Goal: Information Seeking & Learning: Learn about a topic

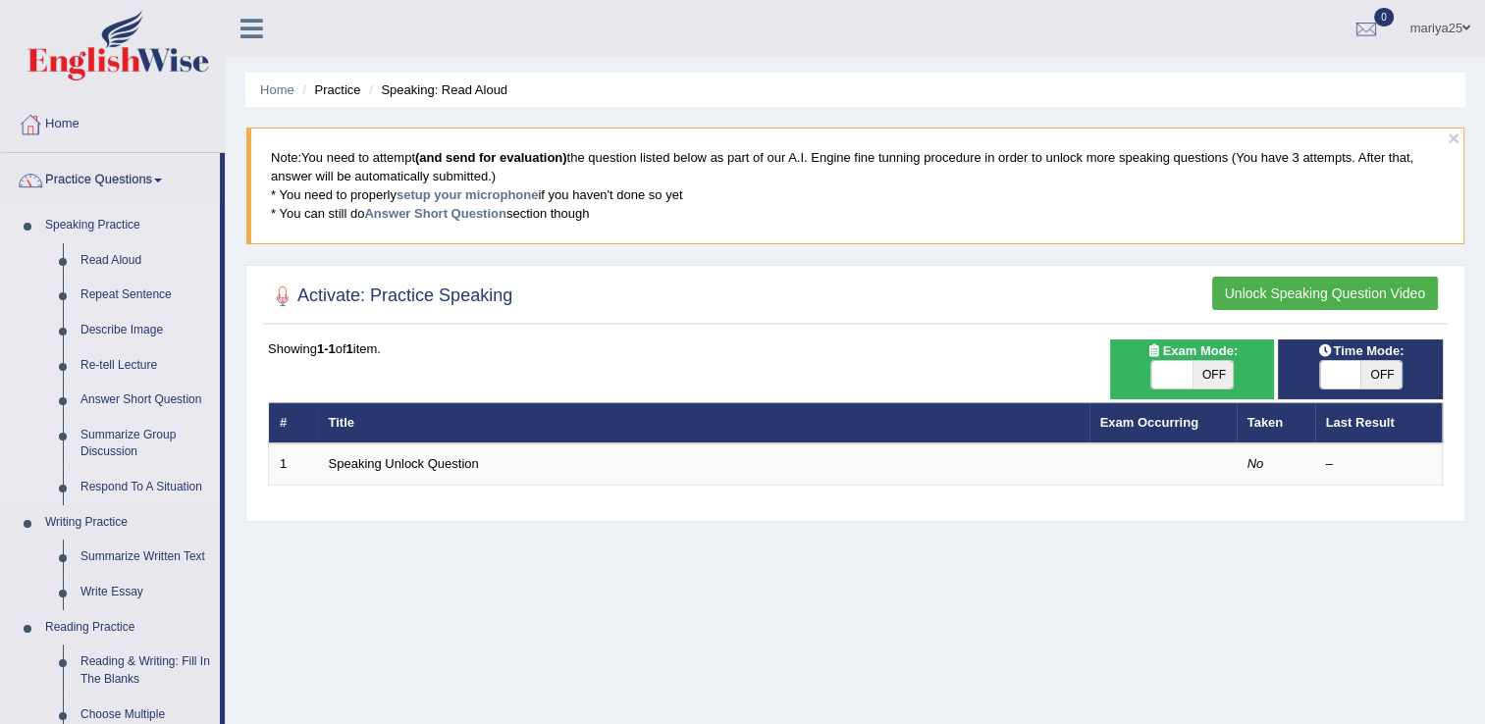
click at [133, 261] on link "Read Aloud" at bounding box center [146, 260] width 148 height 35
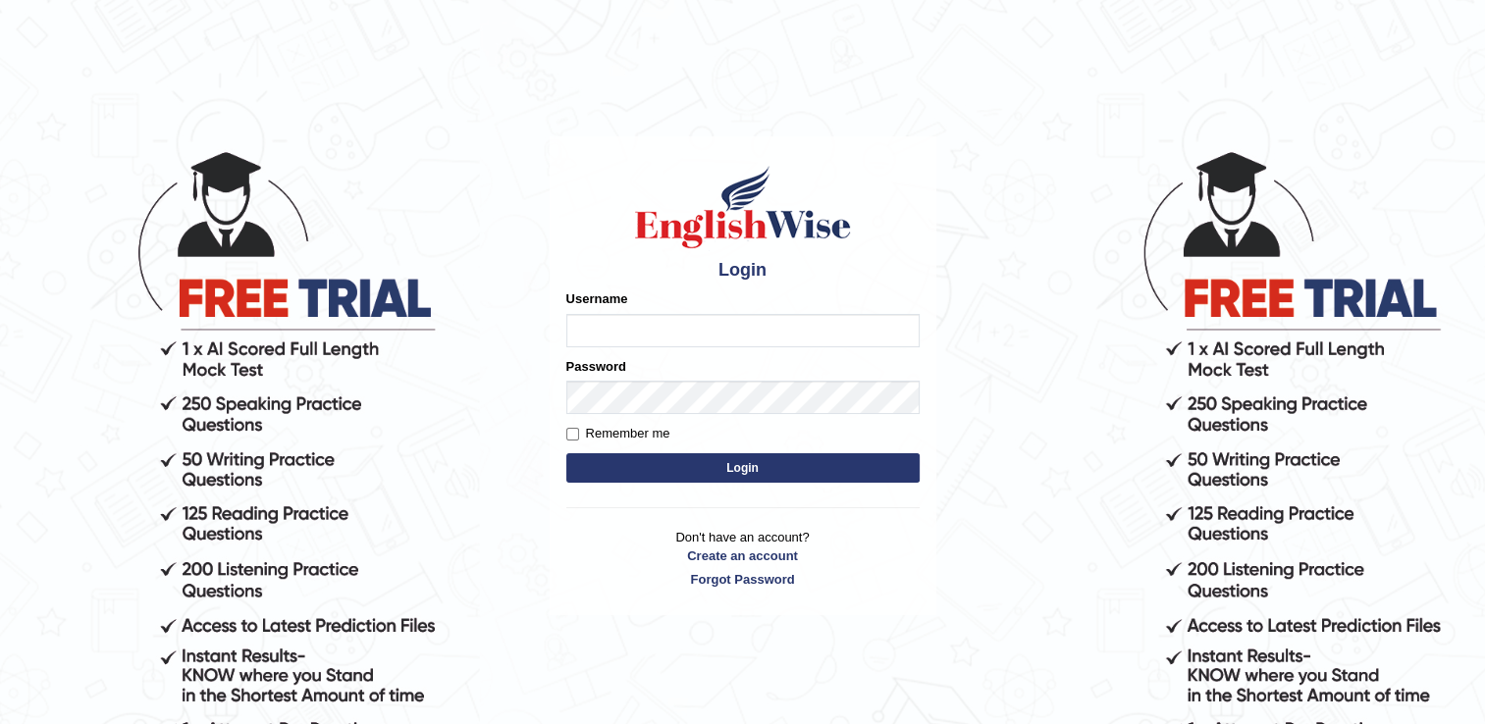
click at [700, 325] on input "Username" at bounding box center [742, 330] width 353 height 33
type input "mariyah25"
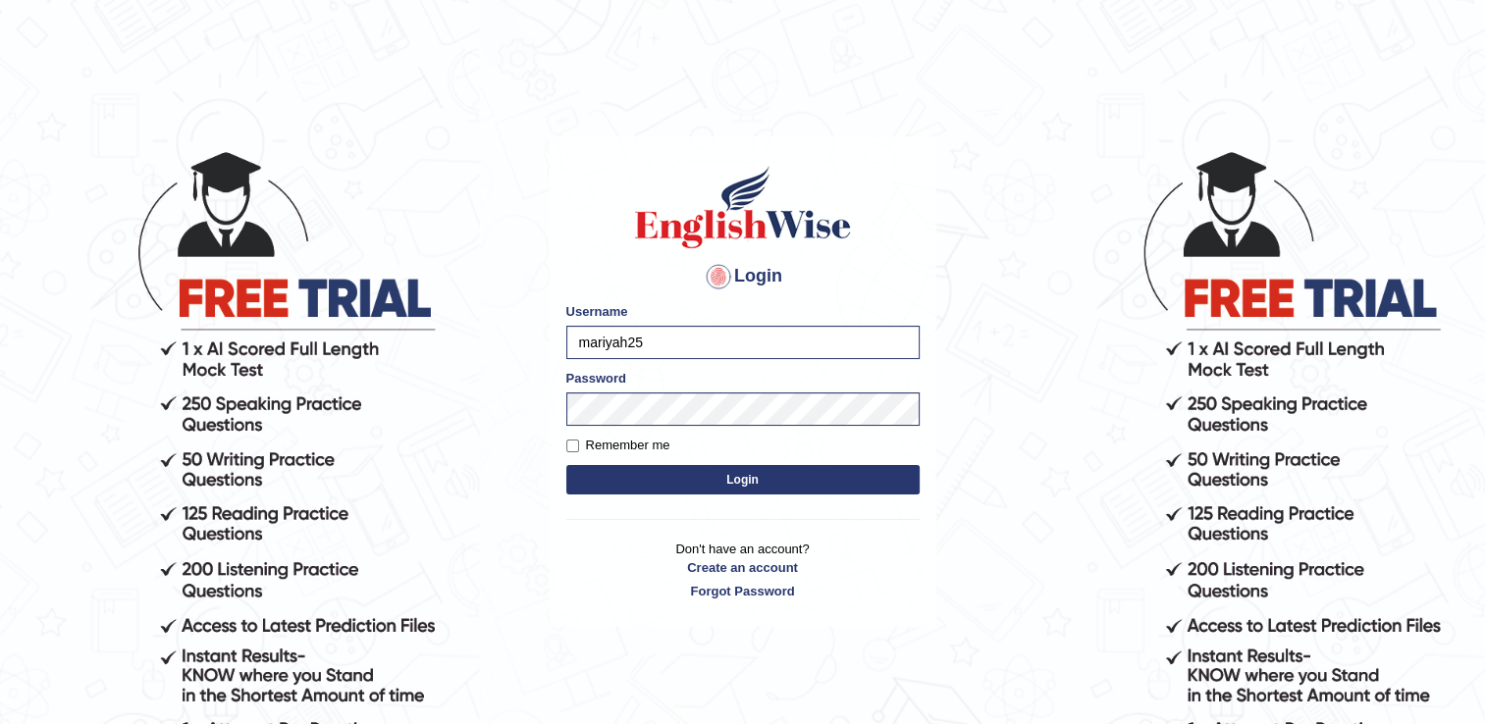
click at [675, 473] on button "Login" at bounding box center [742, 479] width 353 height 29
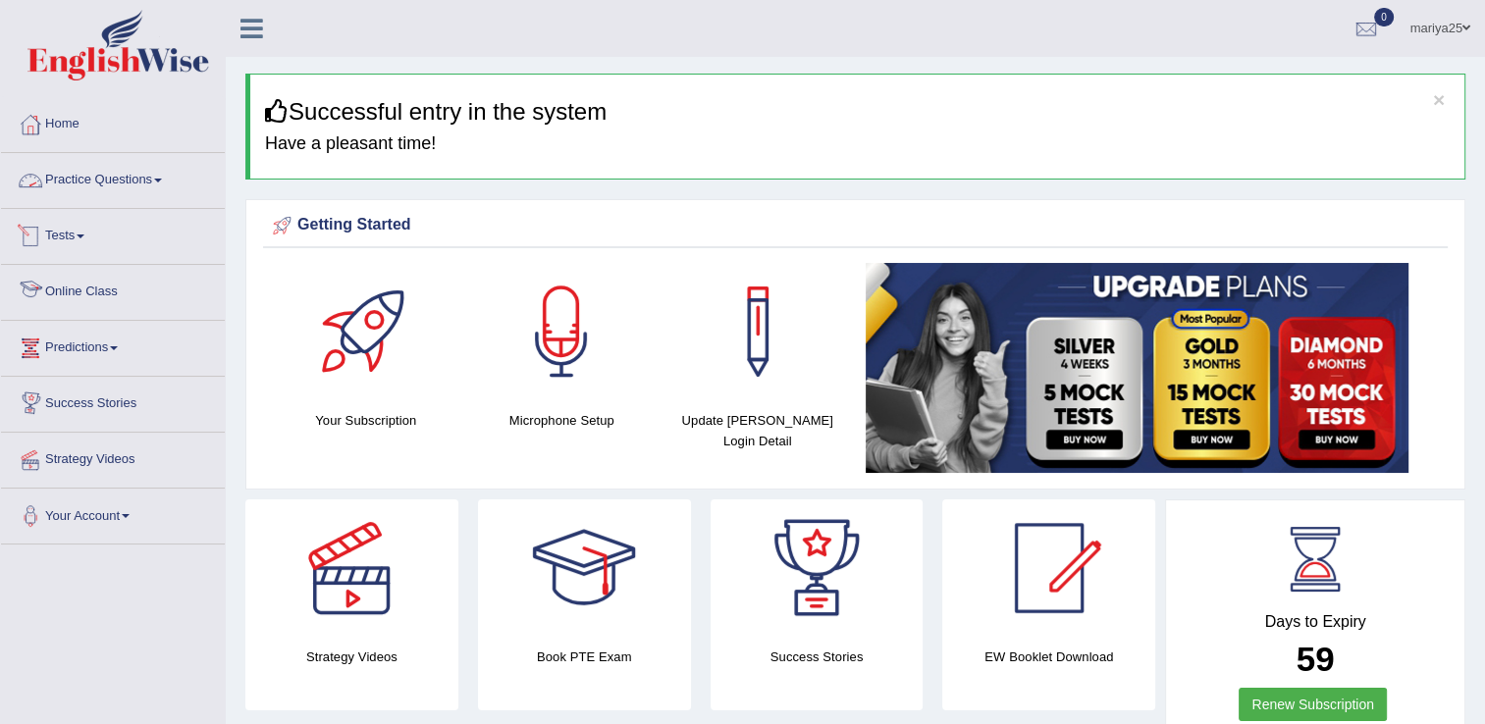
click at [157, 185] on link "Practice Questions" at bounding box center [113, 177] width 224 height 49
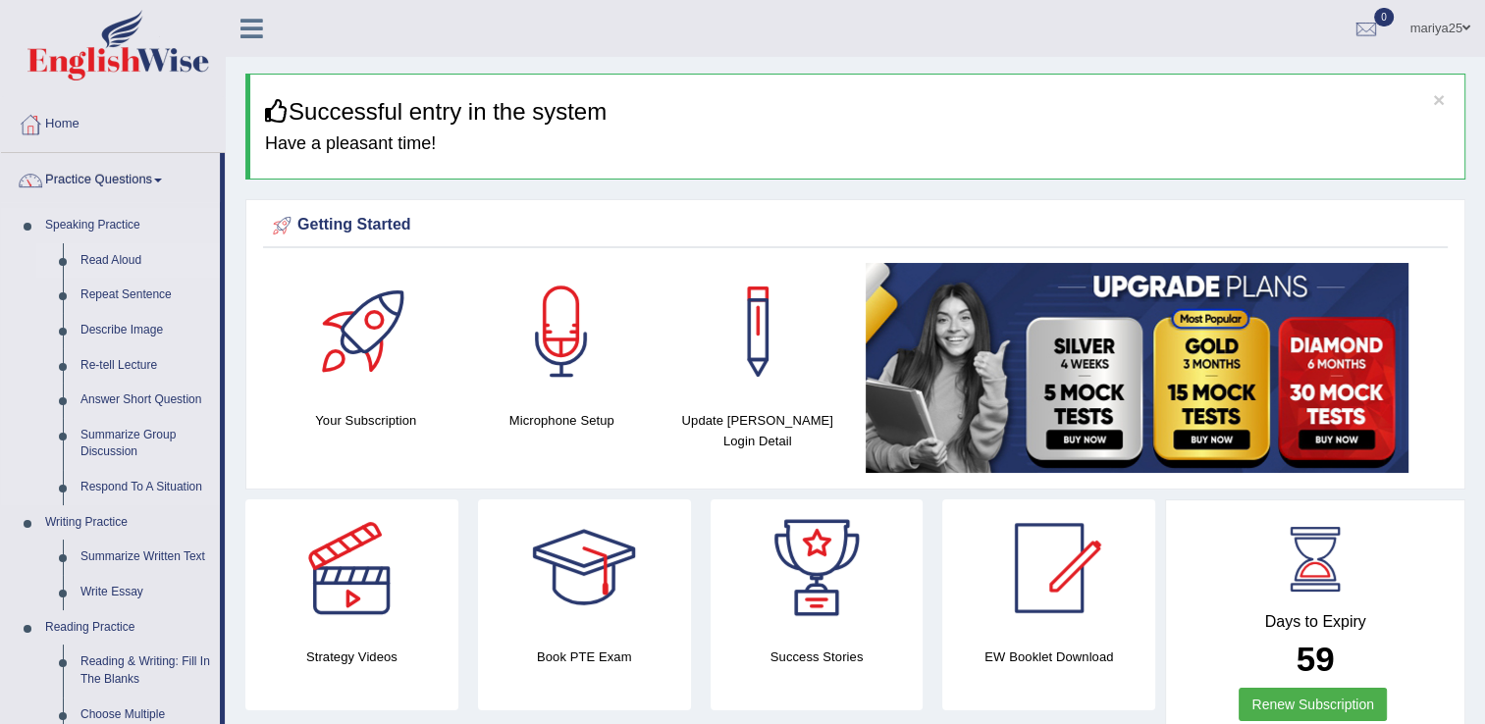
click at [112, 261] on link "Read Aloud" at bounding box center [146, 260] width 148 height 35
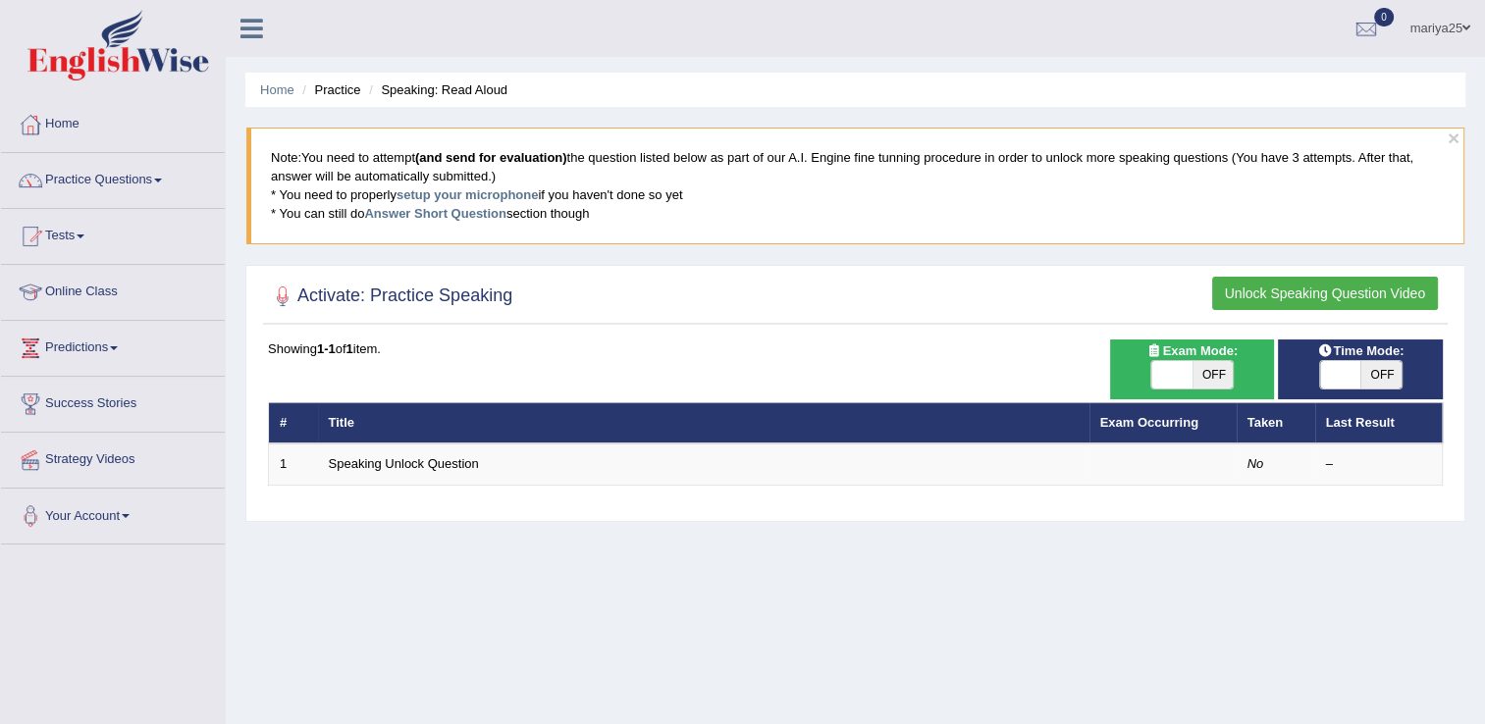
click at [1157, 374] on span at bounding box center [1171, 374] width 41 height 27
click at [1181, 370] on span at bounding box center [1171, 374] width 41 height 27
checkbox input "true"
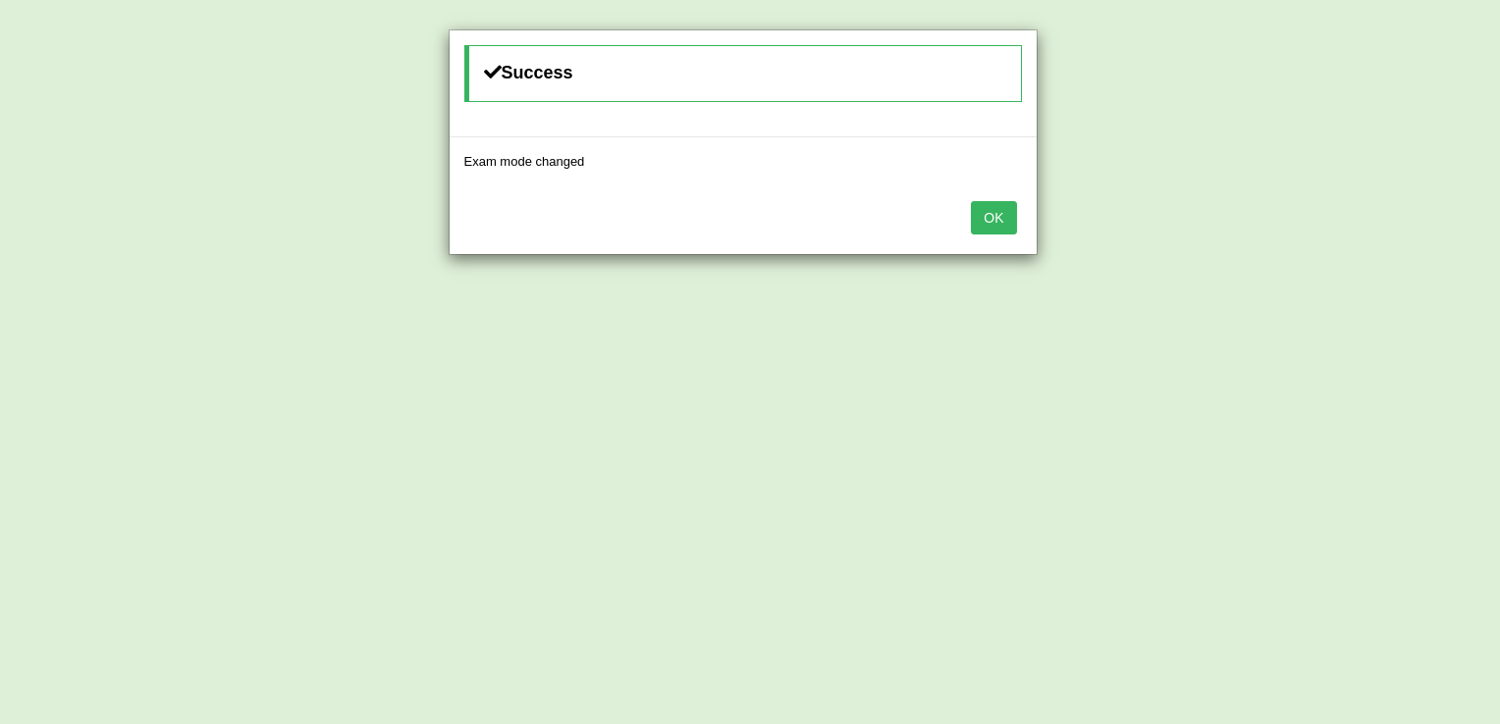
click at [1017, 221] on div "OK" at bounding box center [743, 220] width 587 height 69
click at [1003, 222] on button "OK" at bounding box center [993, 217] width 45 height 33
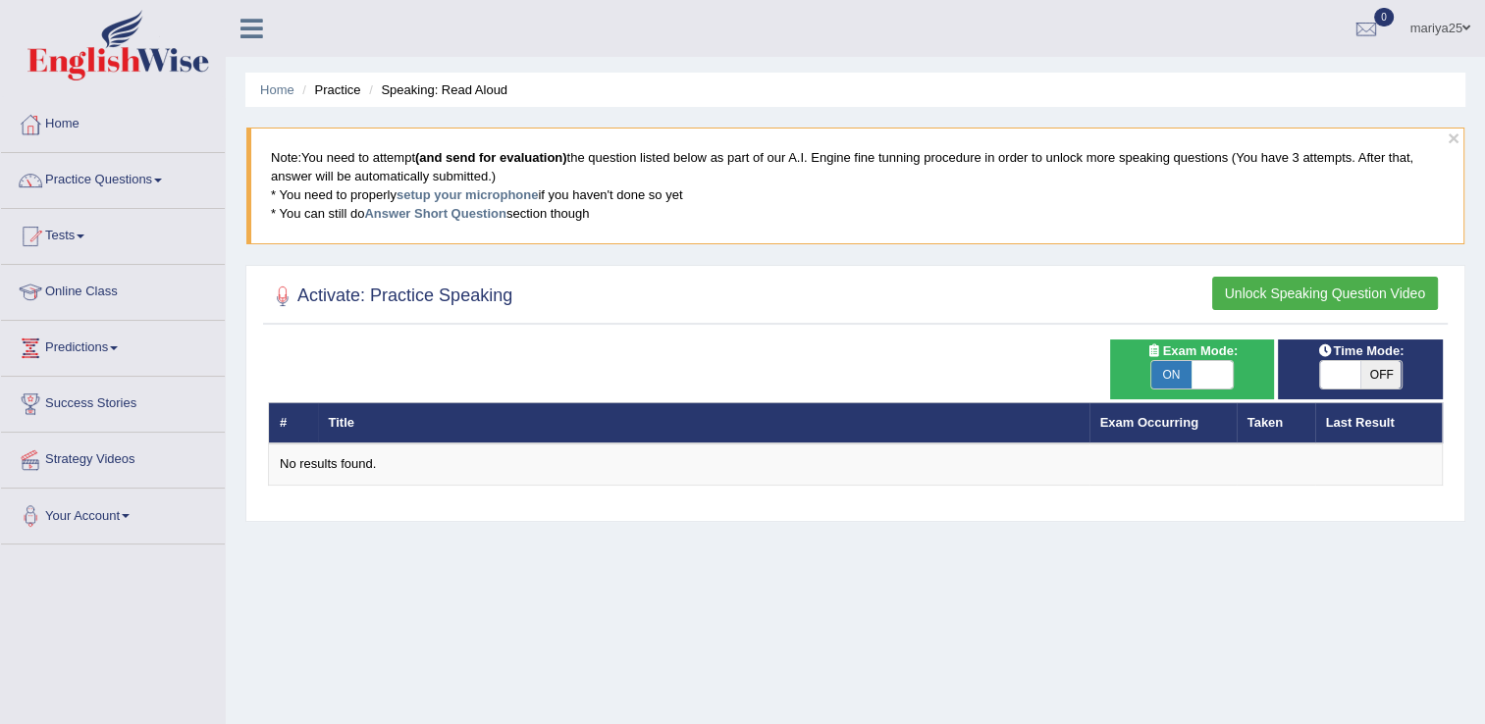
click at [1332, 361] on span at bounding box center [1340, 374] width 41 height 27
checkbox input "true"
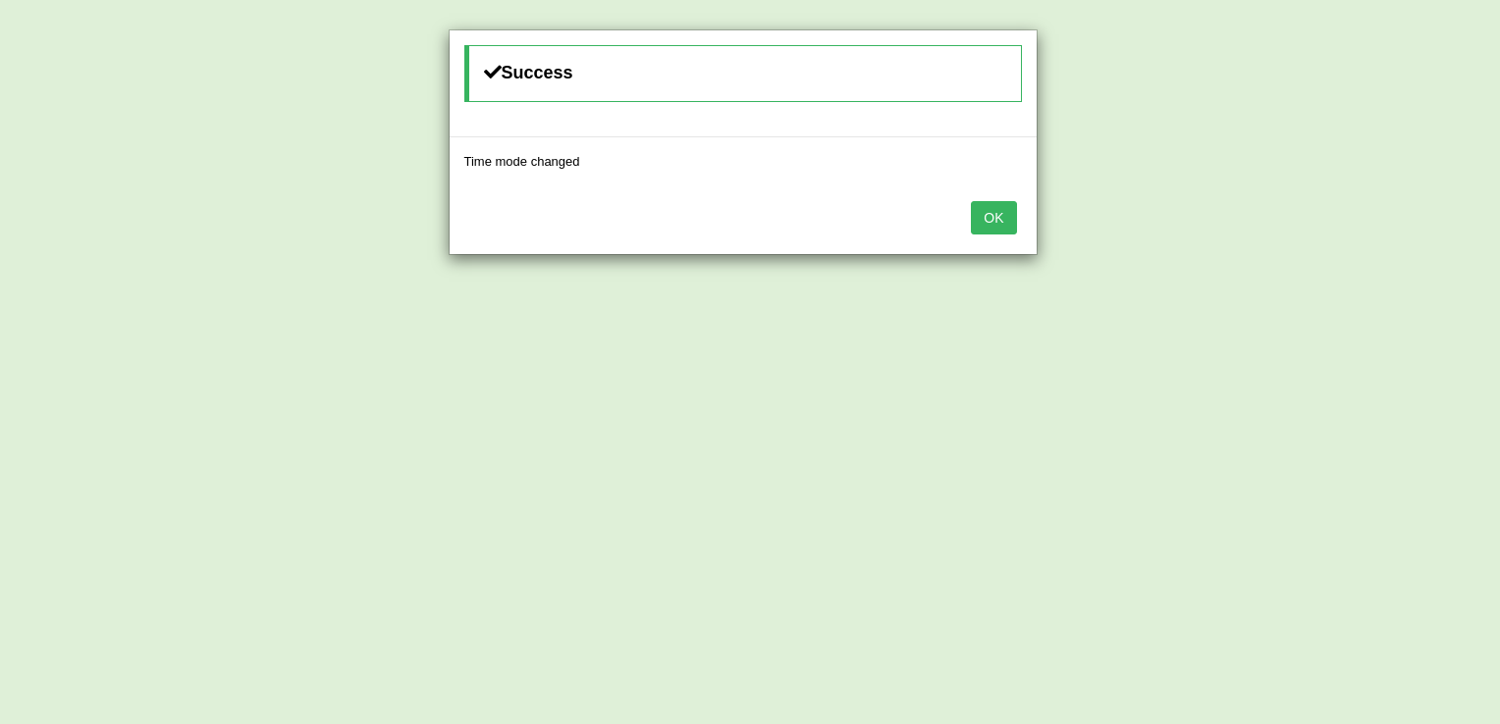
click at [1011, 209] on button "OK" at bounding box center [993, 217] width 45 height 33
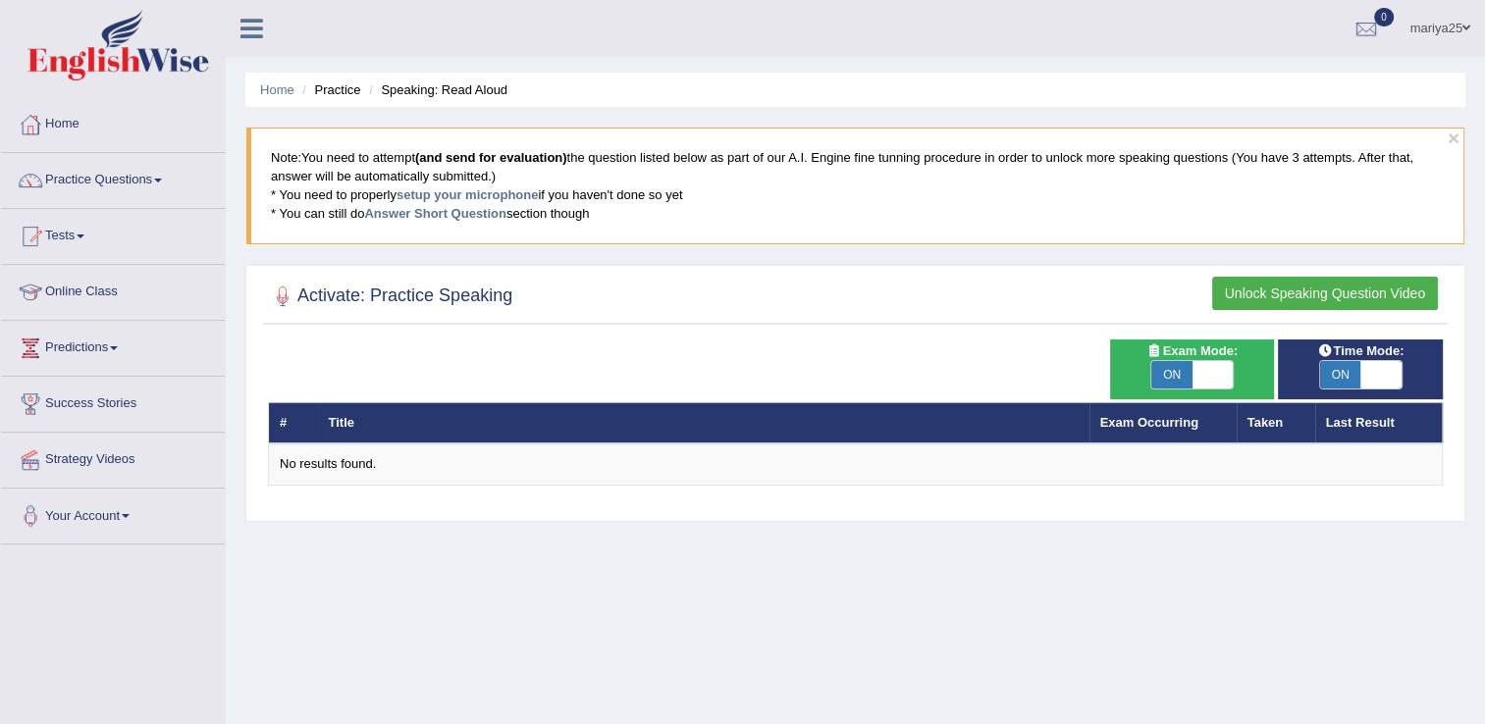
click at [1248, 294] on button "Unlock Speaking Question Video" at bounding box center [1325, 293] width 226 height 33
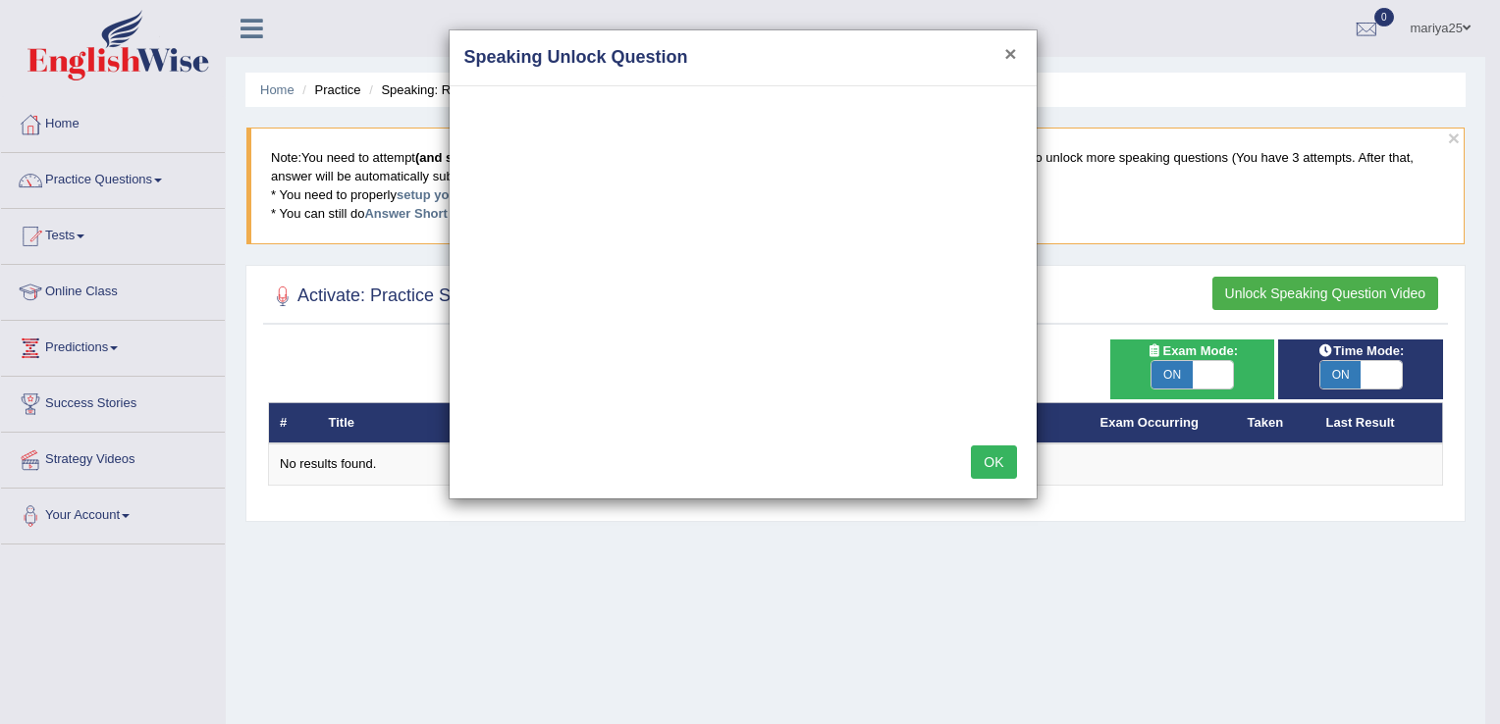
click at [1008, 59] on button "×" at bounding box center [1010, 53] width 12 height 21
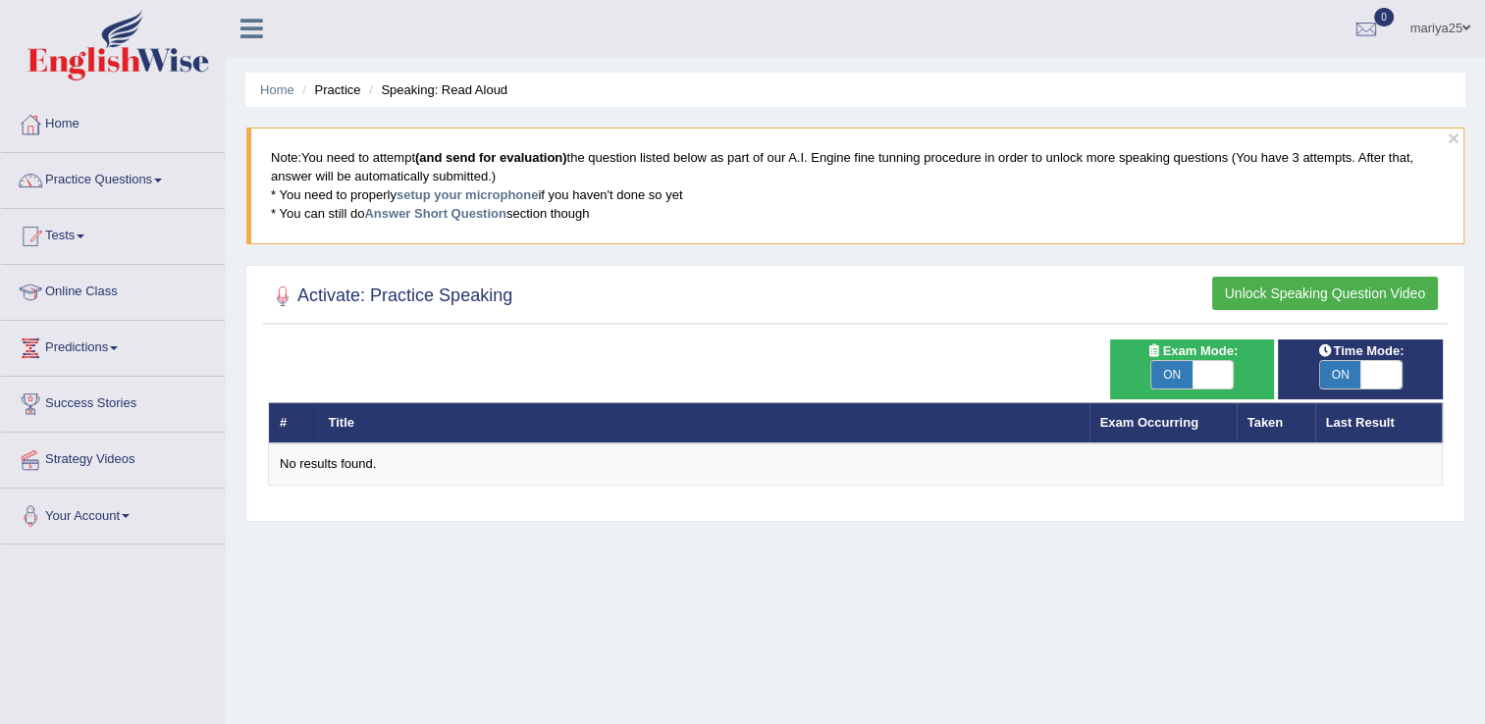
click at [1189, 369] on span "ON" at bounding box center [1171, 374] width 41 height 27
checkbox input "false"
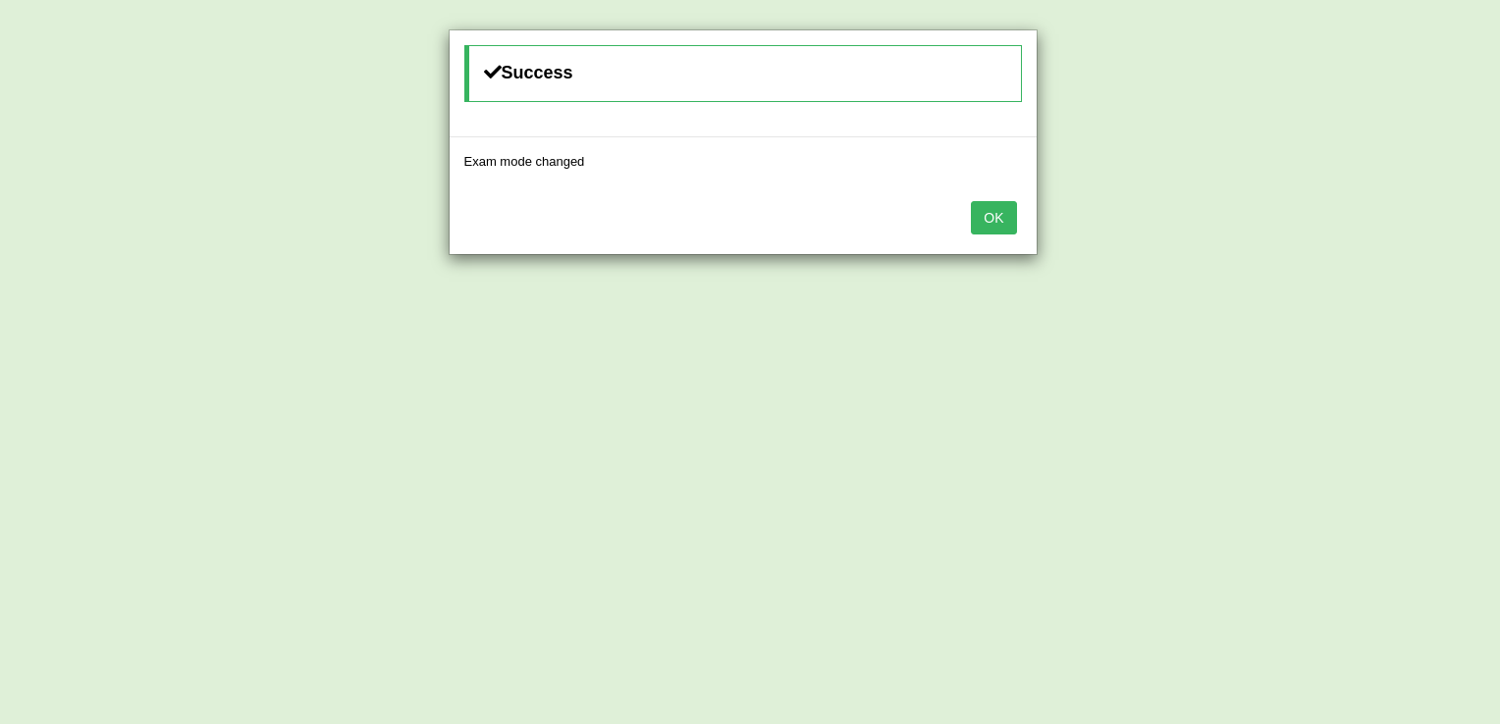
click at [1009, 205] on button "OK" at bounding box center [993, 217] width 45 height 33
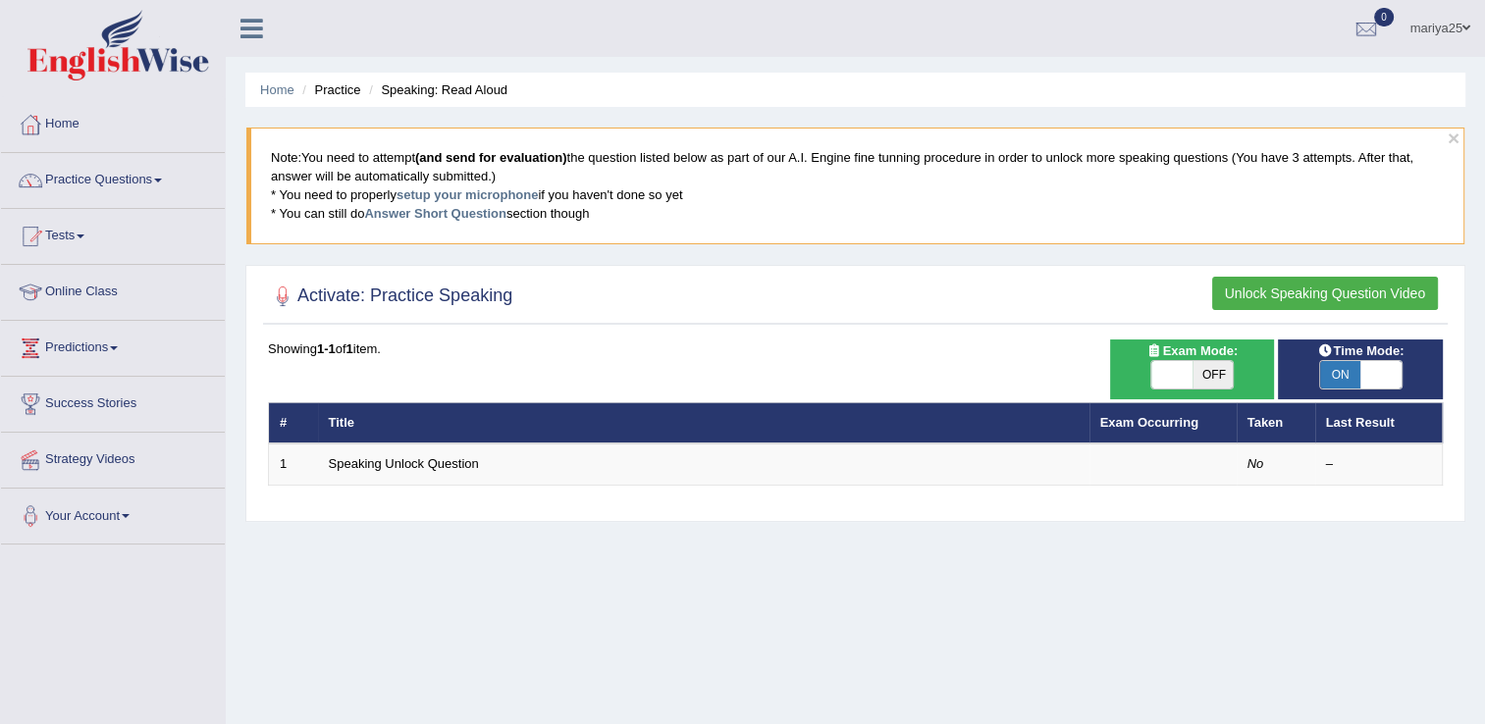
click at [1353, 372] on span "ON" at bounding box center [1340, 374] width 41 height 27
checkbox input "false"
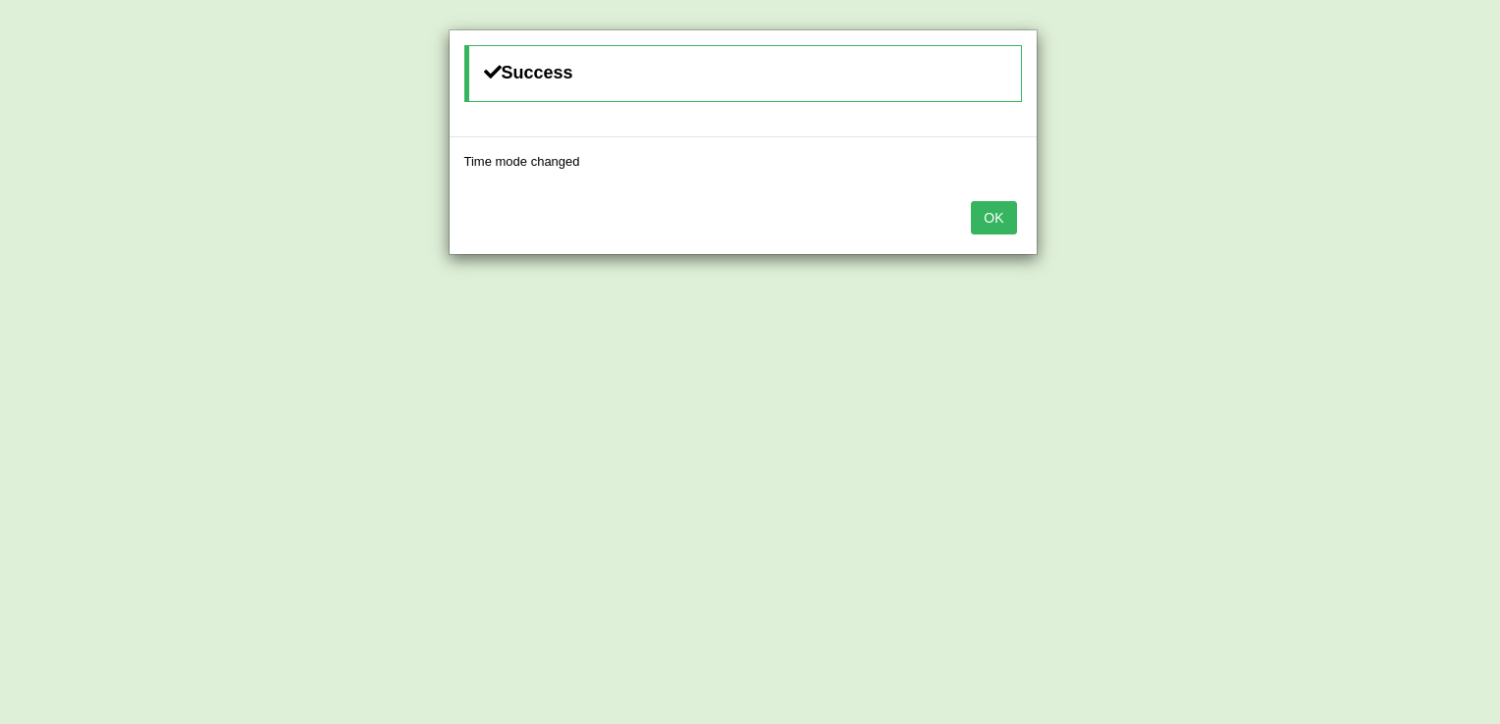
click at [998, 226] on button "OK" at bounding box center [993, 217] width 45 height 33
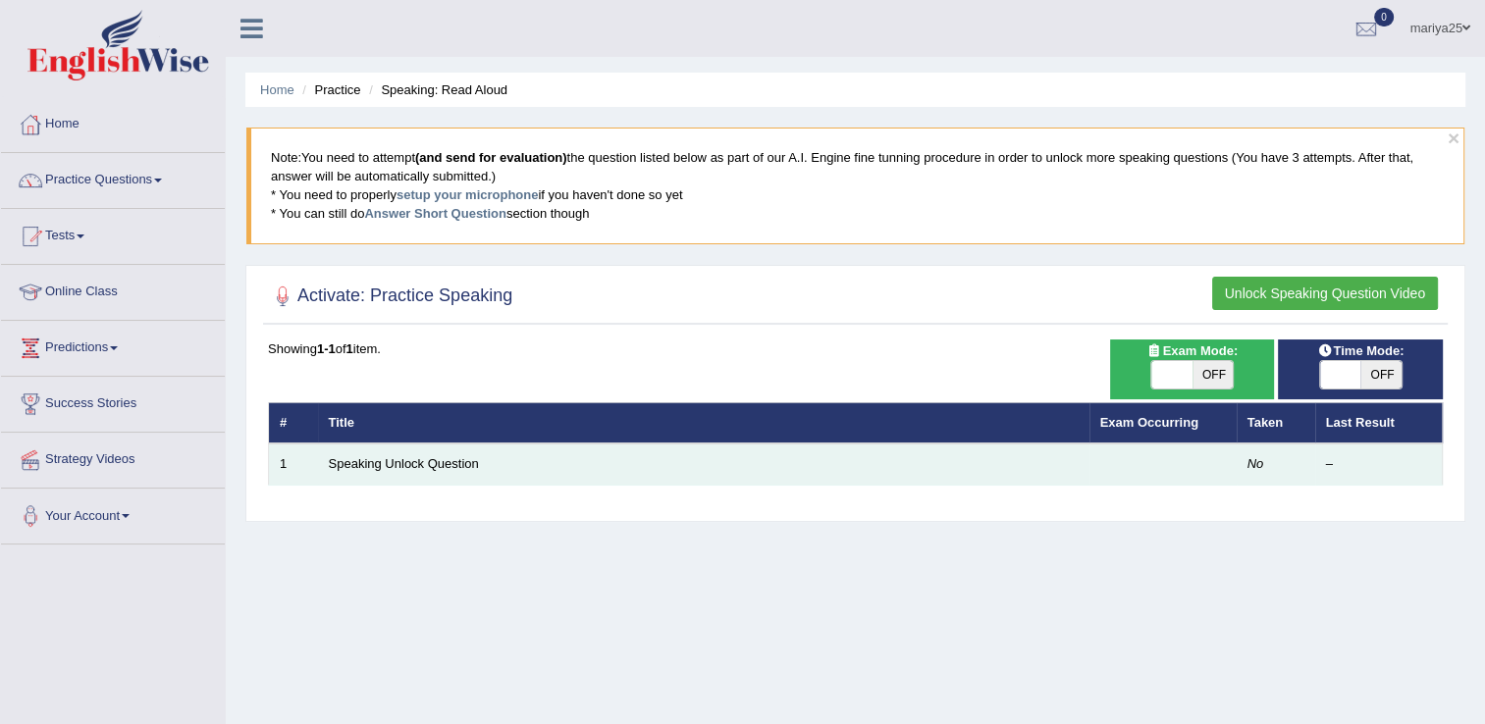
click at [373, 454] on td "Speaking Unlock Question" at bounding box center [704, 464] width 772 height 41
click at [375, 468] on link "Speaking Unlock Question" at bounding box center [404, 463] width 150 height 15
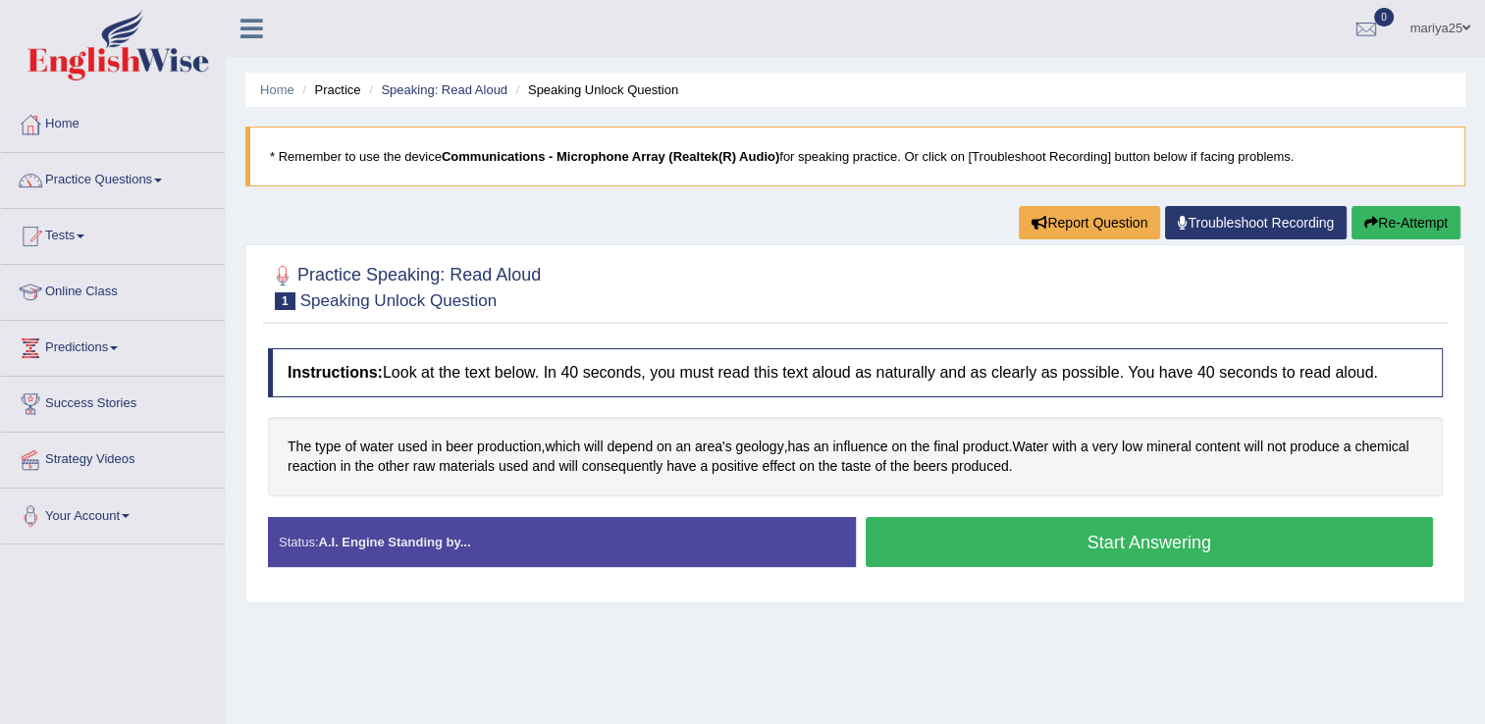
click at [1005, 556] on button "Start Answering" at bounding box center [1150, 542] width 568 height 50
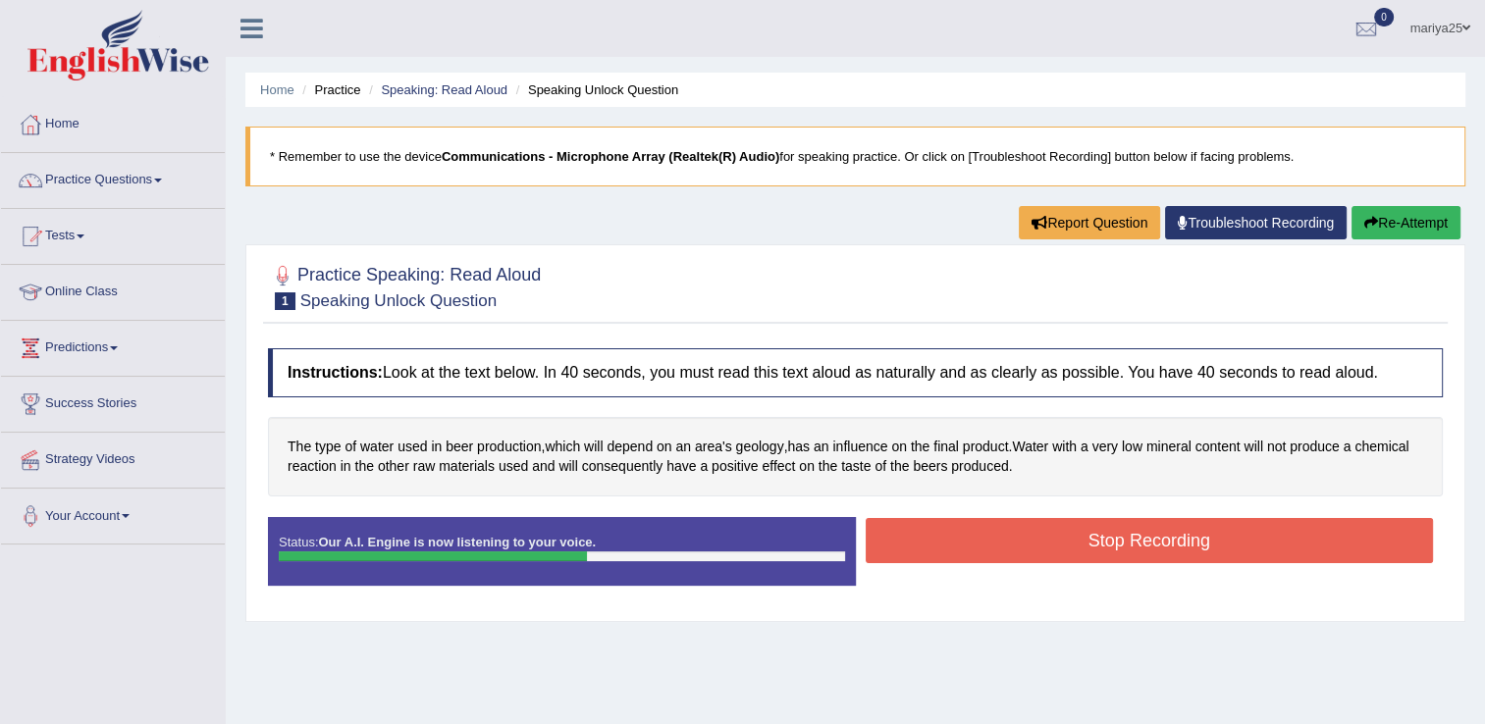
click at [1031, 552] on button "Stop Recording" at bounding box center [1150, 540] width 568 height 45
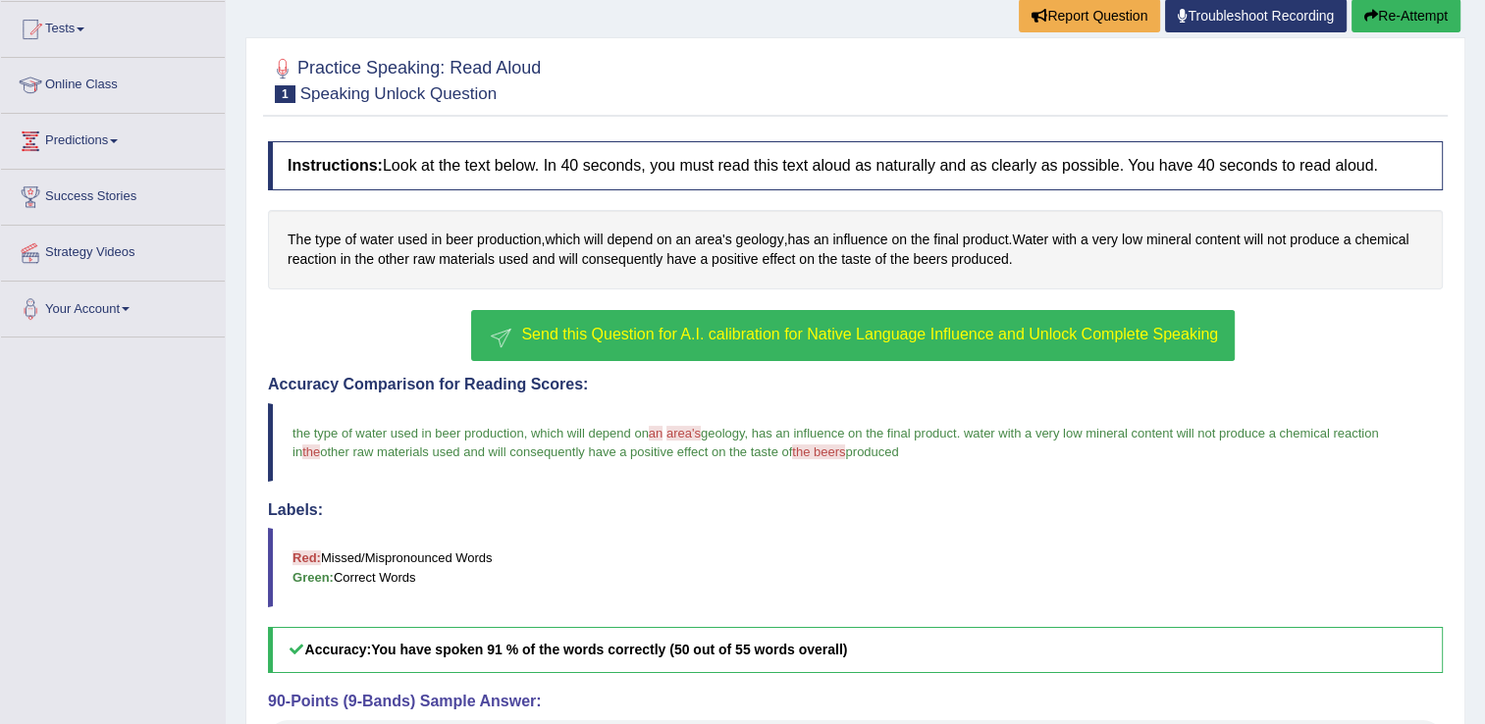
scroll to position [255, 0]
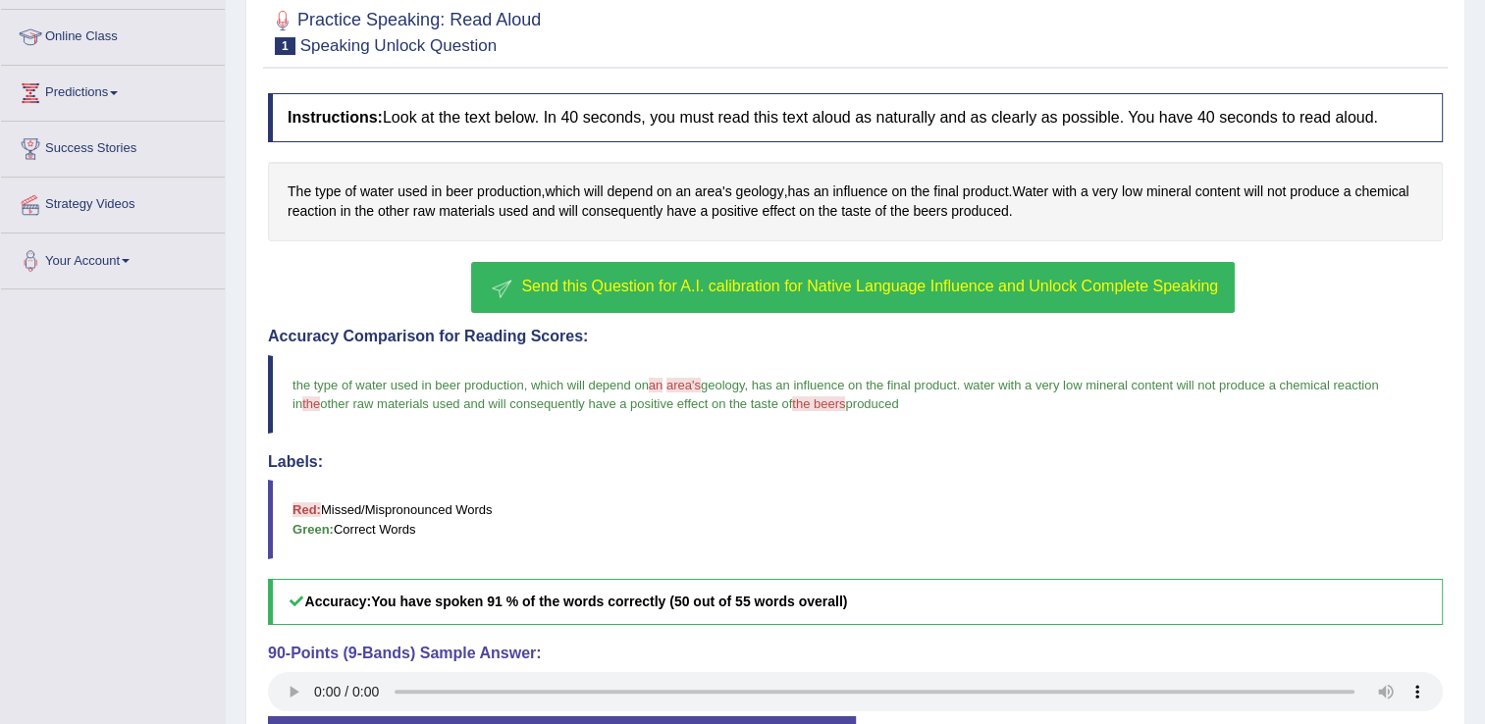
click at [724, 291] on span "Send this Question for A.I. calibration for Native Language Influence and Unloc…" at bounding box center [869, 286] width 697 height 17
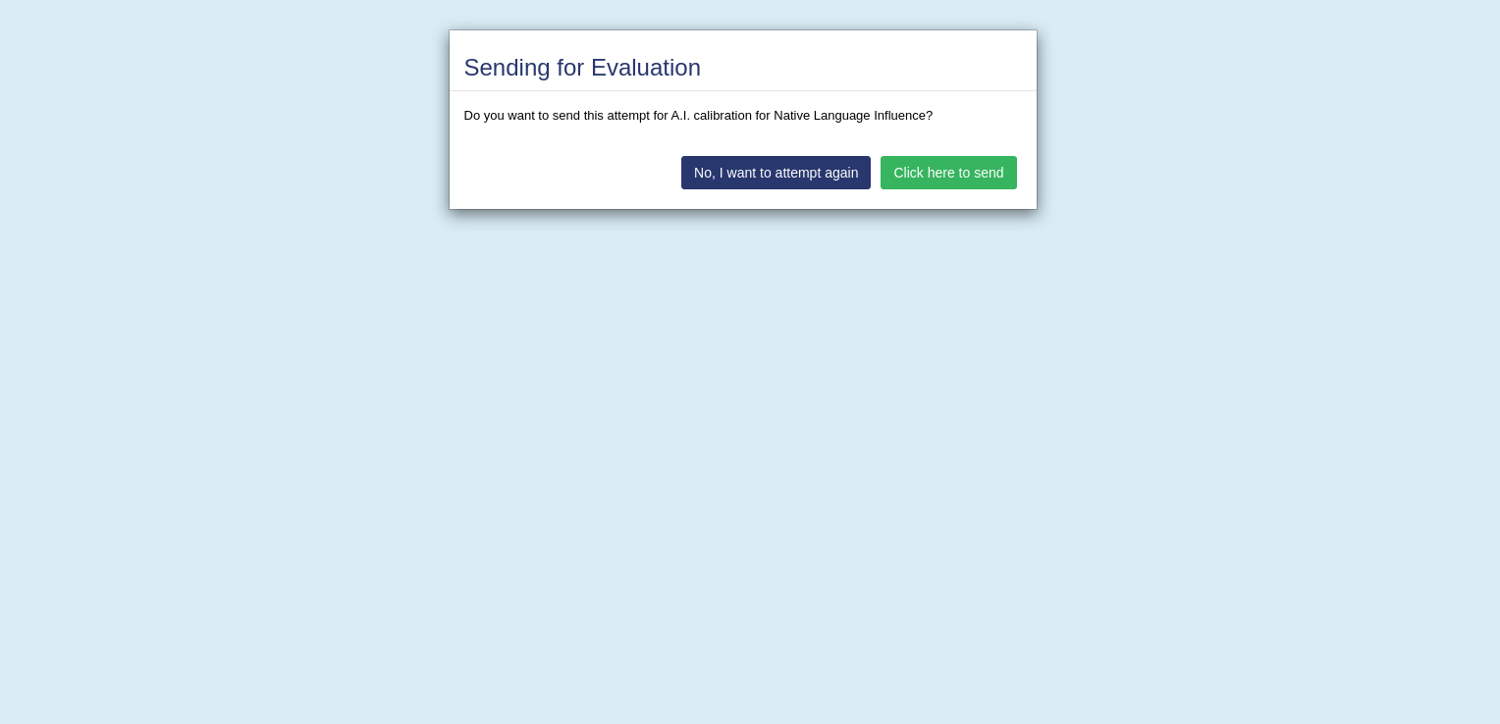
click at [962, 171] on button "Click here to send" at bounding box center [948, 172] width 135 height 33
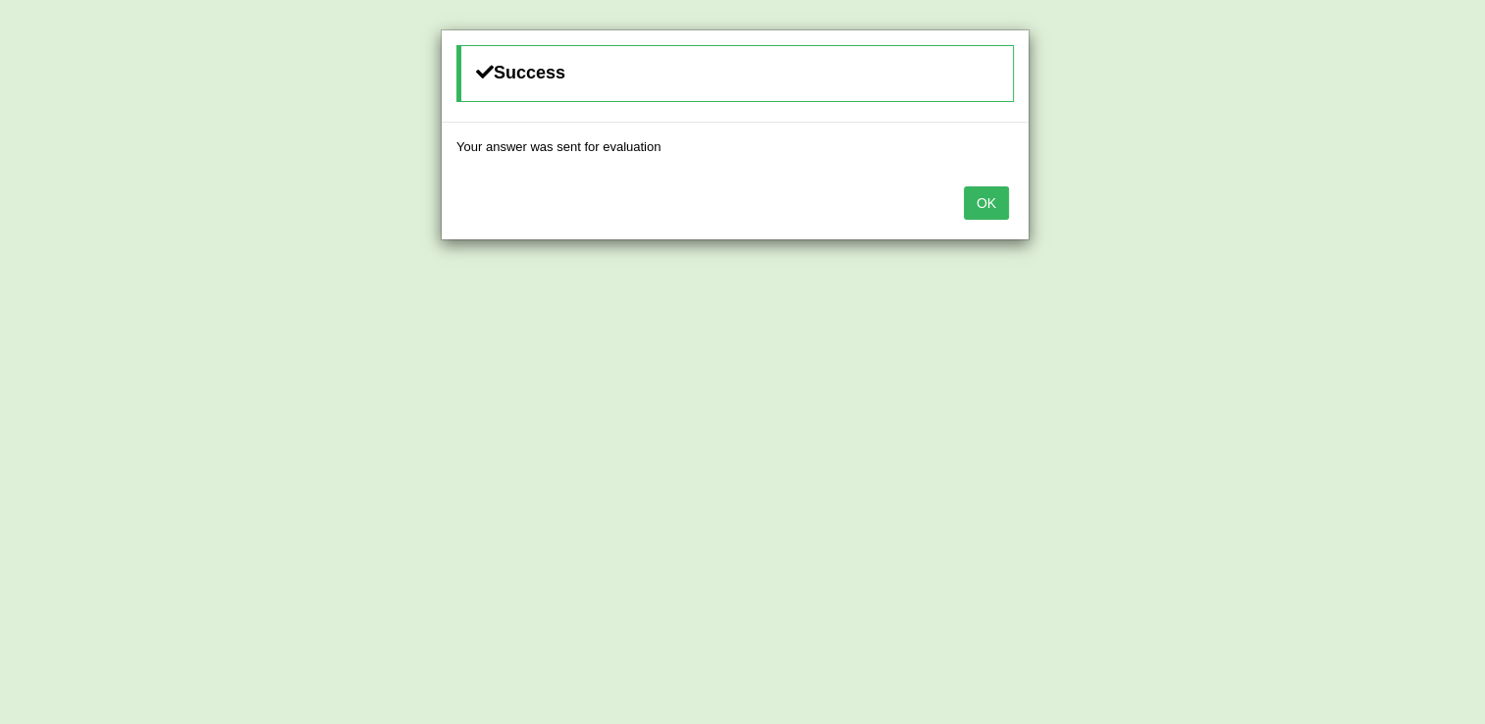
click at [990, 202] on button "OK" at bounding box center [986, 203] width 45 height 33
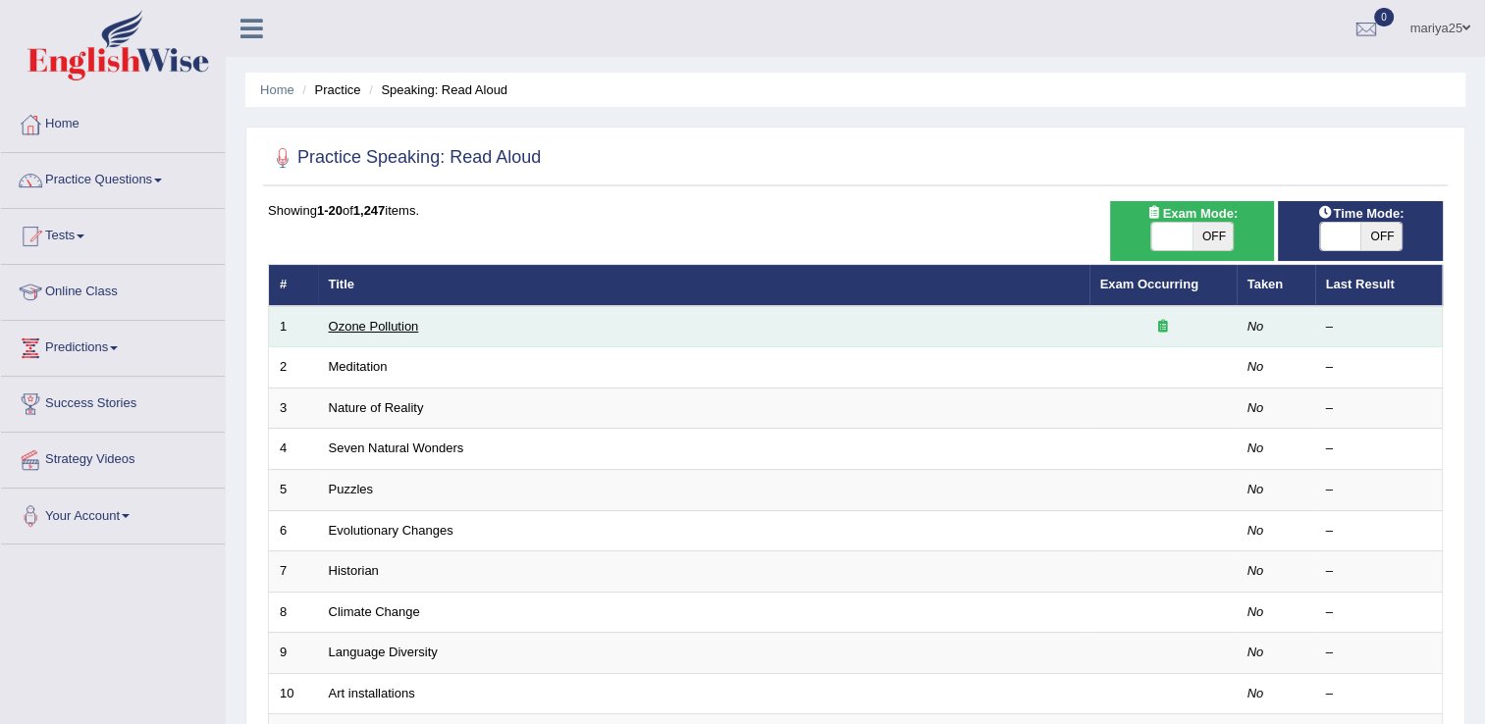
click at [377, 328] on link "Ozone Pollution" at bounding box center [374, 326] width 90 height 15
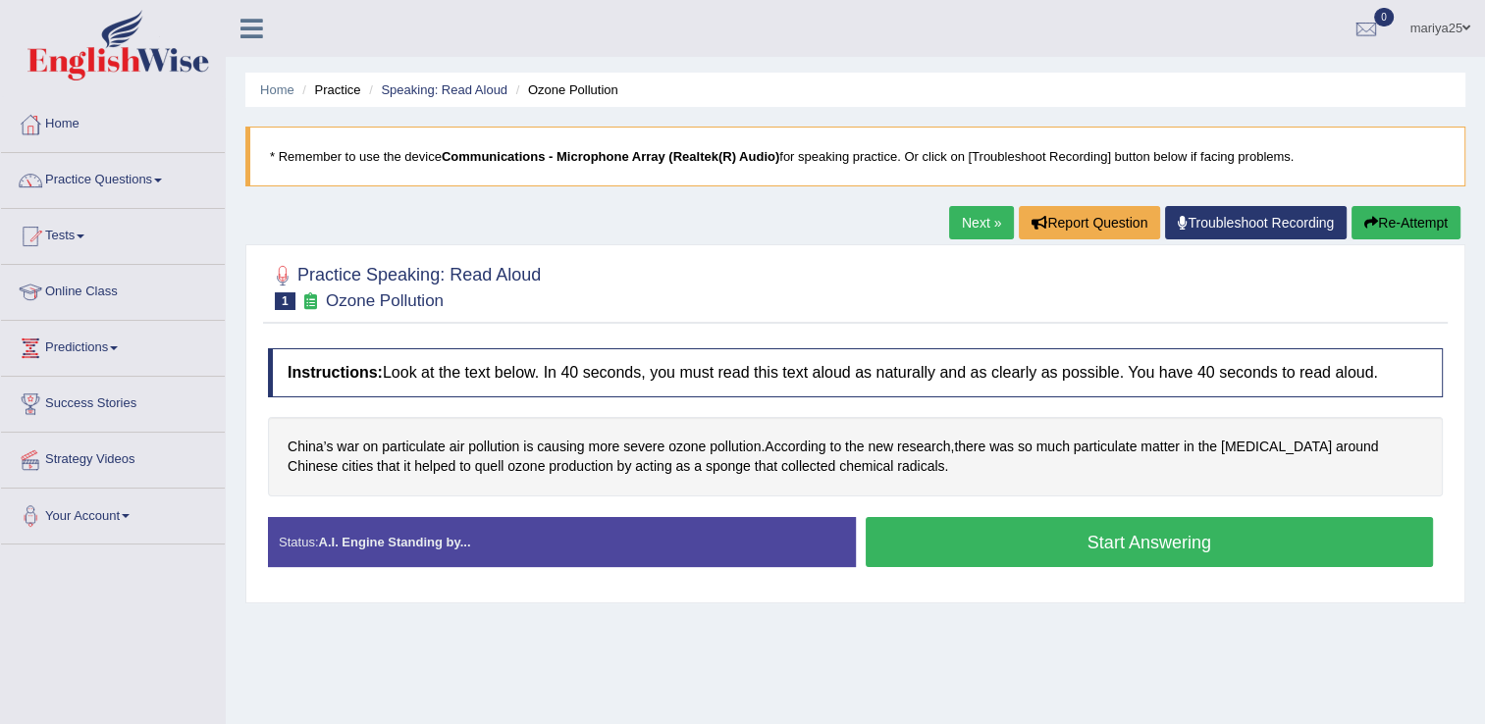
click at [928, 538] on button "Start Answering" at bounding box center [1150, 542] width 568 height 50
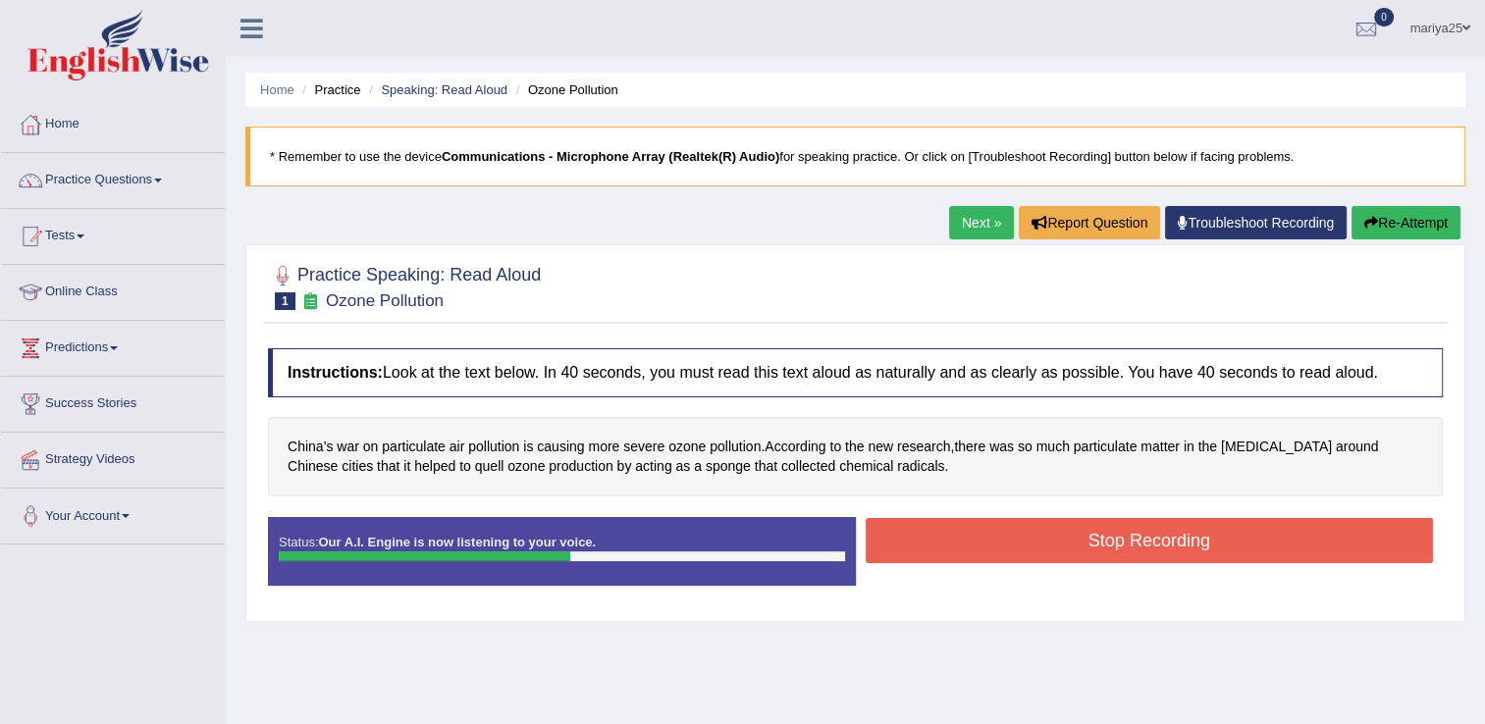
click at [965, 540] on button "Stop Recording" at bounding box center [1150, 540] width 568 height 45
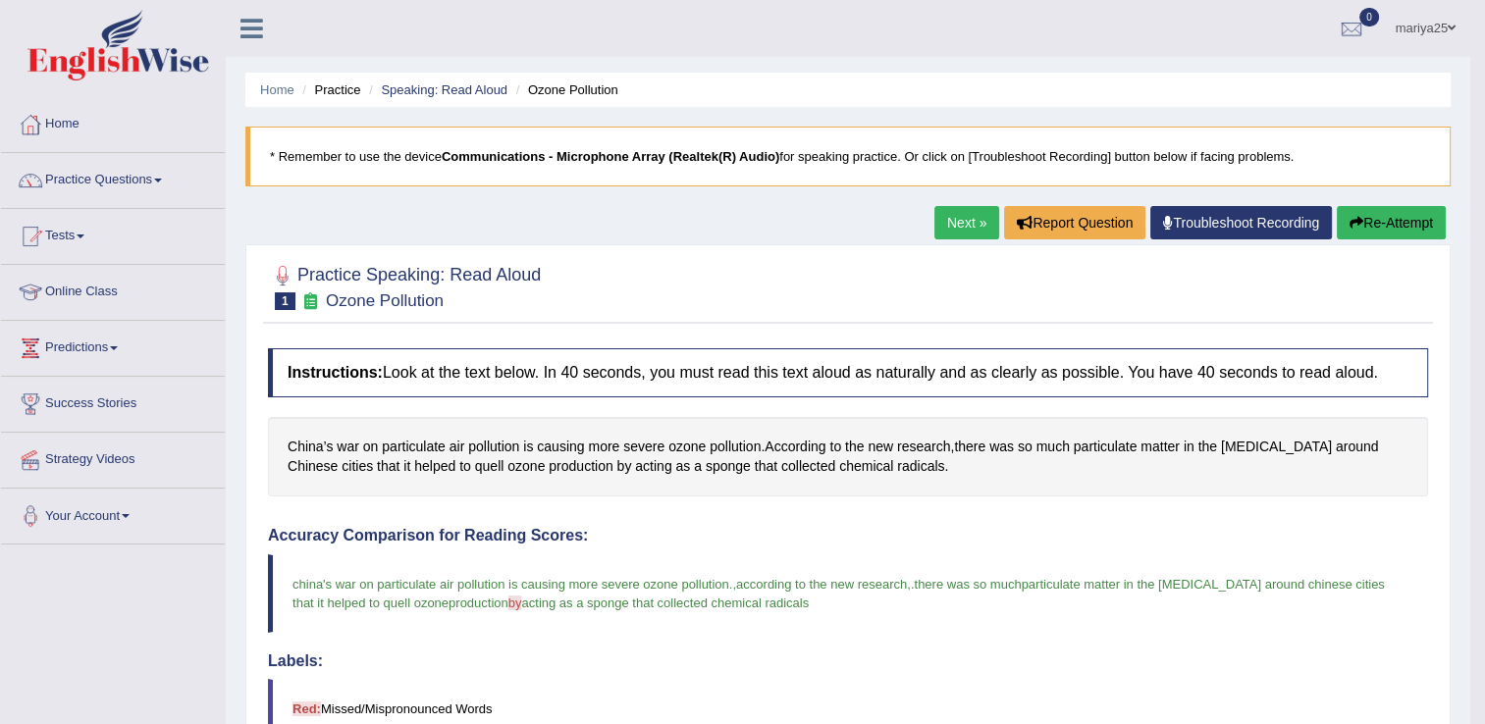
click at [962, 216] on link "Next »" at bounding box center [966, 222] width 65 height 33
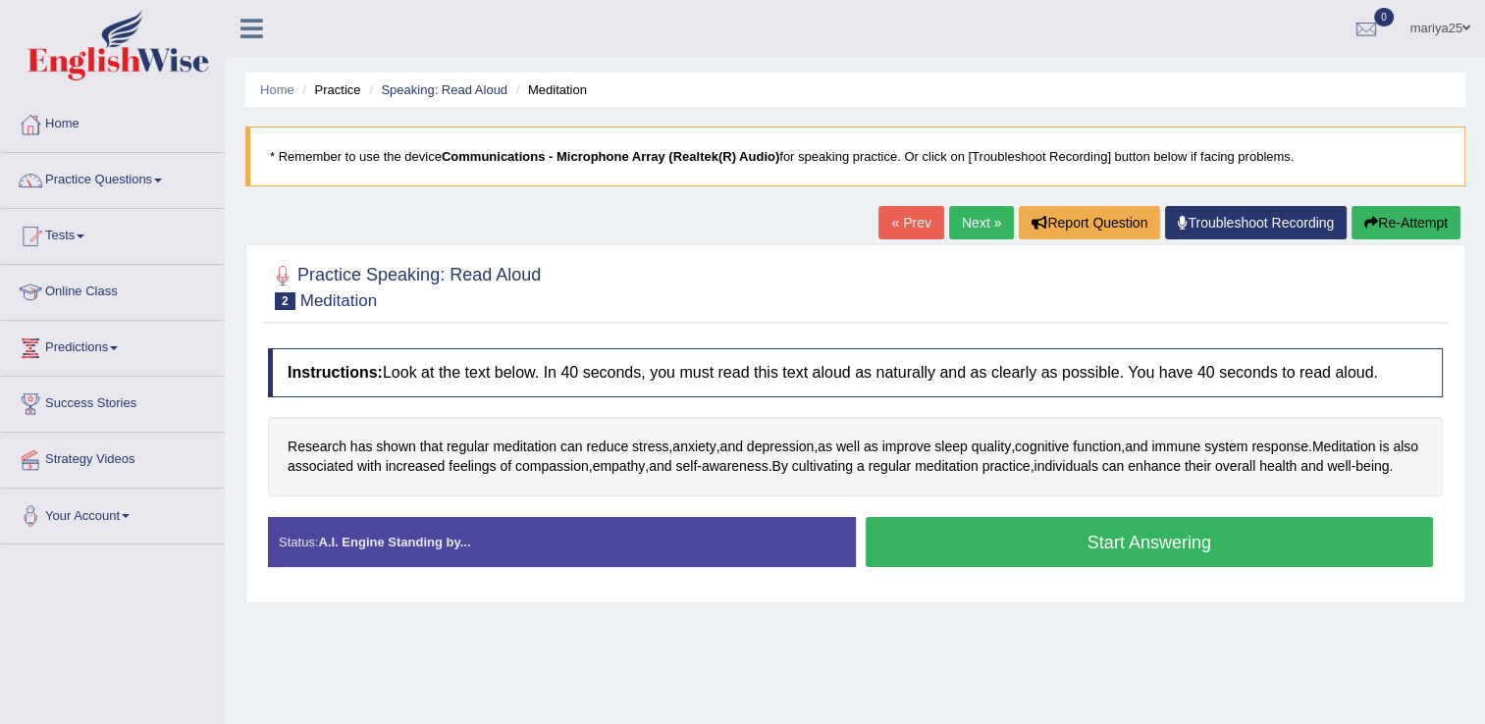
click at [930, 548] on button "Start Answering" at bounding box center [1150, 542] width 568 height 50
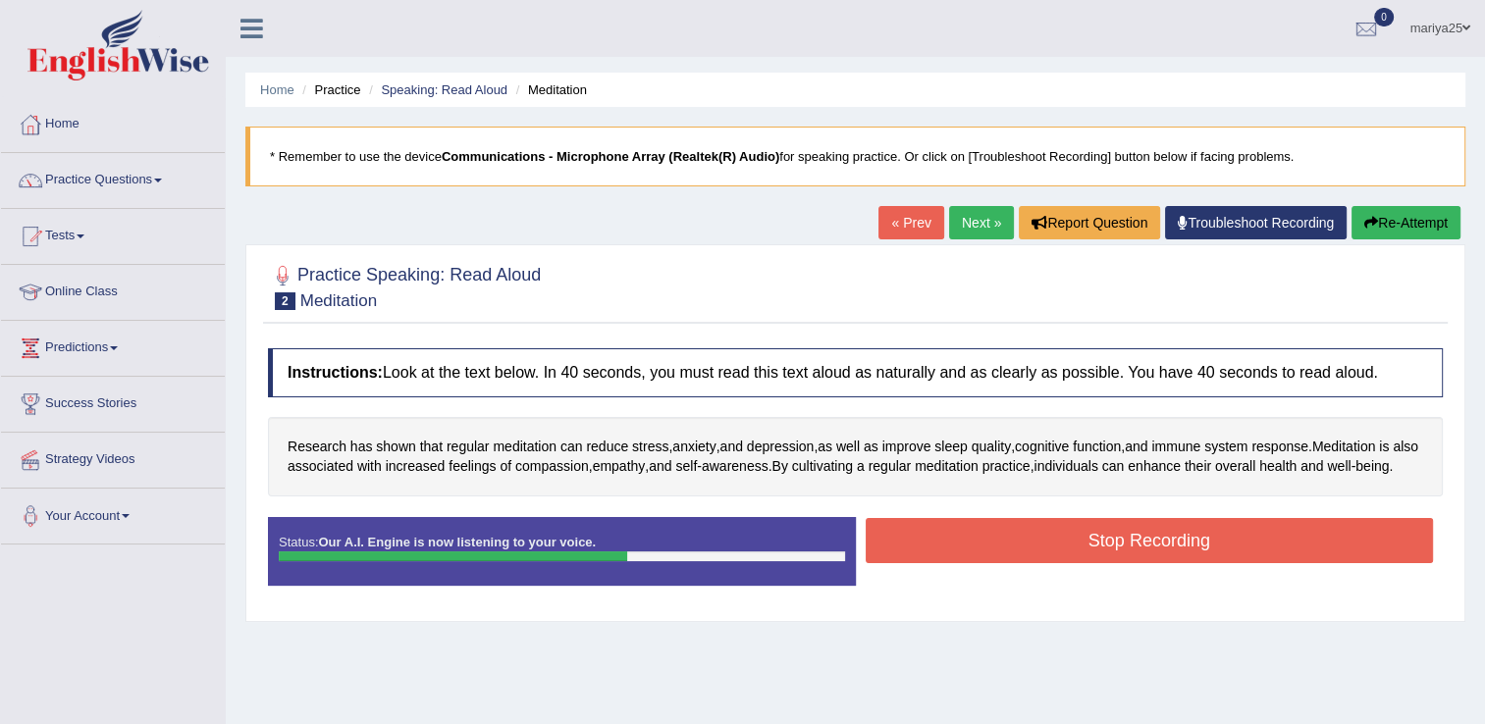
click at [968, 563] on button "Stop Recording" at bounding box center [1150, 540] width 568 height 45
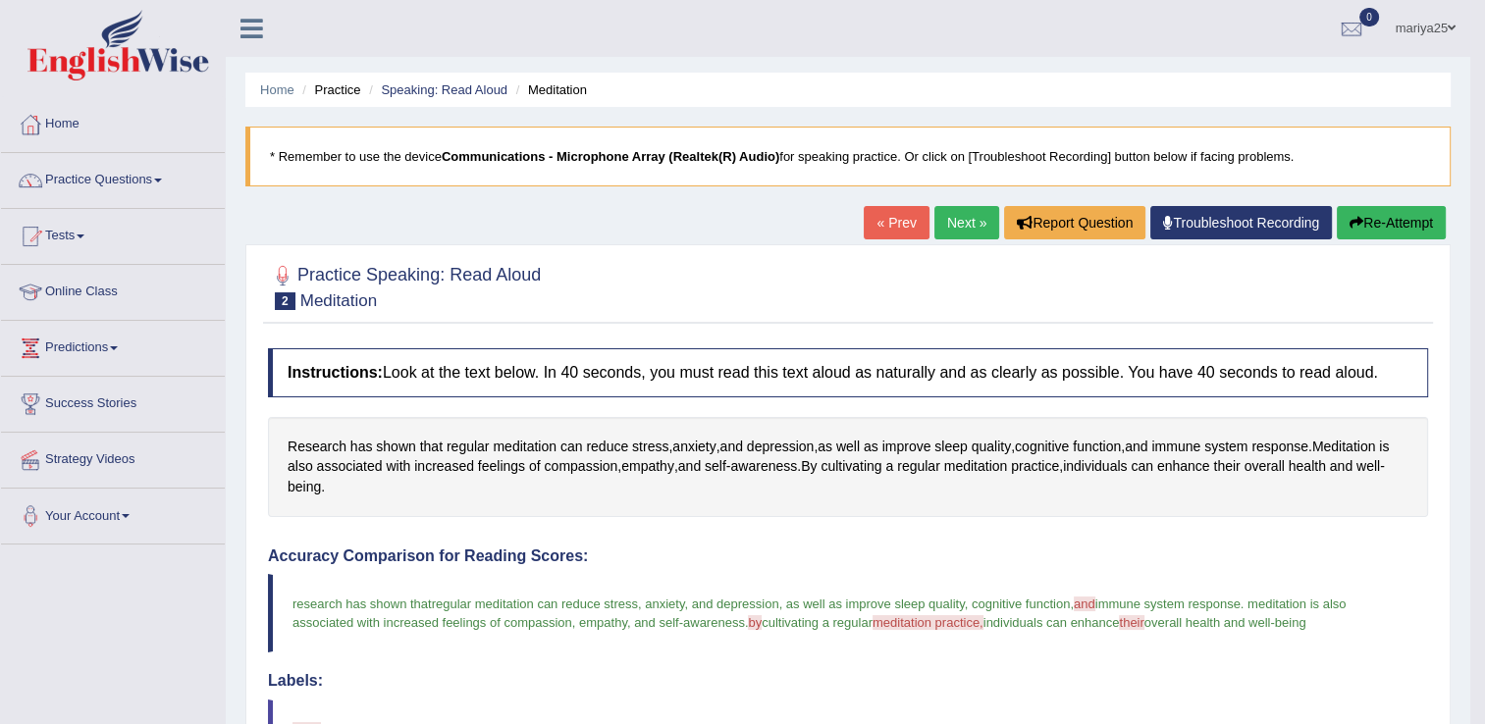
click at [957, 224] on link "Next »" at bounding box center [966, 222] width 65 height 33
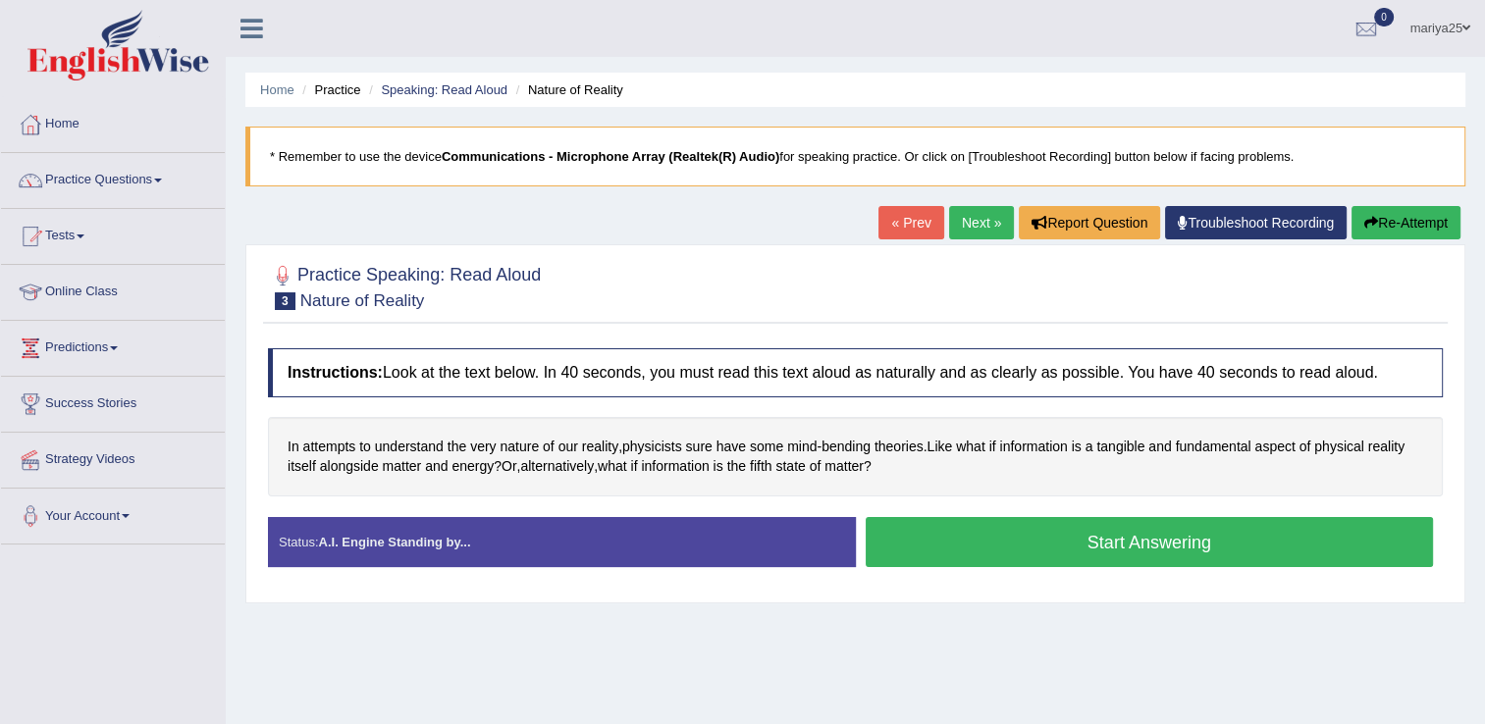
click at [1066, 550] on button "Start Answering" at bounding box center [1150, 542] width 568 height 50
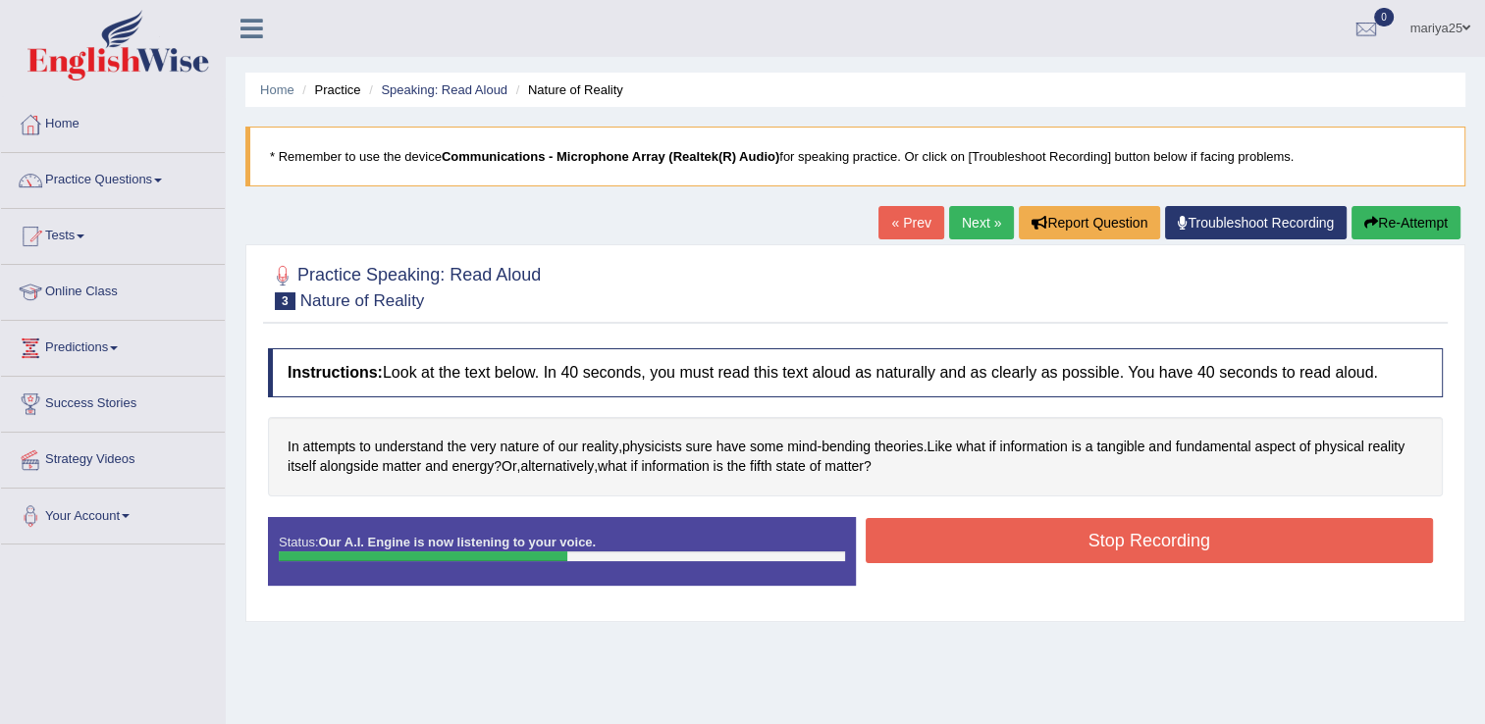
click at [917, 541] on button "Stop Recording" at bounding box center [1150, 540] width 568 height 45
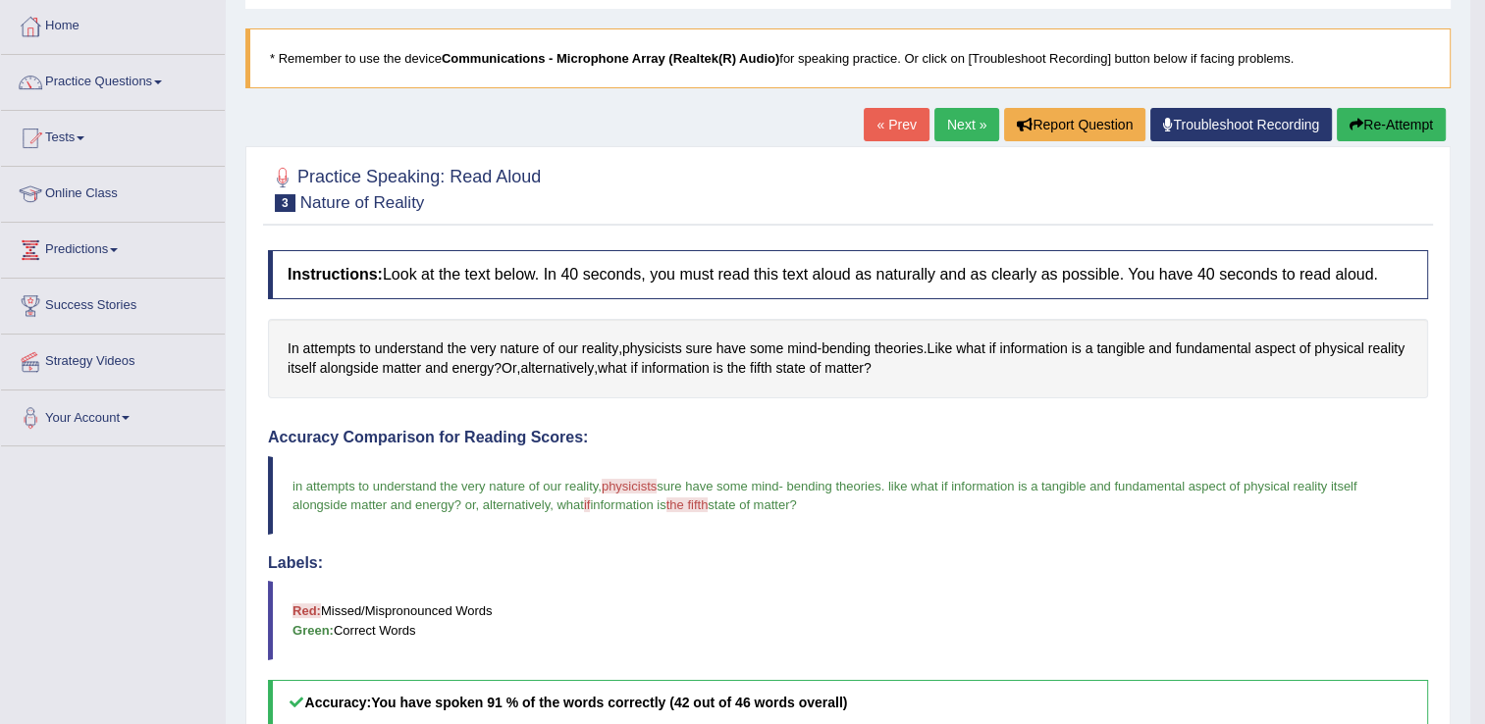
scroll to position [97, 0]
click at [966, 116] on link "Next »" at bounding box center [966, 125] width 65 height 33
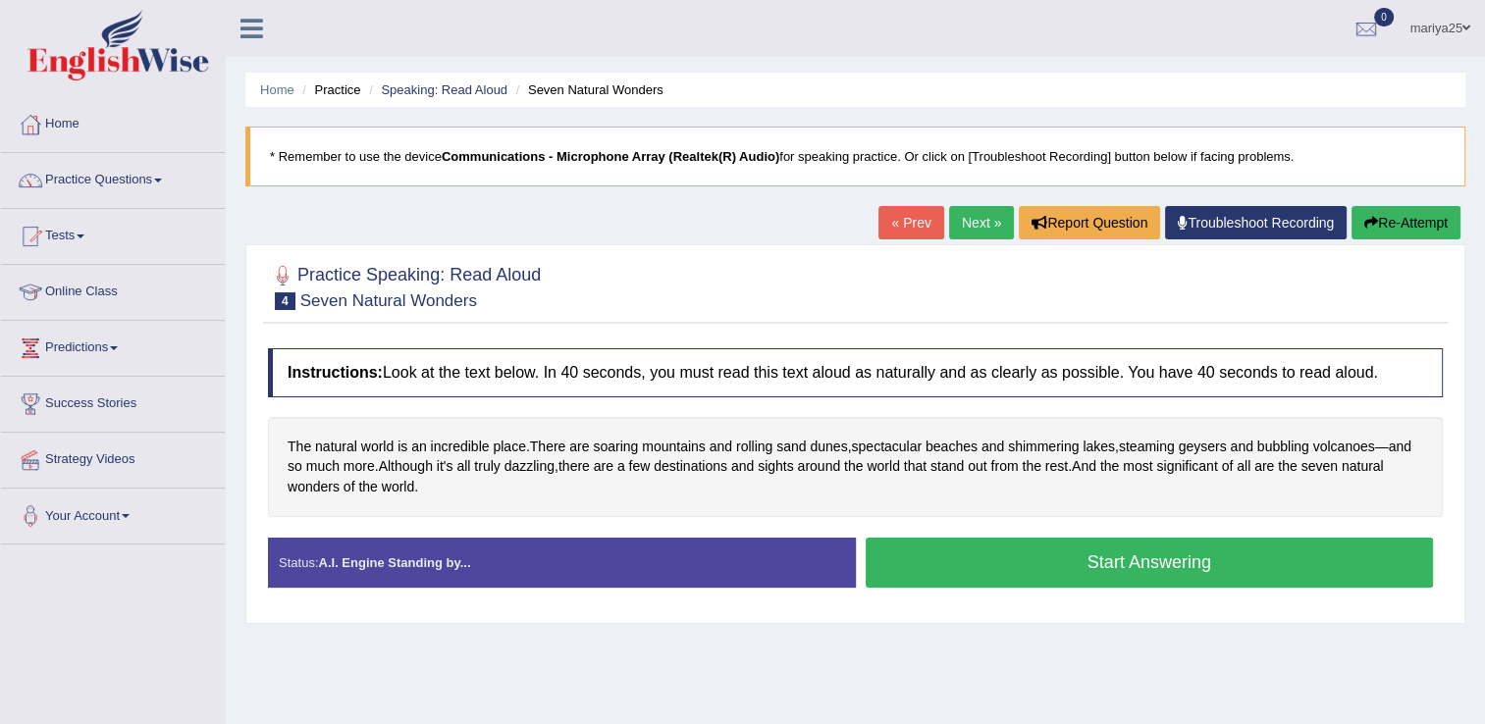
click at [1207, 572] on button "Start Answering" at bounding box center [1150, 563] width 568 height 50
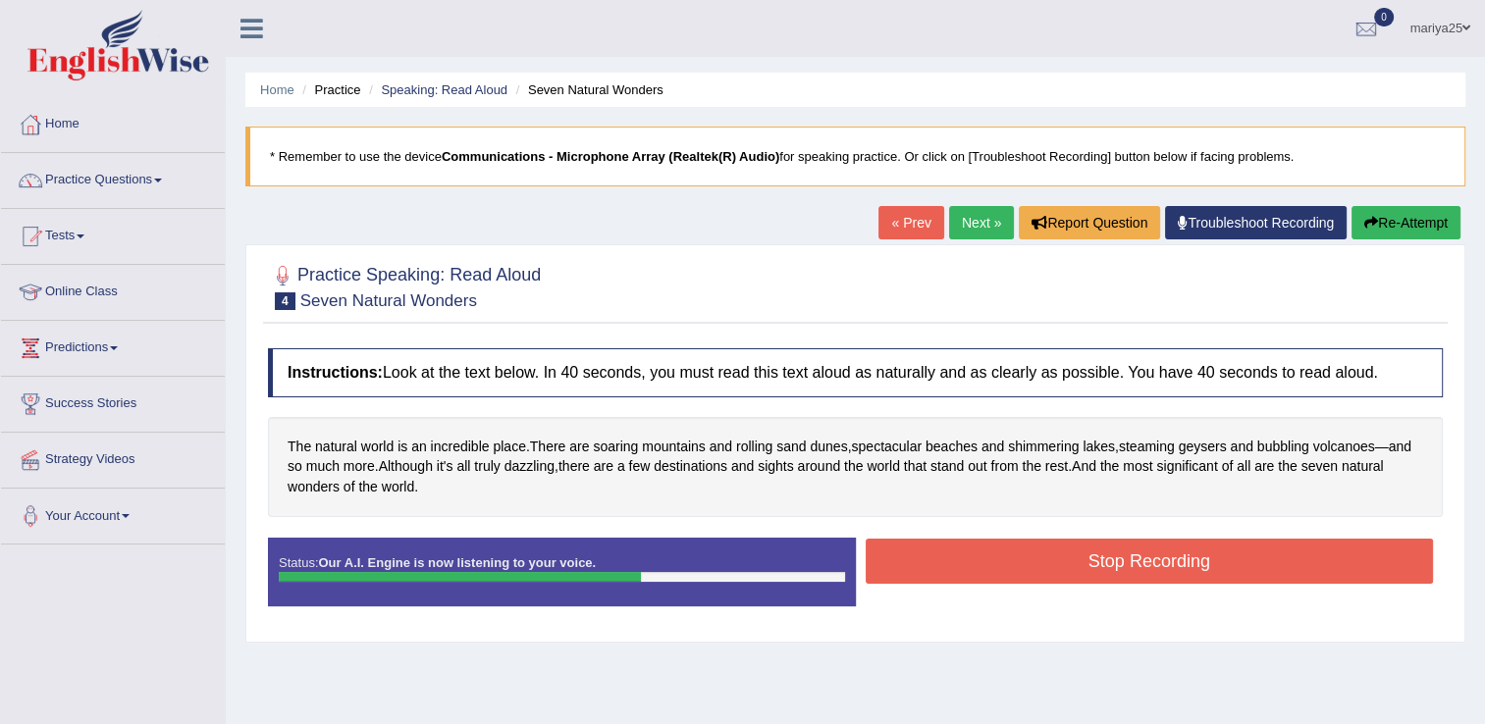
click at [1207, 572] on button "Stop Recording" at bounding box center [1150, 561] width 568 height 45
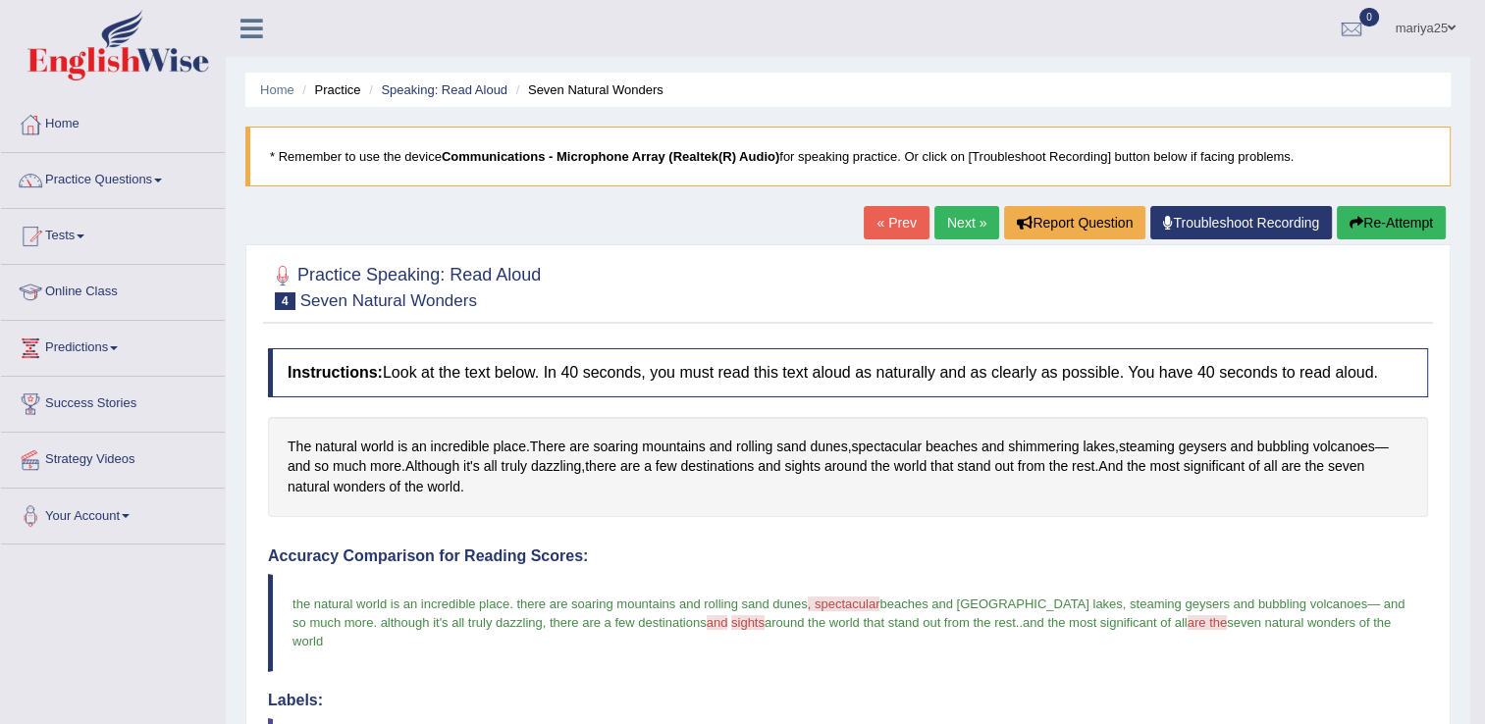
click at [979, 223] on link "Next »" at bounding box center [966, 222] width 65 height 33
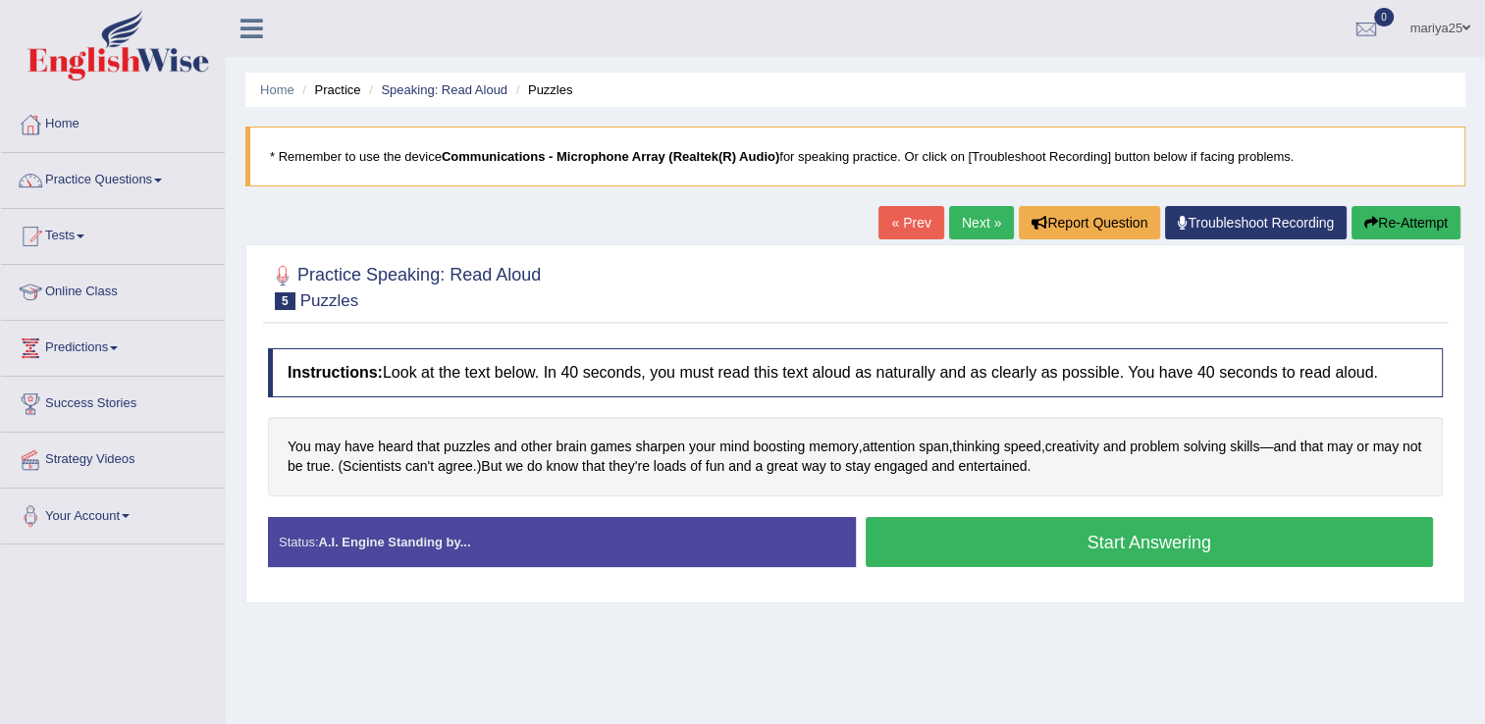
click at [968, 536] on button "Start Answering" at bounding box center [1150, 542] width 568 height 50
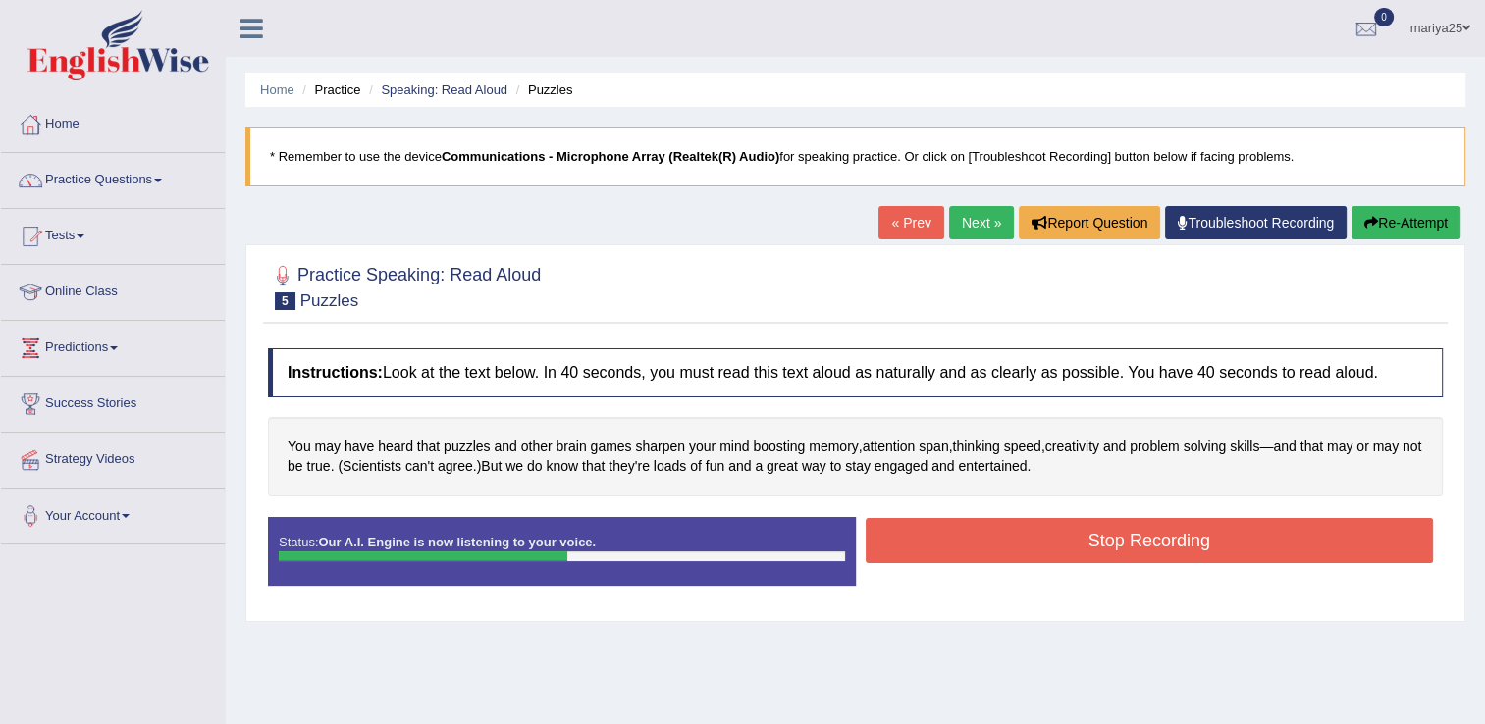
click at [968, 536] on button "Stop Recording" at bounding box center [1150, 540] width 568 height 45
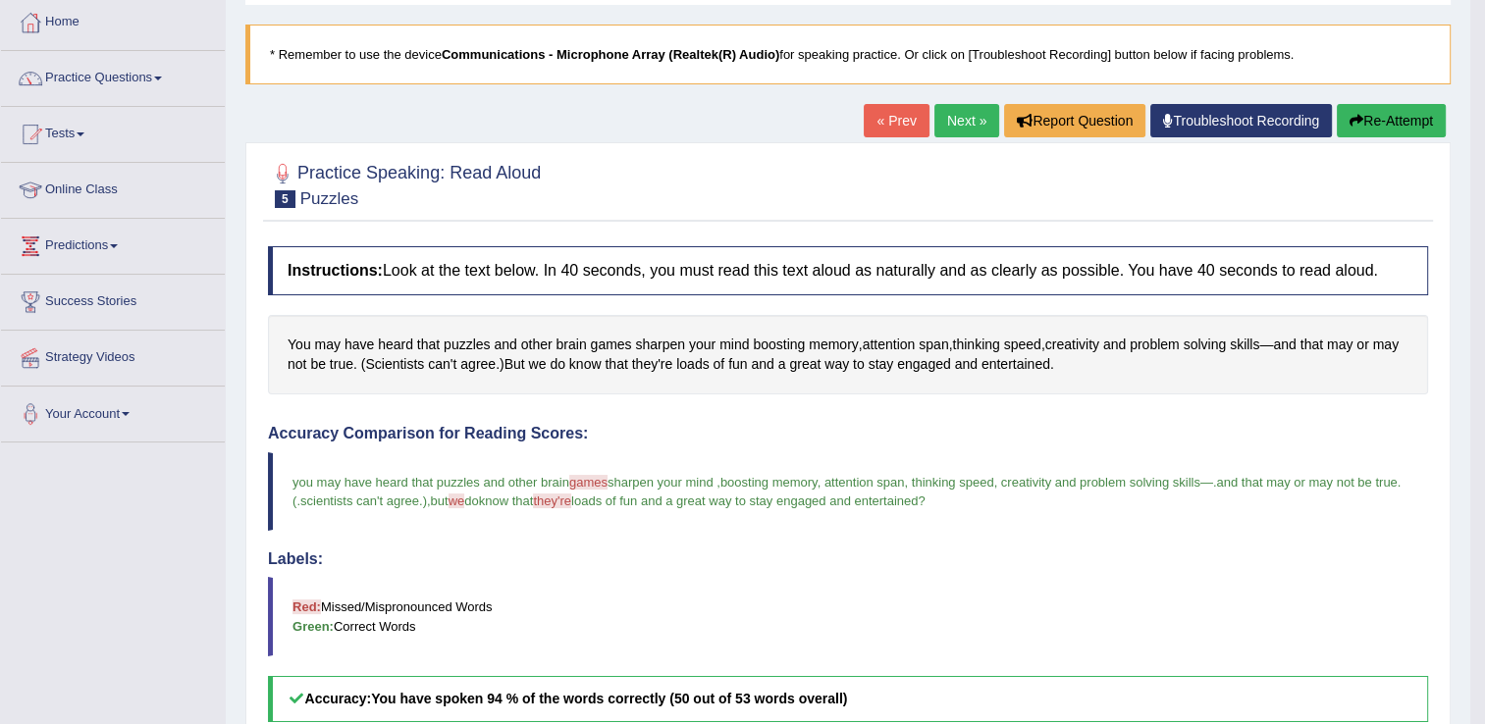
scroll to position [101, 0]
click at [953, 112] on link "Next »" at bounding box center [966, 121] width 65 height 33
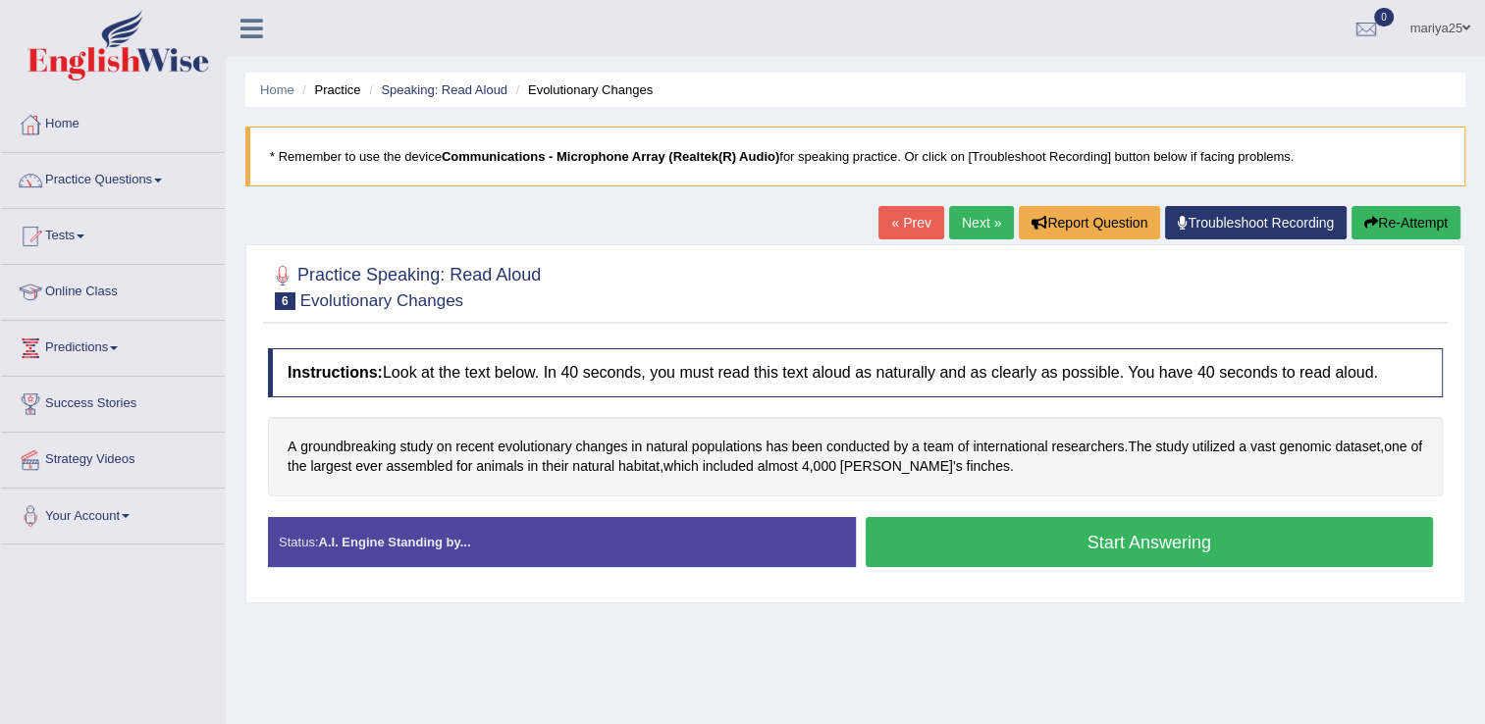
click at [946, 544] on button "Start Answering" at bounding box center [1150, 542] width 568 height 50
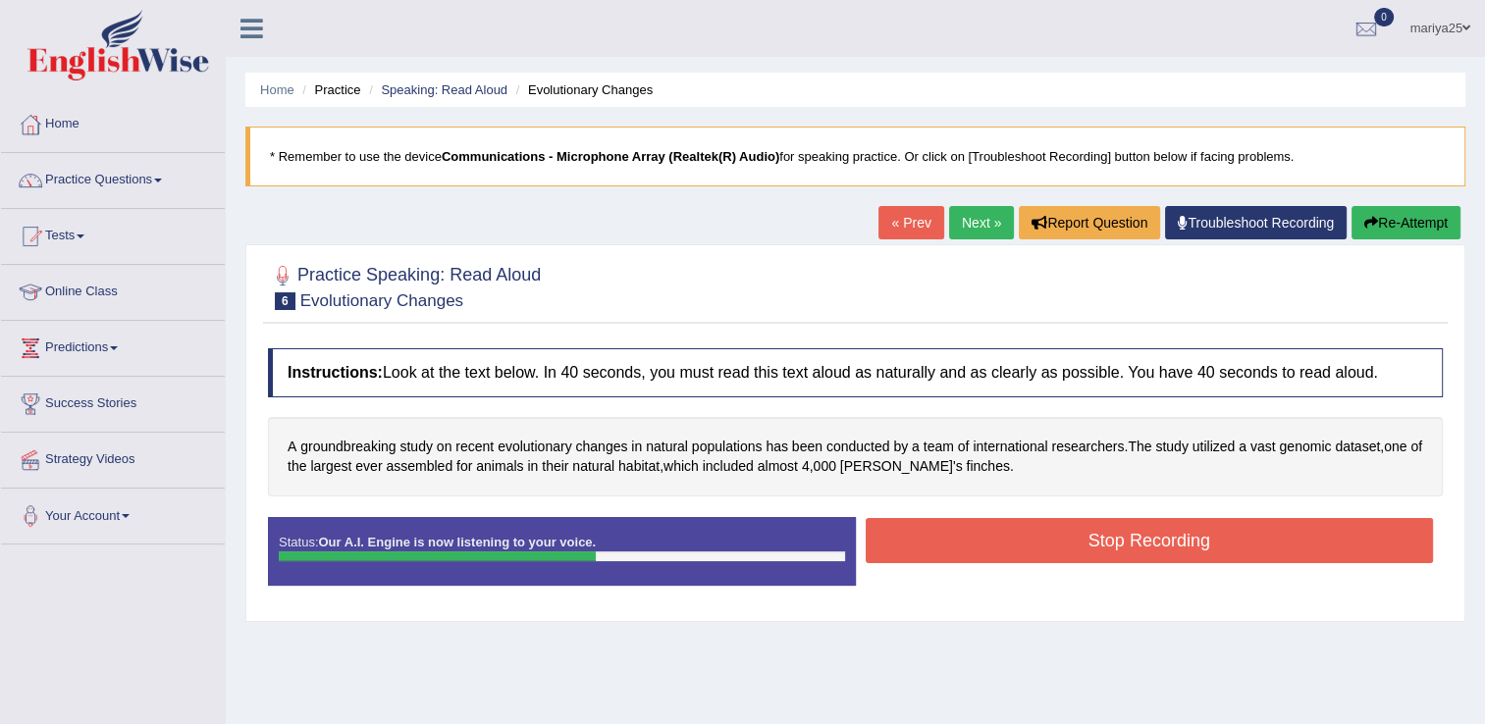
click at [946, 544] on button "Stop Recording" at bounding box center [1150, 540] width 568 height 45
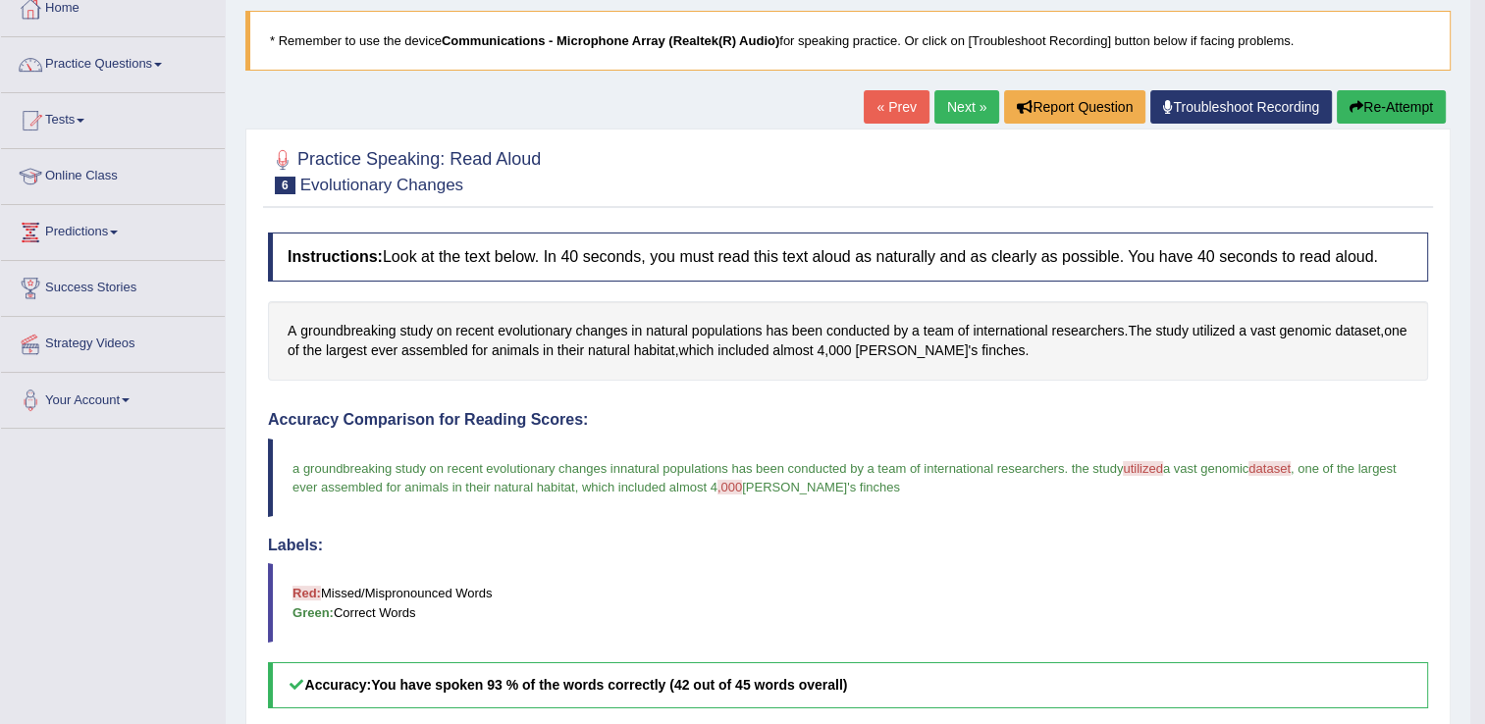
scroll to position [74, 0]
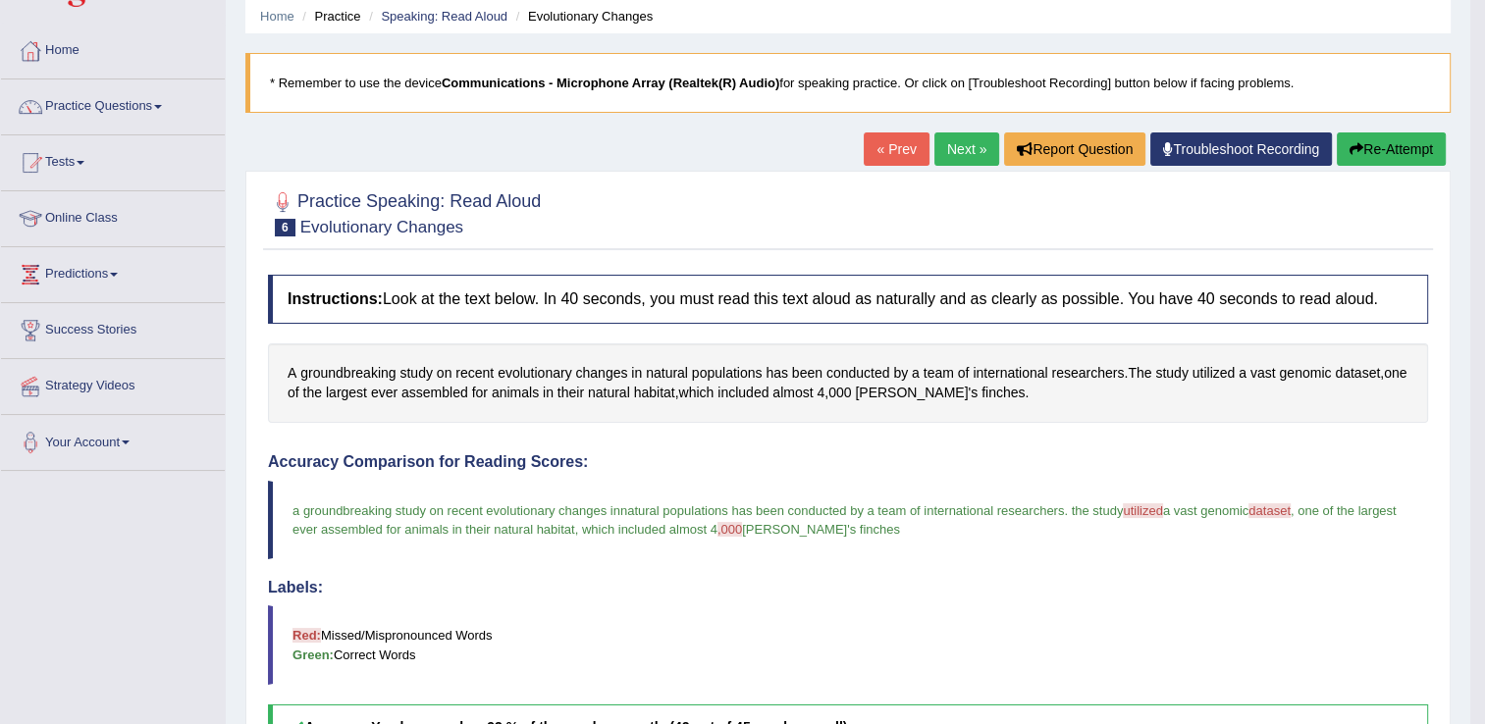
click at [978, 154] on link "Next »" at bounding box center [966, 149] width 65 height 33
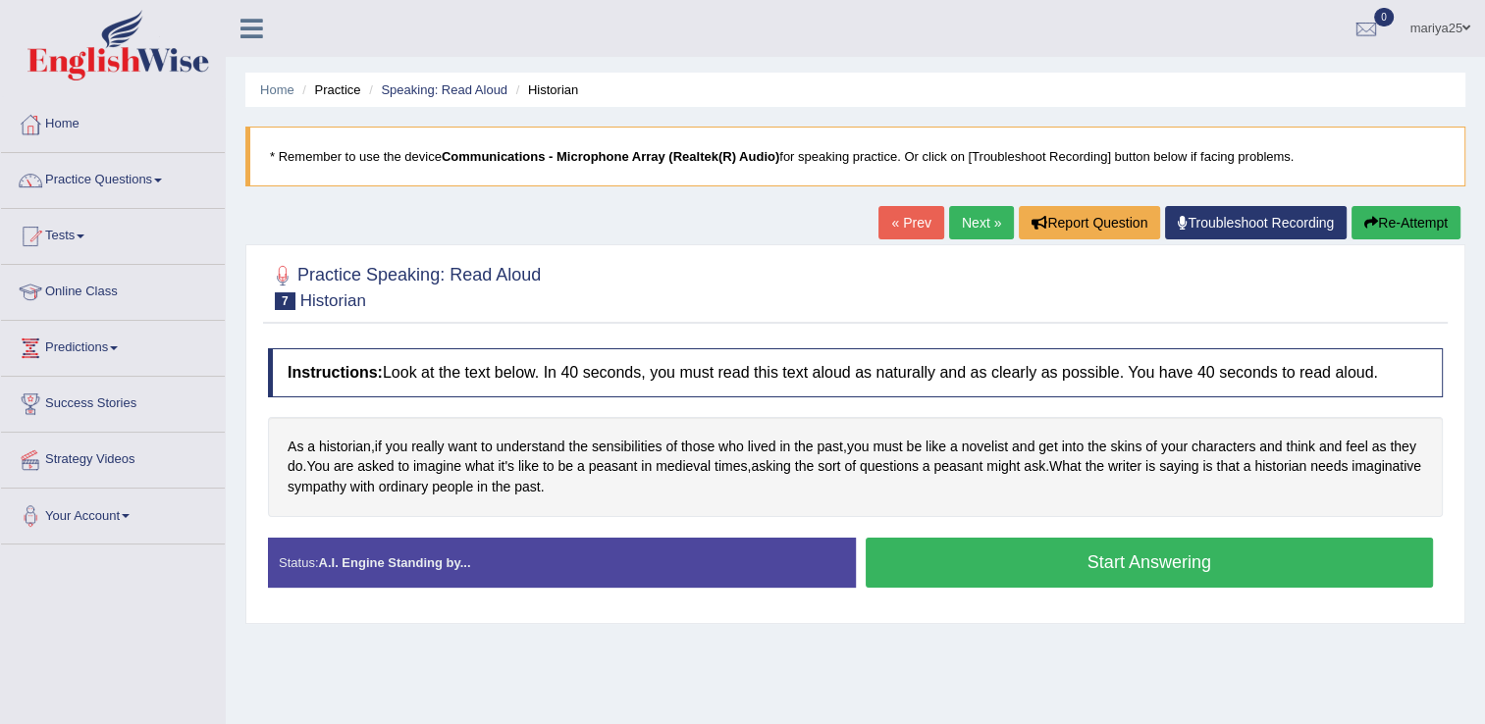
click at [920, 537] on div "Created with Highcharts 7.1.2 Great Too slow Too fast Time Speech pace meter: 0…" at bounding box center [1155, 537] width 598 height 1
click at [920, 558] on button "Start Answering" at bounding box center [1150, 563] width 568 height 50
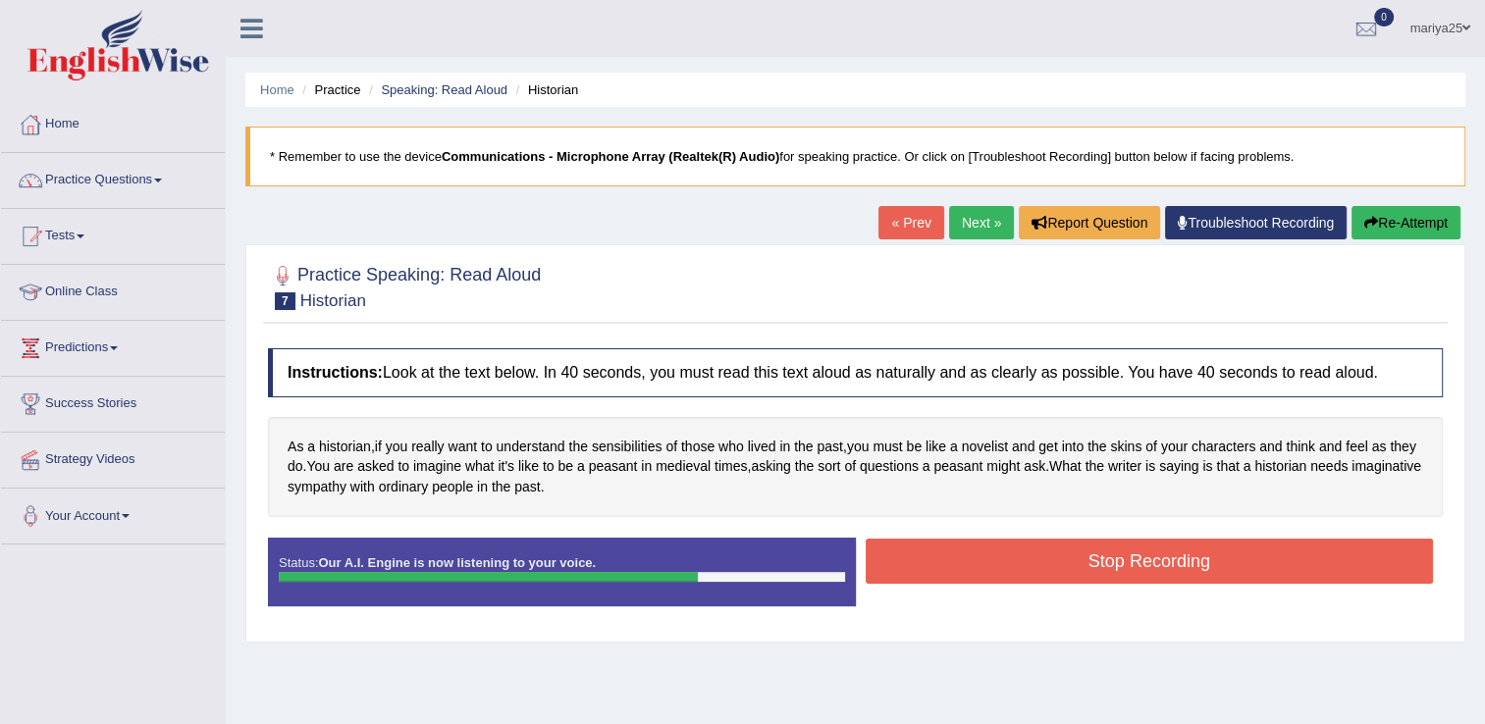
click at [920, 558] on button "Stop Recording" at bounding box center [1150, 561] width 568 height 45
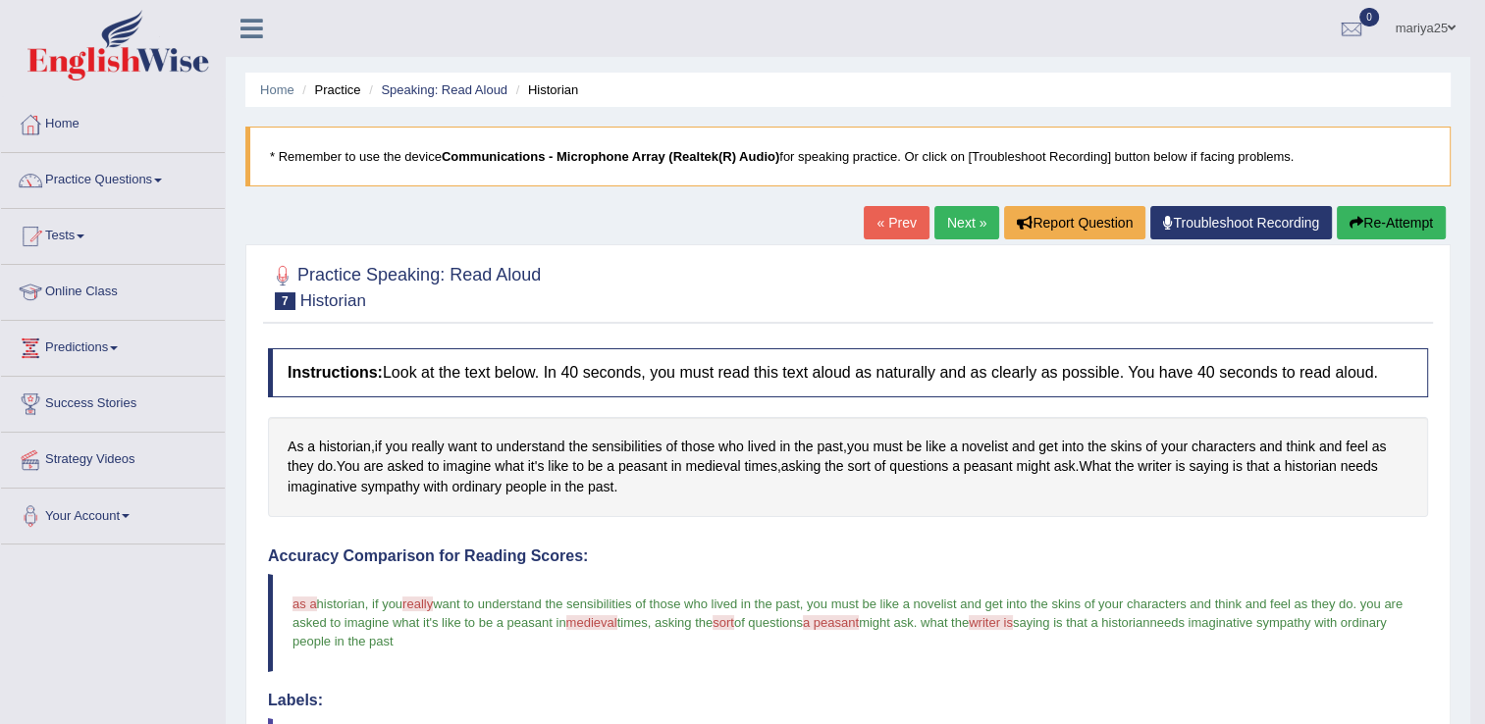
click at [954, 214] on link "Next »" at bounding box center [966, 222] width 65 height 33
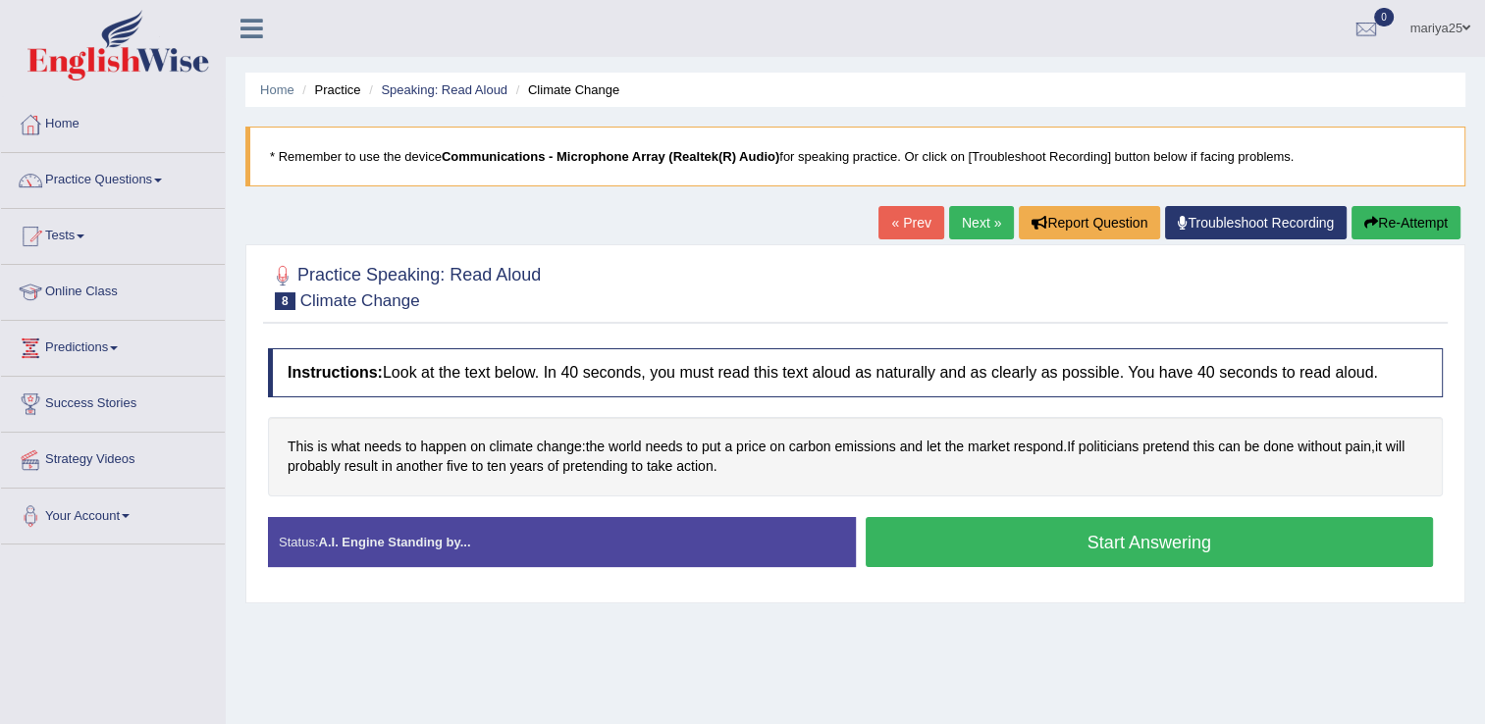
click at [978, 541] on button "Start Answering" at bounding box center [1150, 542] width 568 height 50
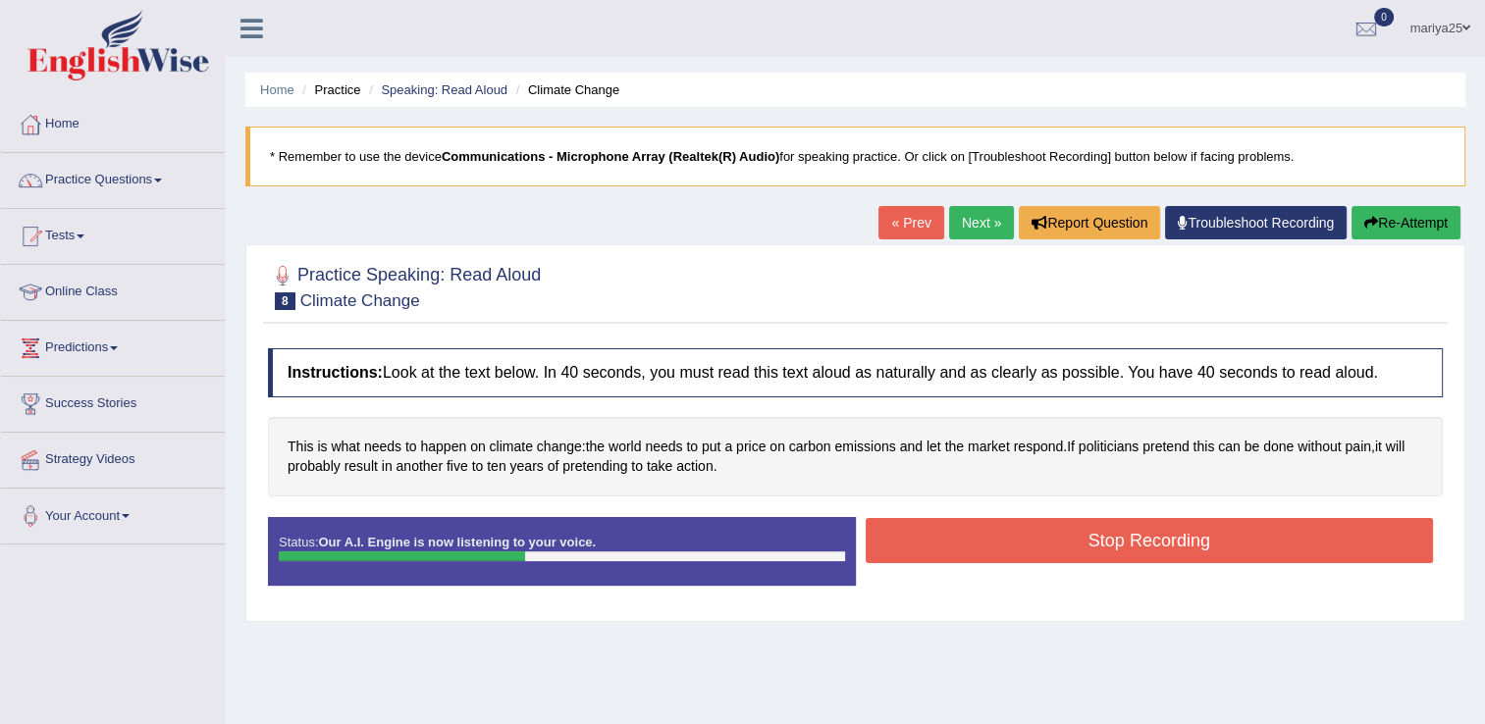
click at [978, 541] on button "Stop Recording" at bounding box center [1150, 540] width 568 height 45
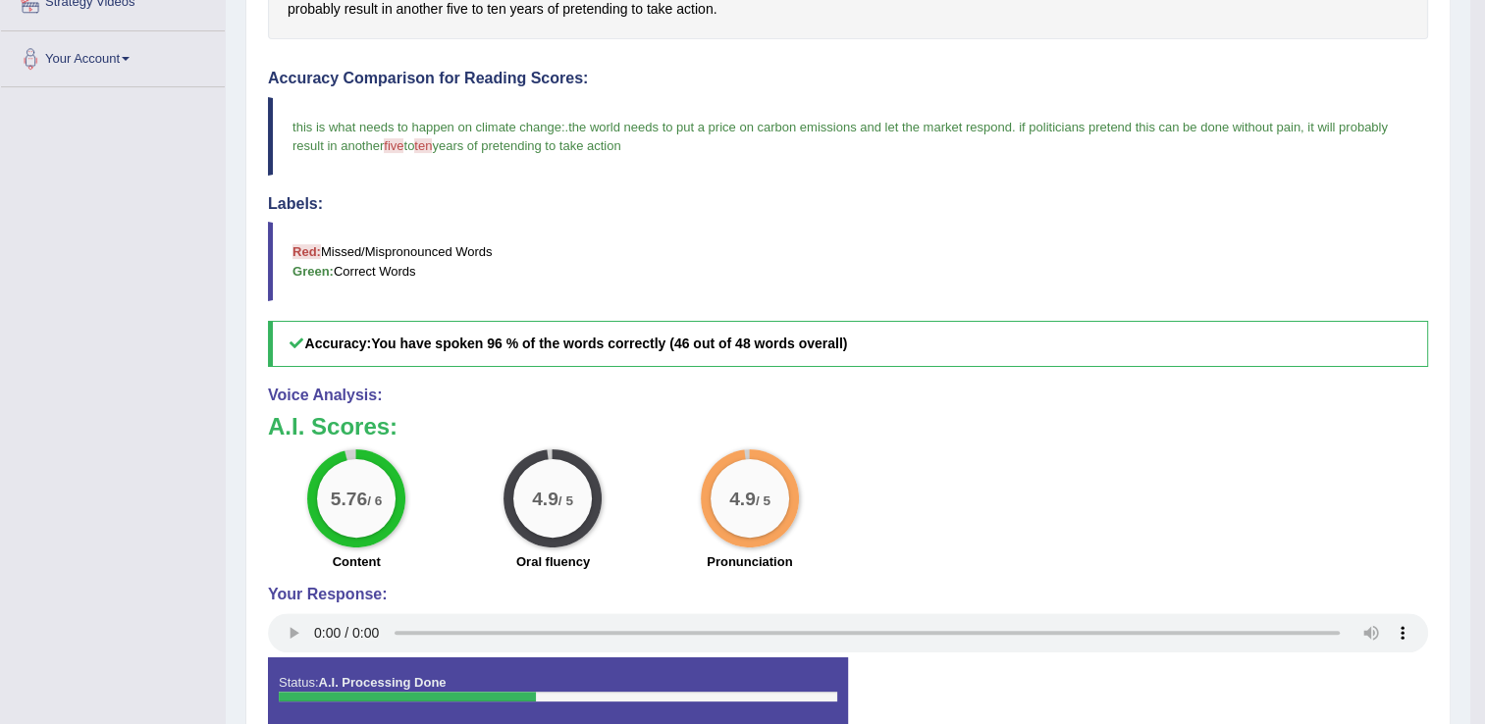
scroll to position [189, 0]
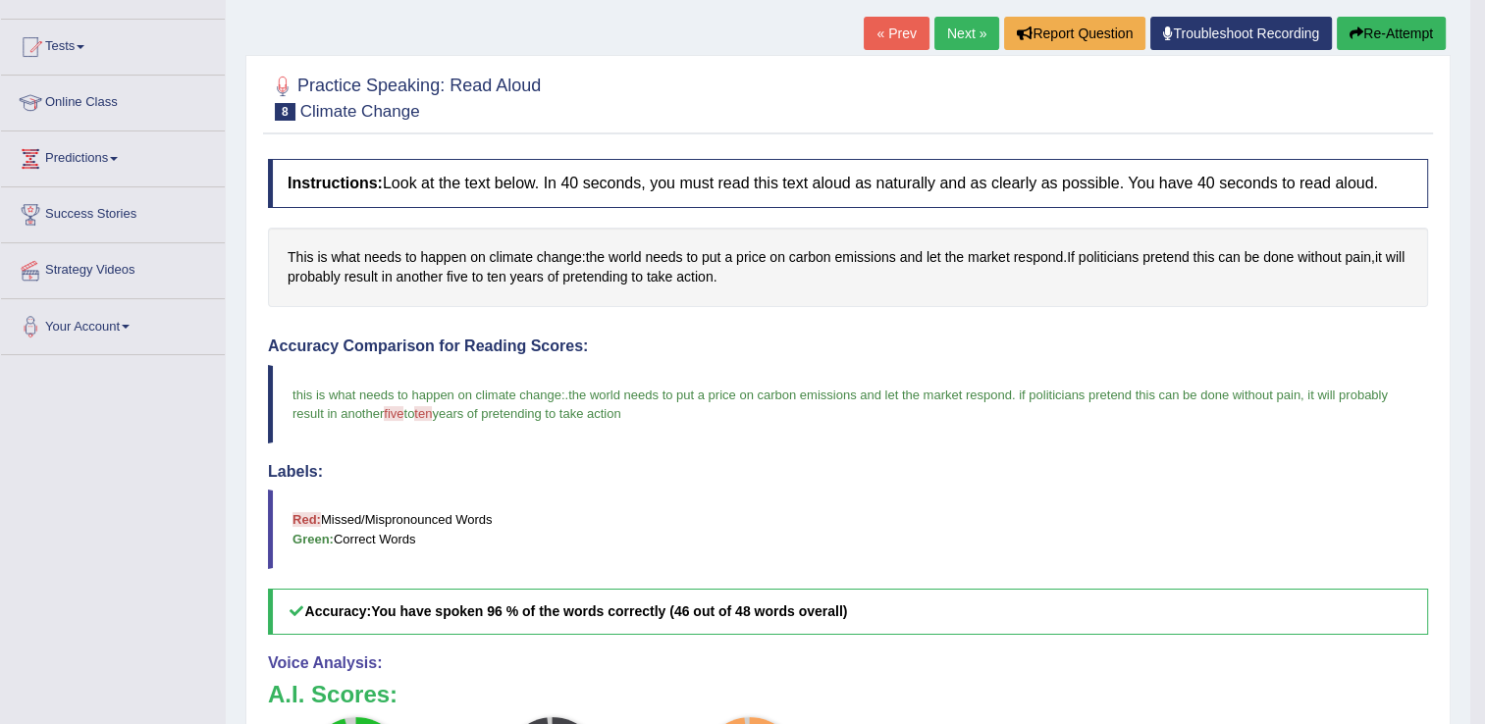
click at [972, 24] on link "Next »" at bounding box center [966, 33] width 65 height 33
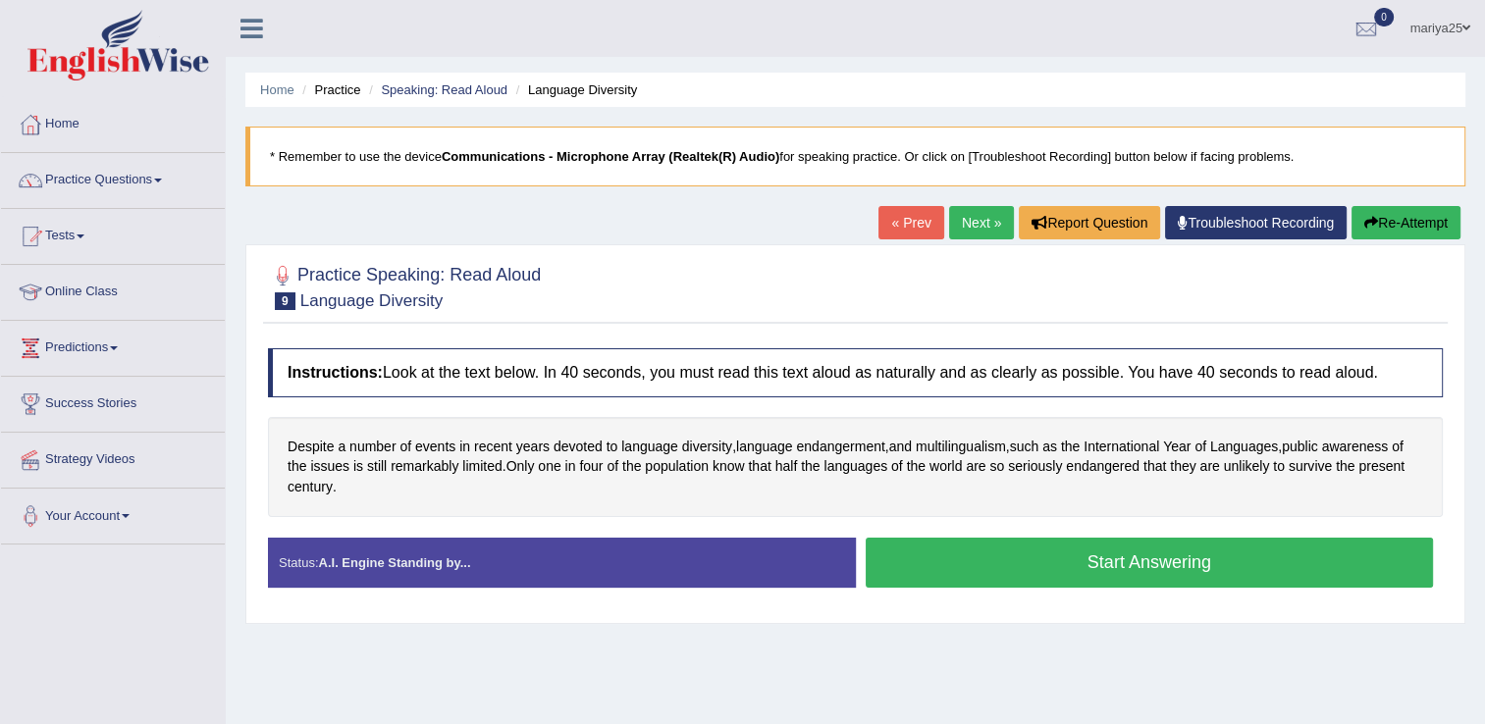
click at [956, 555] on button "Start Answering" at bounding box center [1150, 563] width 568 height 50
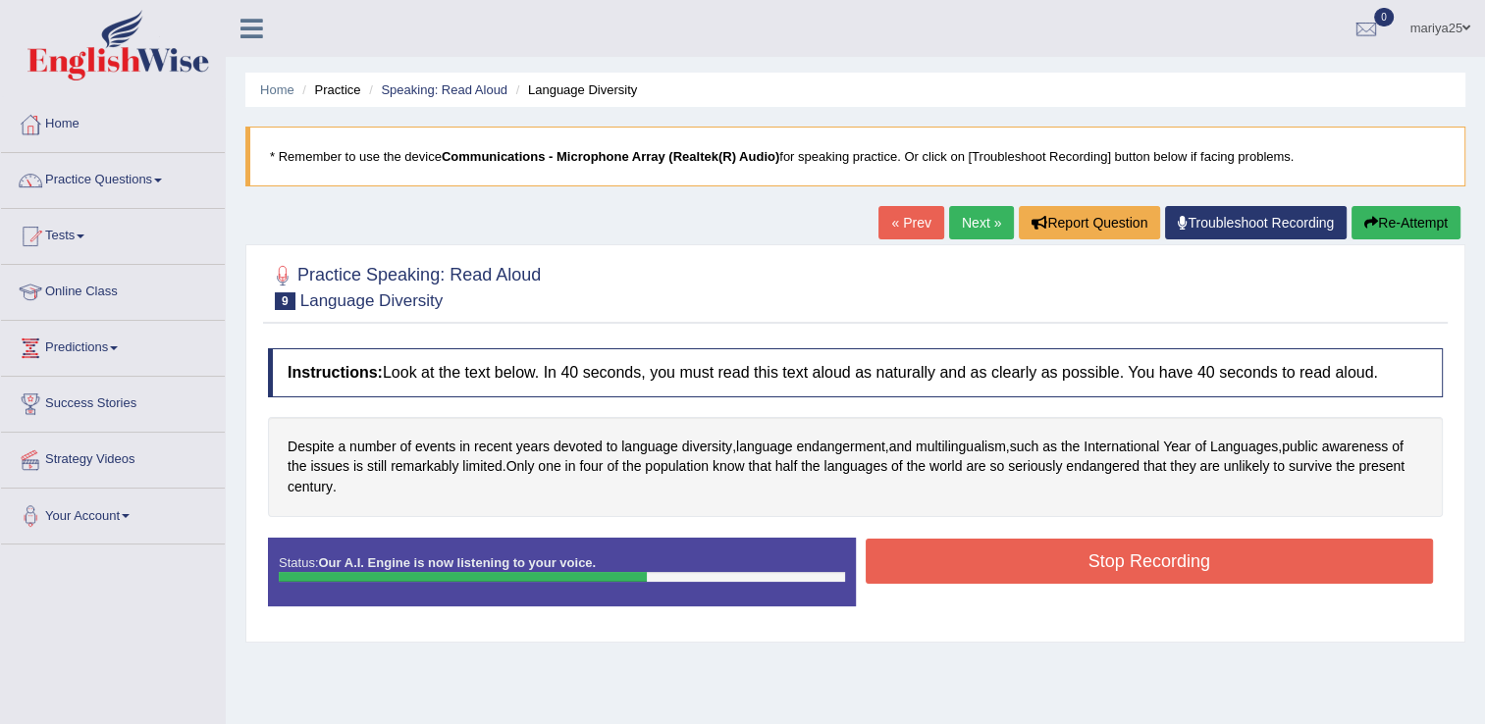
click at [954, 556] on button "Stop Recording" at bounding box center [1150, 561] width 568 height 45
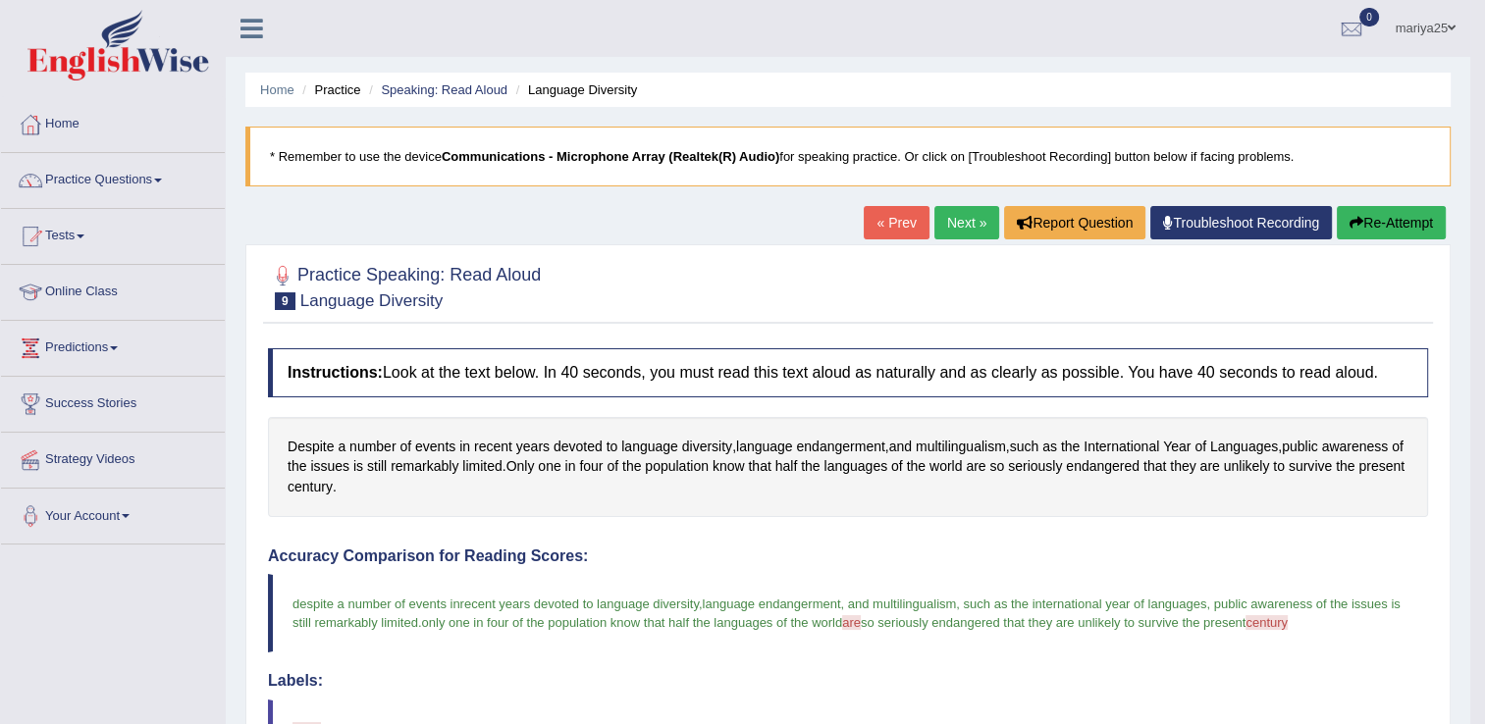
click at [957, 222] on link "Next »" at bounding box center [966, 222] width 65 height 33
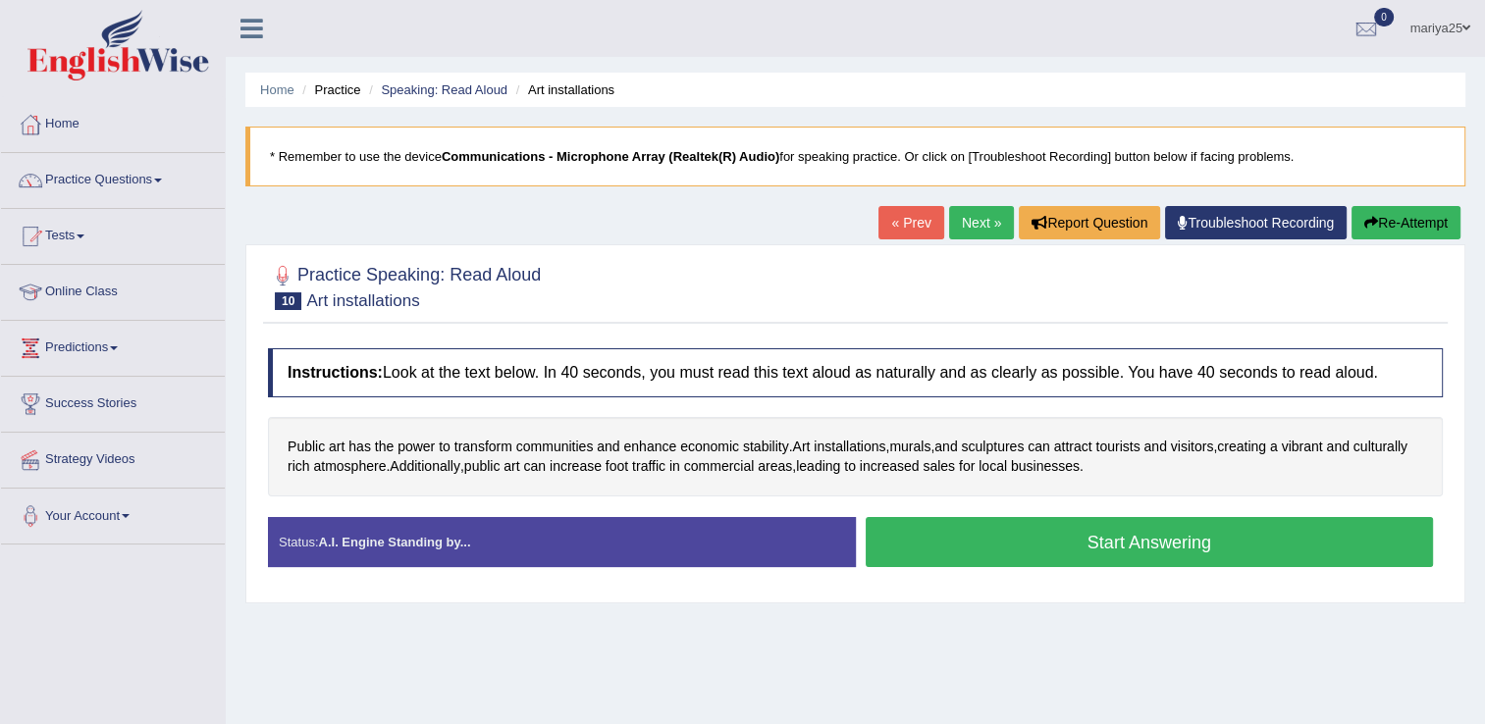
click at [900, 541] on button "Start Answering" at bounding box center [1150, 542] width 568 height 50
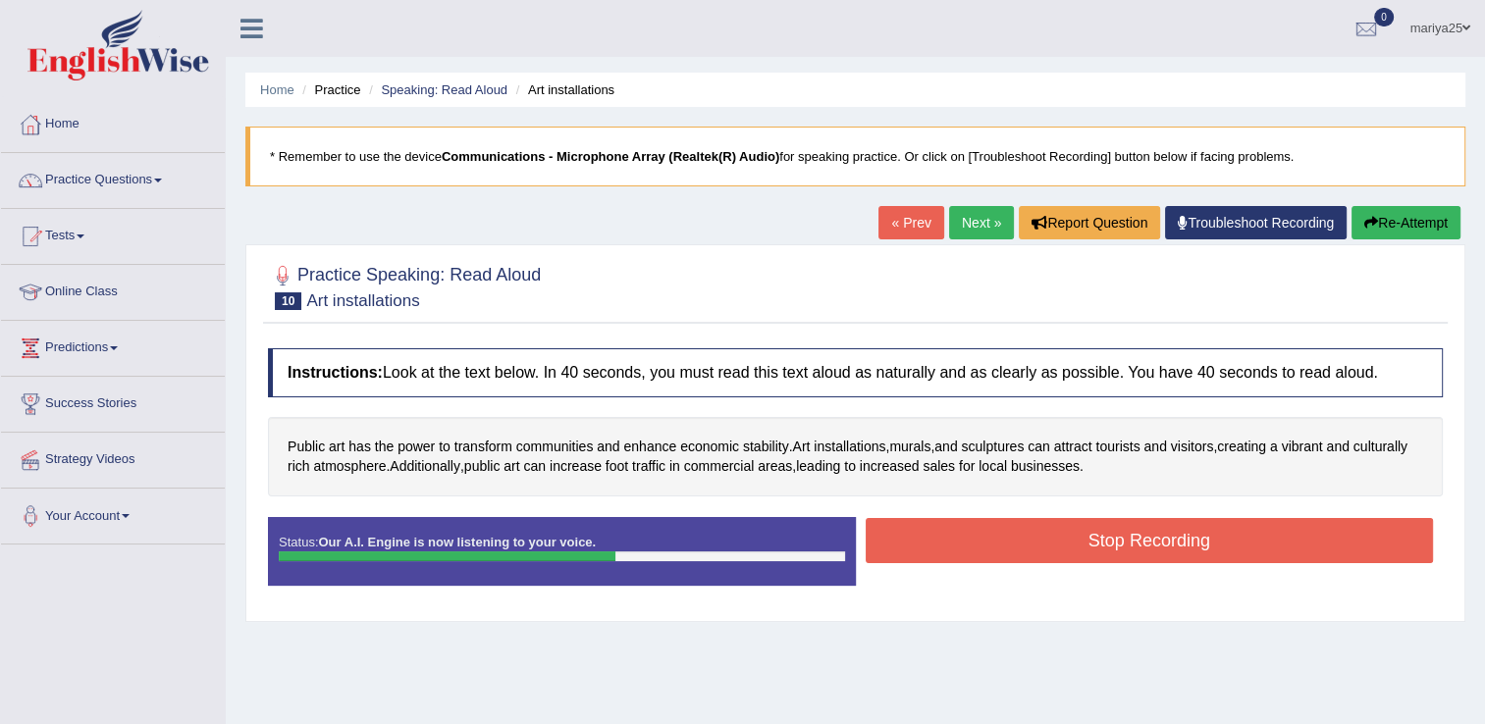
click at [900, 542] on button "Stop Recording" at bounding box center [1150, 540] width 568 height 45
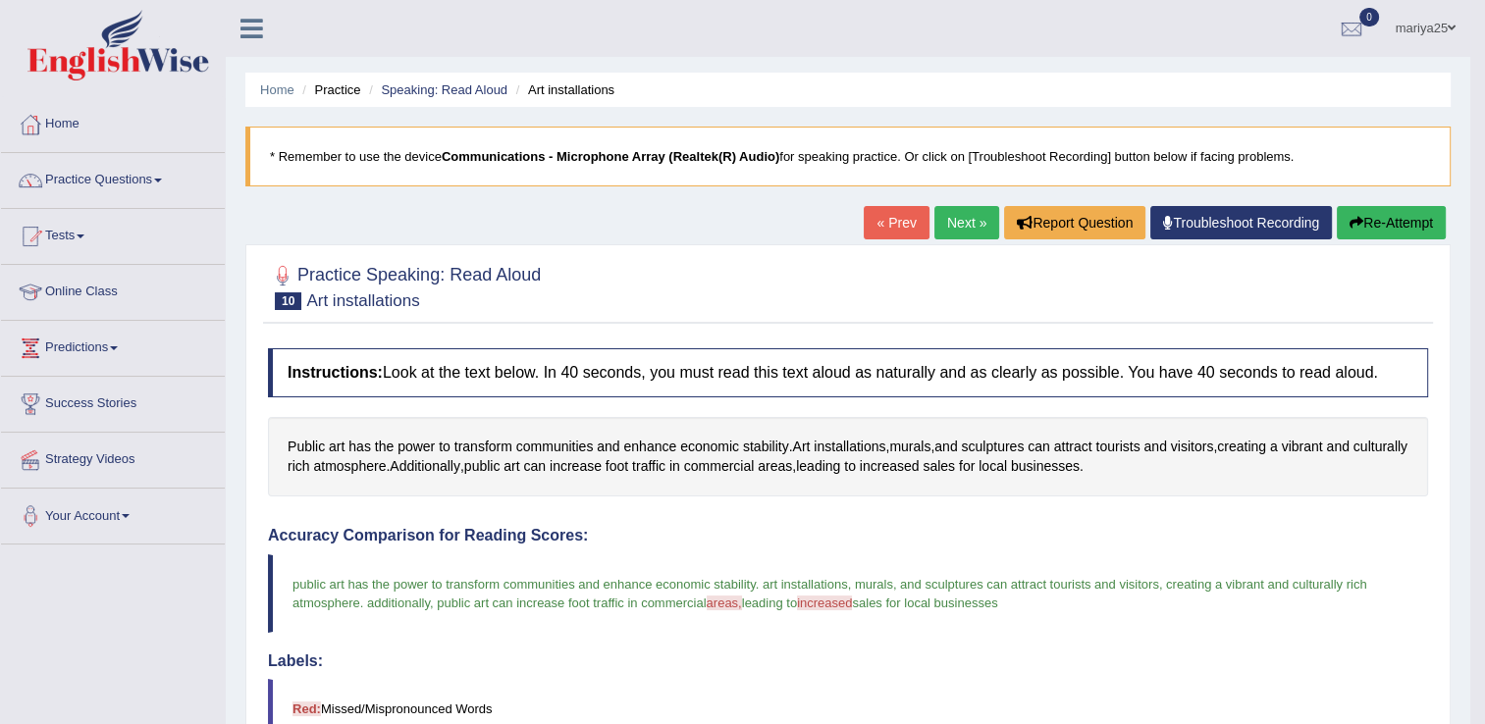
click at [969, 218] on link "Next »" at bounding box center [966, 222] width 65 height 33
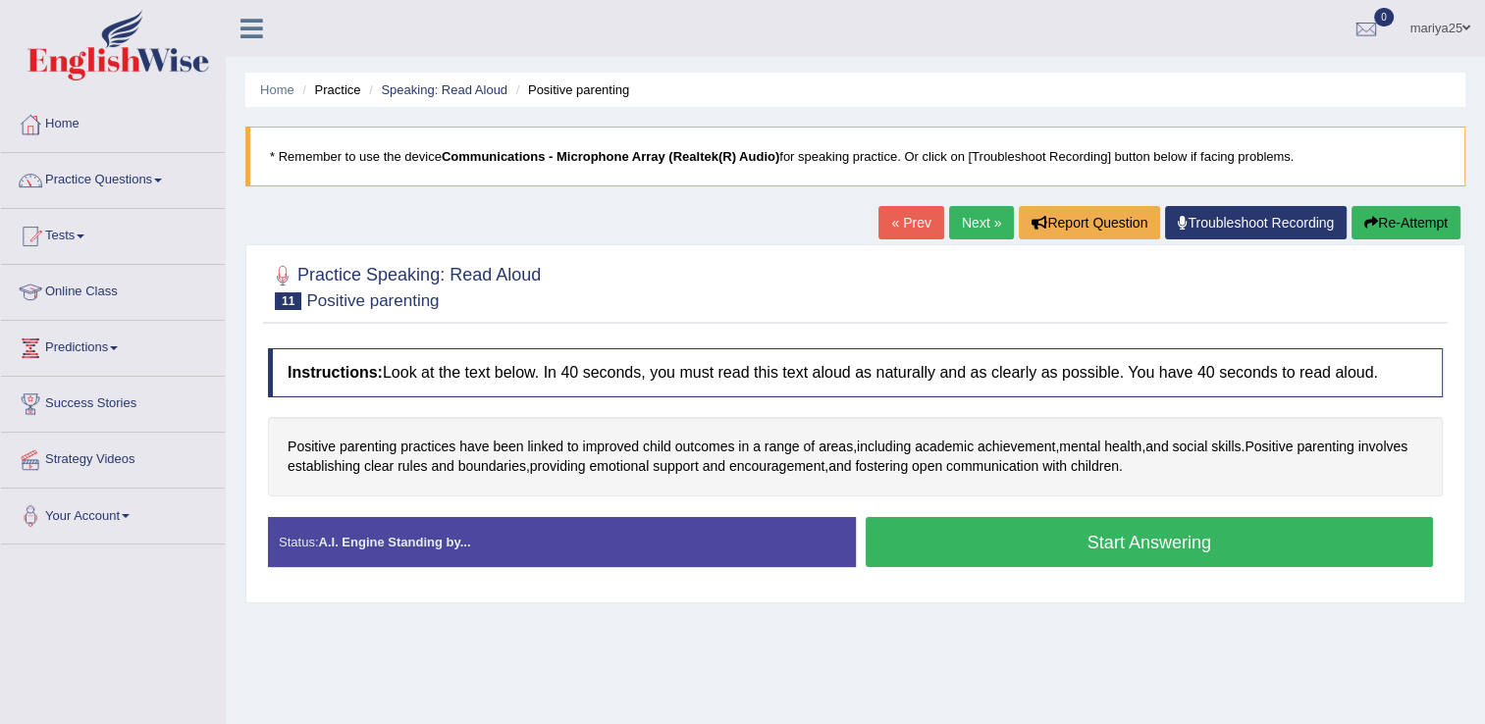
click at [934, 525] on button "Start Answering" at bounding box center [1150, 542] width 568 height 50
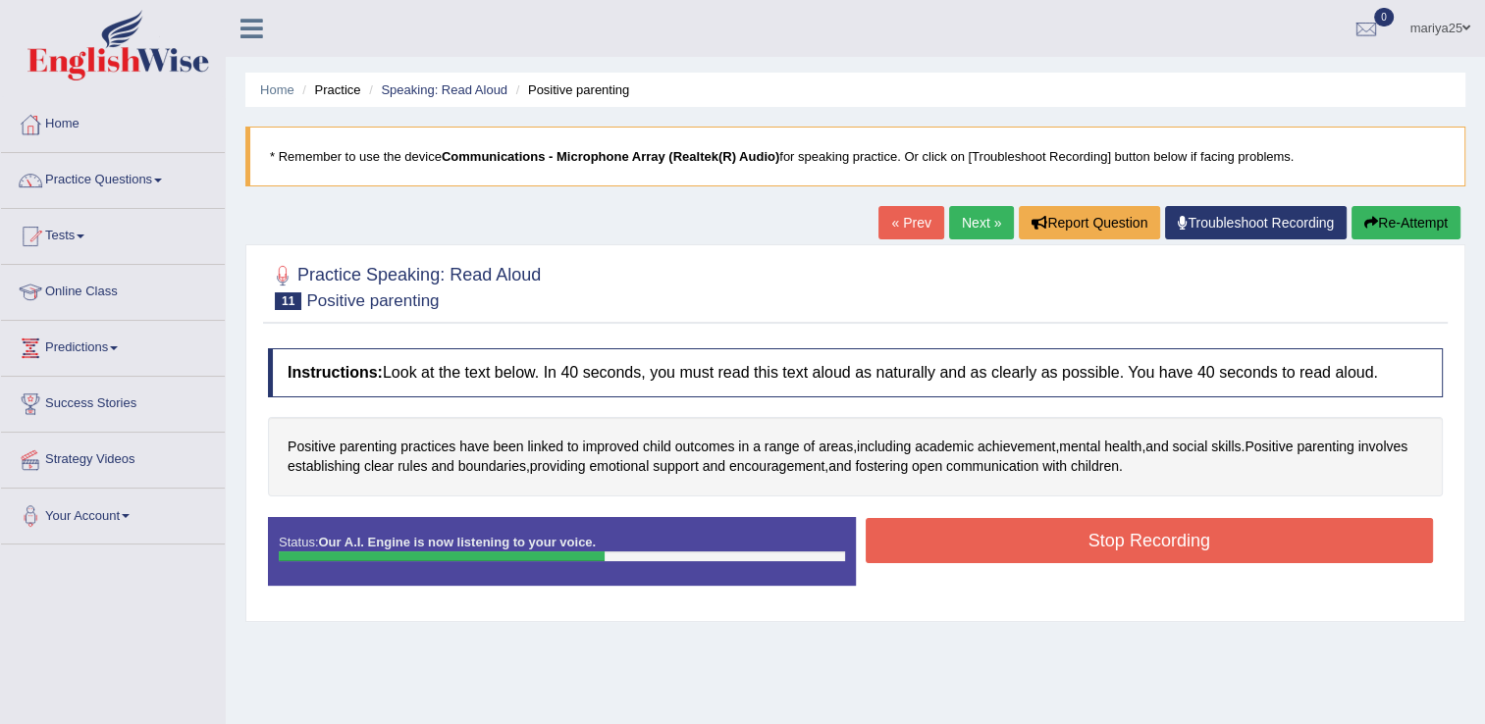
click at [934, 525] on button "Stop Recording" at bounding box center [1150, 540] width 568 height 45
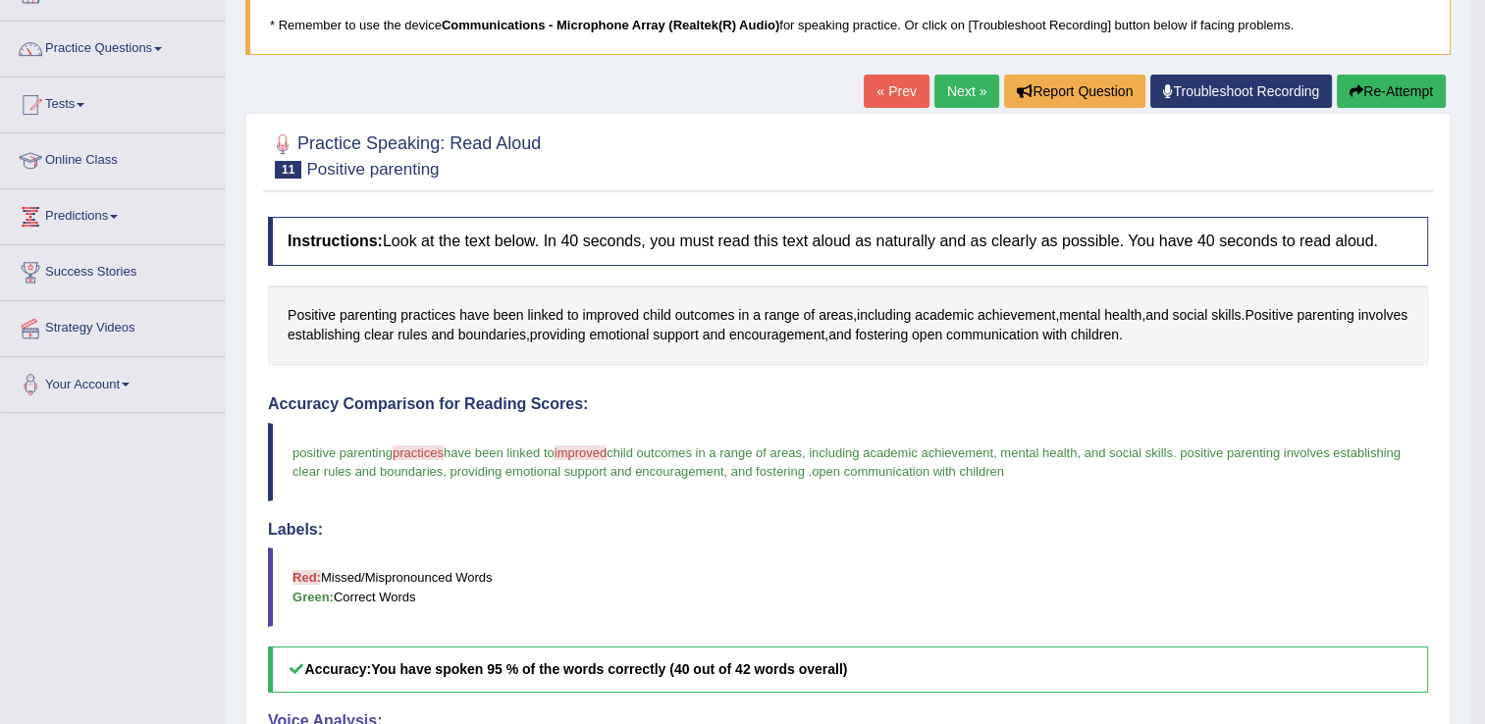
scroll to position [126, 0]
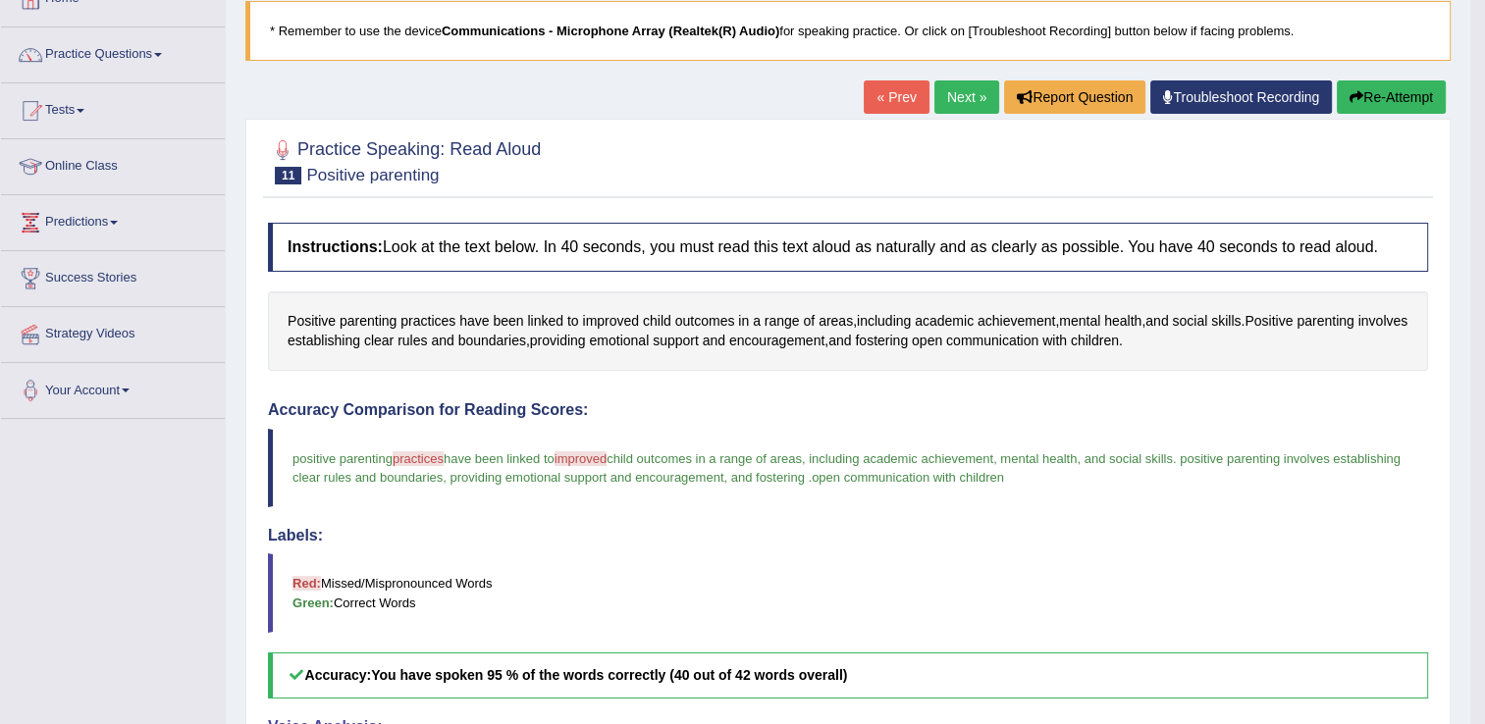
click at [952, 88] on link "Next »" at bounding box center [966, 96] width 65 height 33
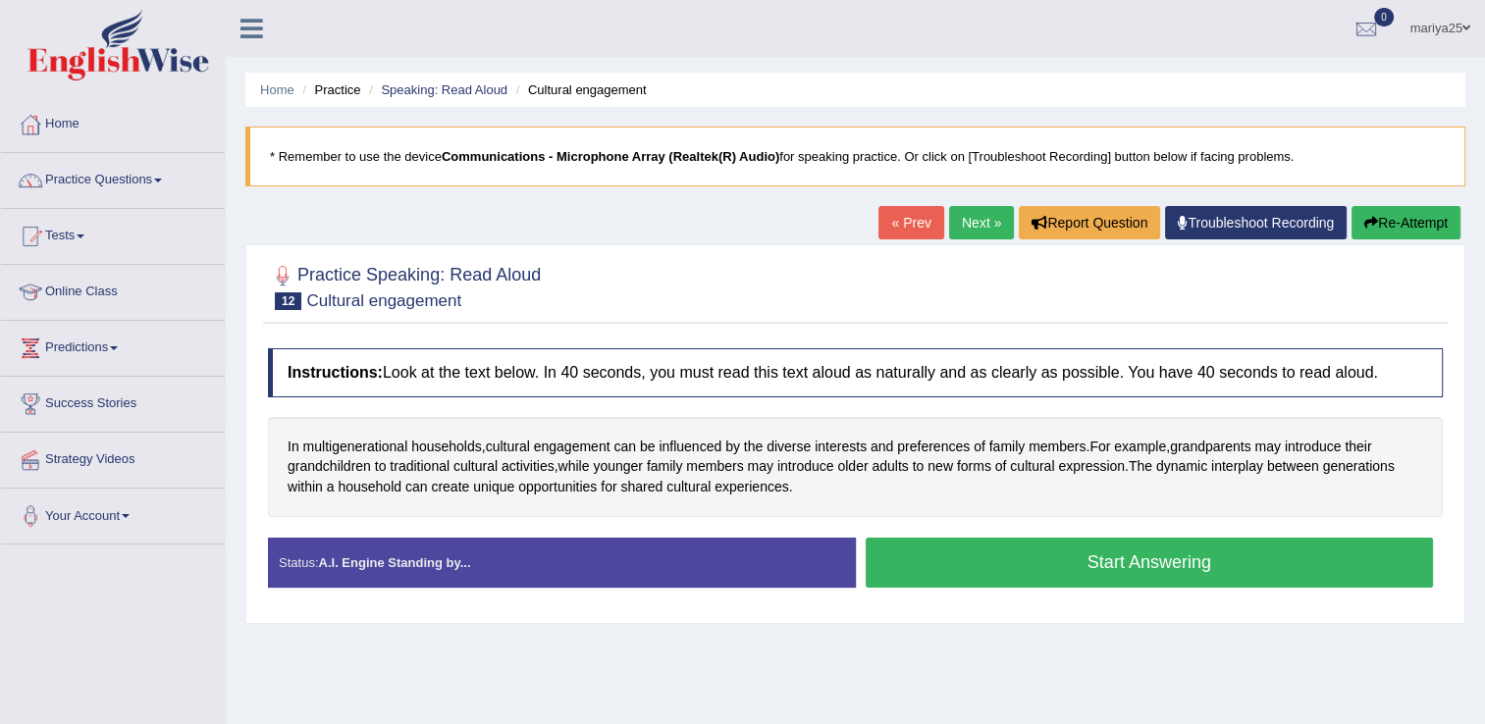
click at [983, 558] on button "Start Answering" at bounding box center [1150, 563] width 568 height 50
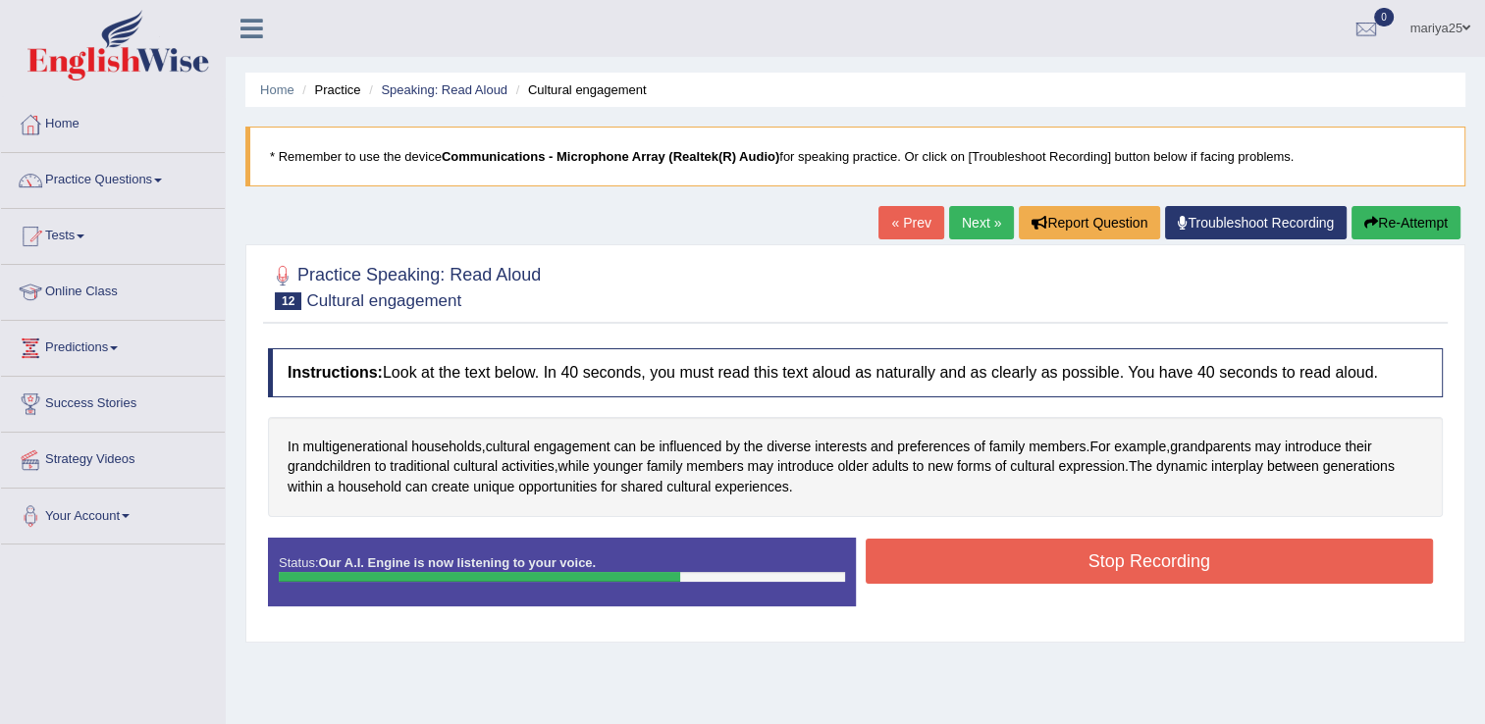
click at [984, 558] on button "Stop Recording" at bounding box center [1150, 561] width 568 height 45
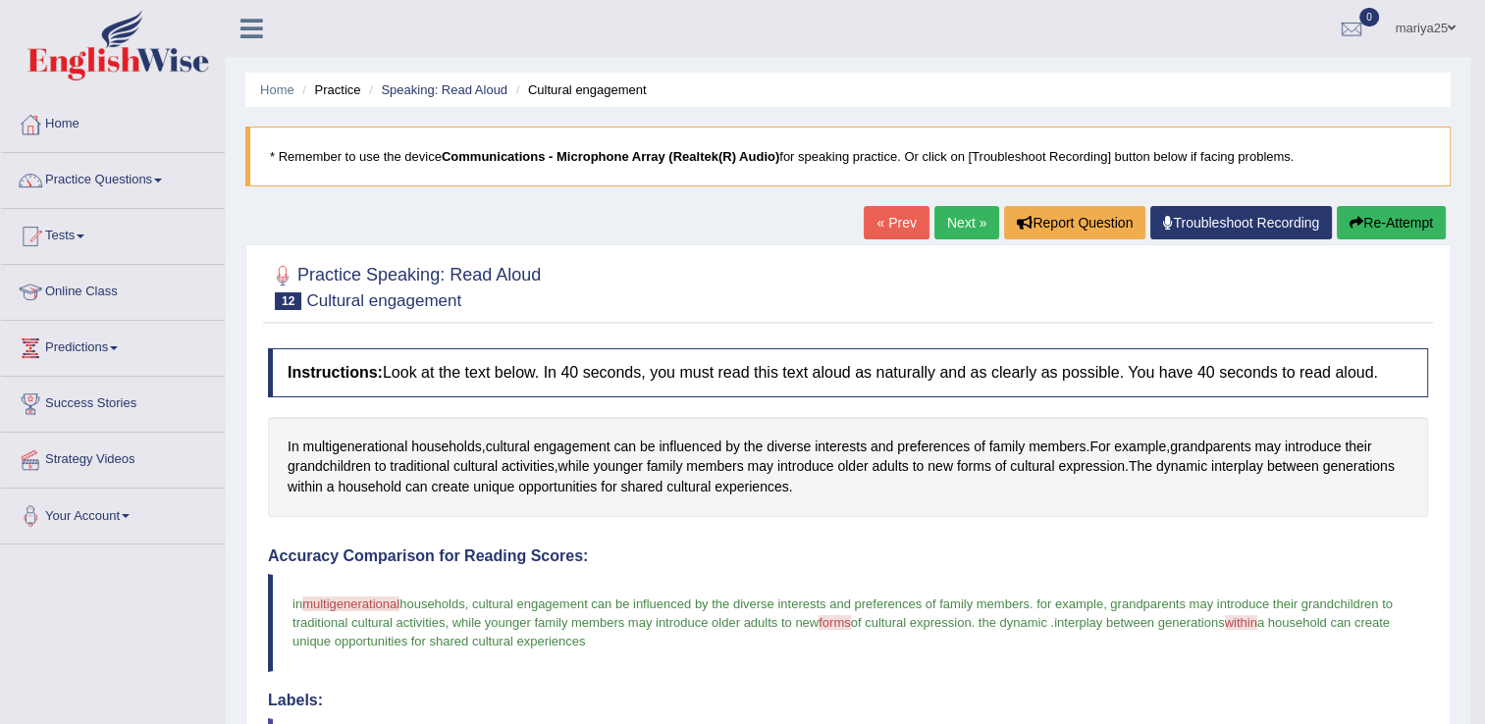
click at [970, 228] on link "Next »" at bounding box center [966, 222] width 65 height 33
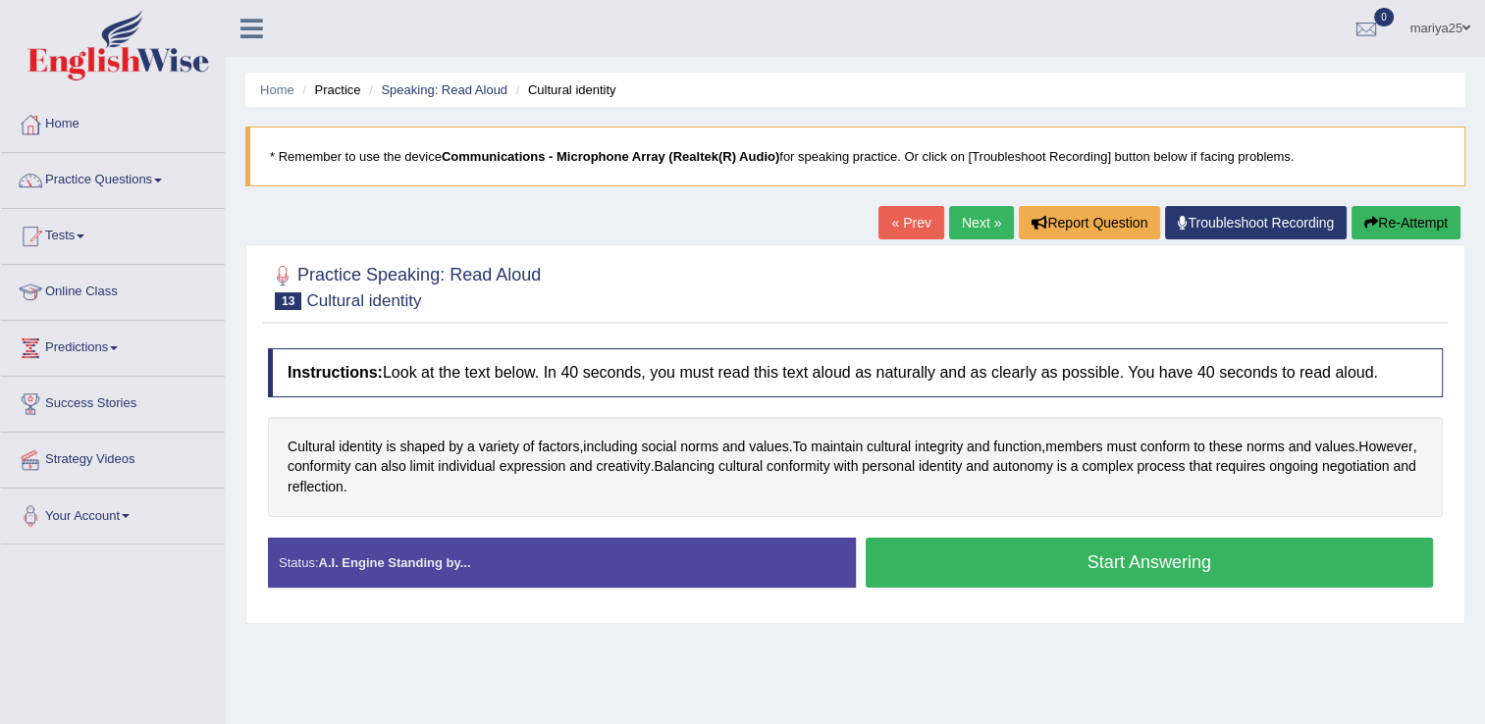
click at [918, 571] on button "Start Answering" at bounding box center [1150, 563] width 568 height 50
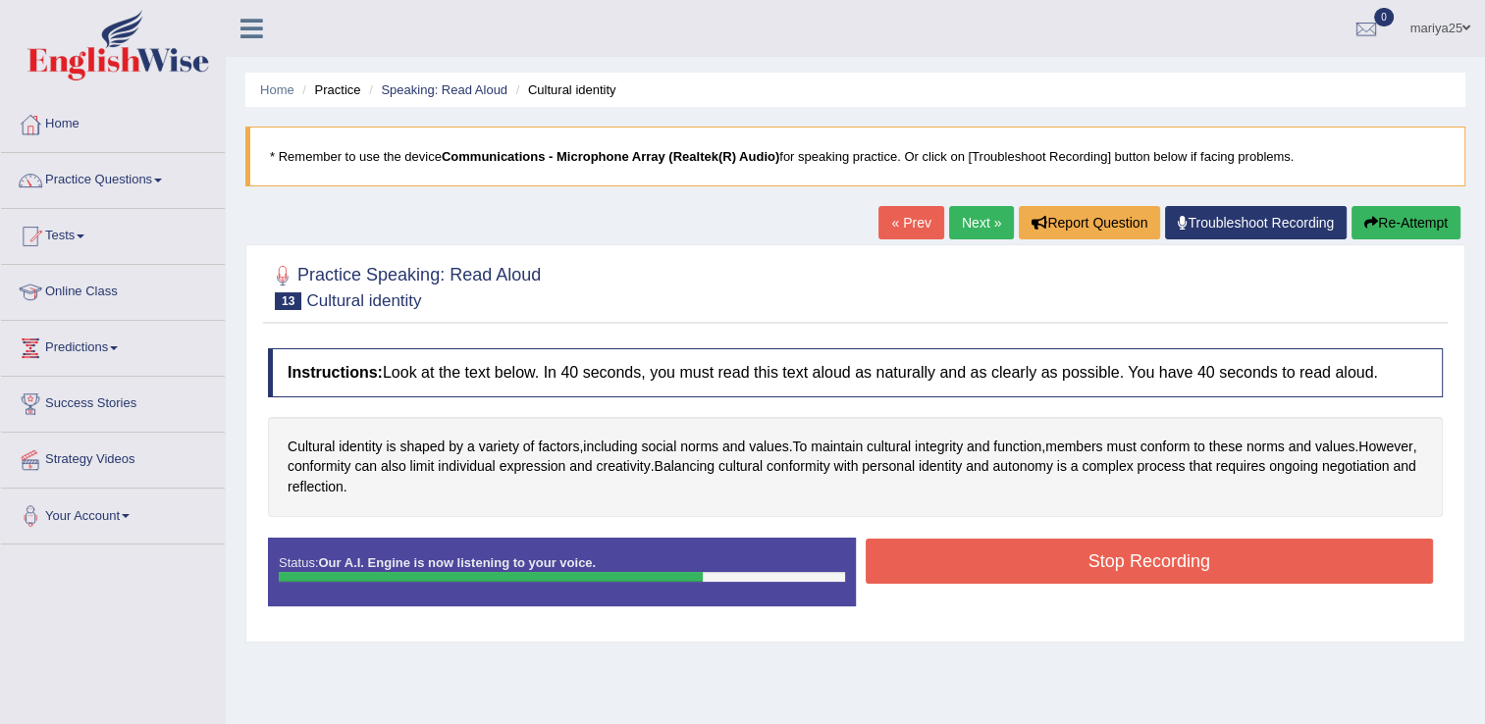
click at [1001, 541] on button "Stop Recording" at bounding box center [1150, 561] width 568 height 45
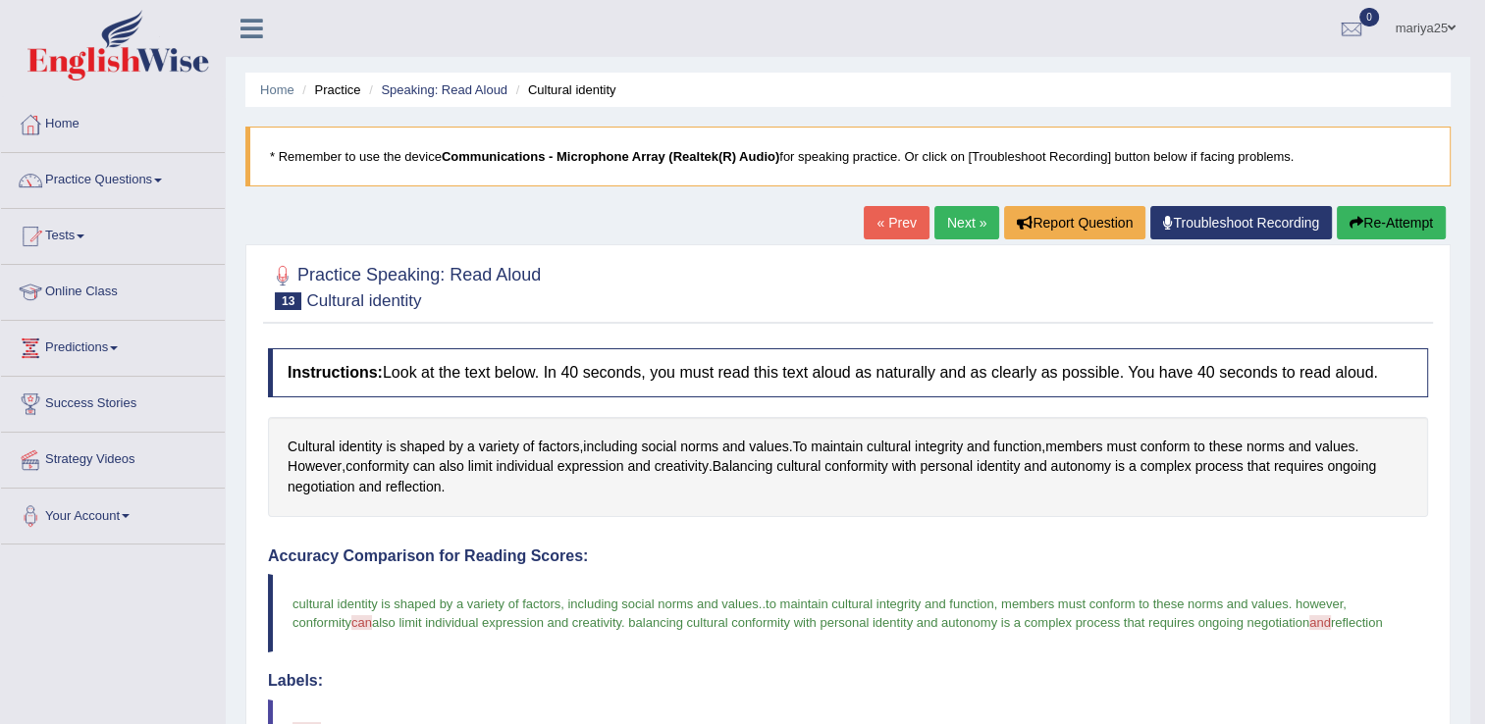
click at [966, 223] on link "Next »" at bounding box center [966, 222] width 65 height 33
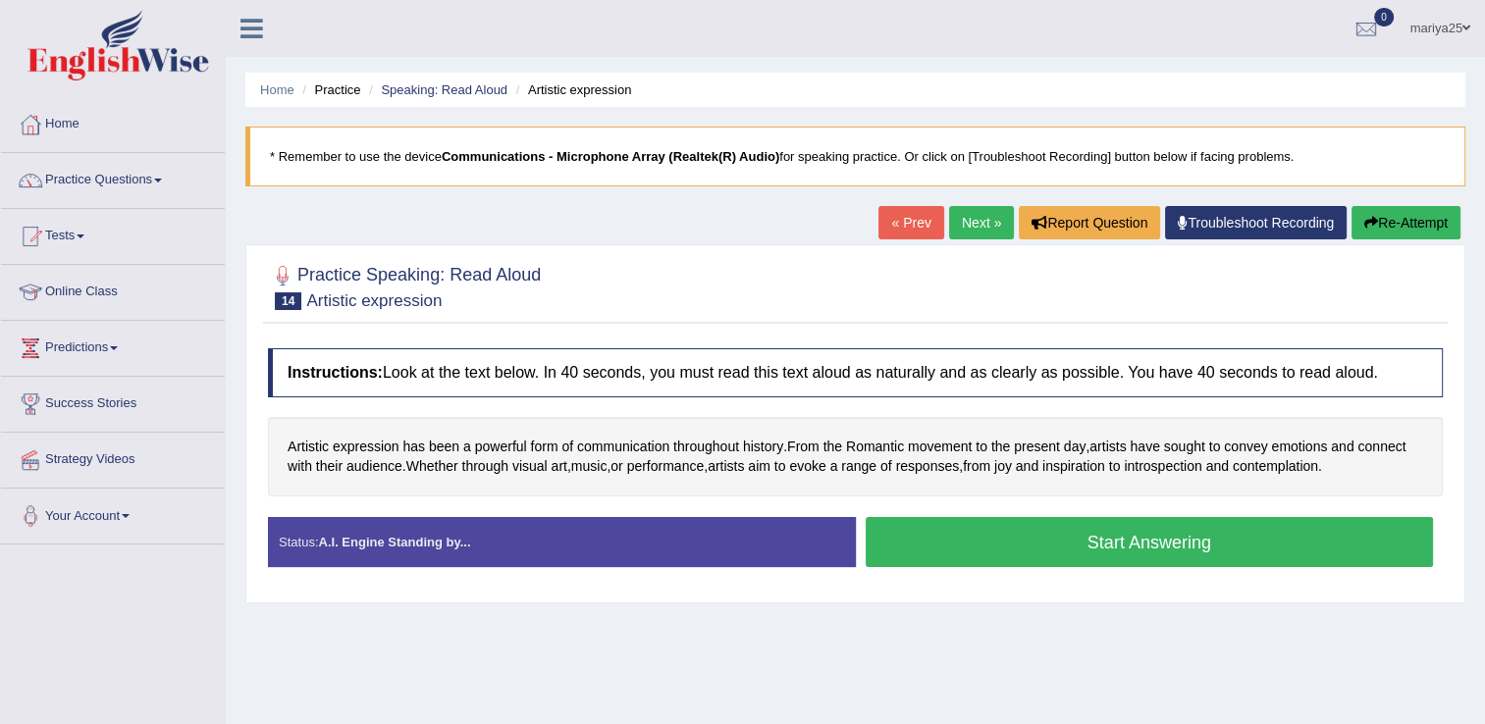
click at [939, 542] on button "Start Answering" at bounding box center [1150, 542] width 568 height 50
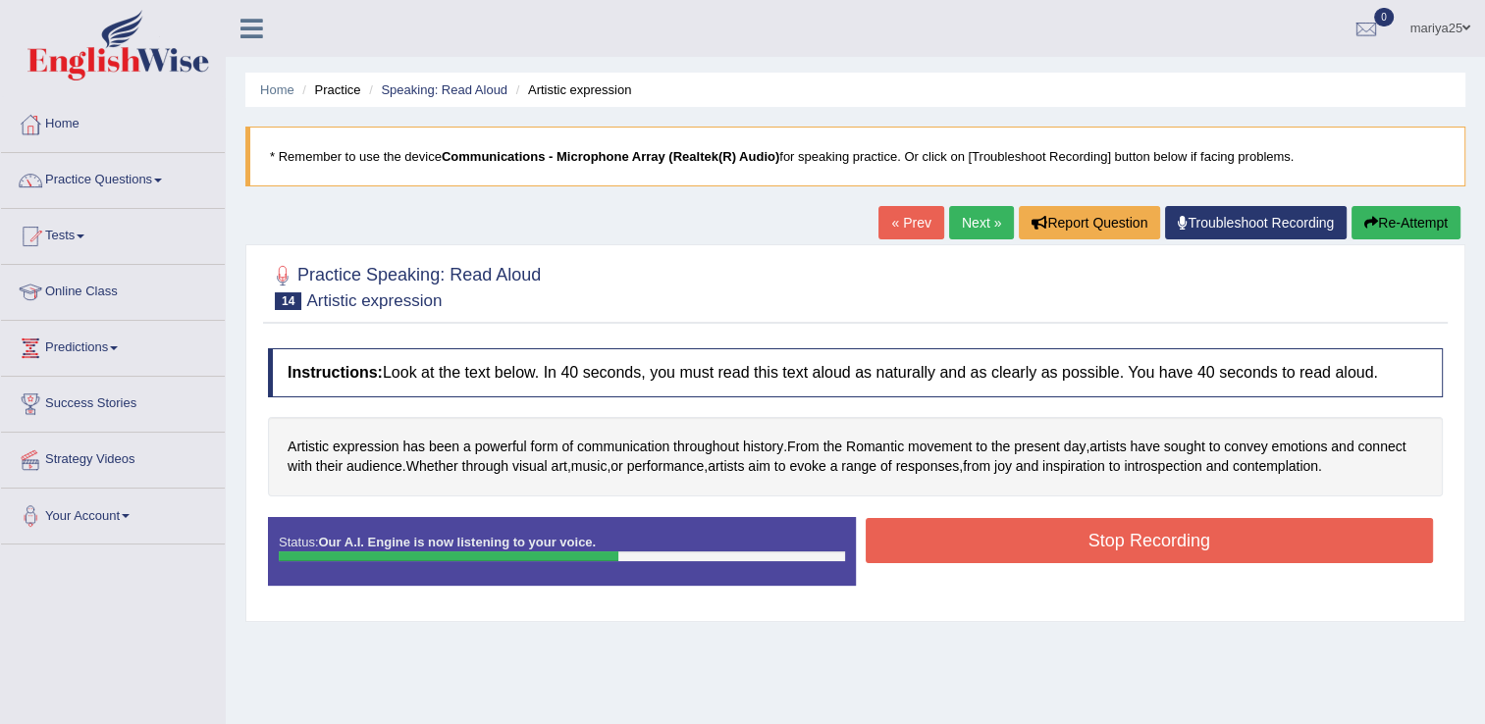
click at [939, 542] on button "Stop Recording" at bounding box center [1150, 540] width 568 height 45
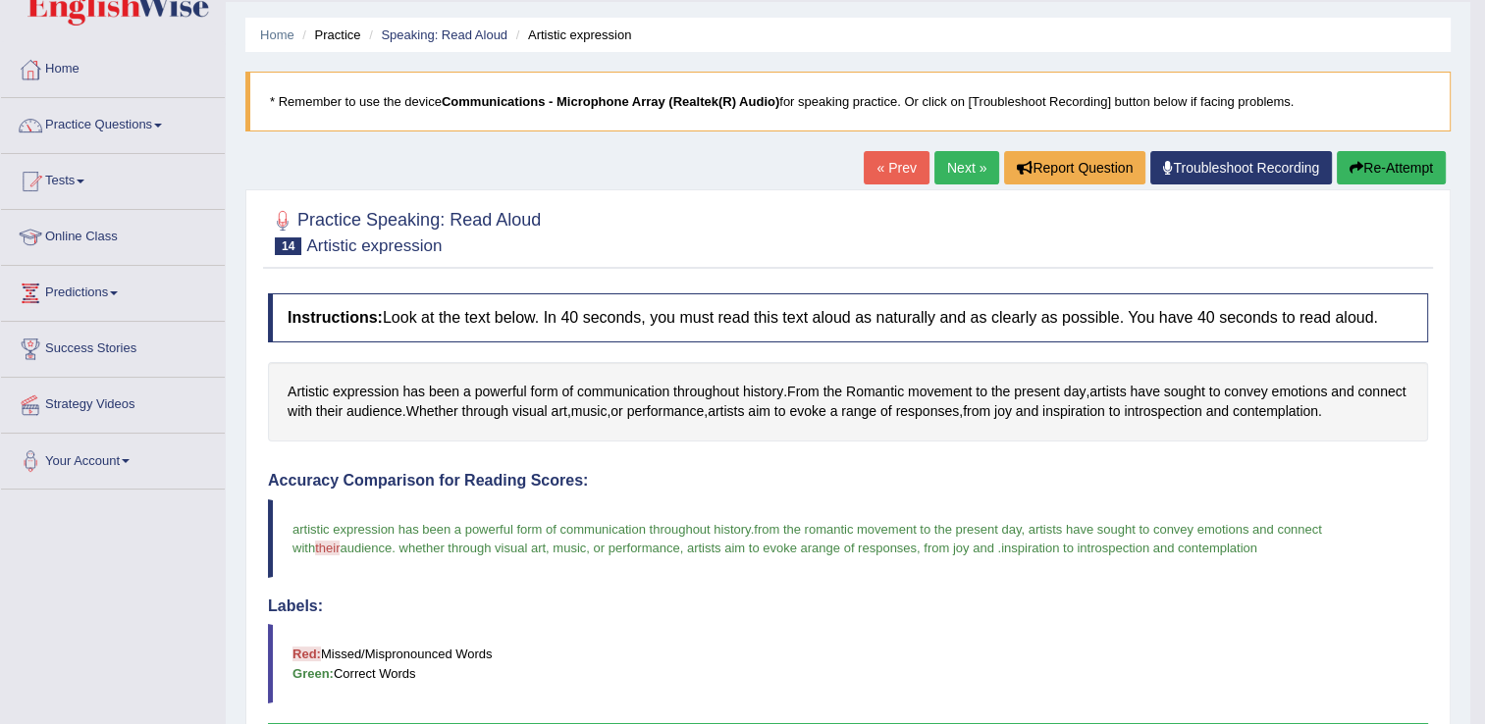
scroll to position [55, 0]
click at [957, 159] on link "Next »" at bounding box center [966, 167] width 65 height 33
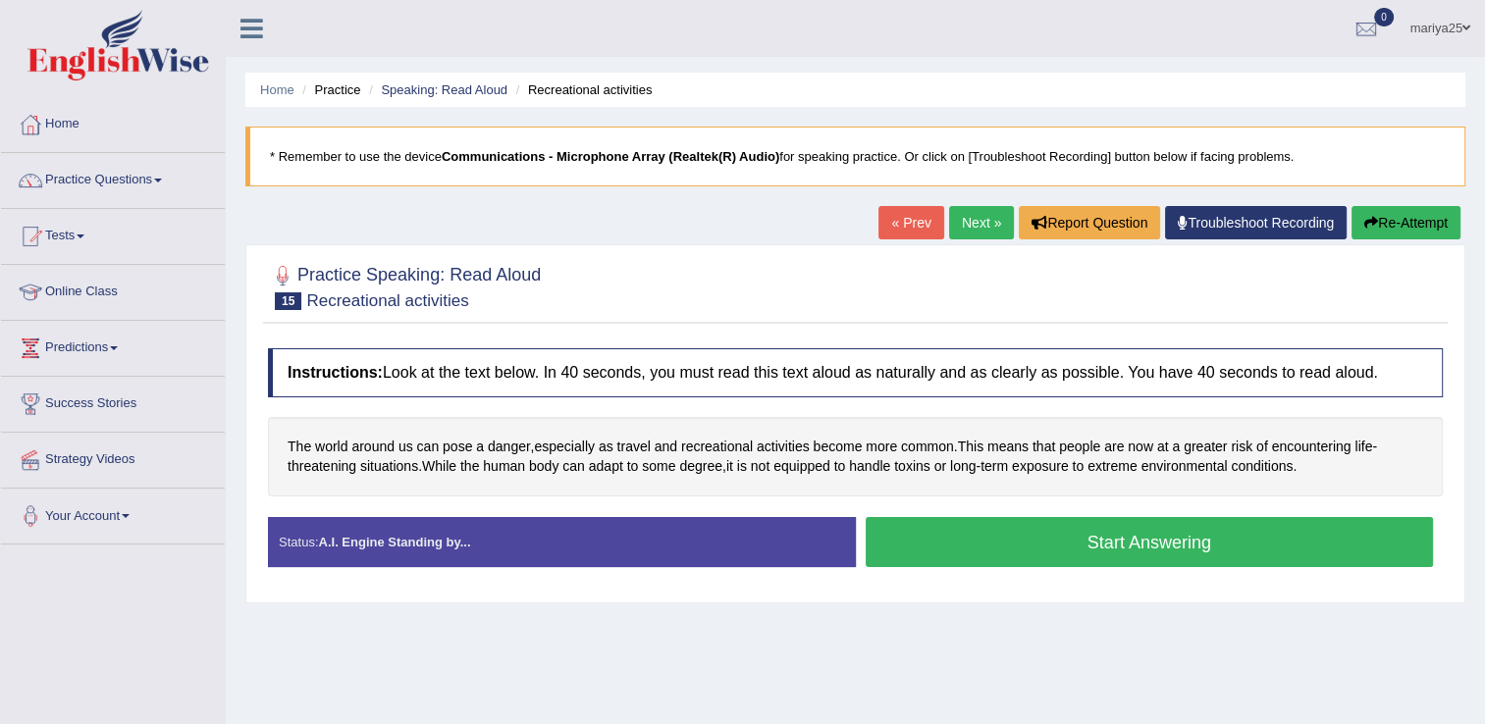
click at [1027, 544] on button "Start Answering" at bounding box center [1150, 542] width 568 height 50
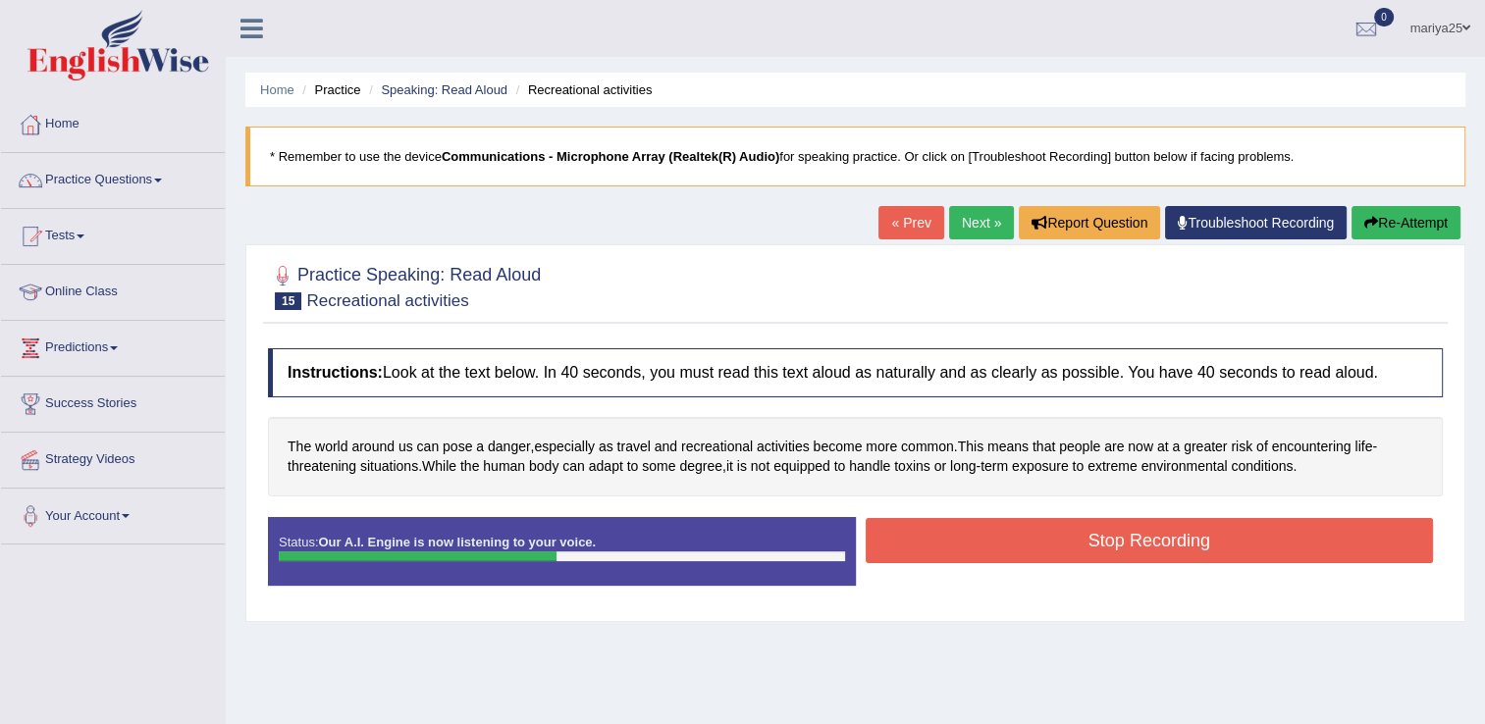
click at [1122, 541] on button "Stop Recording" at bounding box center [1150, 540] width 568 height 45
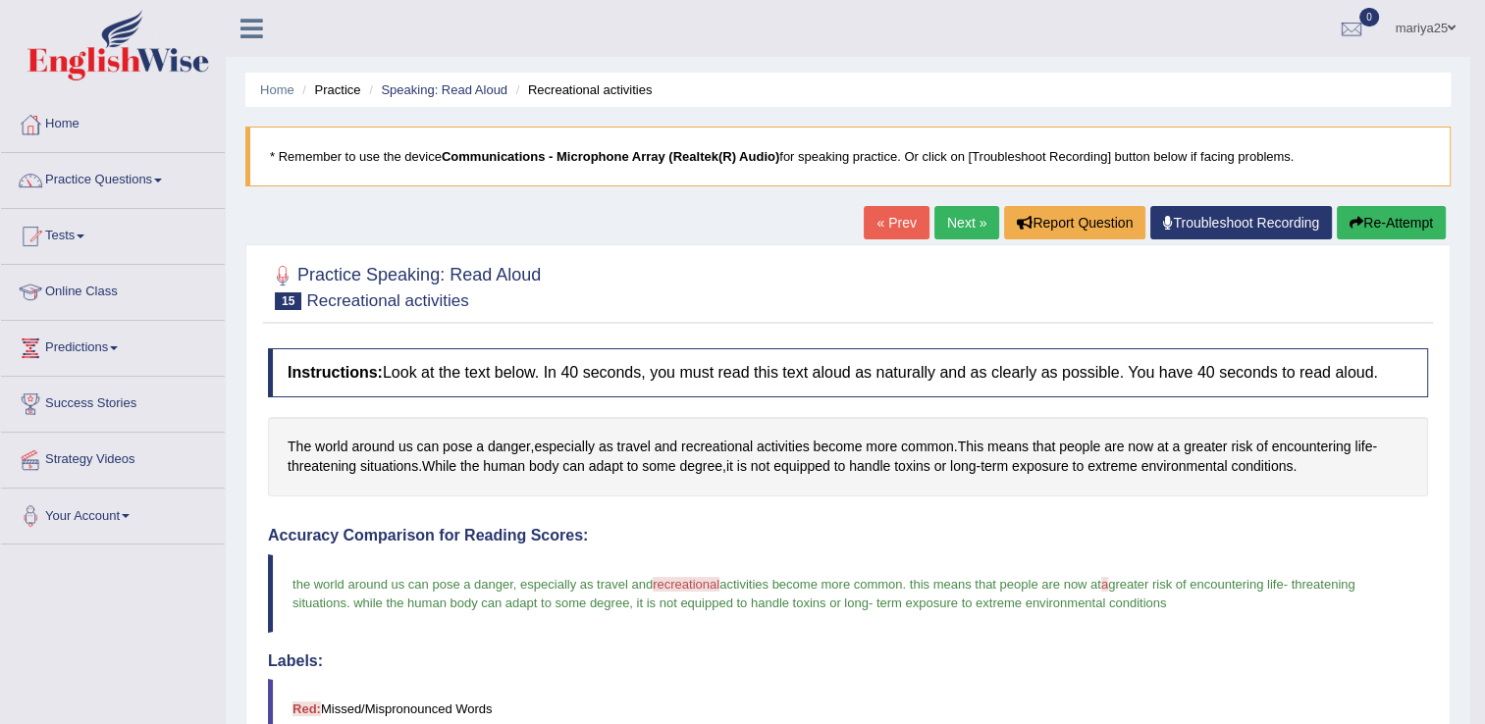
click at [338, 86] on li "Practice" at bounding box center [328, 89] width 63 height 19
click at [474, 84] on link "Speaking: Read Aloud" at bounding box center [444, 89] width 127 height 15
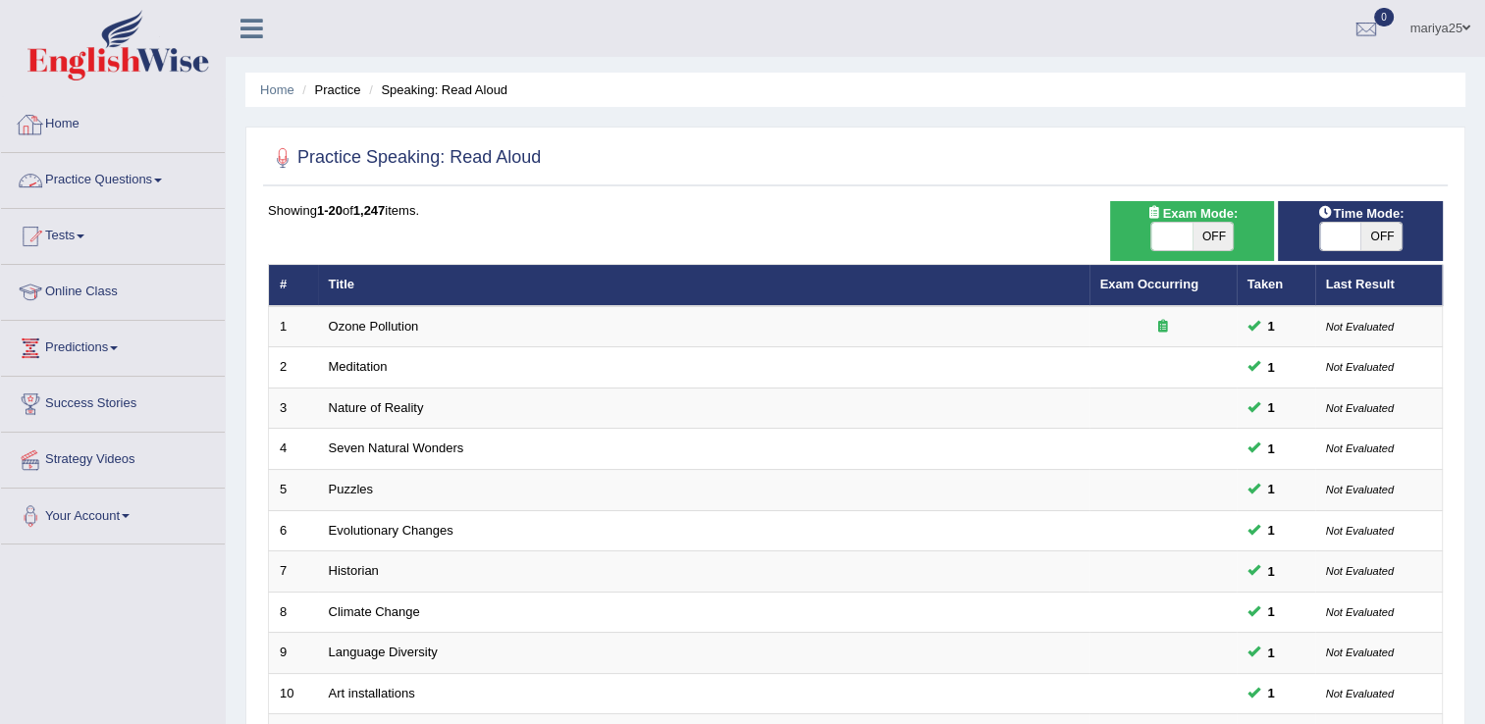
click at [134, 183] on link "Practice Questions" at bounding box center [113, 177] width 224 height 49
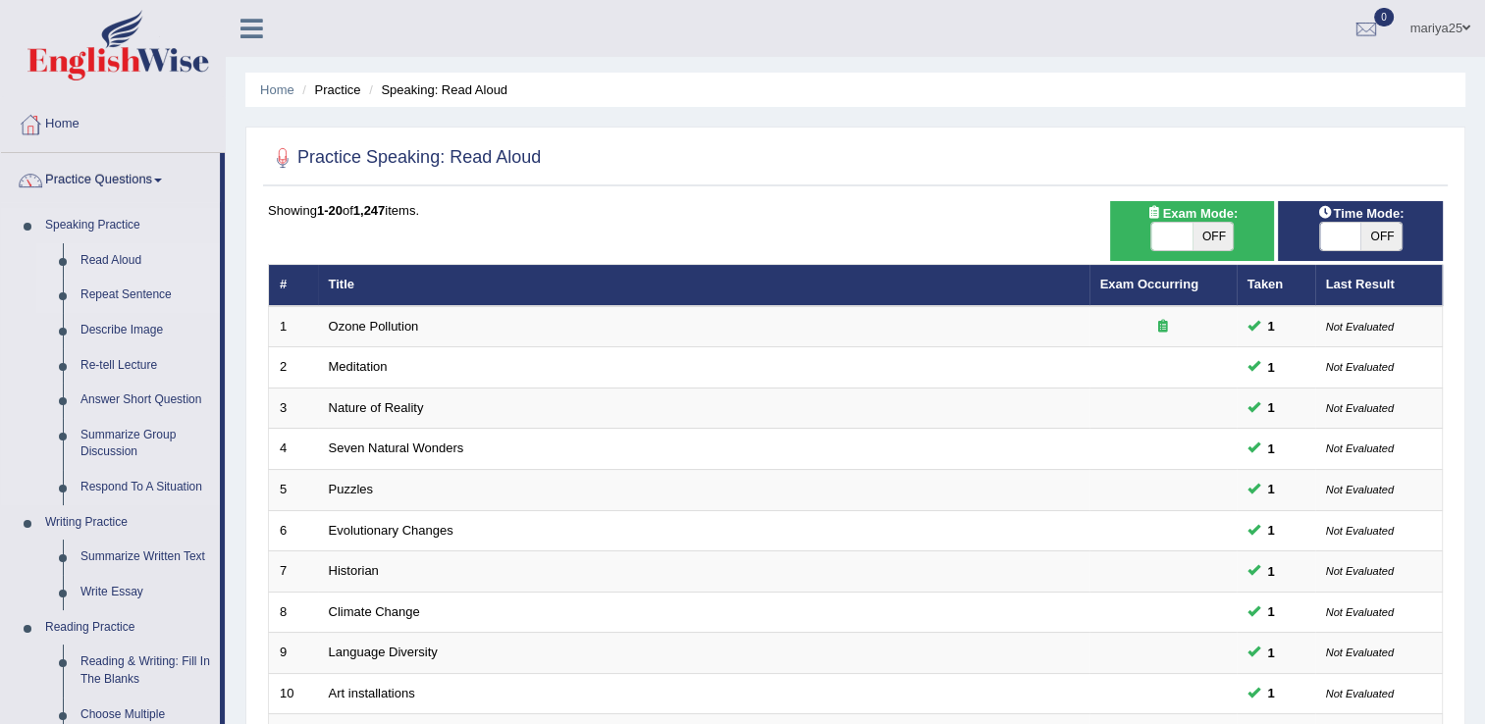
click at [116, 294] on link "Repeat Sentence" at bounding box center [146, 295] width 148 height 35
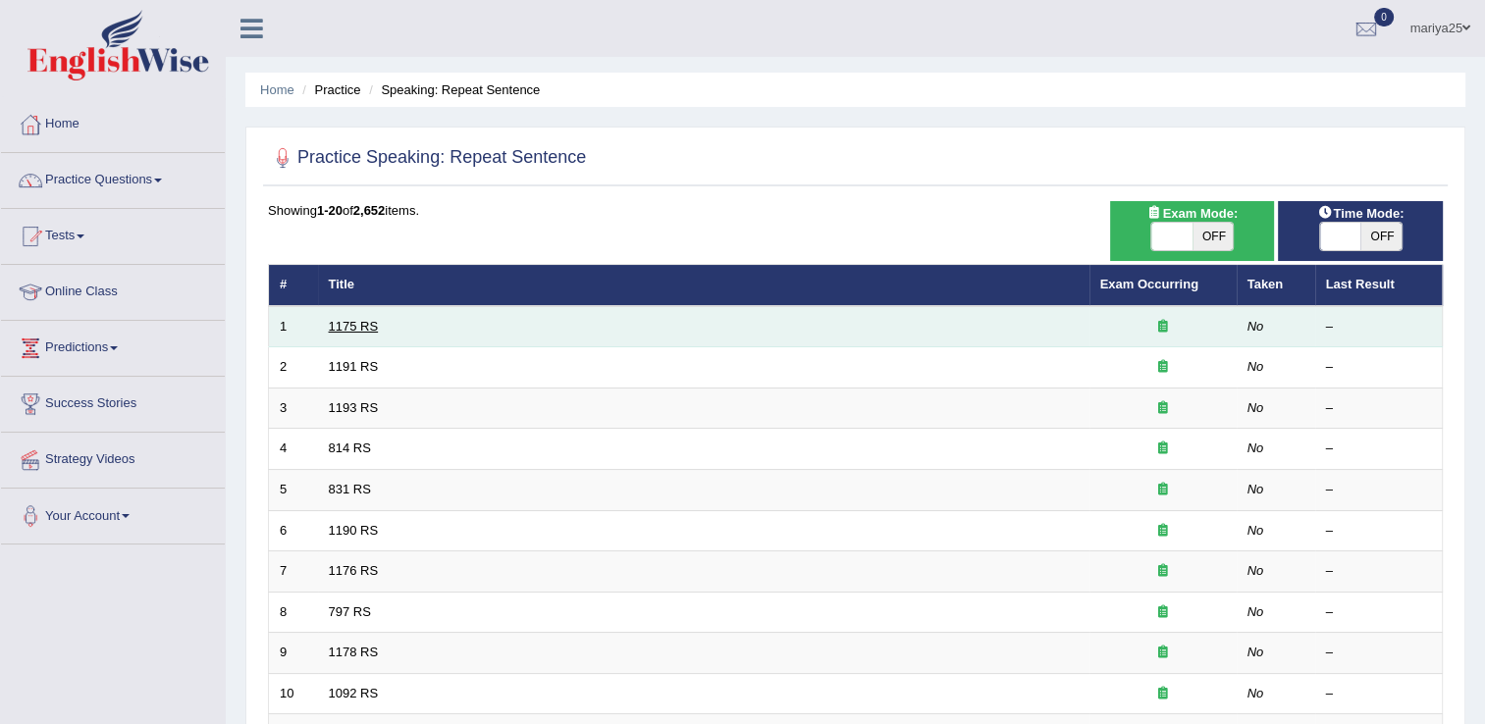
click at [362, 326] on link "1175 RS" at bounding box center [354, 326] width 50 height 15
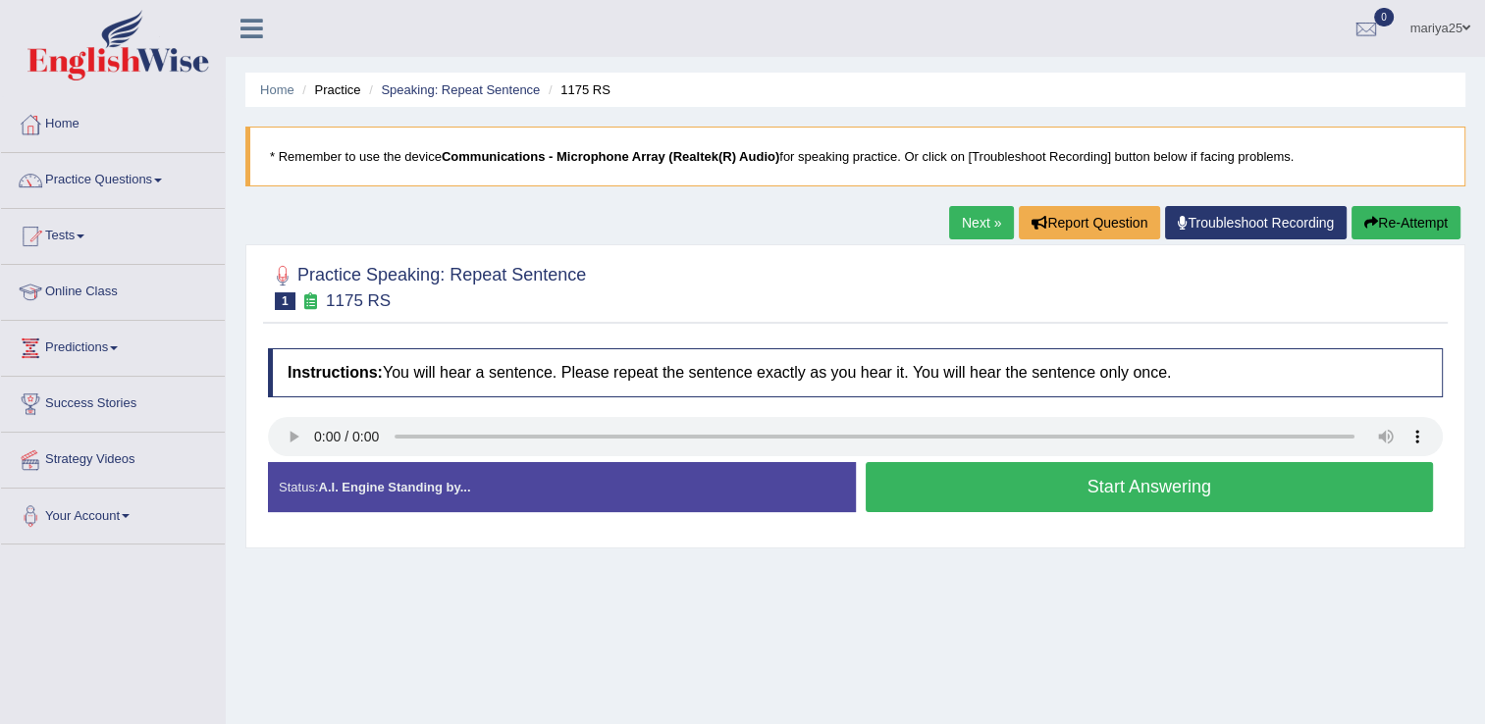
click at [1141, 484] on button "Start Answering" at bounding box center [1150, 487] width 568 height 50
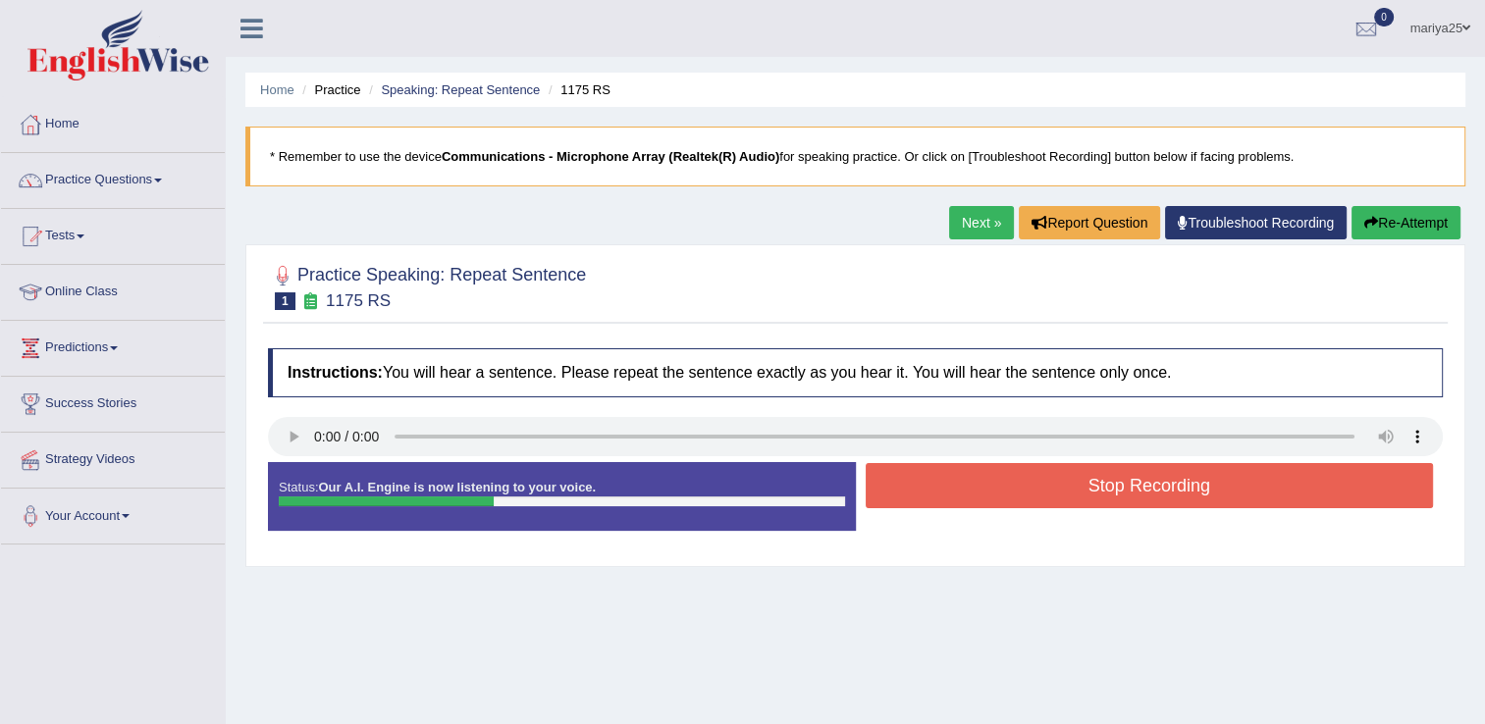
click at [1141, 484] on button "Stop Recording" at bounding box center [1150, 485] width 568 height 45
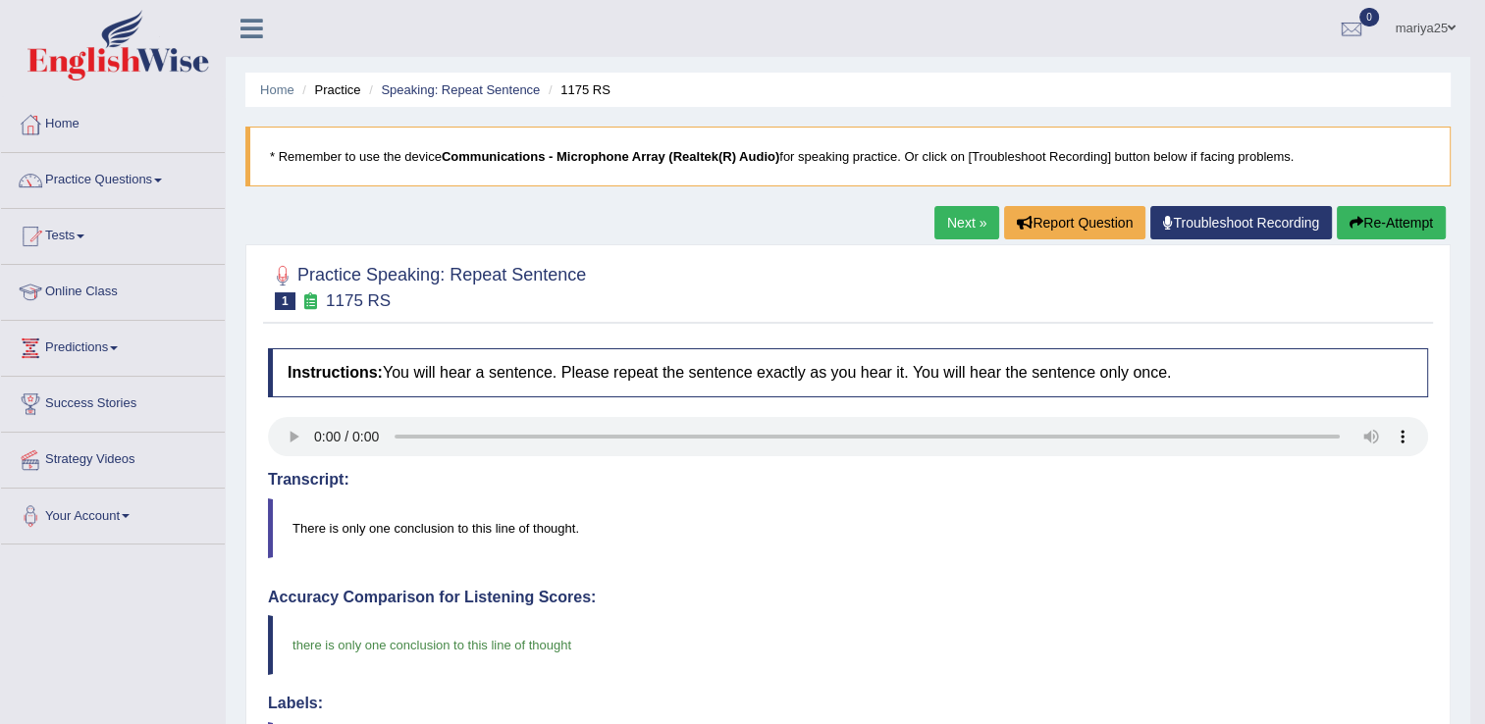
click at [963, 226] on link "Next »" at bounding box center [966, 222] width 65 height 33
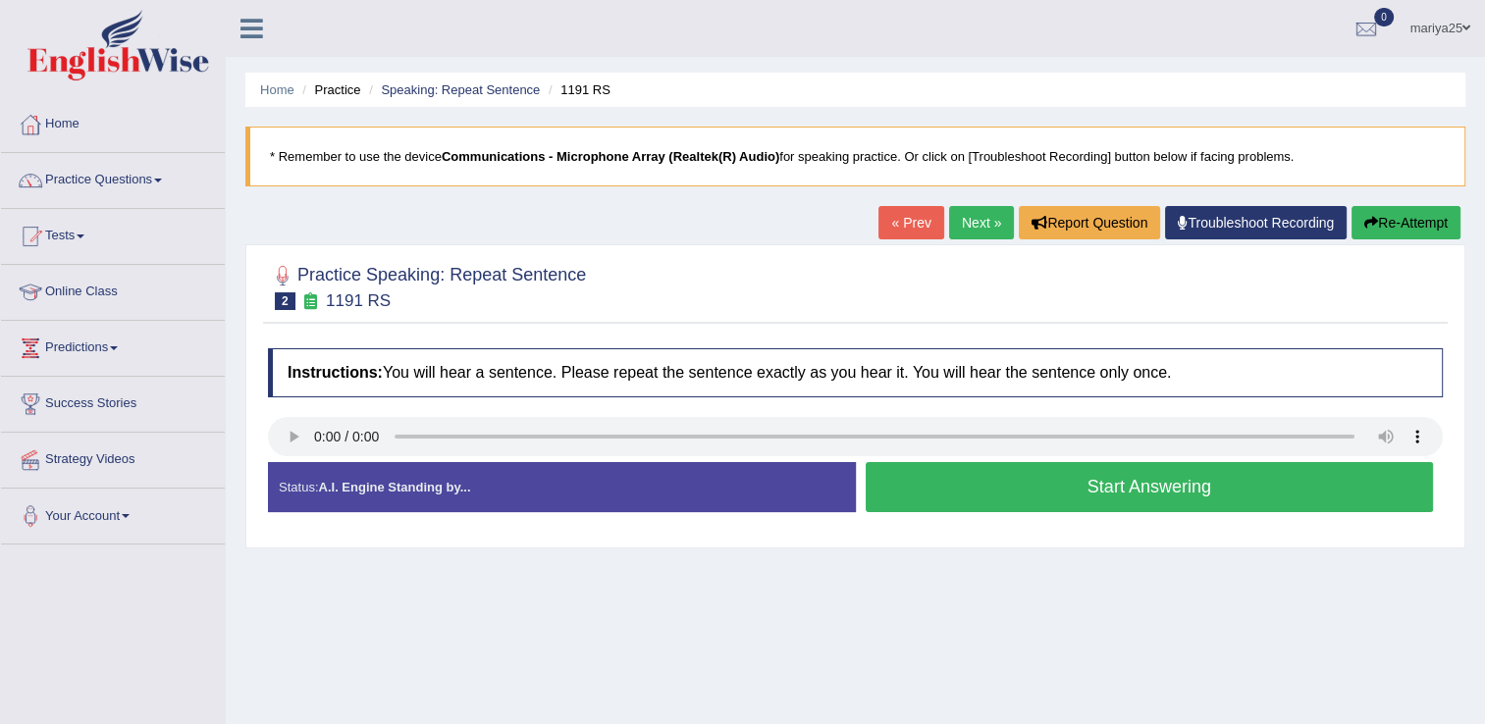
click at [1049, 497] on button "Start Answering" at bounding box center [1150, 487] width 568 height 50
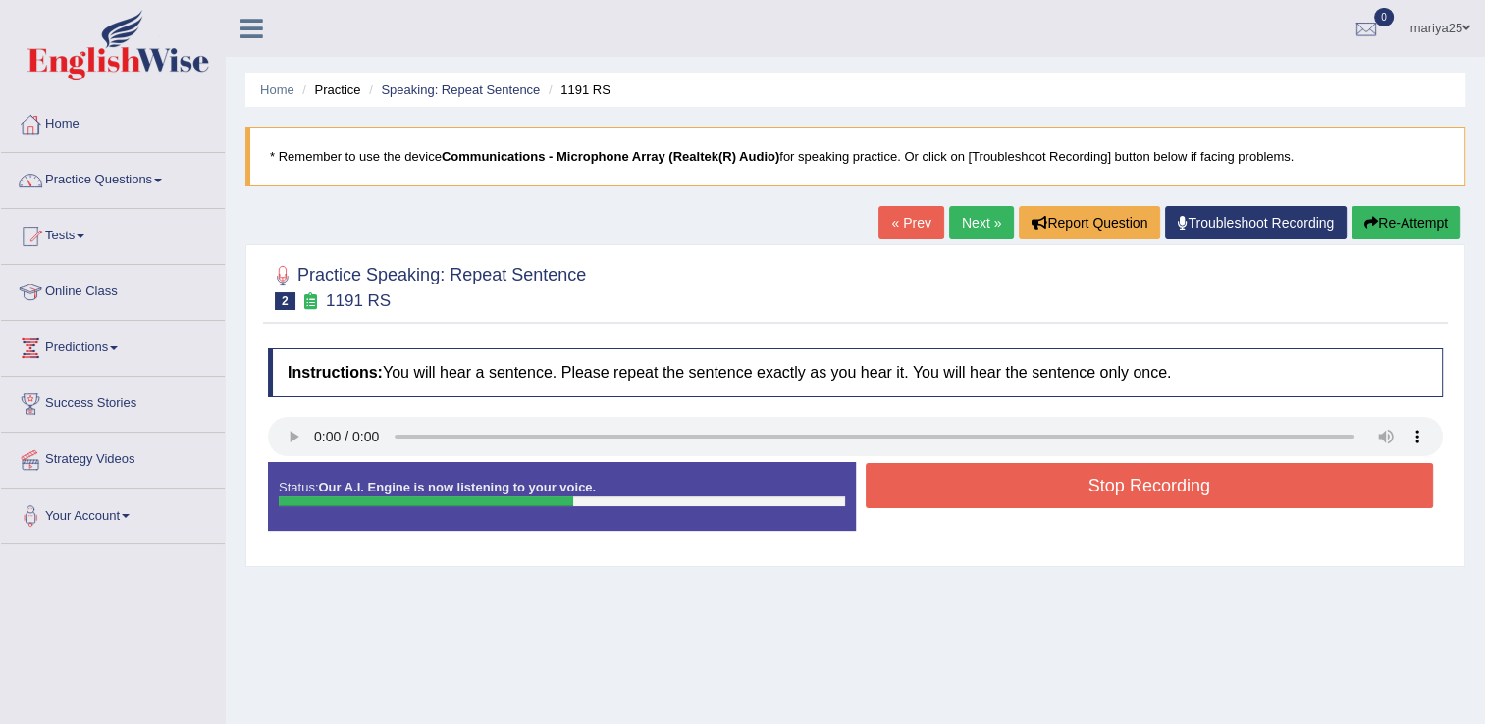
click at [1049, 497] on button "Stop Recording" at bounding box center [1150, 485] width 568 height 45
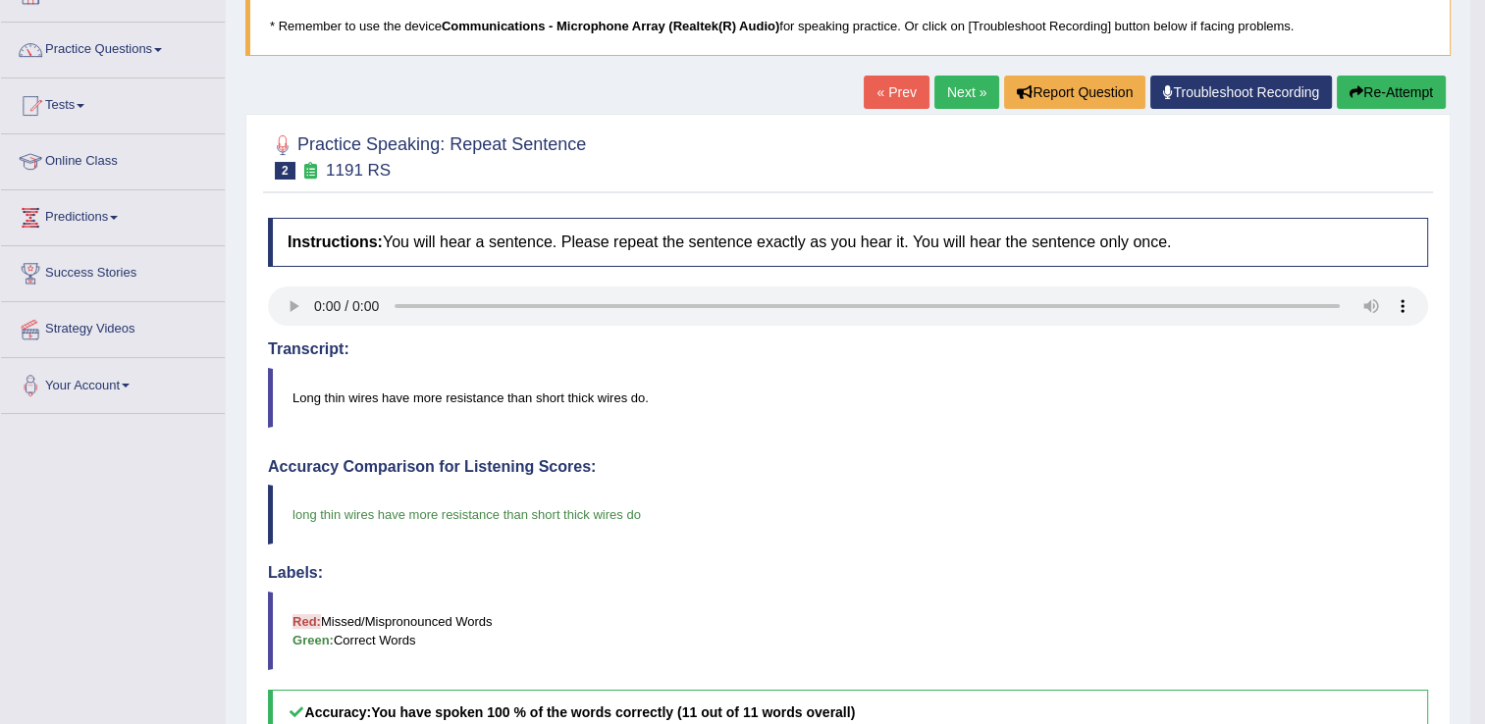
scroll to position [73, 0]
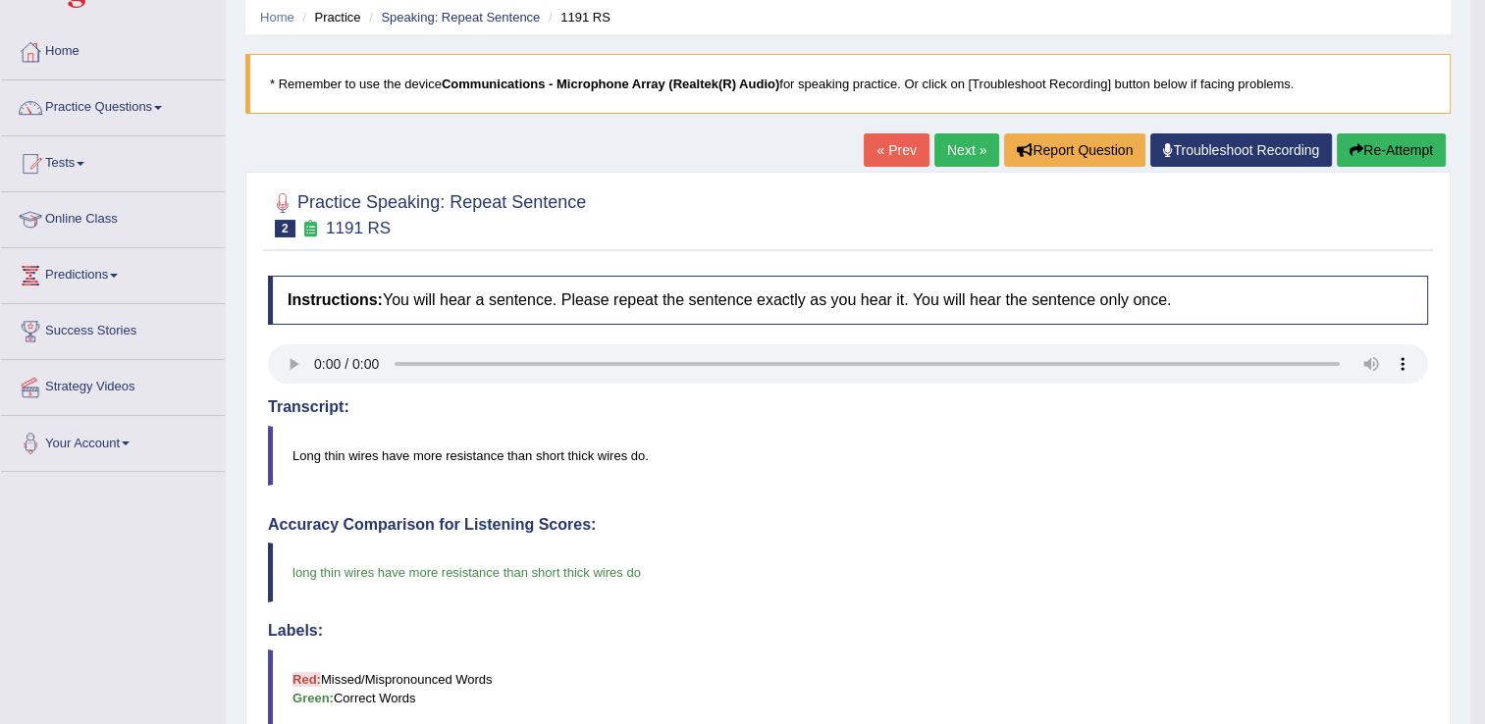
click at [950, 159] on link "Next »" at bounding box center [966, 149] width 65 height 33
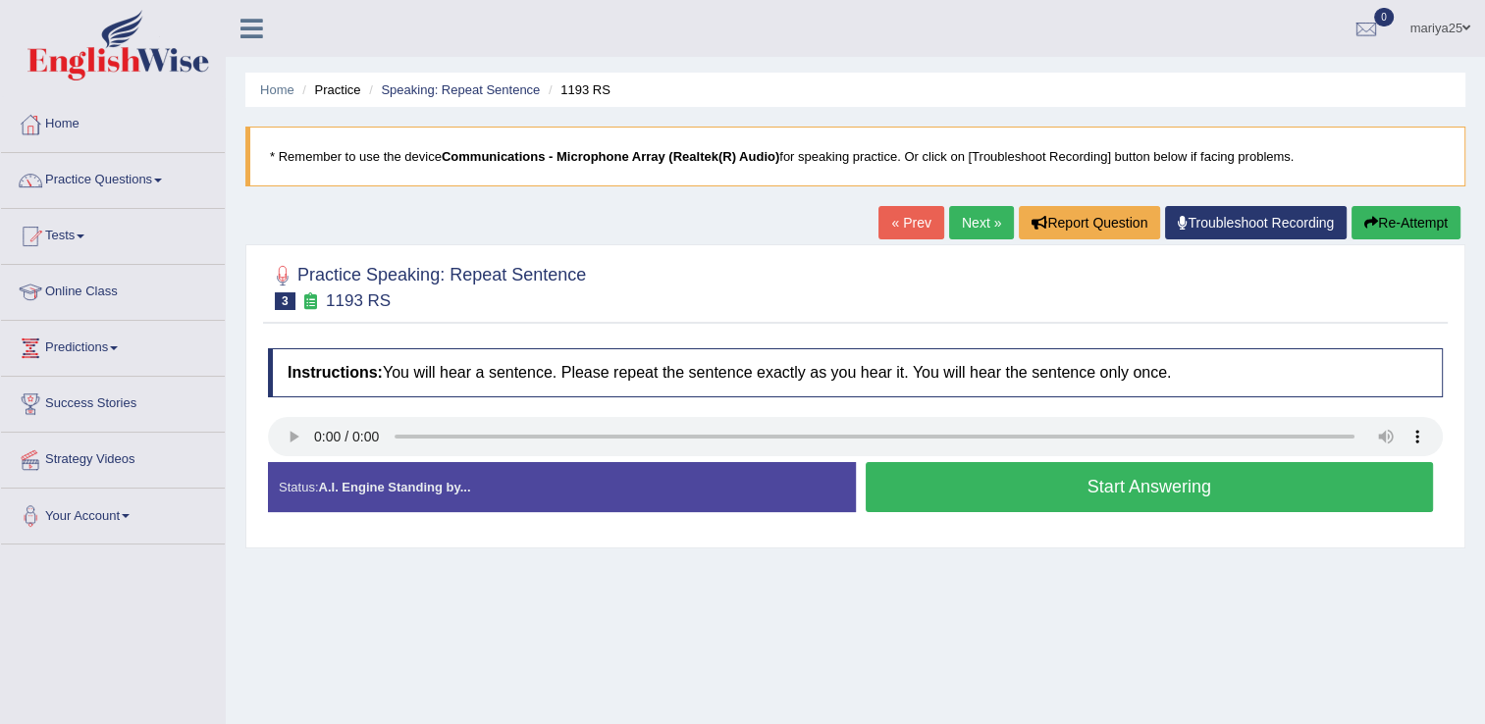
click at [1202, 494] on button "Start Answering" at bounding box center [1150, 487] width 568 height 50
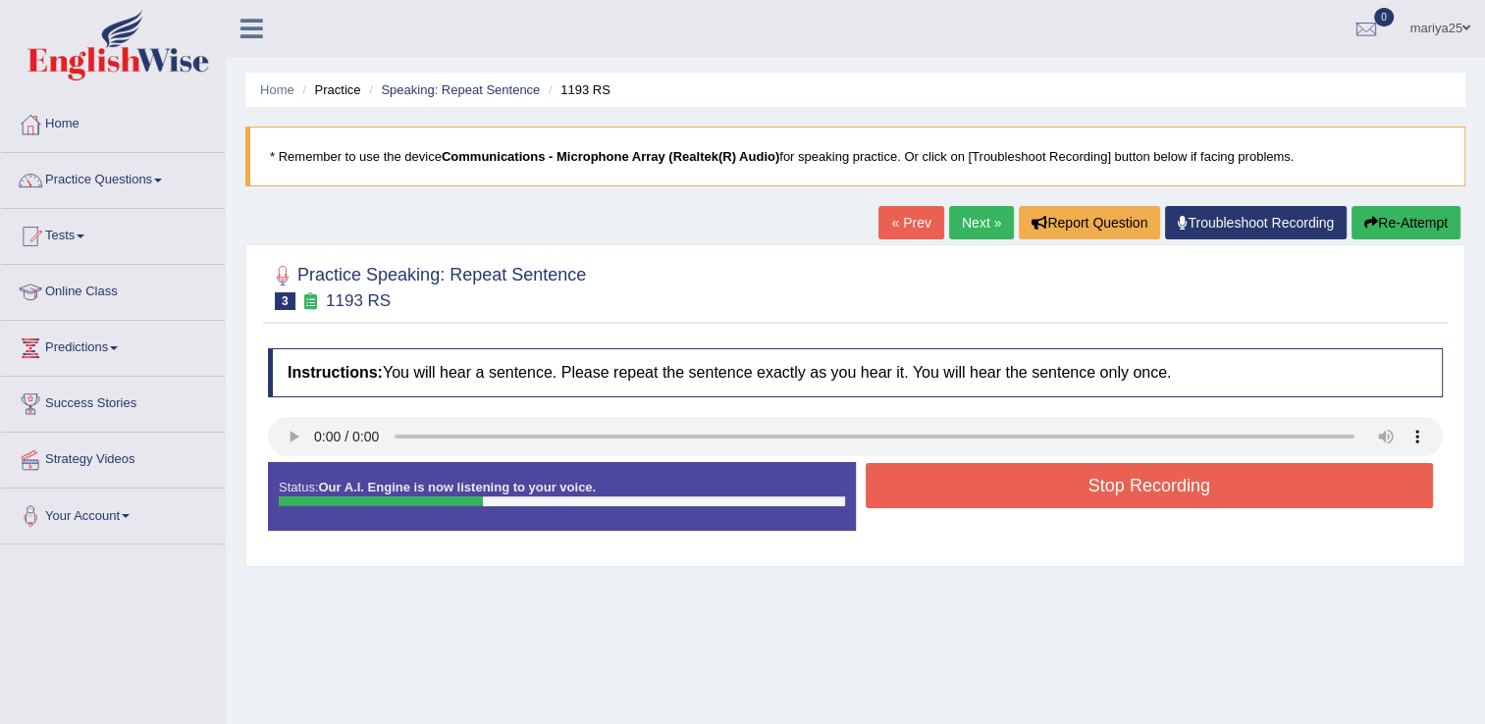
click at [1202, 494] on button "Stop Recording" at bounding box center [1150, 485] width 568 height 45
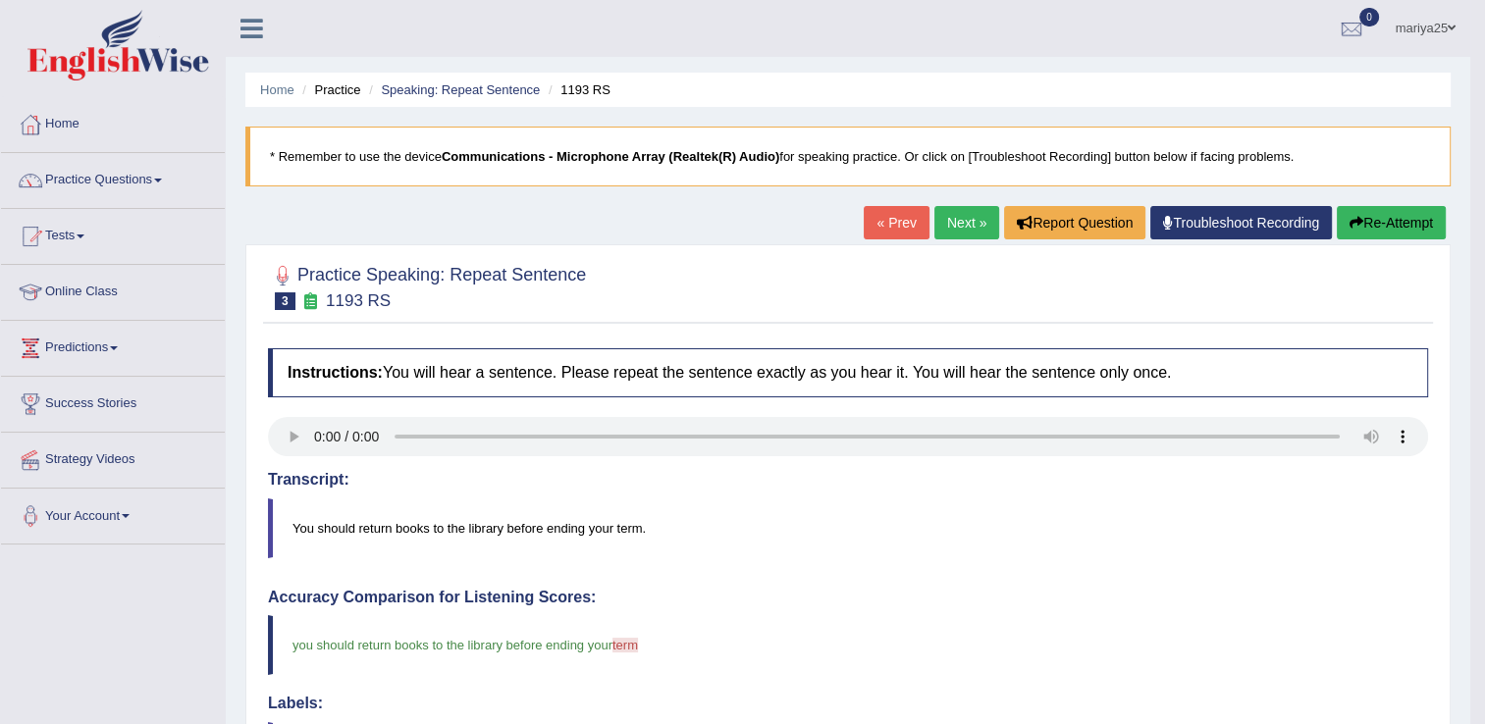
click at [968, 229] on link "Next »" at bounding box center [966, 222] width 65 height 33
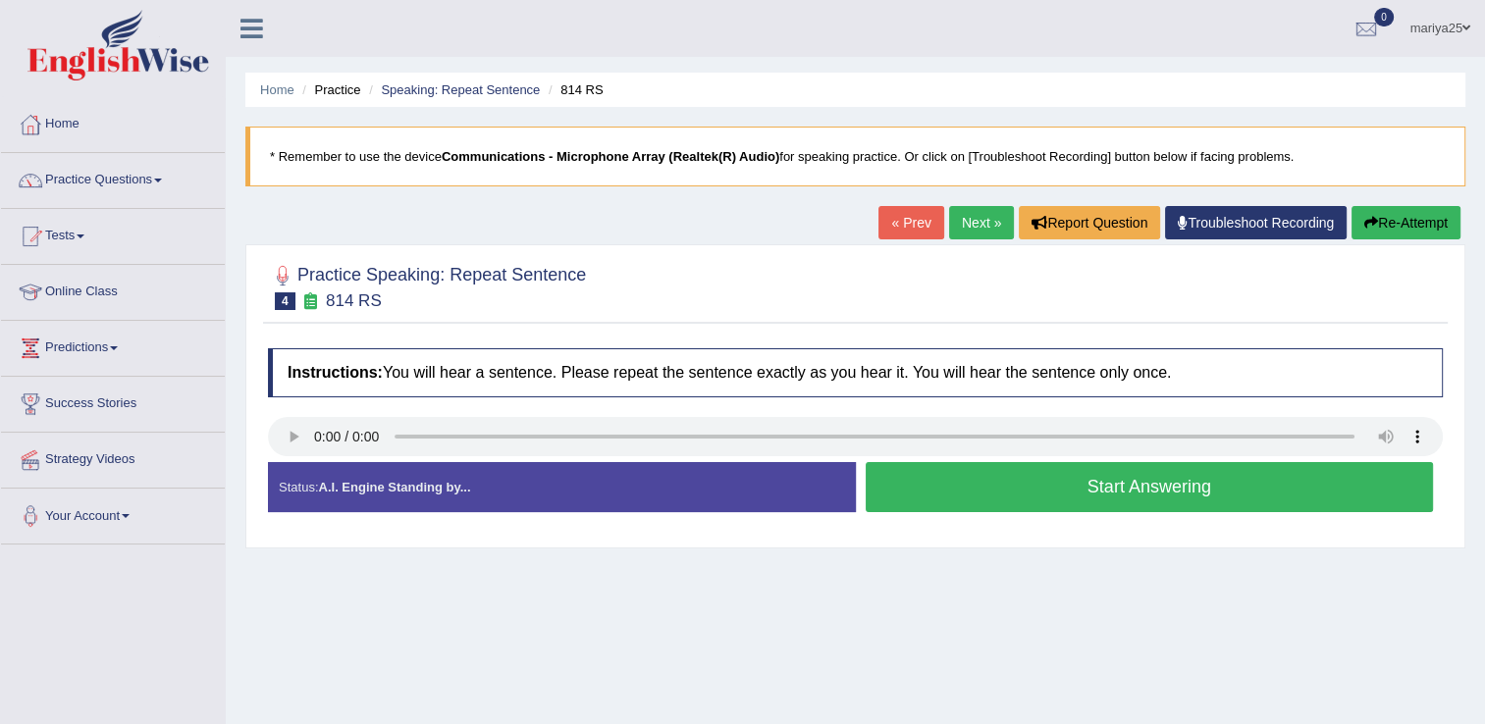
click at [1052, 472] on button "Start Answering" at bounding box center [1150, 487] width 568 height 50
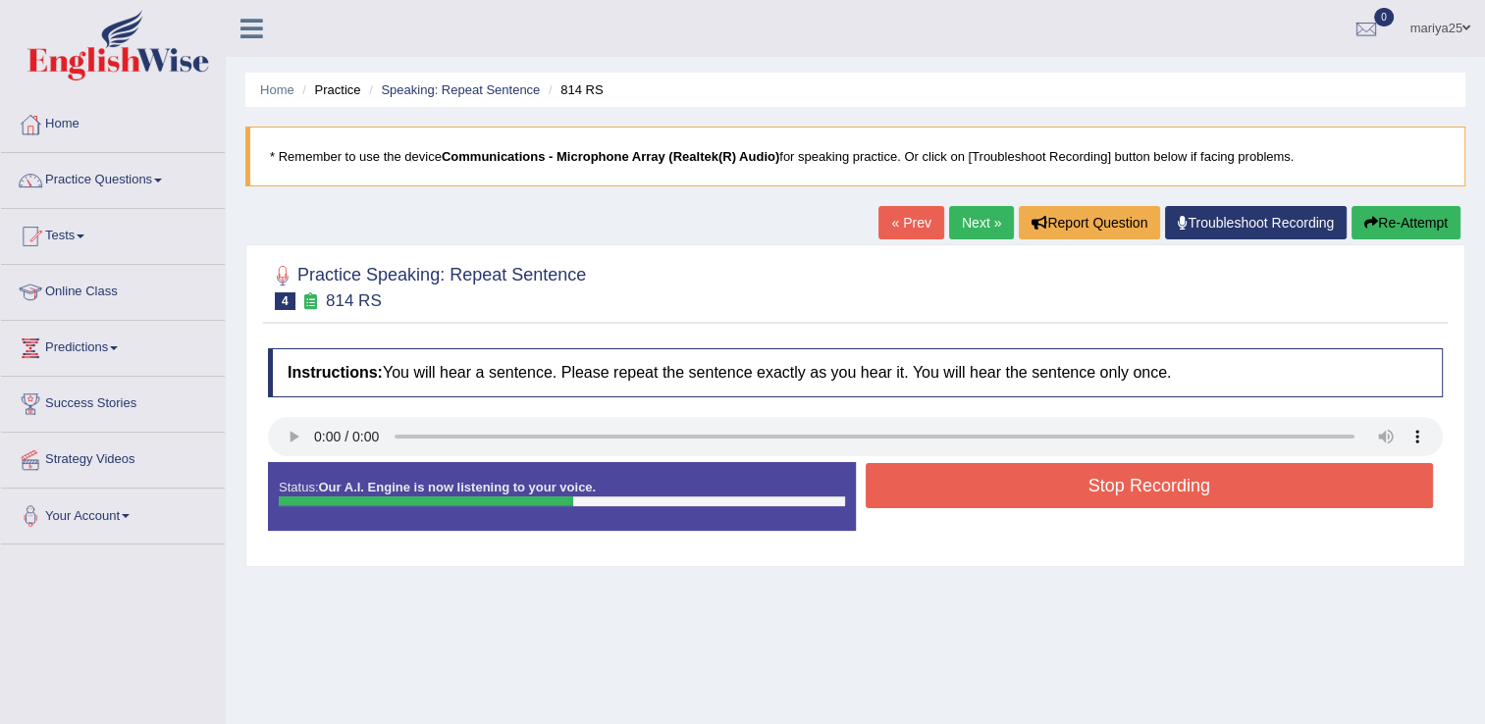
click at [1052, 472] on button "Stop Recording" at bounding box center [1150, 485] width 568 height 45
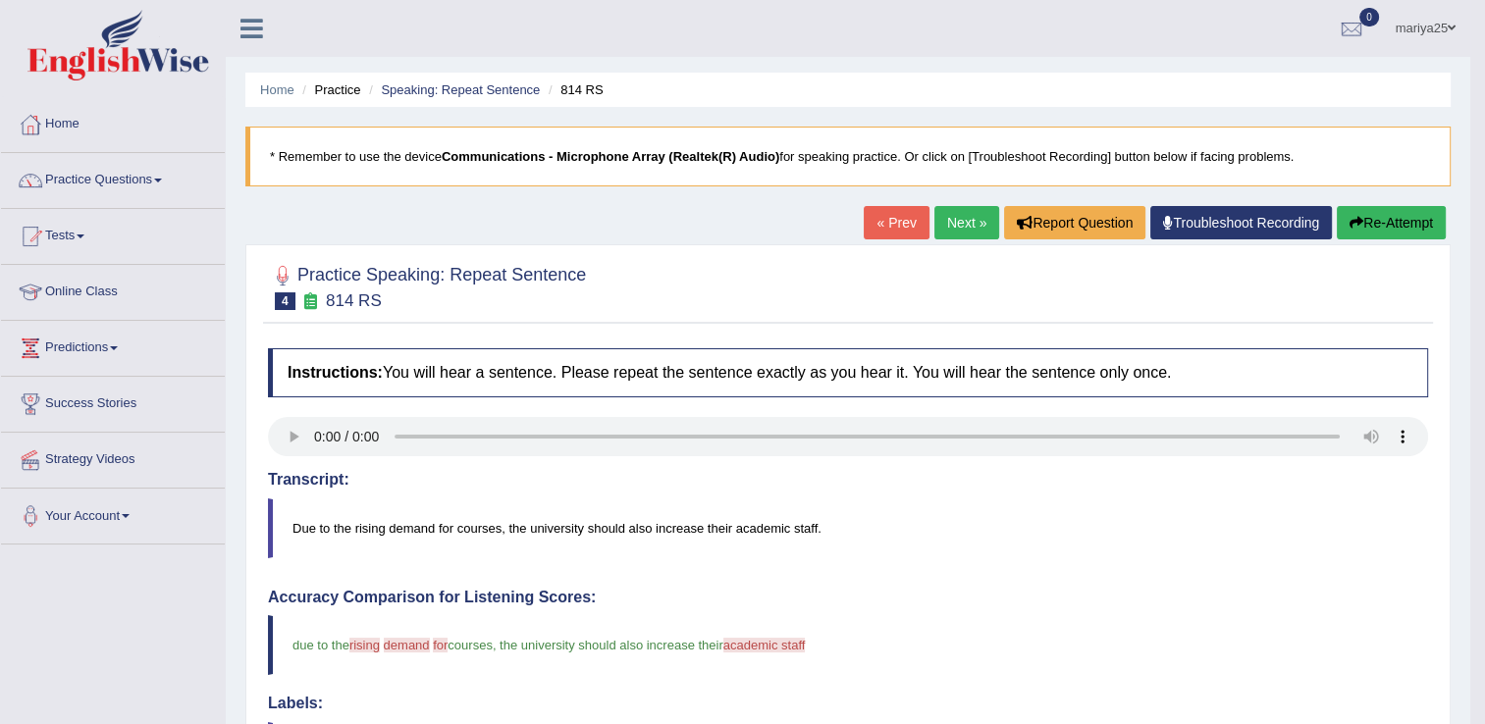
click at [968, 232] on link "Next »" at bounding box center [966, 222] width 65 height 33
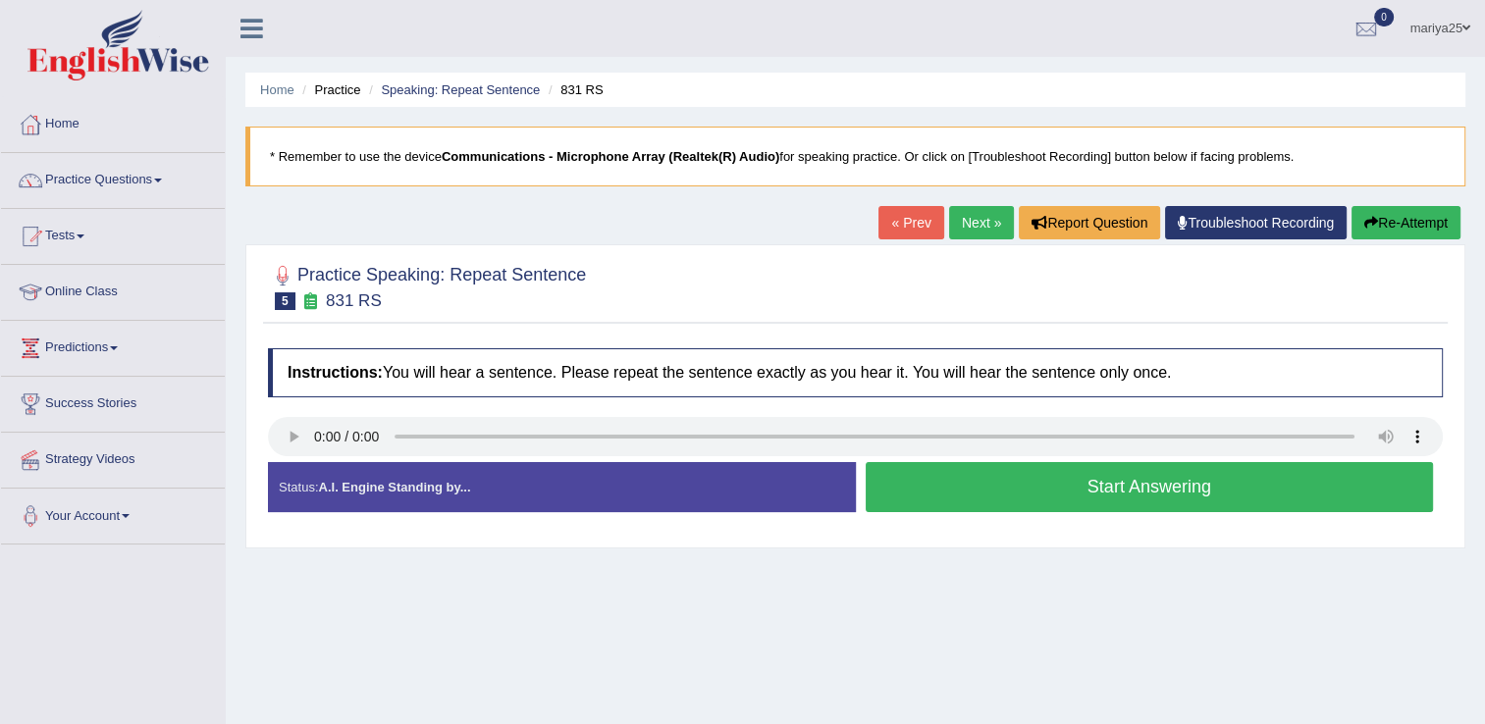
click at [1168, 481] on button "Start Answering" at bounding box center [1150, 487] width 568 height 50
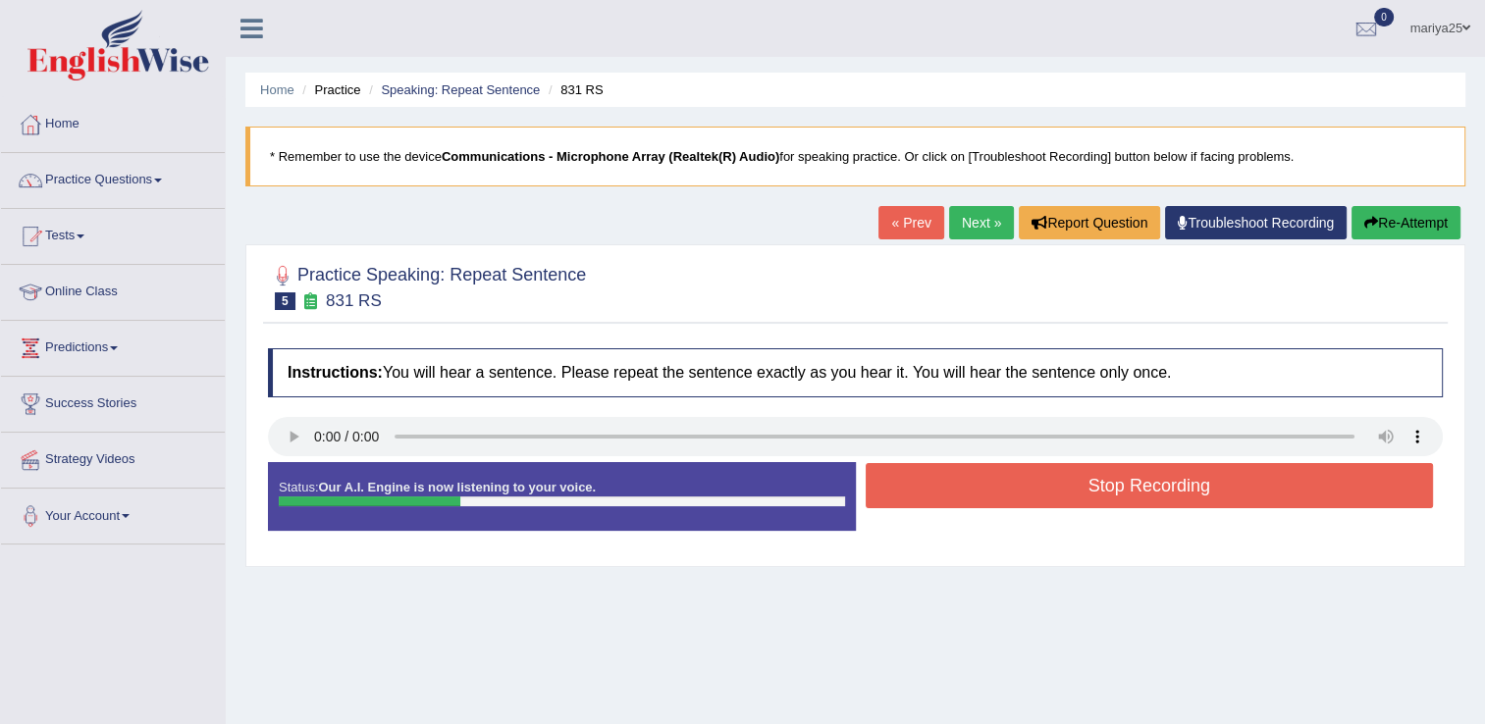
click at [1168, 481] on button "Stop Recording" at bounding box center [1150, 485] width 568 height 45
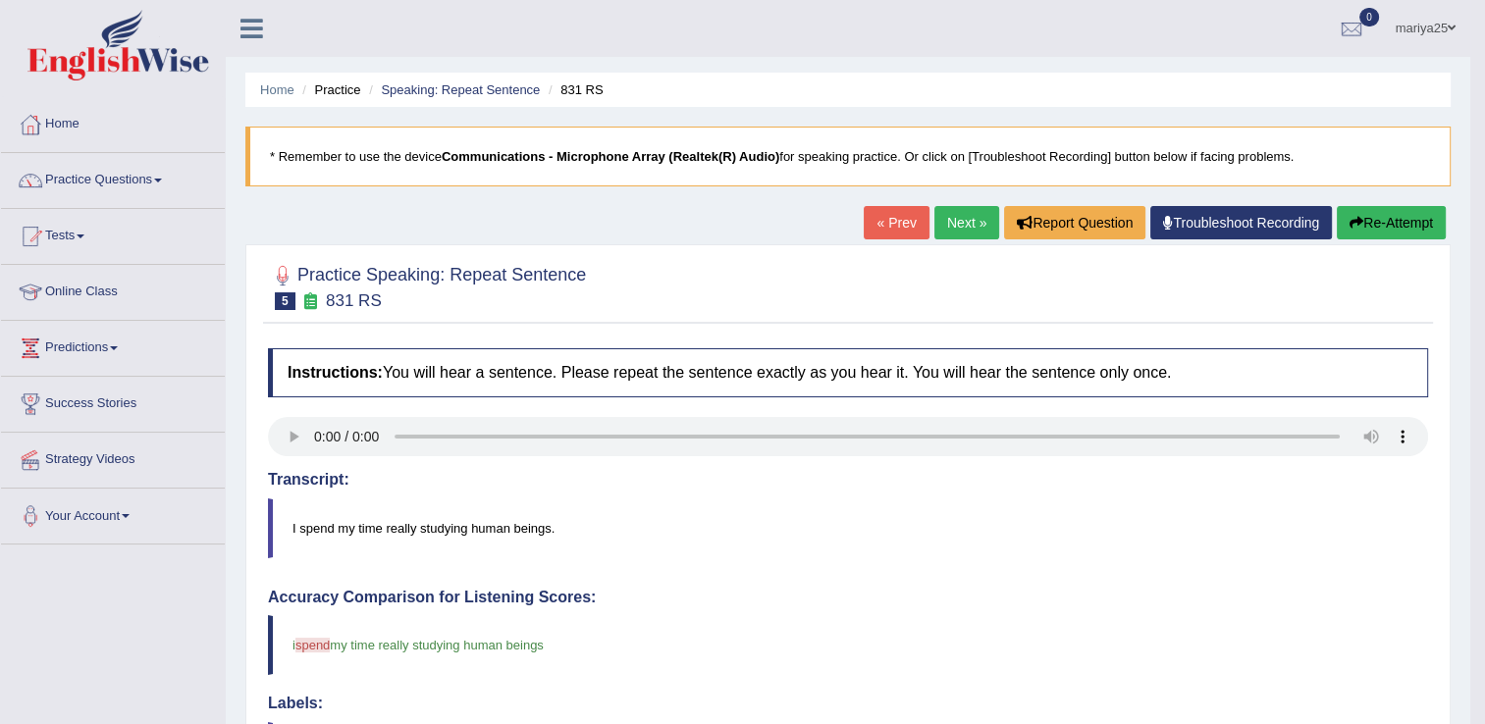
click at [961, 220] on link "Next »" at bounding box center [966, 222] width 65 height 33
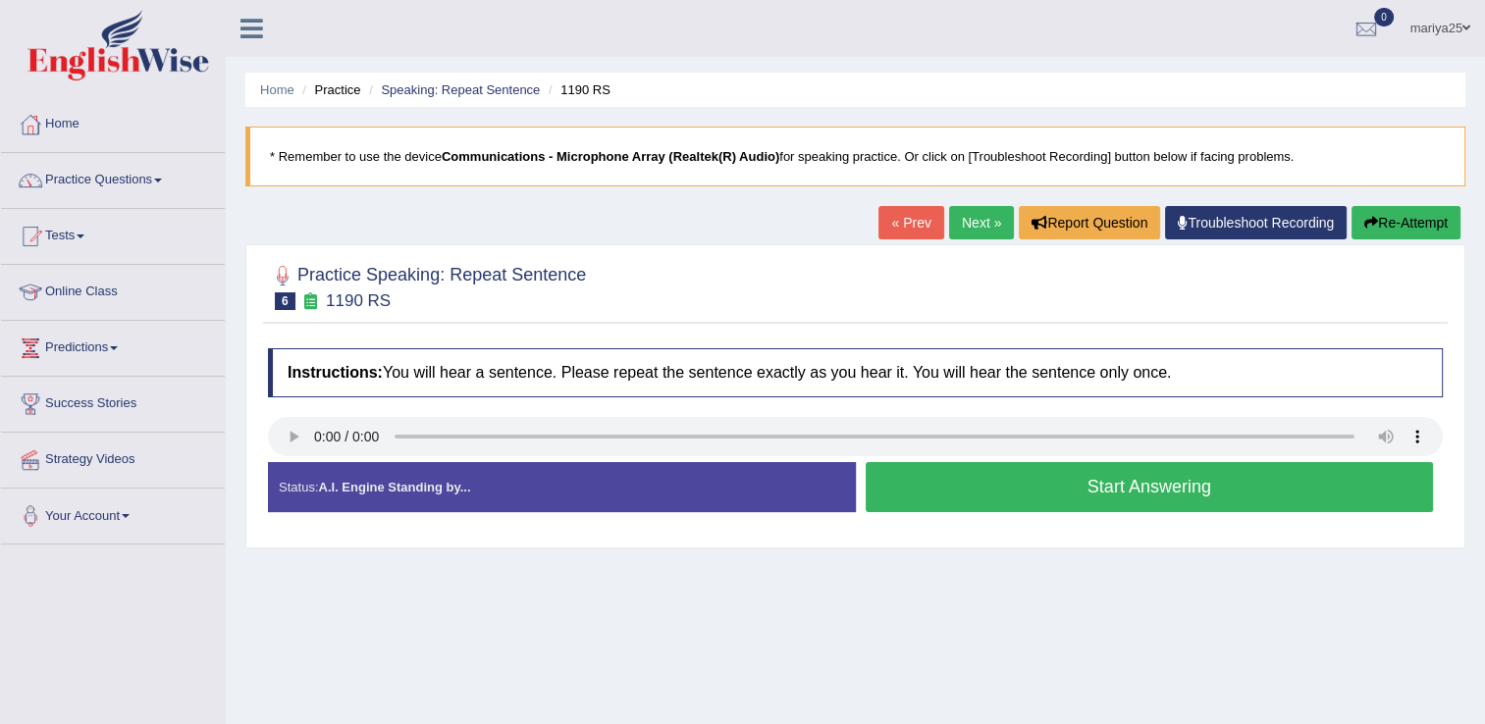
click at [1053, 502] on button "Start Answering" at bounding box center [1150, 487] width 568 height 50
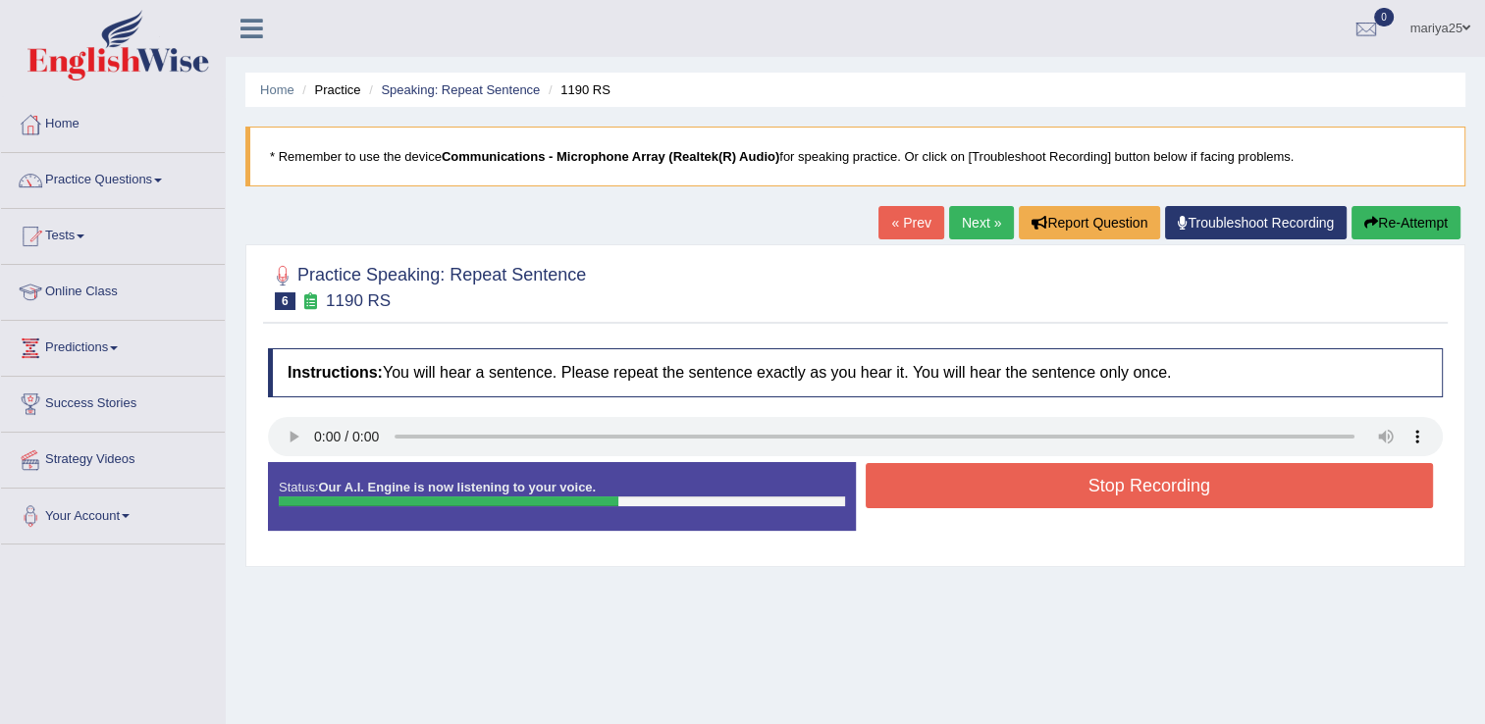
click at [1053, 502] on button "Stop Recording" at bounding box center [1150, 485] width 568 height 45
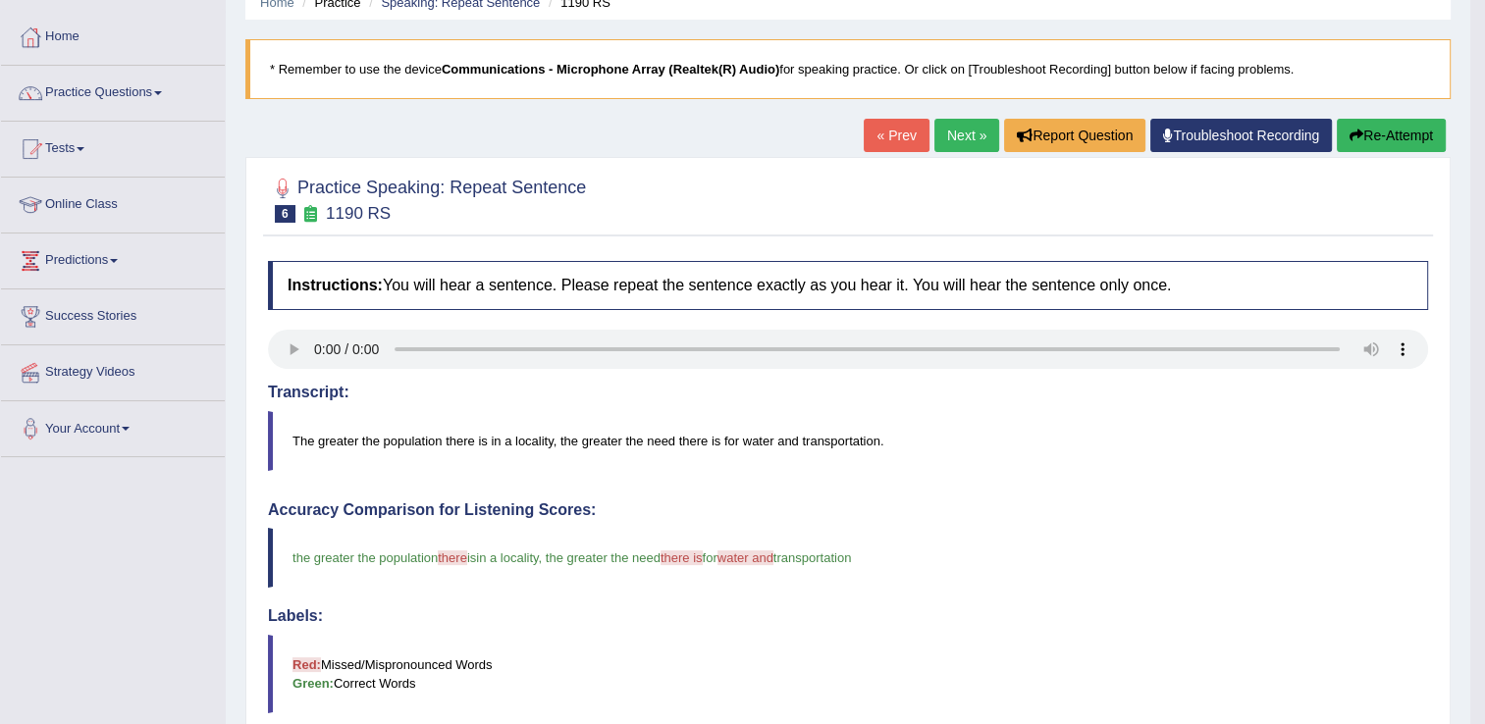
scroll to position [88, 0]
click at [977, 141] on link "Next »" at bounding box center [966, 134] width 65 height 33
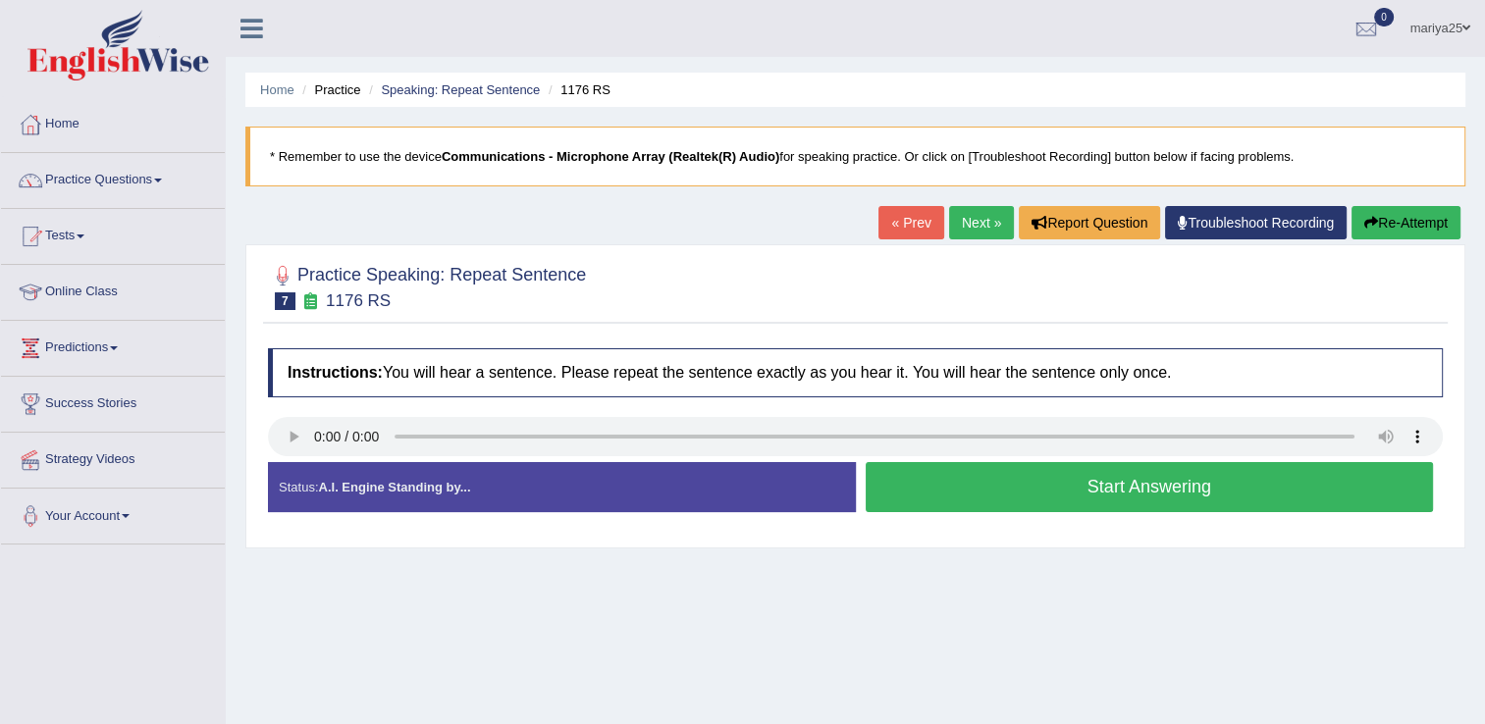
click at [942, 469] on button "Start Answering" at bounding box center [1150, 487] width 568 height 50
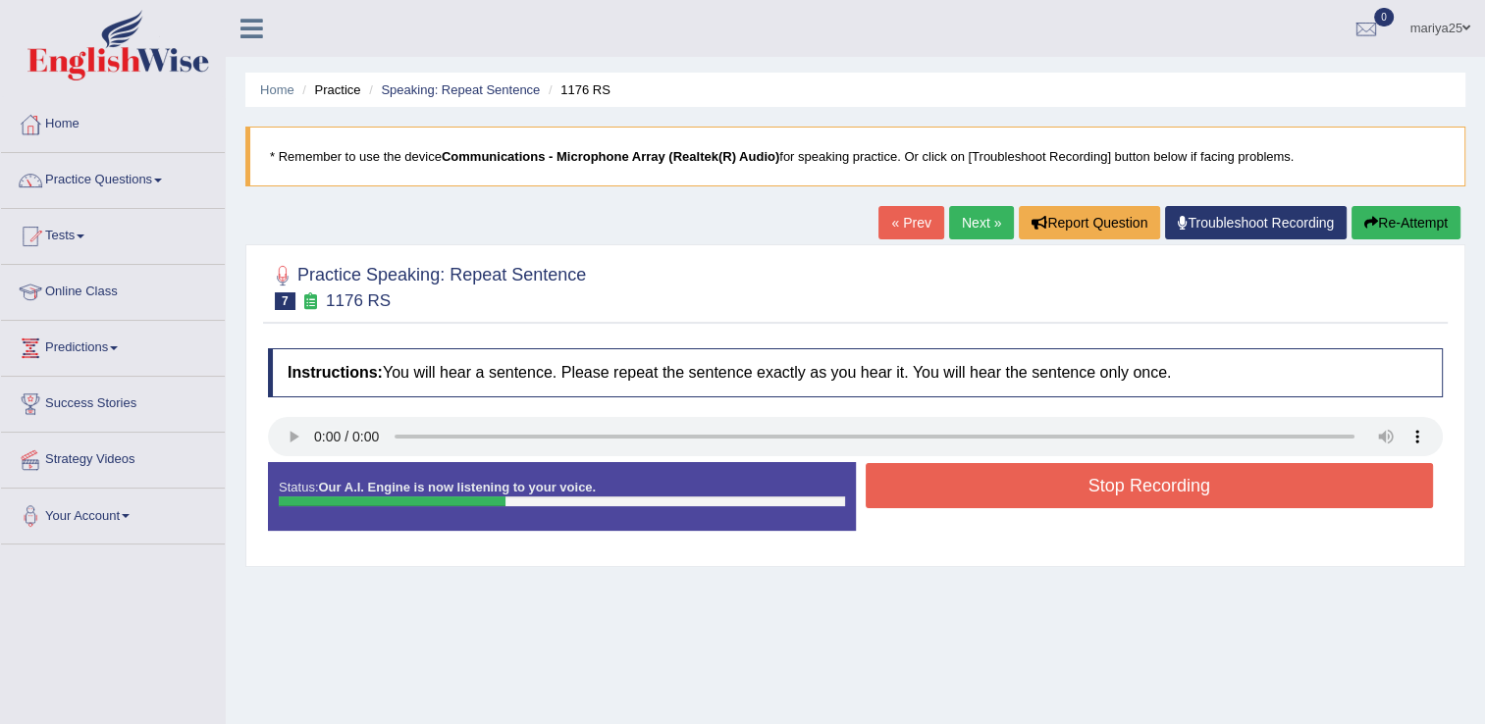
click at [942, 469] on button "Stop Recording" at bounding box center [1150, 485] width 568 height 45
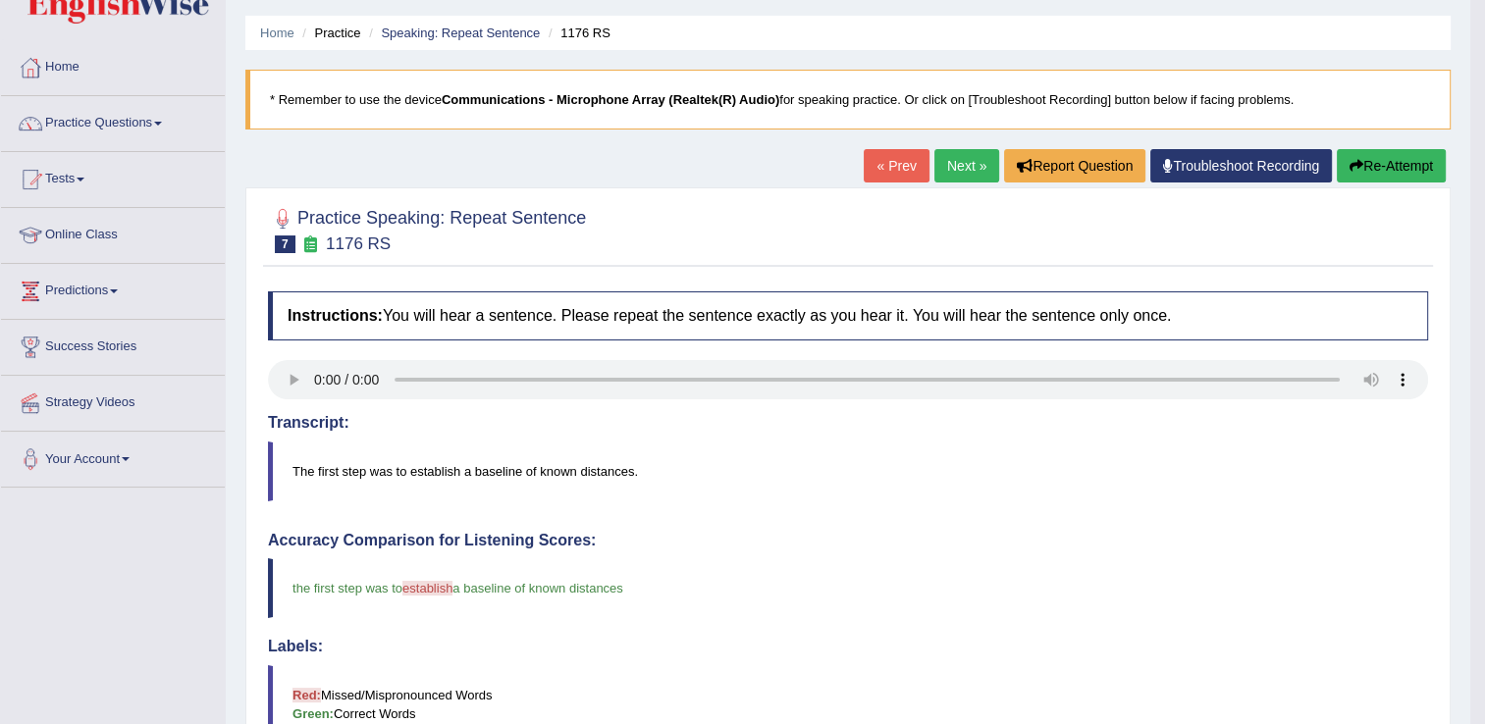
scroll to position [59, 0]
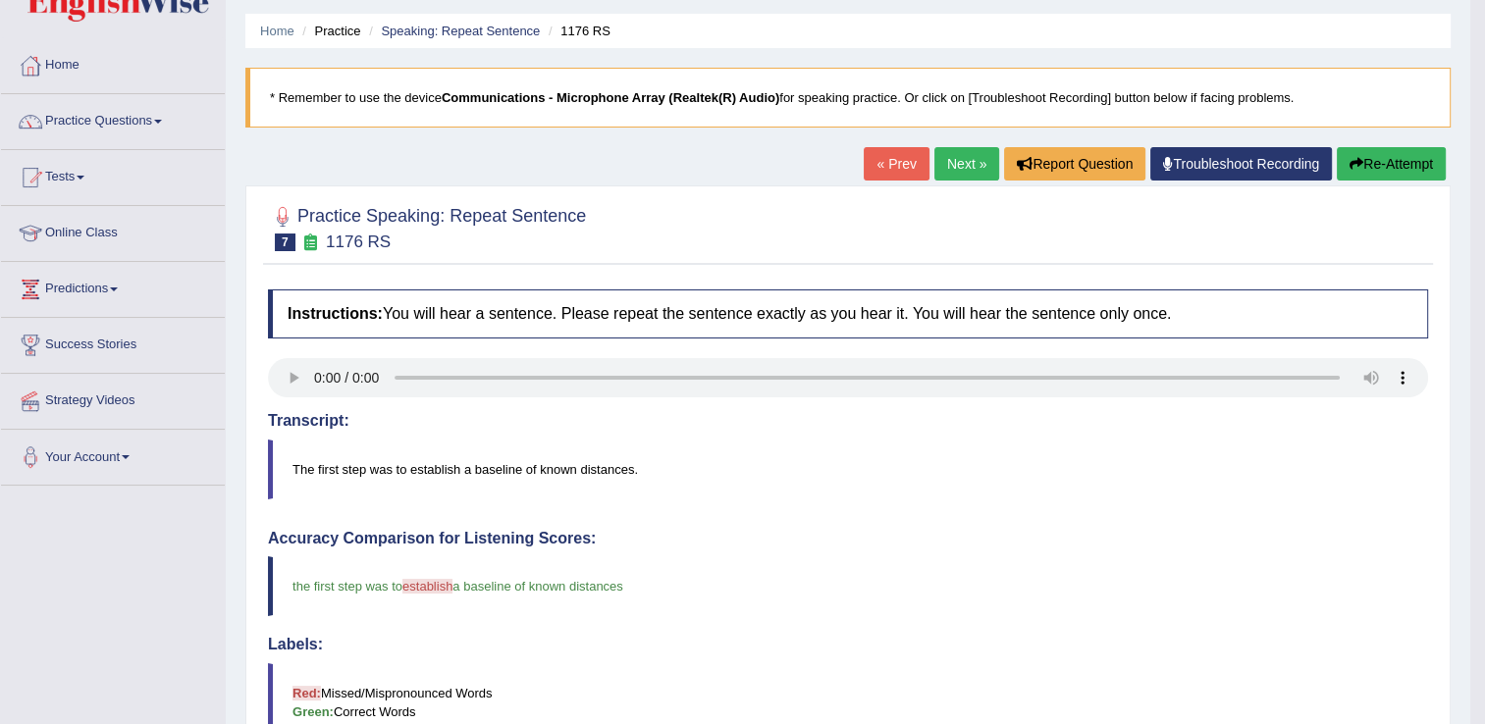
click at [950, 174] on link "Next »" at bounding box center [966, 163] width 65 height 33
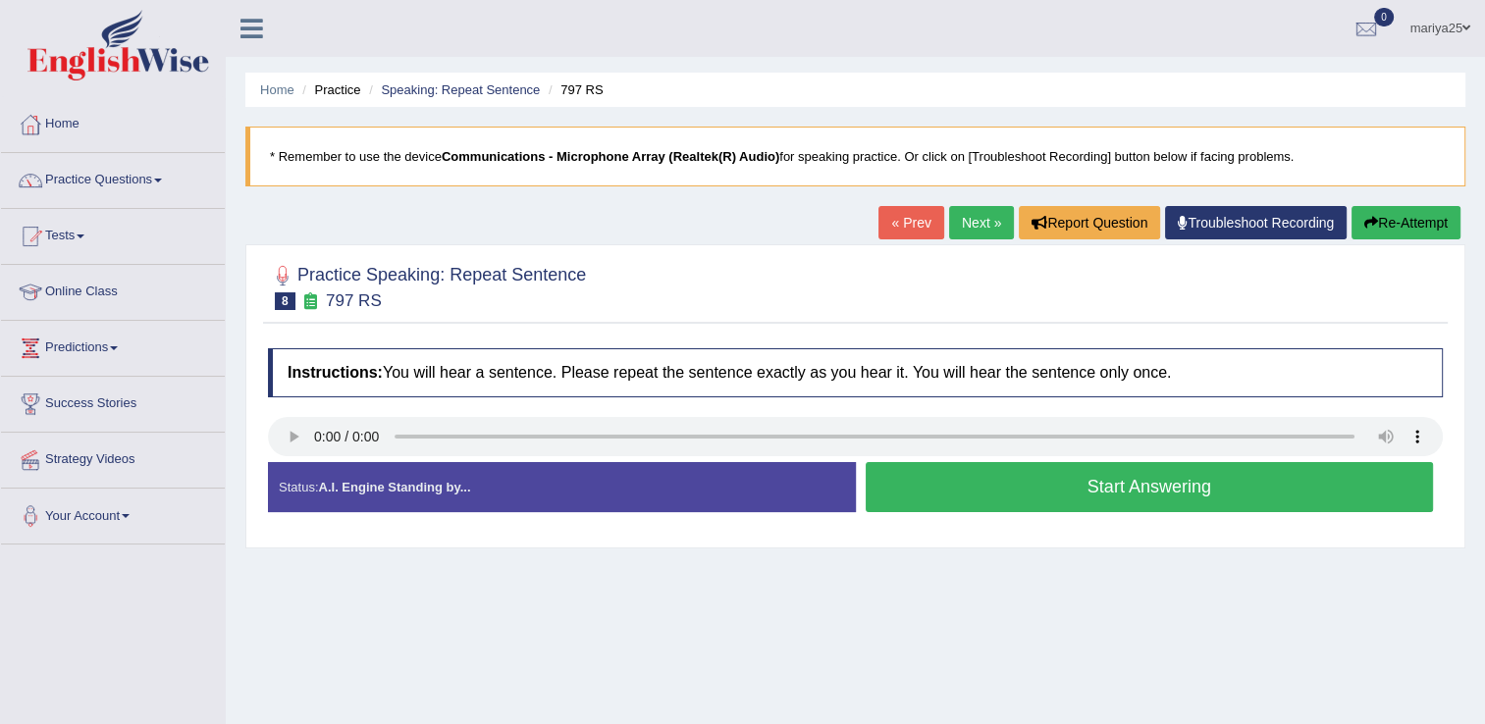
click at [1155, 482] on button "Start Answering" at bounding box center [1150, 487] width 568 height 50
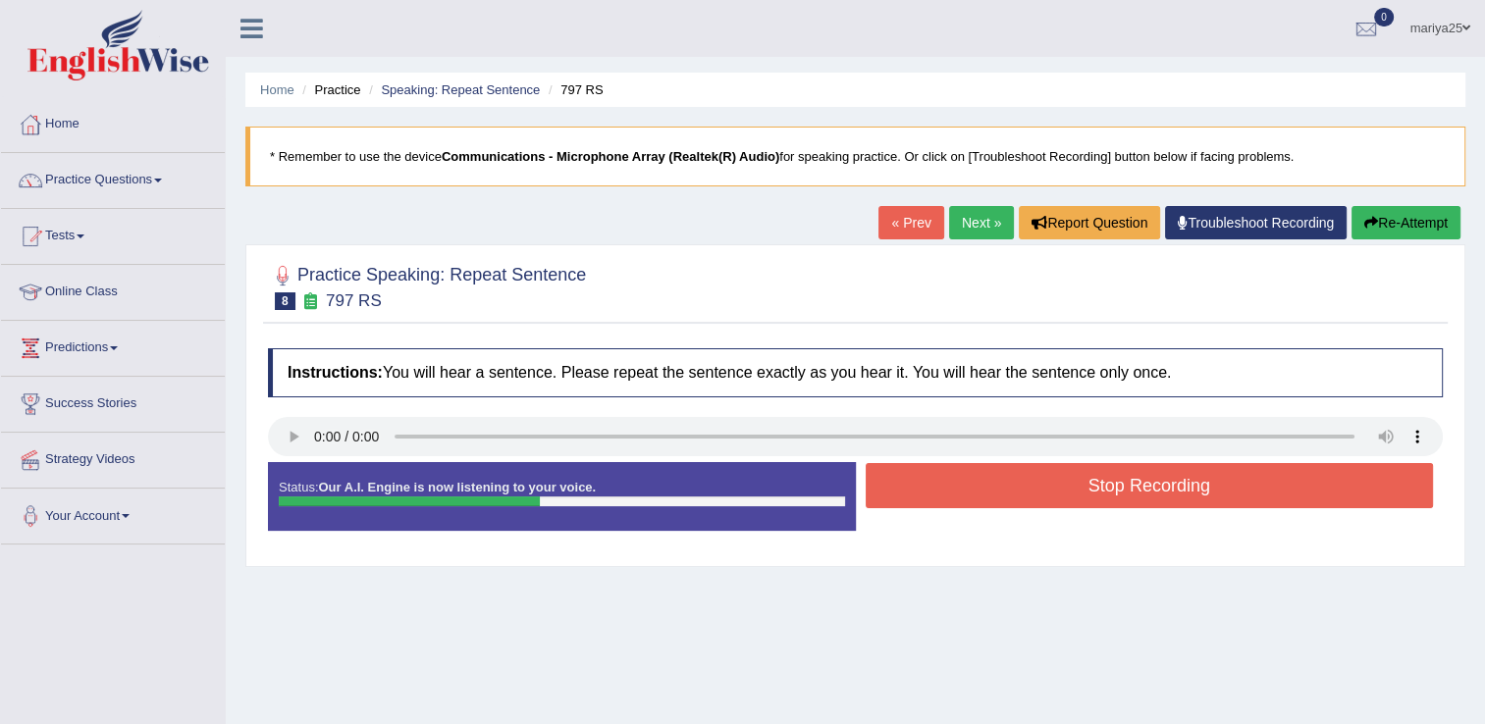
click at [1155, 482] on button "Stop Recording" at bounding box center [1150, 485] width 568 height 45
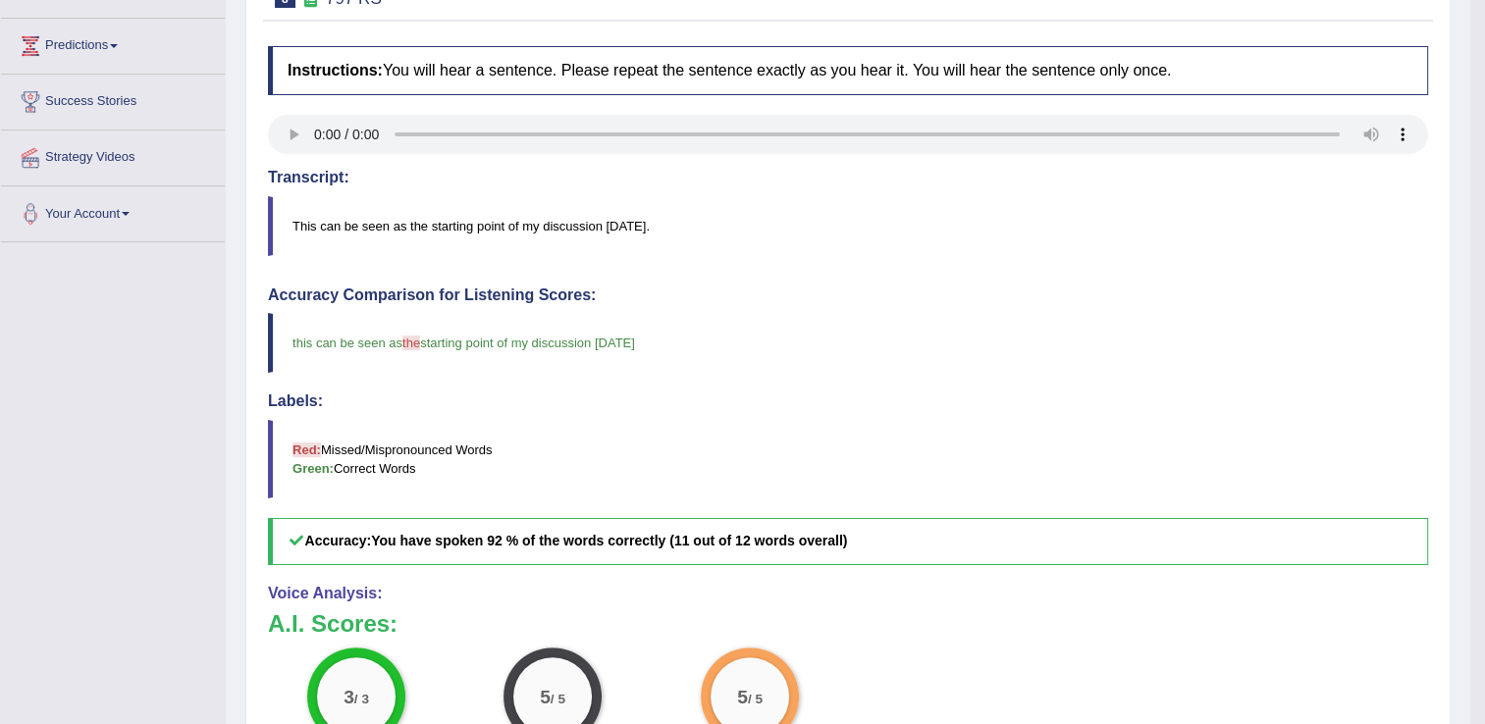
scroll to position [147, 0]
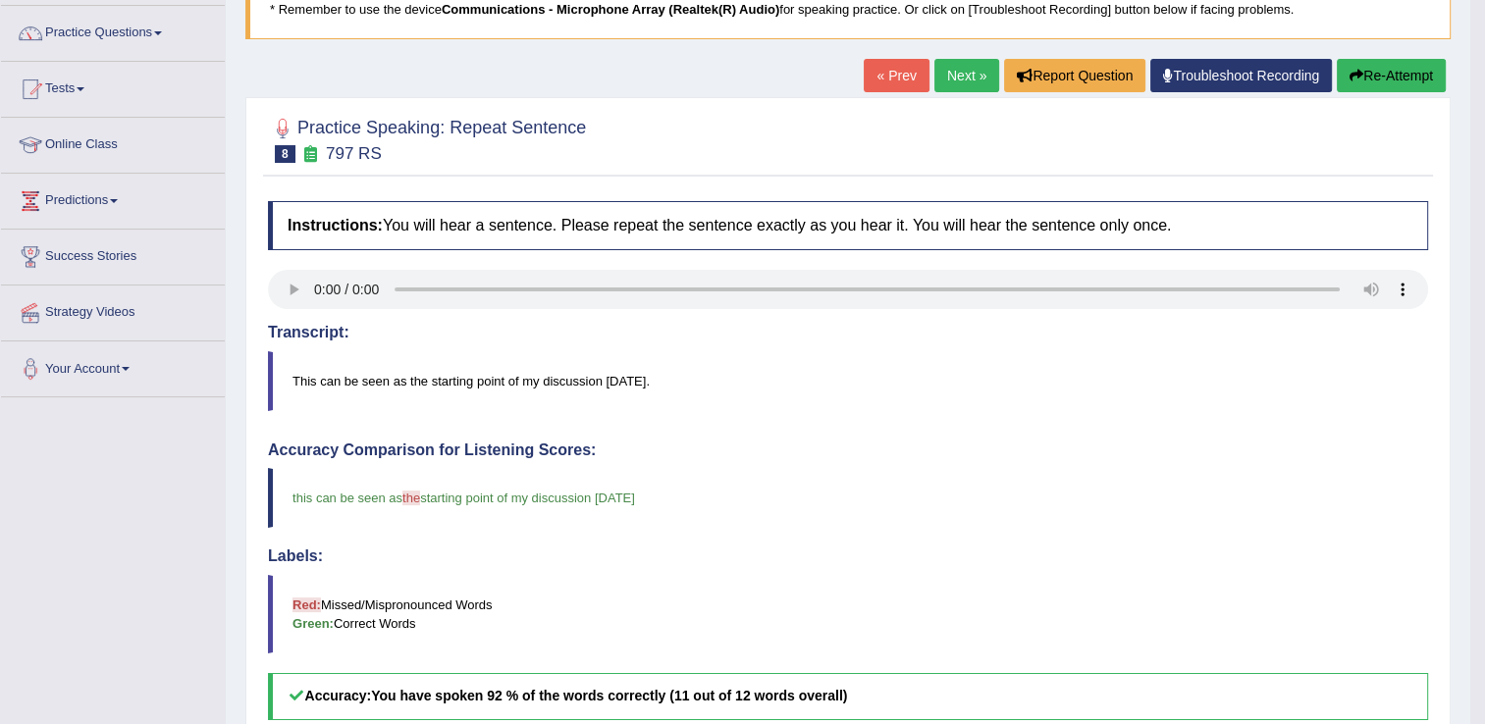
click at [943, 69] on link "Next »" at bounding box center [966, 75] width 65 height 33
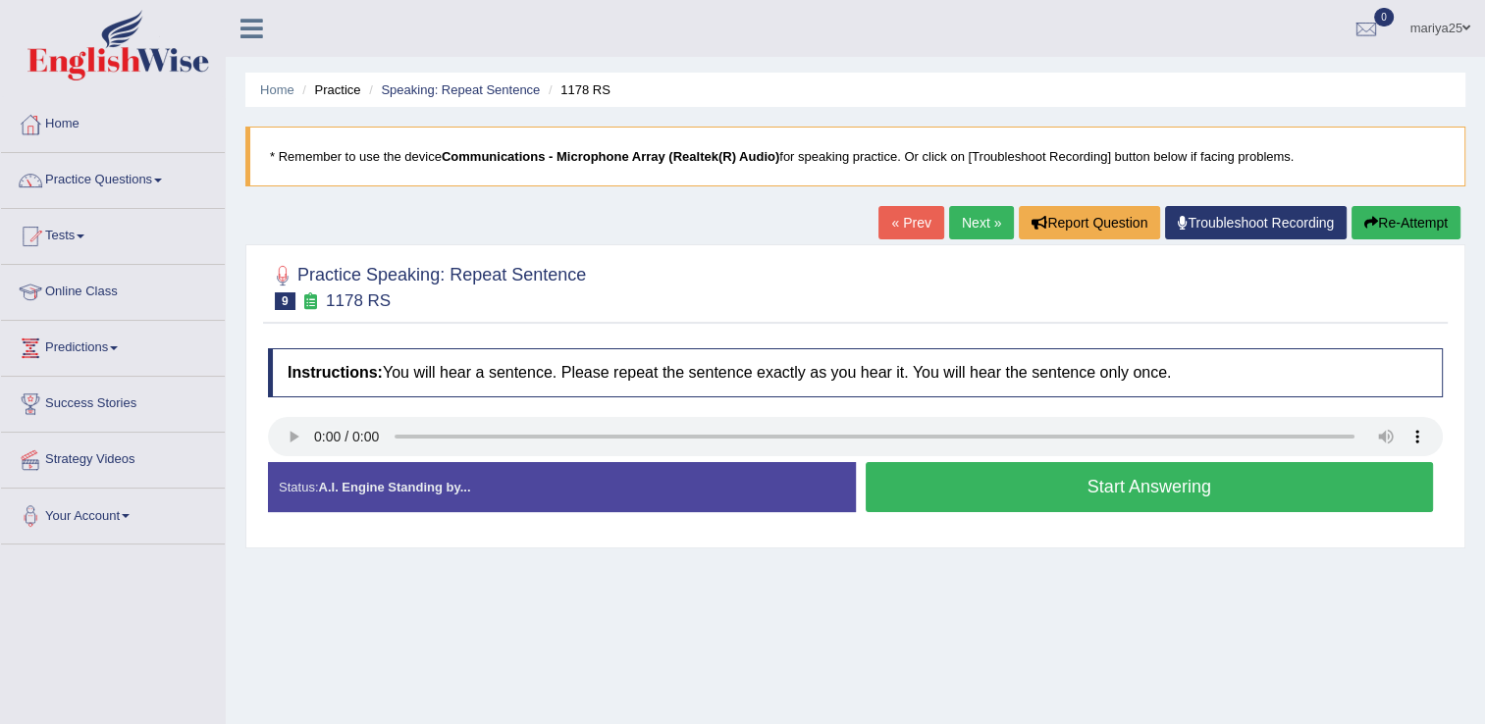
click at [1066, 488] on button "Start Answering" at bounding box center [1150, 487] width 568 height 50
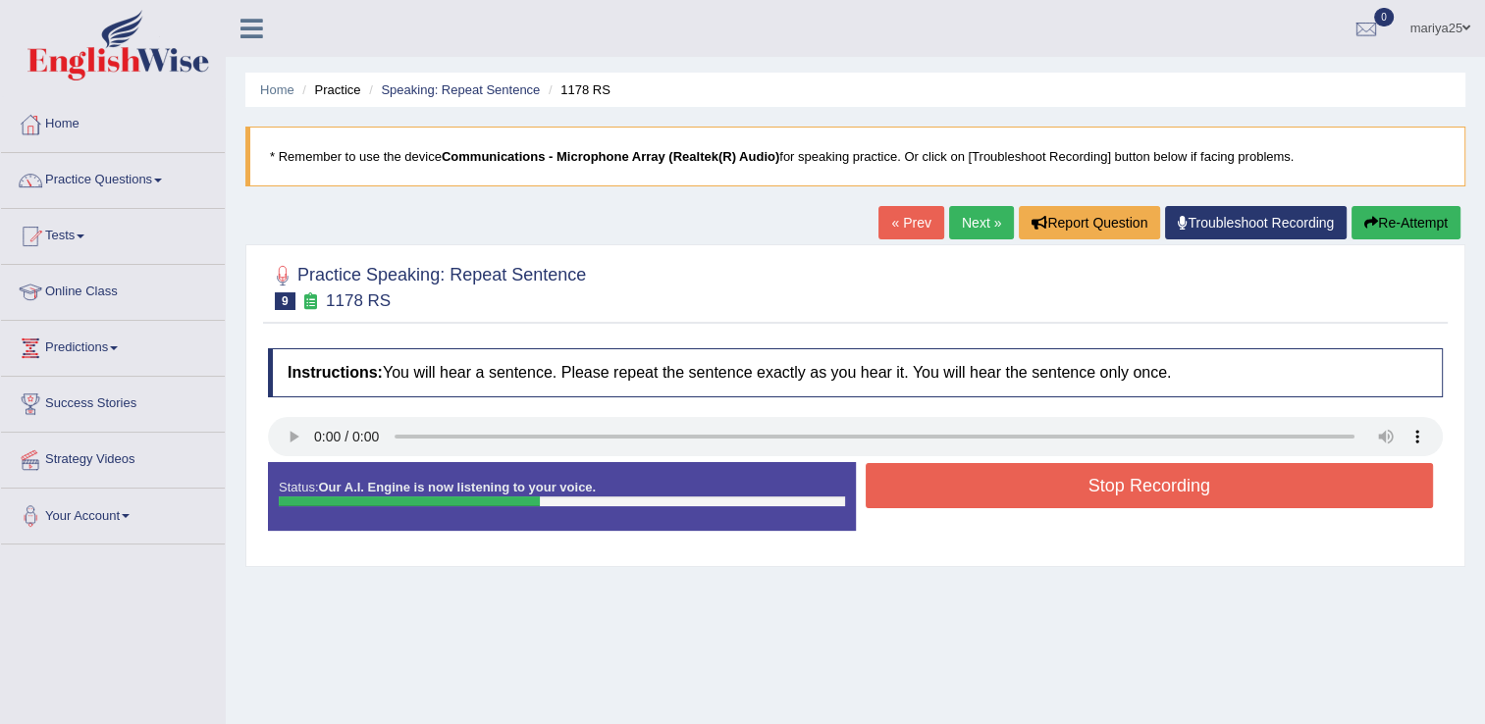
click at [1066, 488] on button "Stop Recording" at bounding box center [1150, 485] width 568 height 45
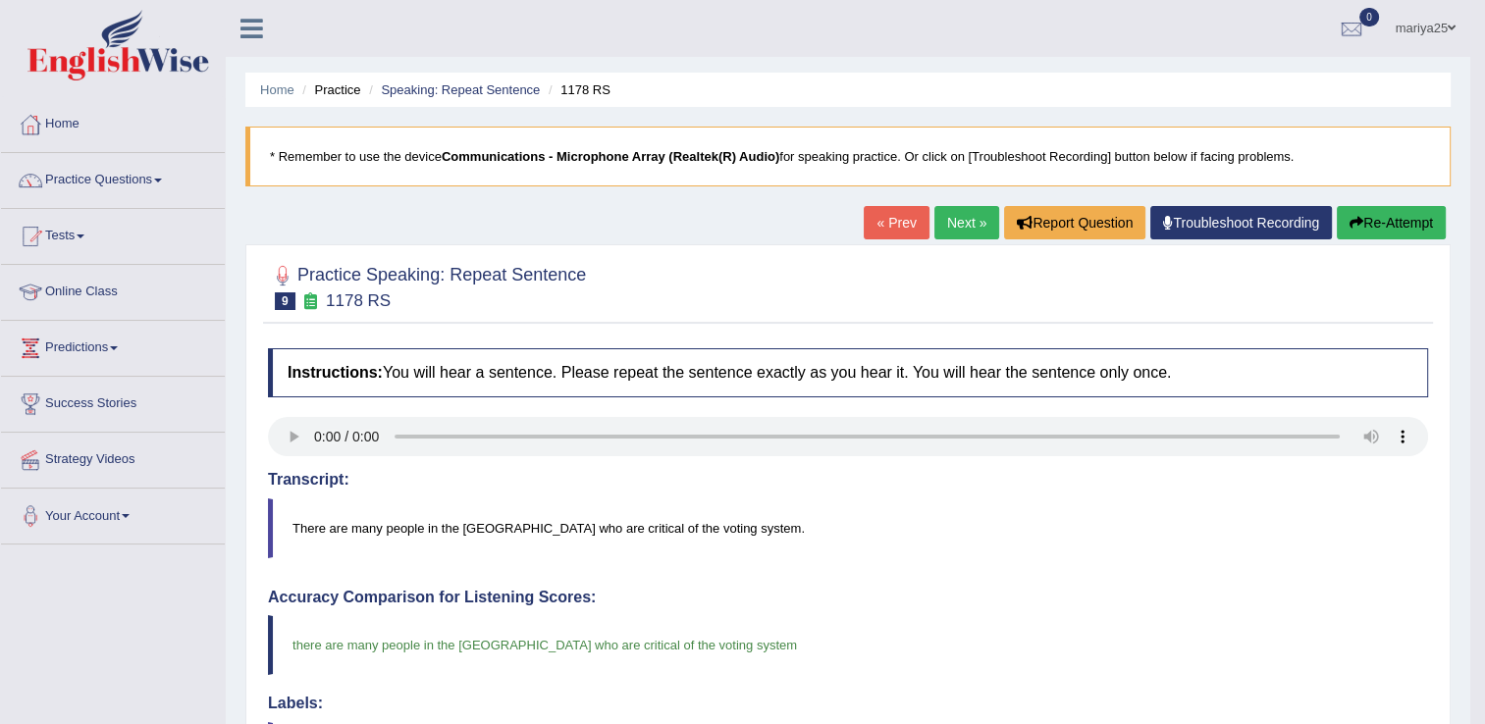
click at [970, 233] on link "Next »" at bounding box center [966, 222] width 65 height 33
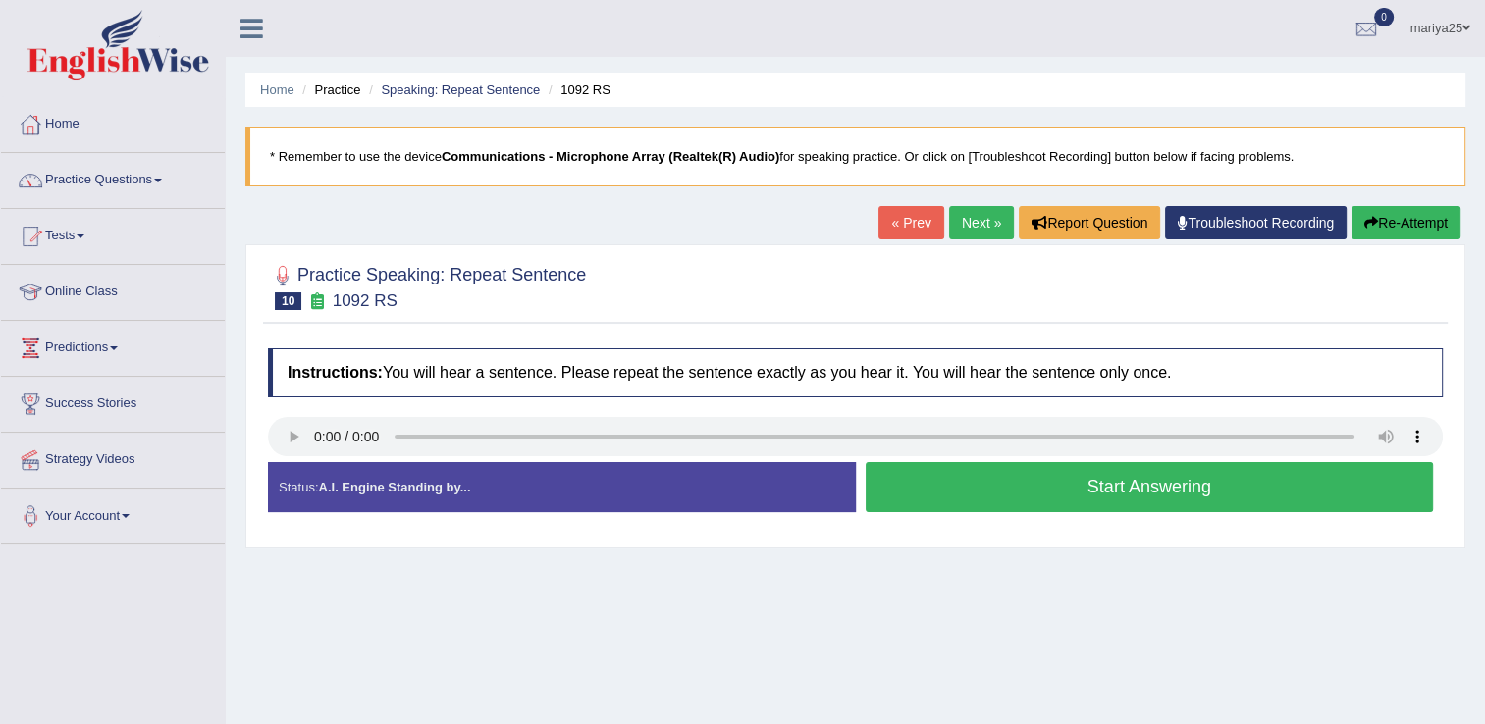
click at [1062, 548] on div "Home Practice Speaking: Repeat Sentence 1092 RS * Remember to use the device Co…" at bounding box center [855, 491] width 1259 height 982
click at [927, 482] on button "Start Answering" at bounding box center [1150, 487] width 568 height 50
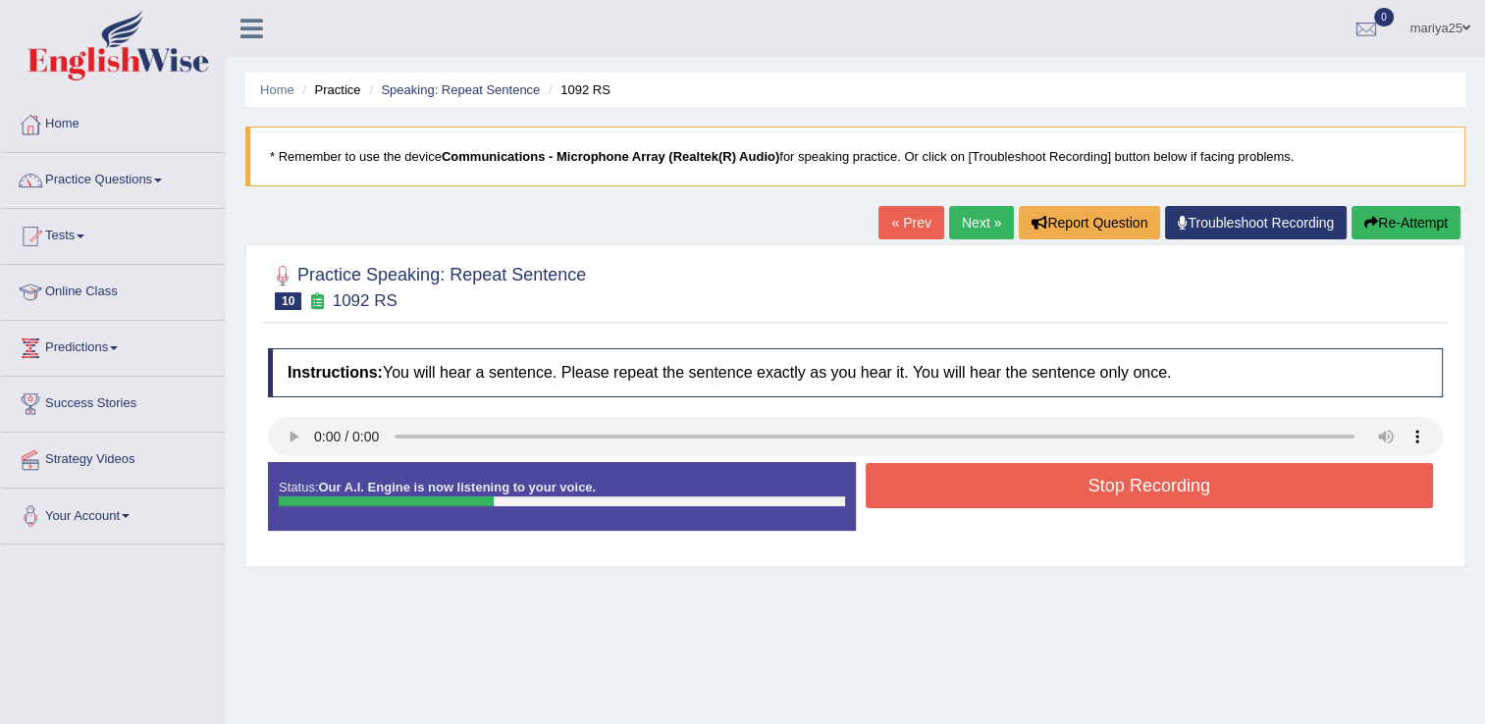
click at [927, 482] on button "Stop Recording" at bounding box center [1150, 485] width 568 height 45
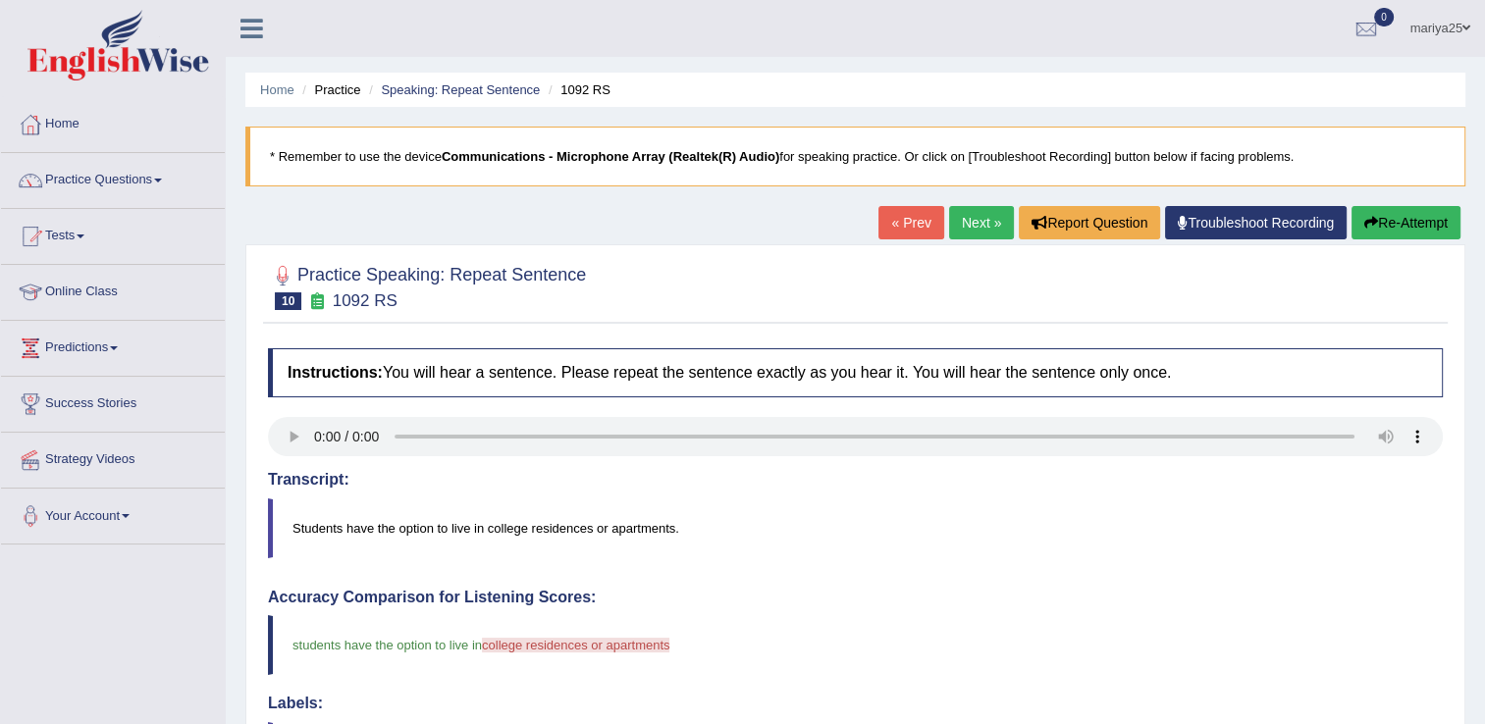
click at [984, 225] on link "Next »" at bounding box center [981, 222] width 65 height 33
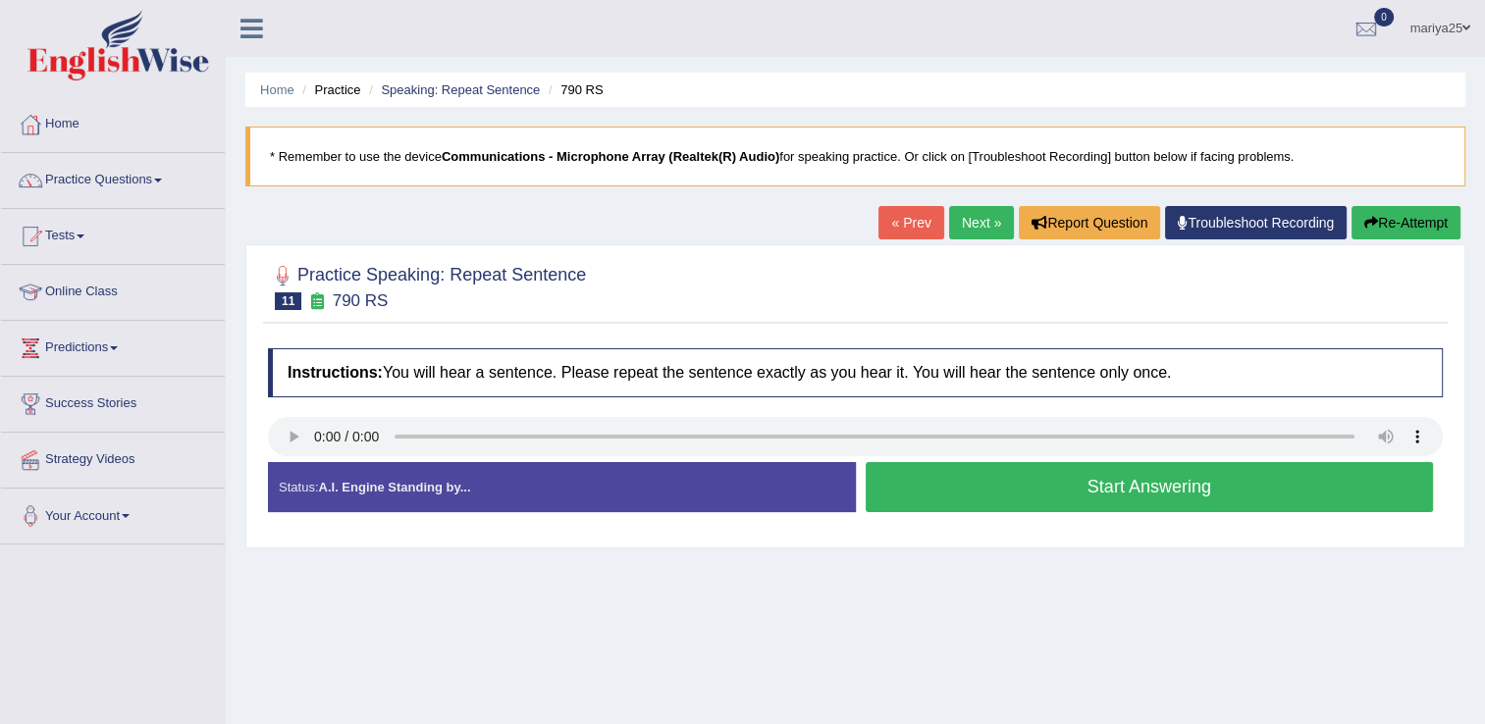
click at [1113, 510] on button "Start Answering" at bounding box center [1150, 487] width 568 height 50
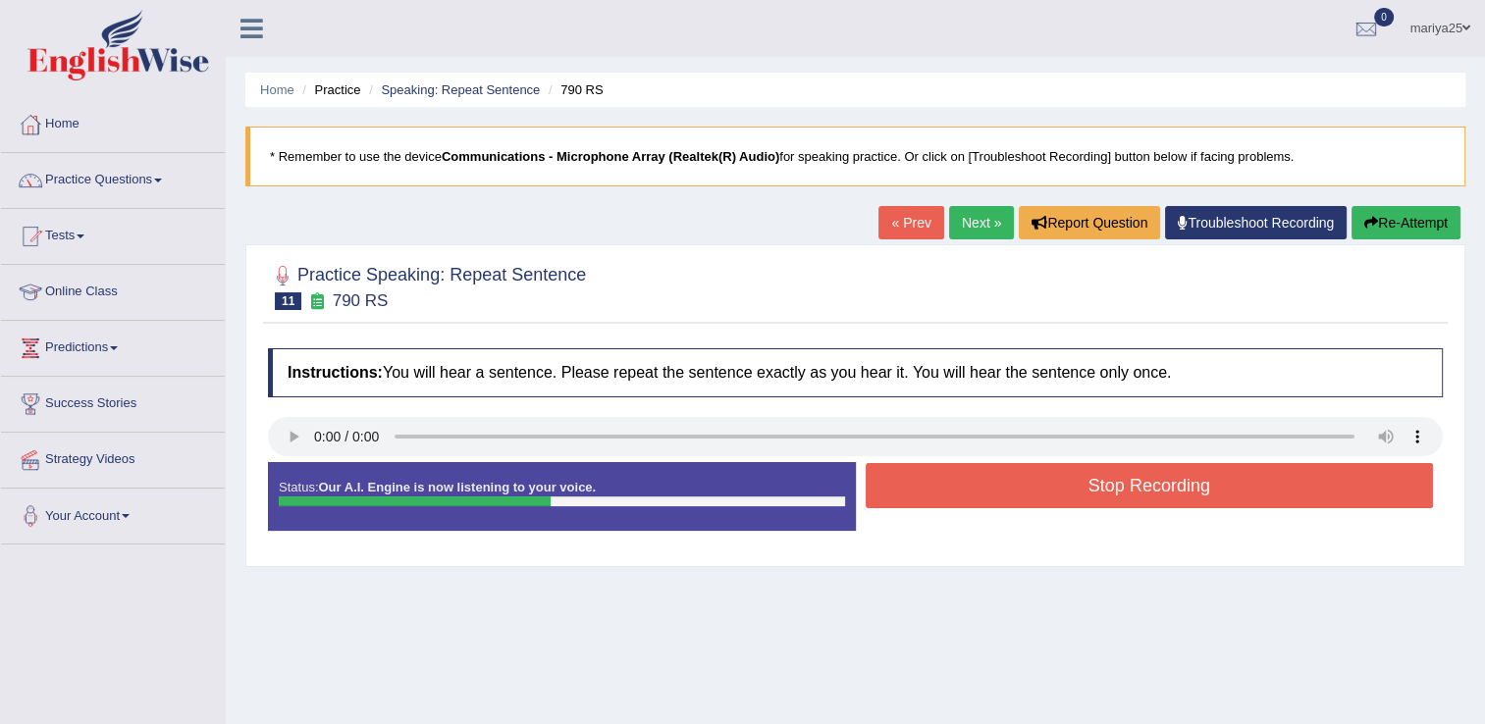
click at [1099, 471] on button "Stop Recording" at bounding box center [1150, 485] width 568 height 45
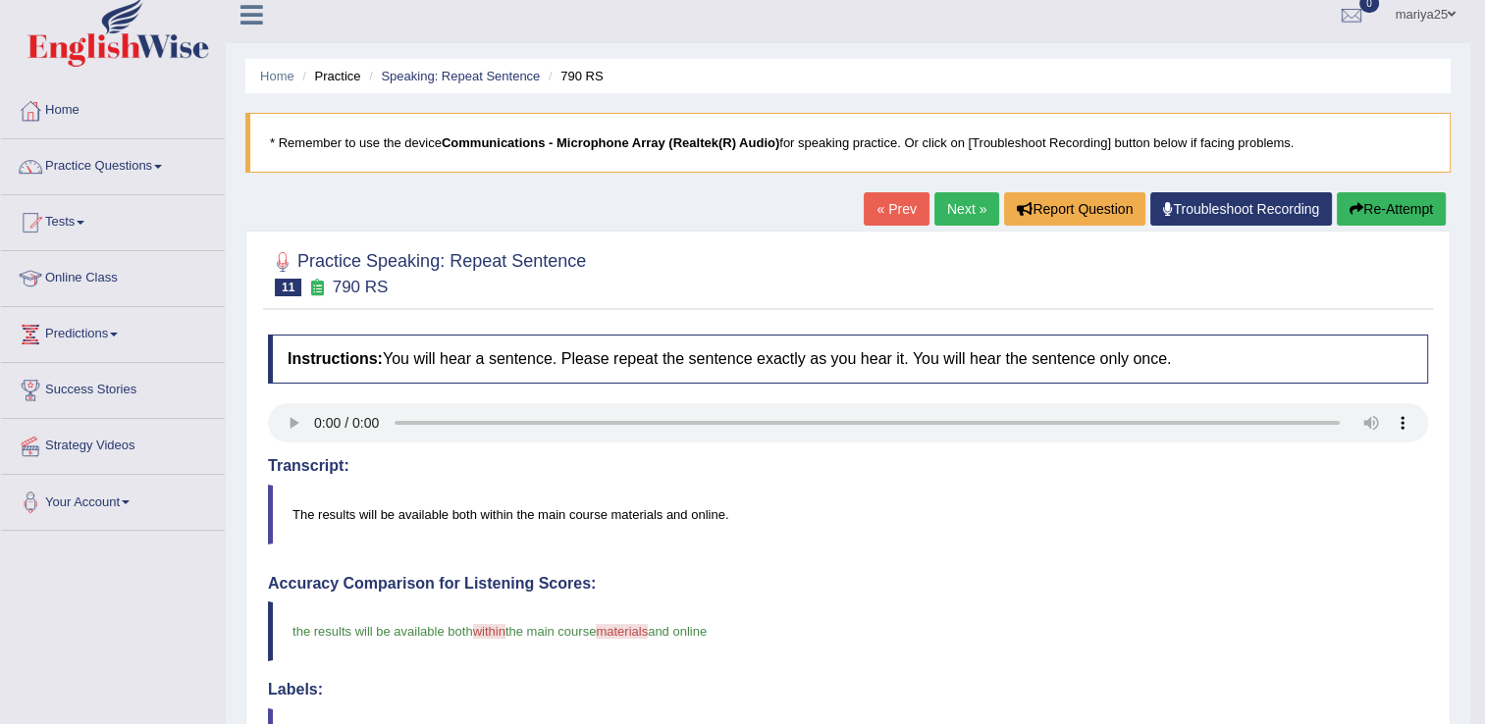
scroll to position [13, 0]
click at [951, 216] on link "Next »" at bounding box center [966, 209] width 65 height 33
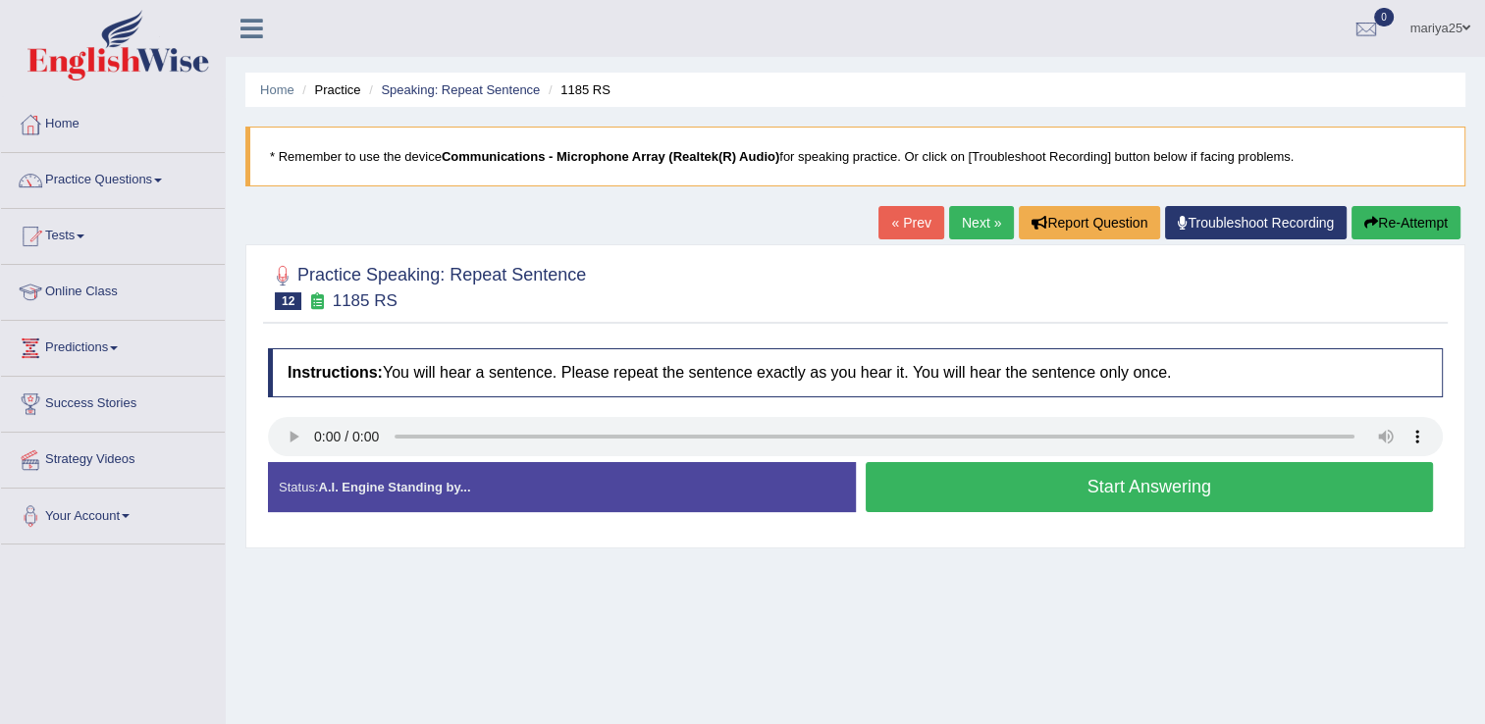
click at [1068, 498] on button "Start Answering" at bounding box center [1150, 487] width 568 height 50
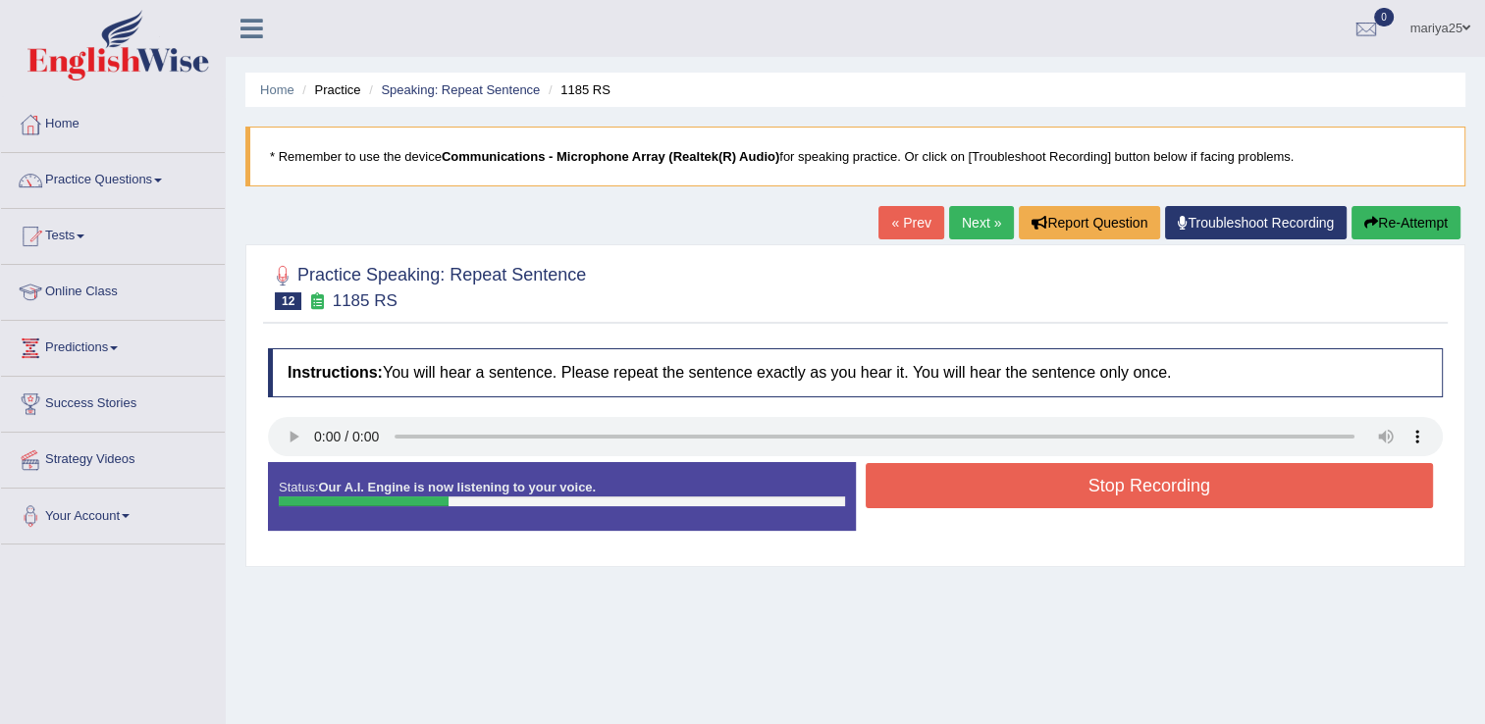
click at [1068, 498] on button "Stop Recording" at bounding box center [1150, 485] width 568 height 45
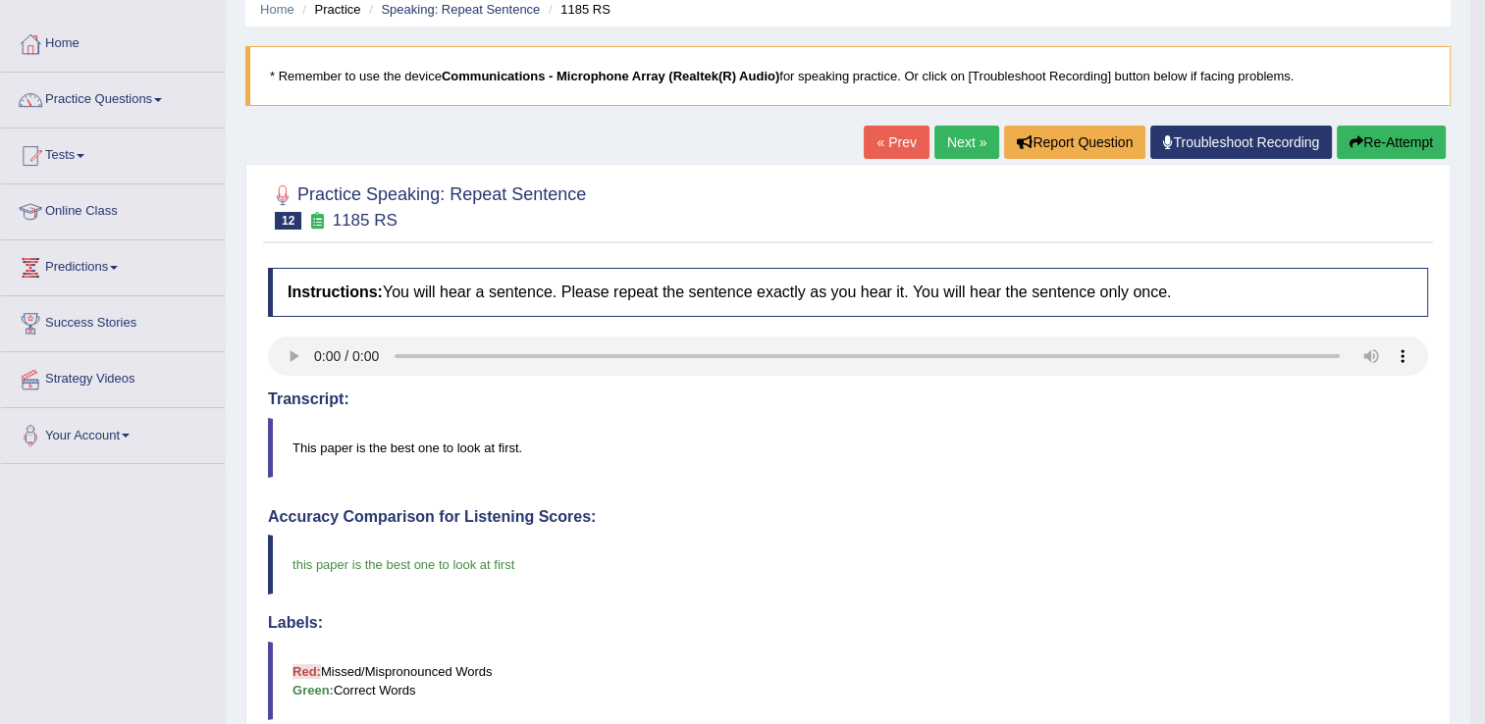
scroll to position [80, 0]
click at [962, 134] on link "Next »" at bounding box center [966, 143] width 65 height 33
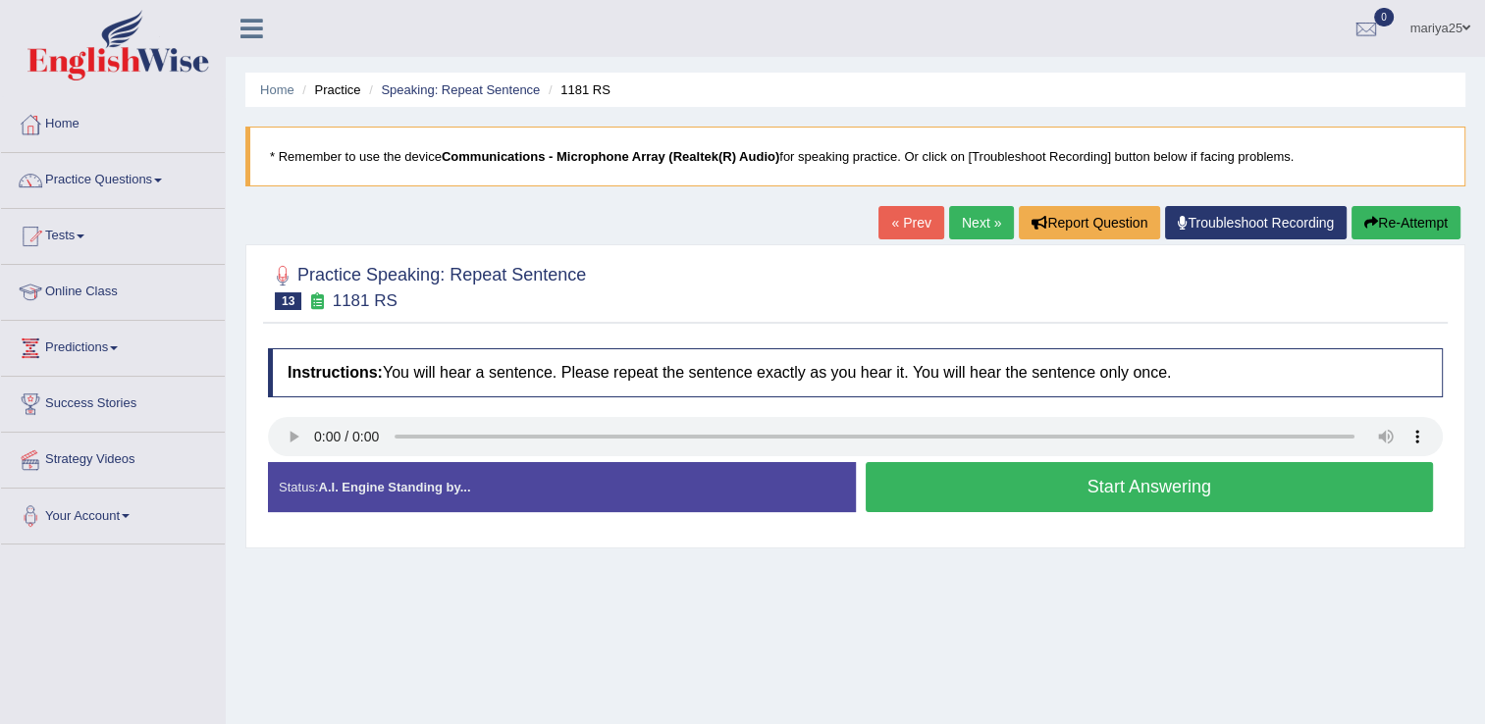
click at [1088, 488] on button "Start Answering" at bounding box center [1150, 487] width 568 height 50
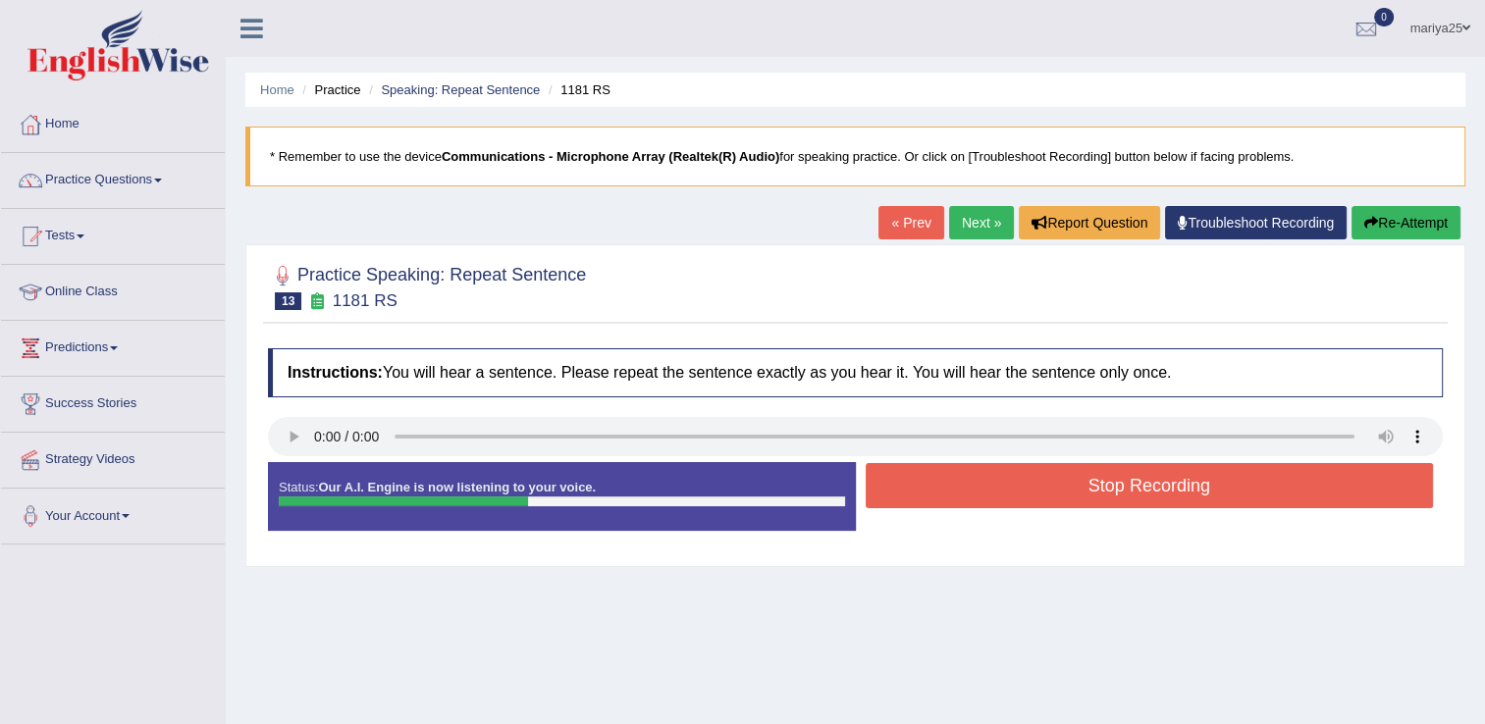
click at [1088, 488] on button "Stop Recording" at bounding box center [1150, 485] width 568 height 45
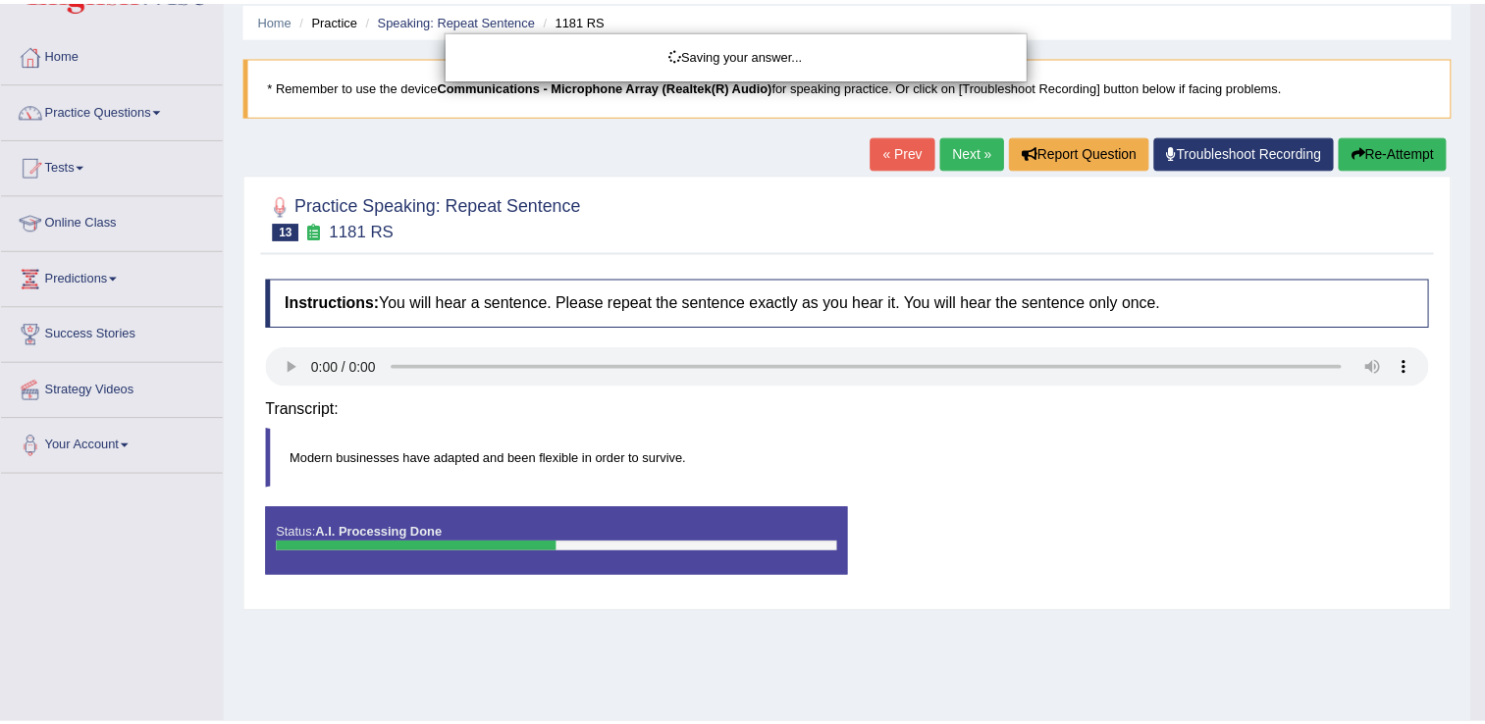
scroll to position [72, 0]
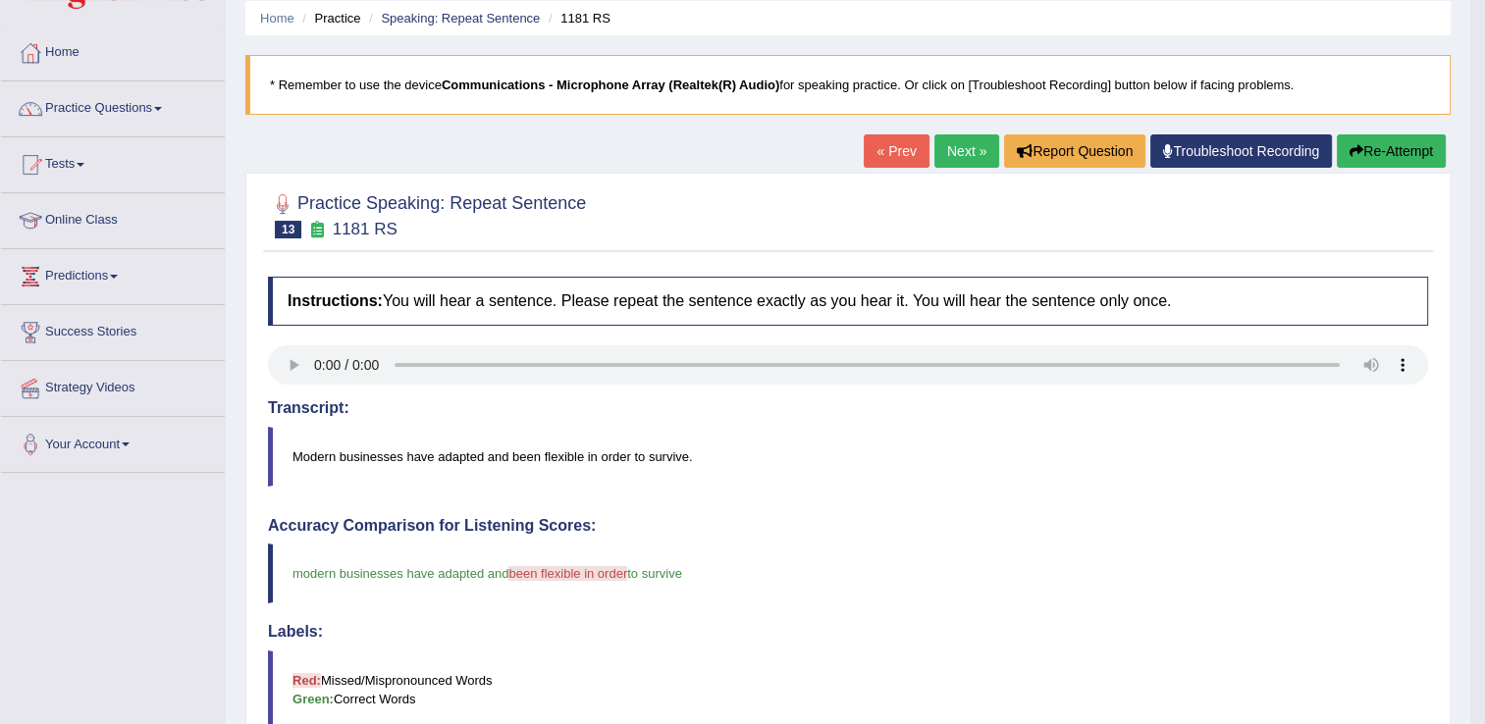
click at [964, 155] on link "Next »" at bounding box center [966, 150] width 65 height 33
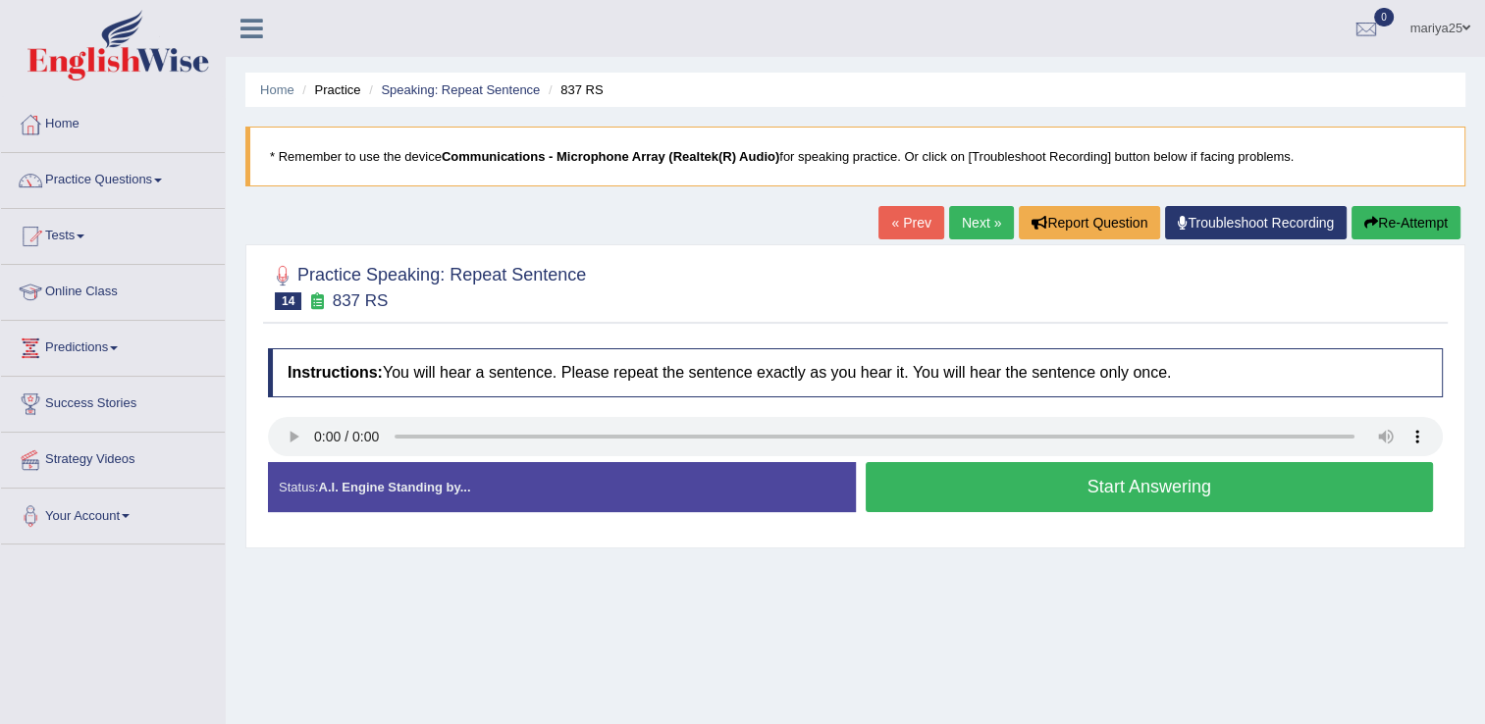
click at [1069, 504] on button "Start Answering" at bounding box center [1150, 487] width 568 height 50
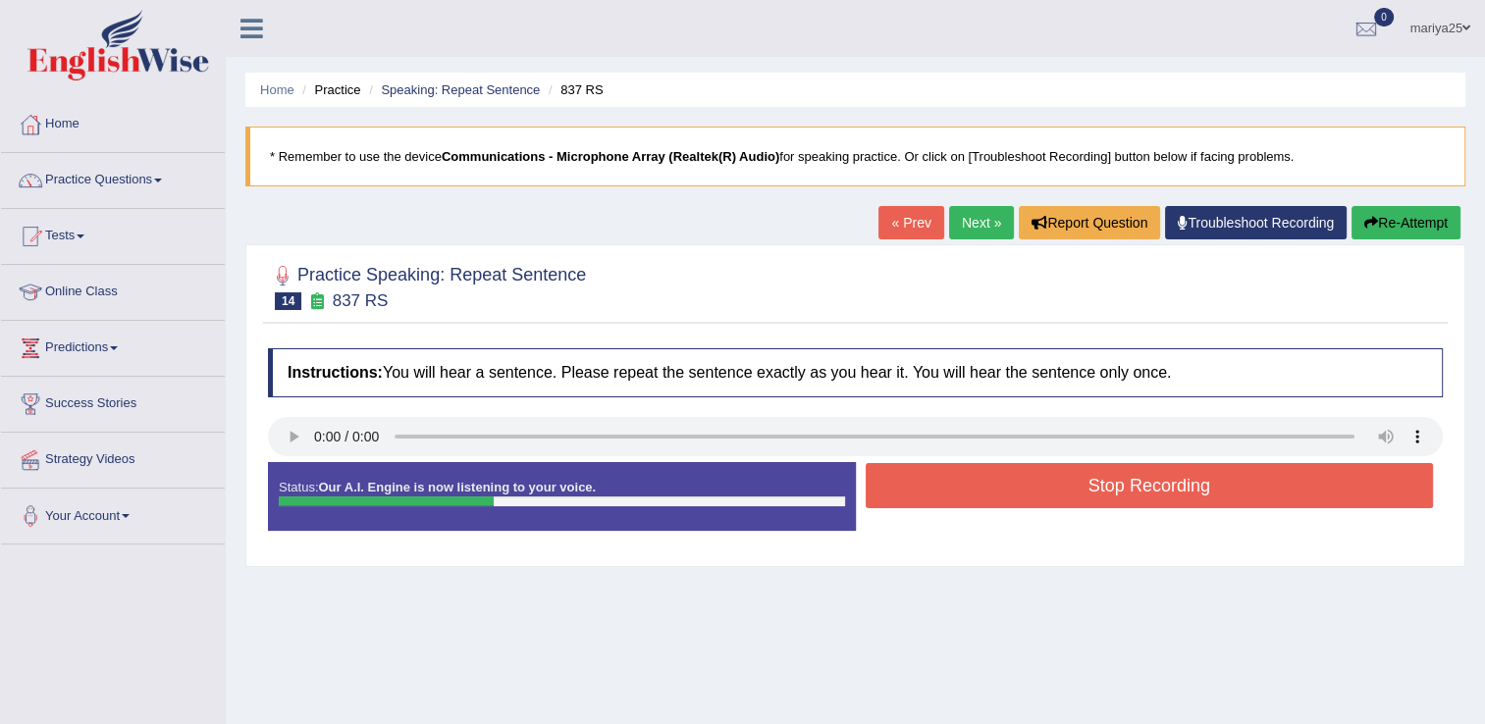
click at [1069, 504] on button "Stop Recording" at bounding box center [1150, 485] width 568 height 45
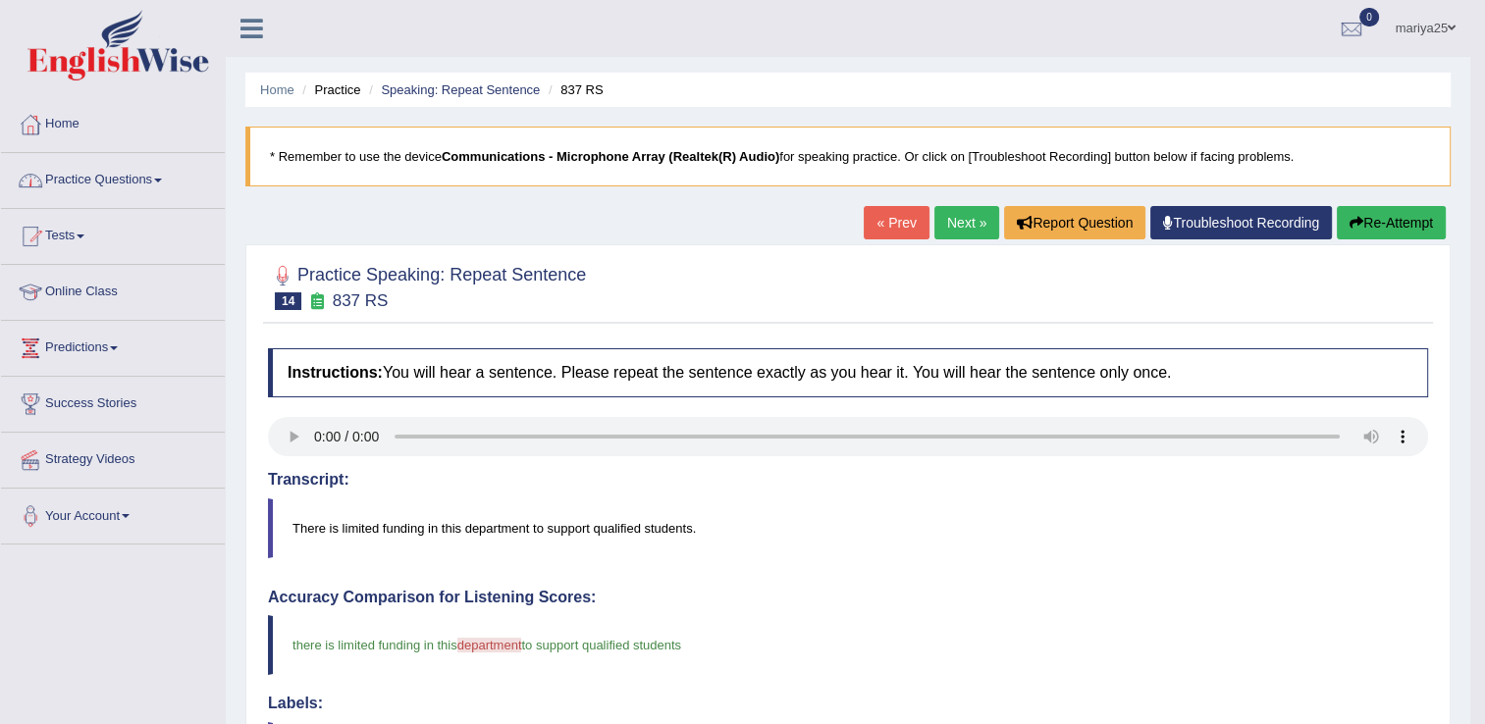
click at [157, 179] on link "Practice Questions" at bounding box center [113, 177] width 224 height 49
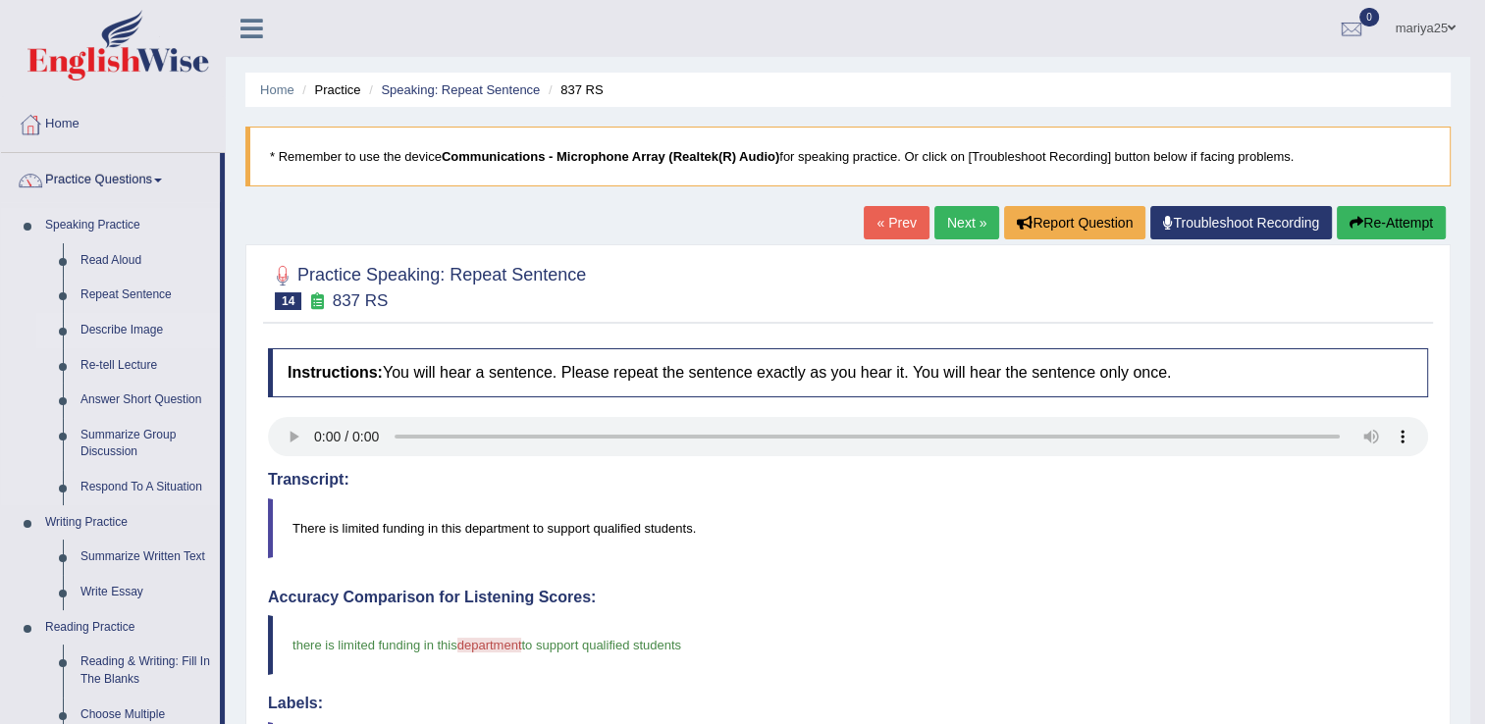
click at [118, 331] on link "Describe Image" at bounding box center [146, 330] width 148 height 35
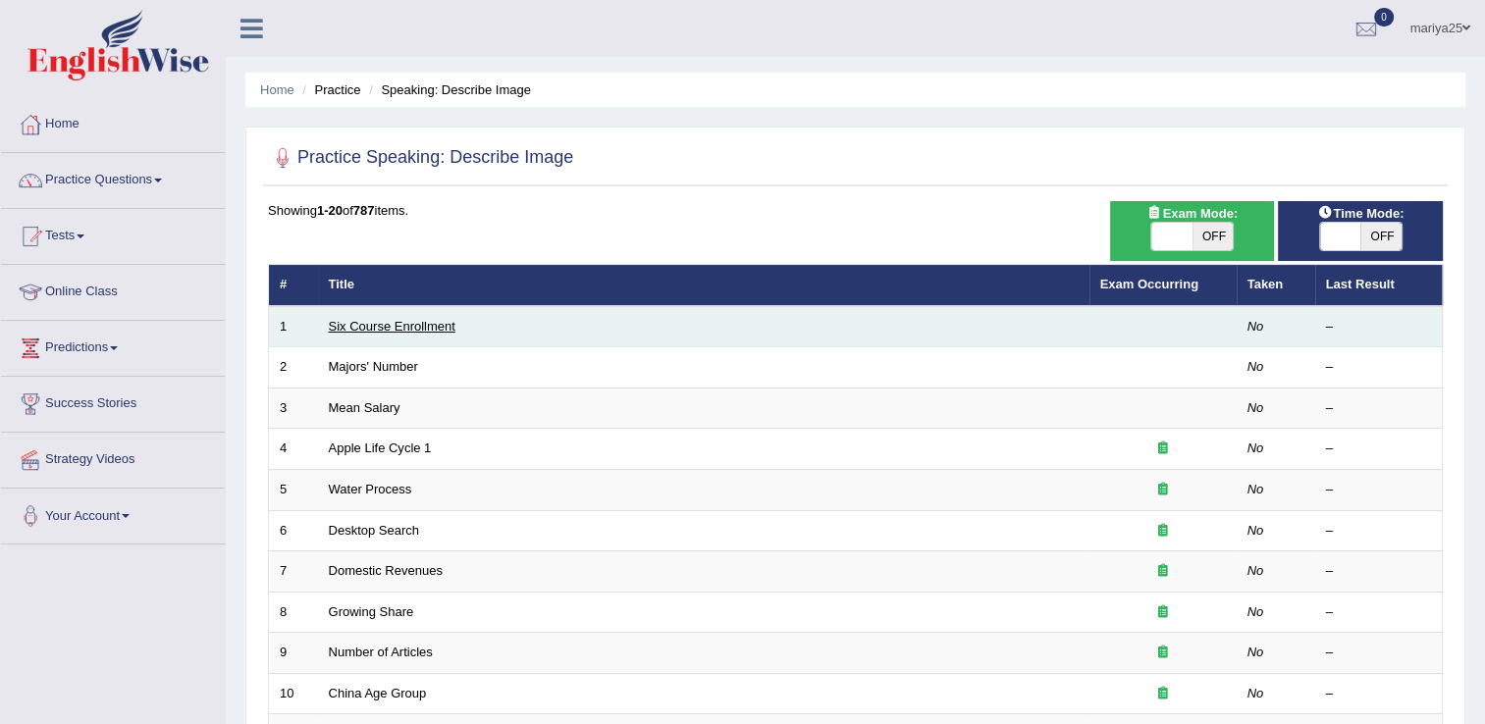
click at [407, 325] on link "Six Course Enrollment" at bounding box center [392, 326] width 127 height 15
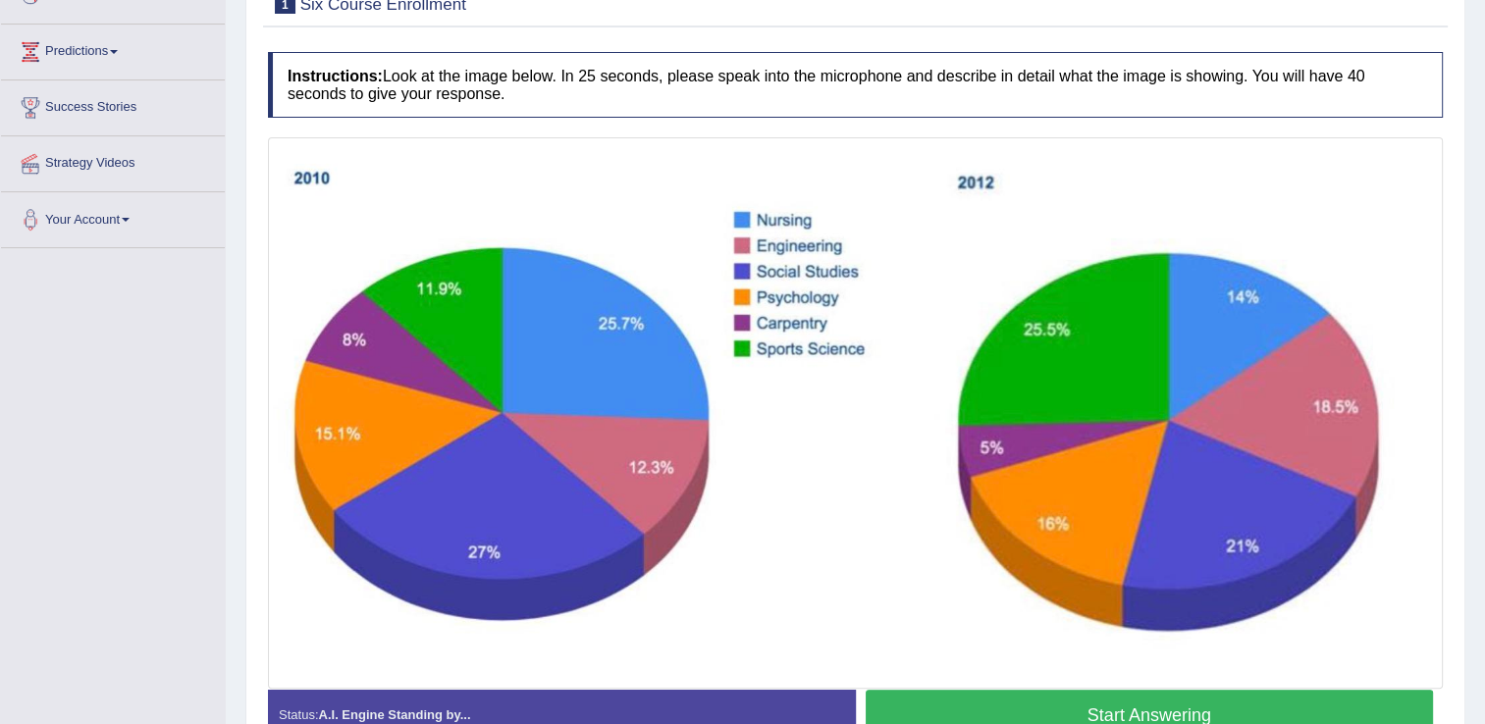
scroll to position [294, 0]
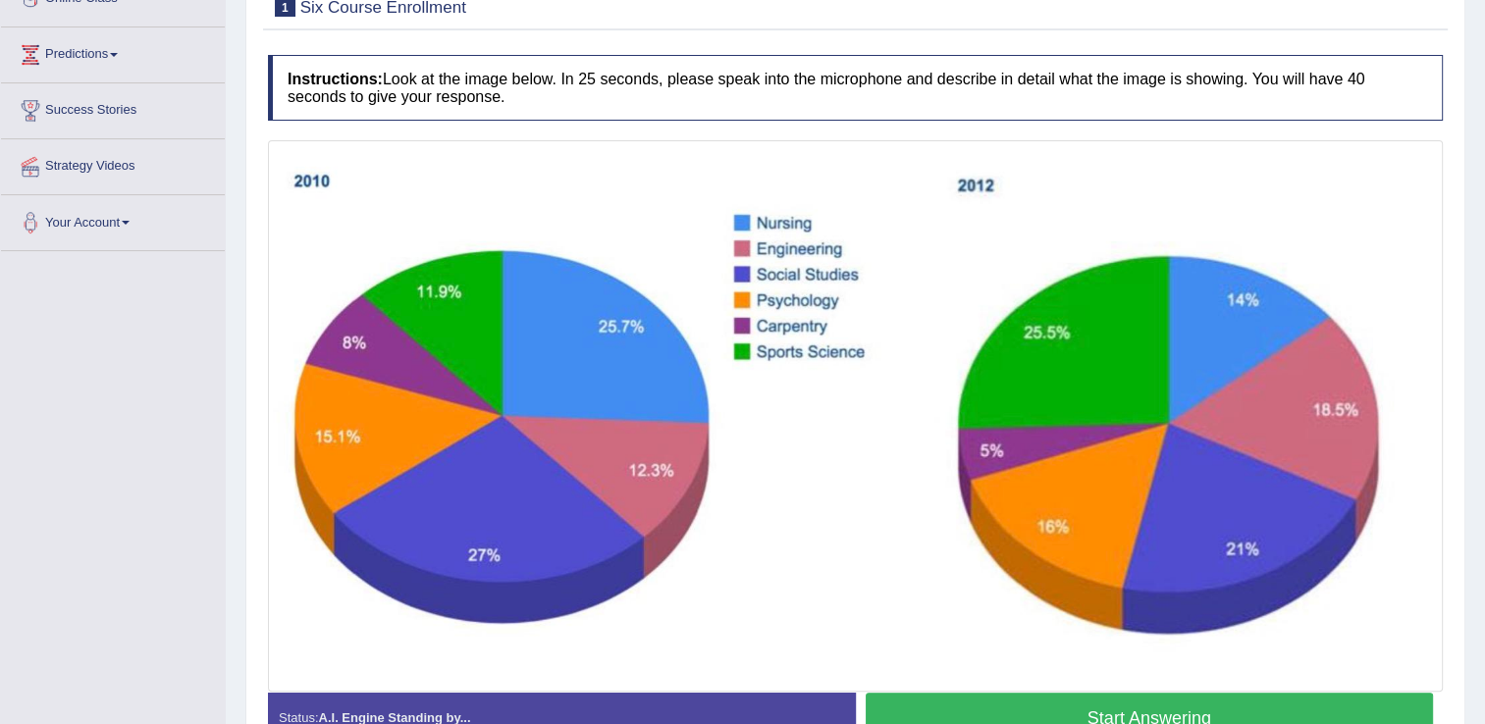
click at [980, 707] on button "Start Answering" at bounding box center [1150, 718] width 568 height 50
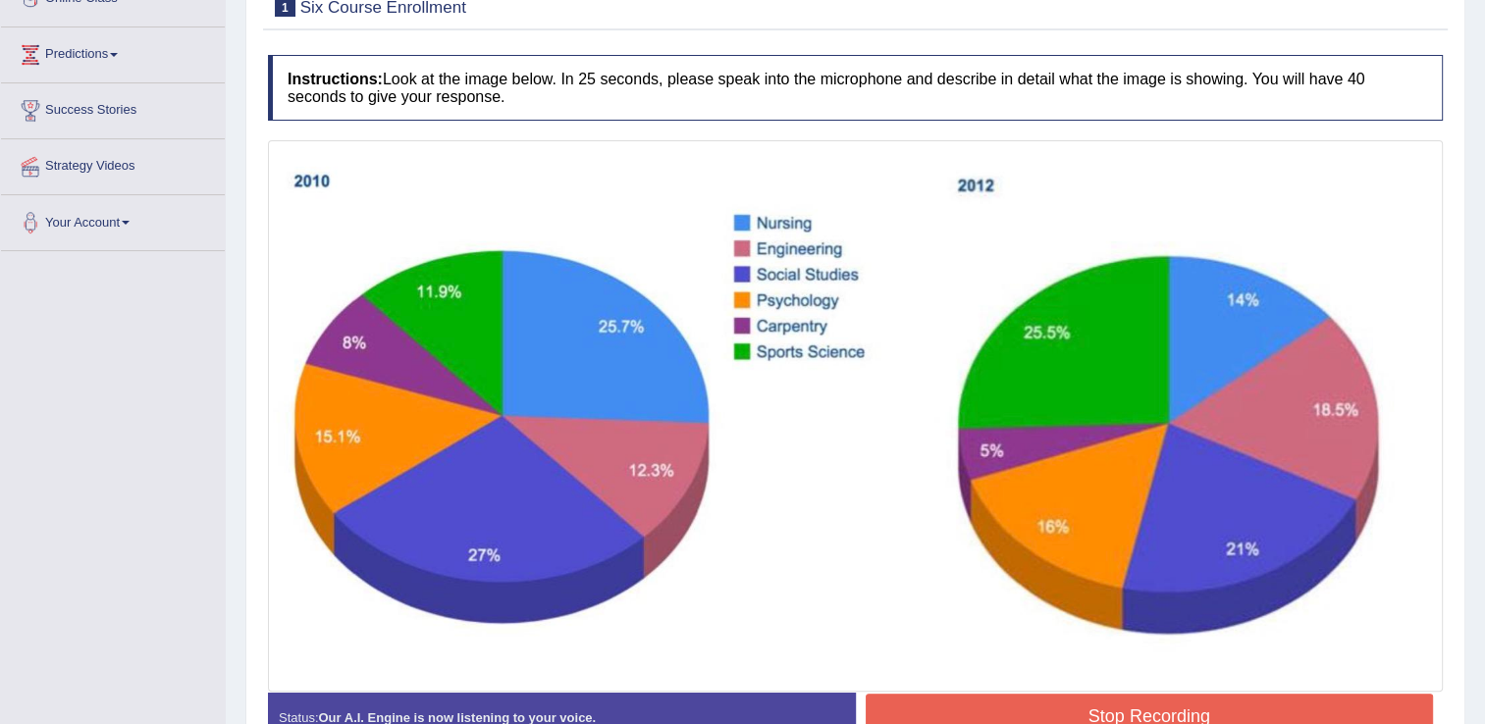
click at [980, 707] on button "Stop Recording" at bounding box center [1150, 716] width 568 height 45
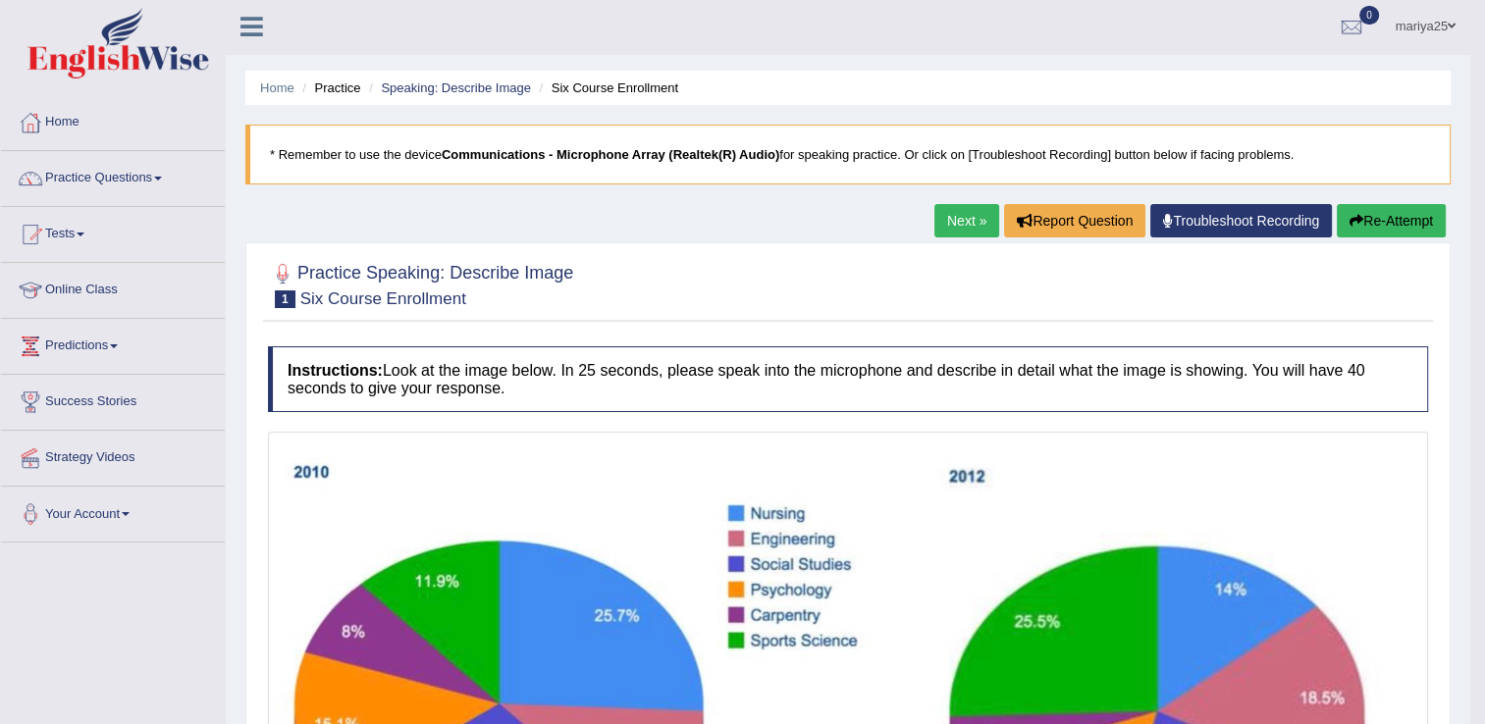
scroll to position [0, 0]
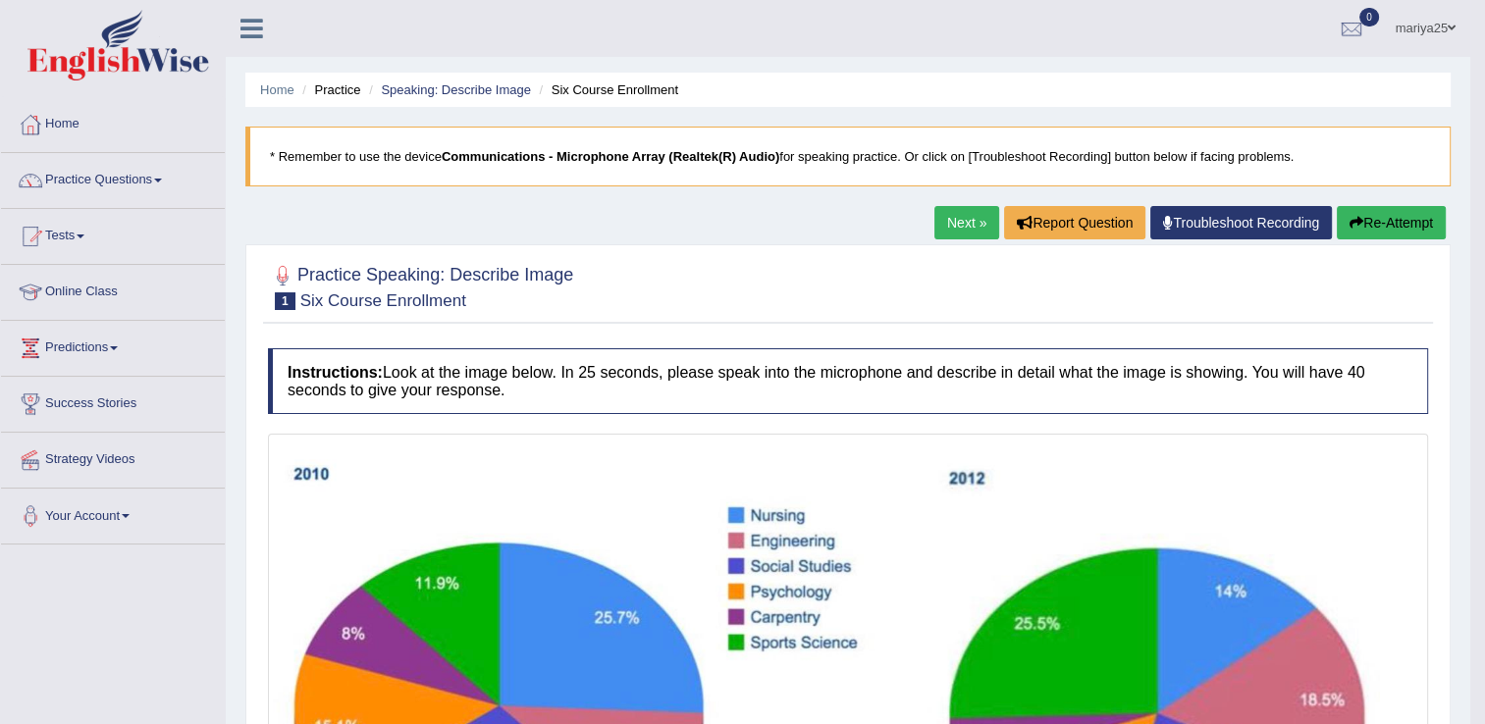
click at [978, 228] on link "Next »" at bounding box center [966, 222] width 65 height 33
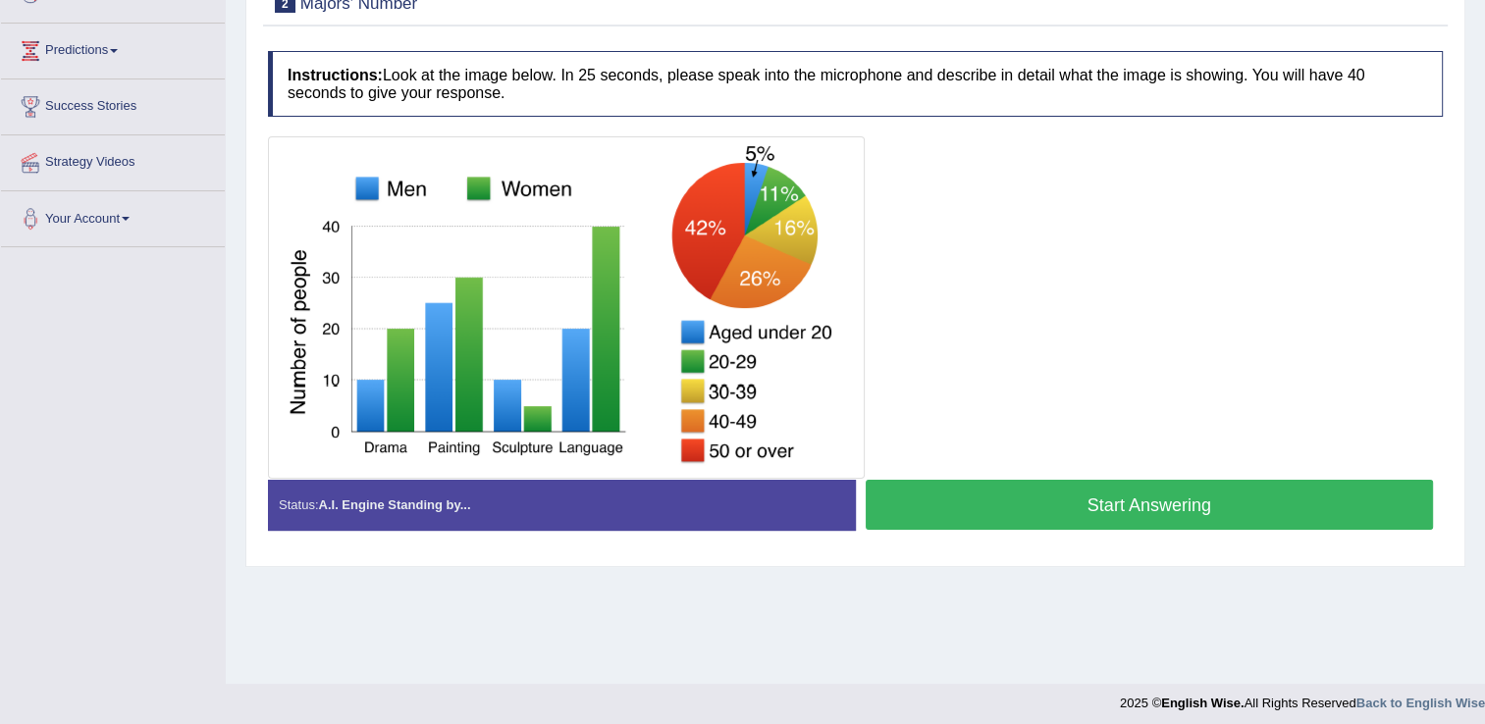
scroll to position [279, 0]
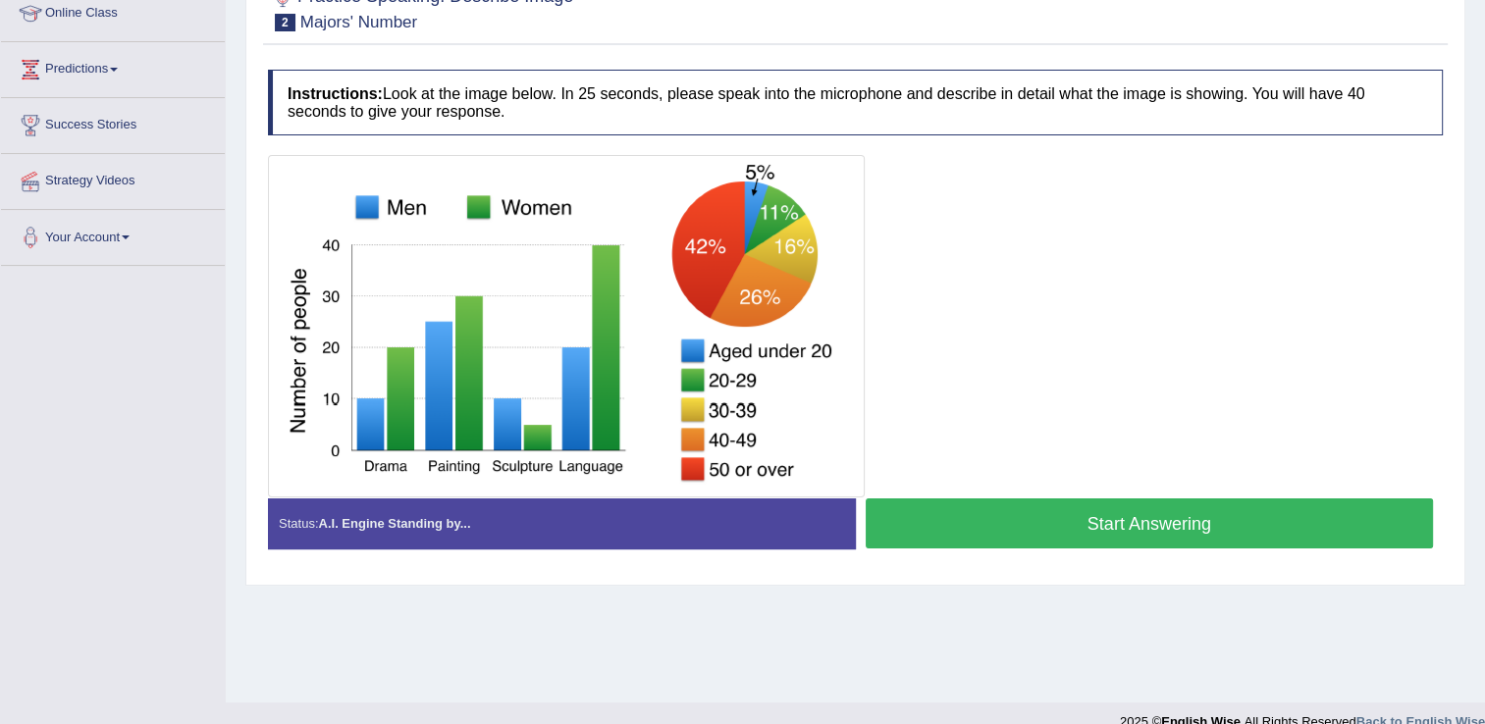
click at [972, 532] on button "Start Answering" at bounding box center [1150, 524] width 568 height 50
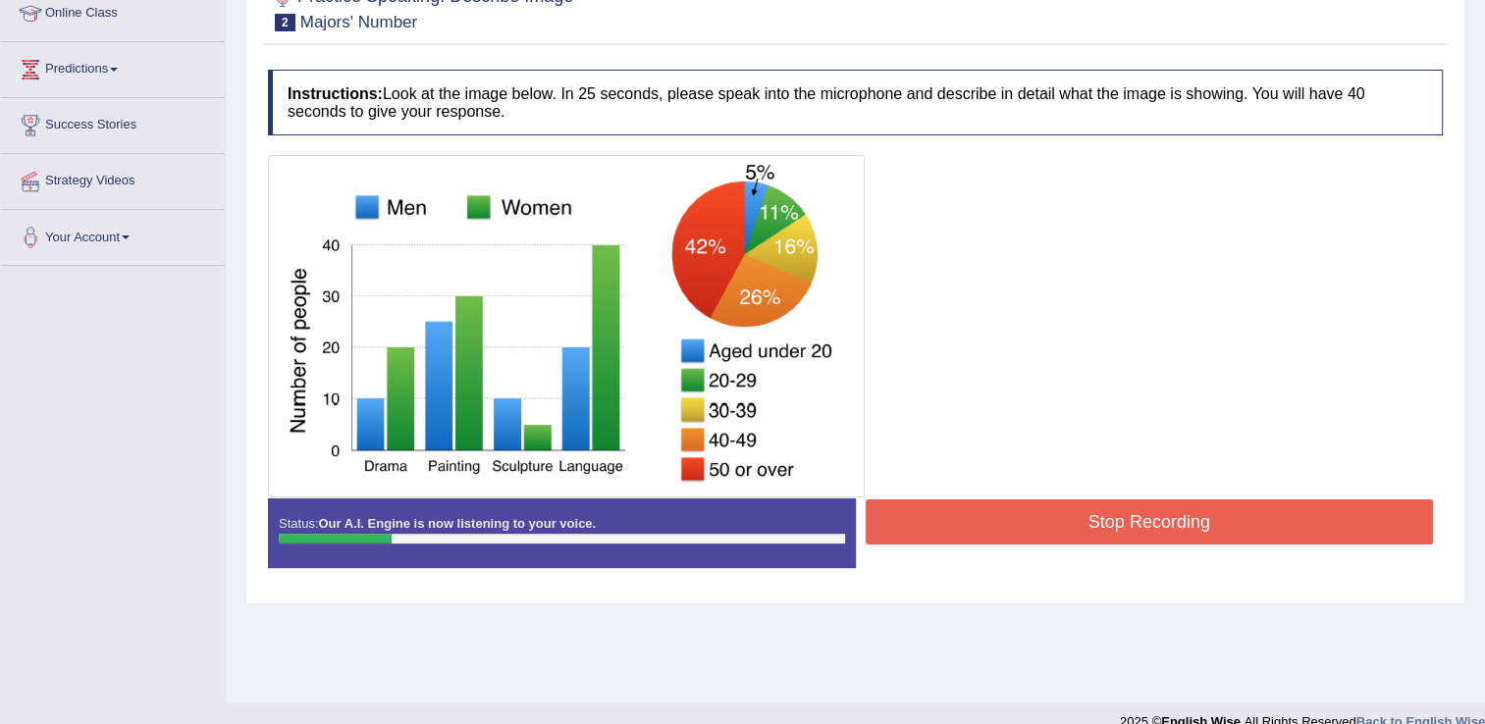
click at [972, 532] on button "Stop Recording" at bounding box center [1150, 522] width 568 height 45
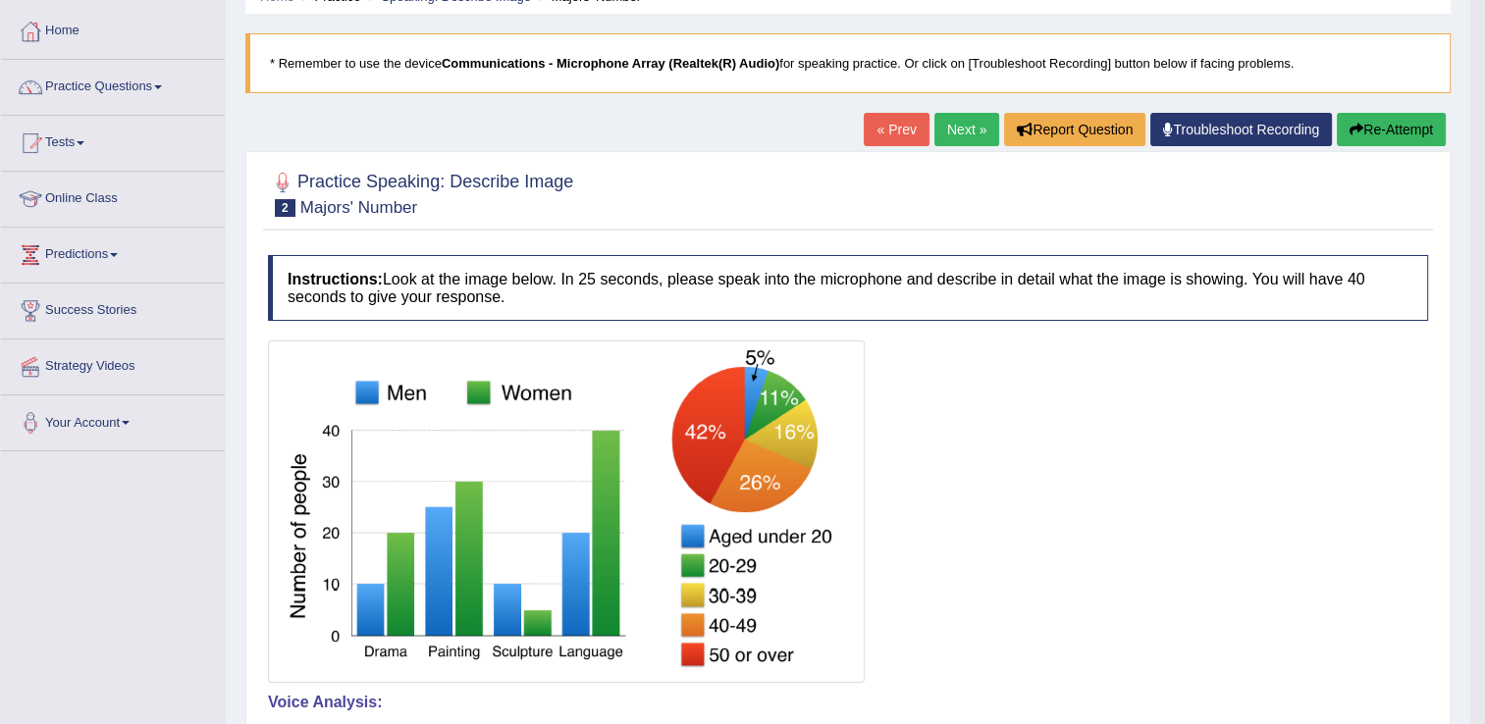
scroll to position [85, 0]
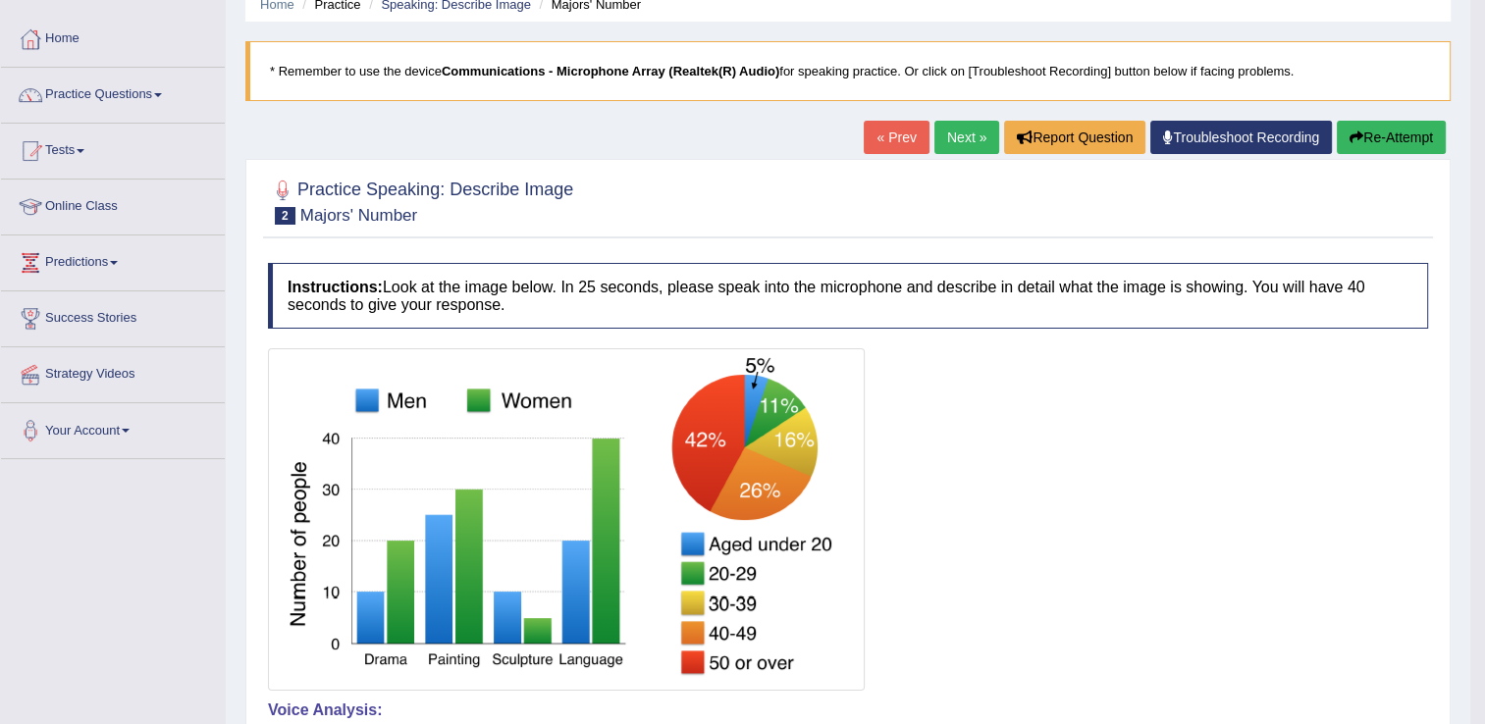
click at [1370, 140] on button "Re-Attempt" at bounding box center [1391, 137] width 109 height 33
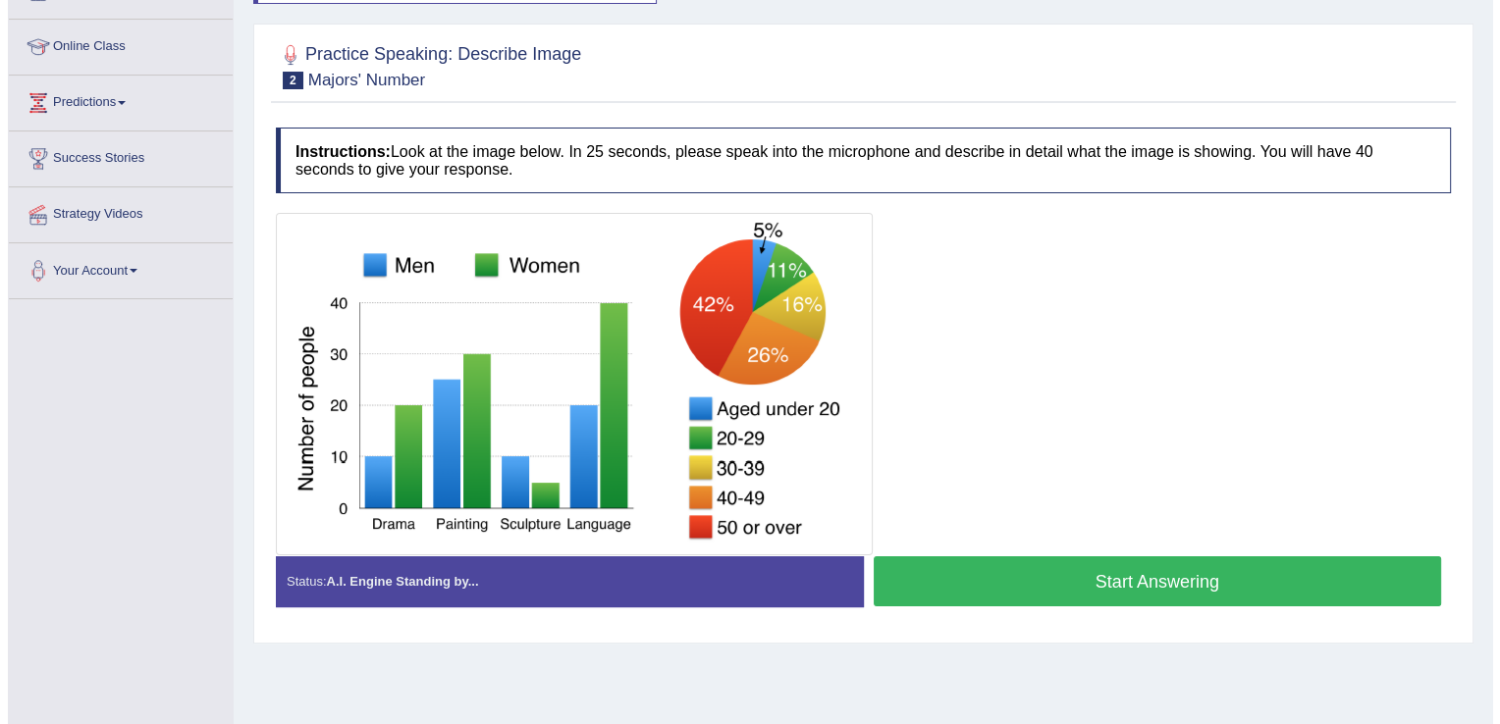
scroll to position [243, 0]
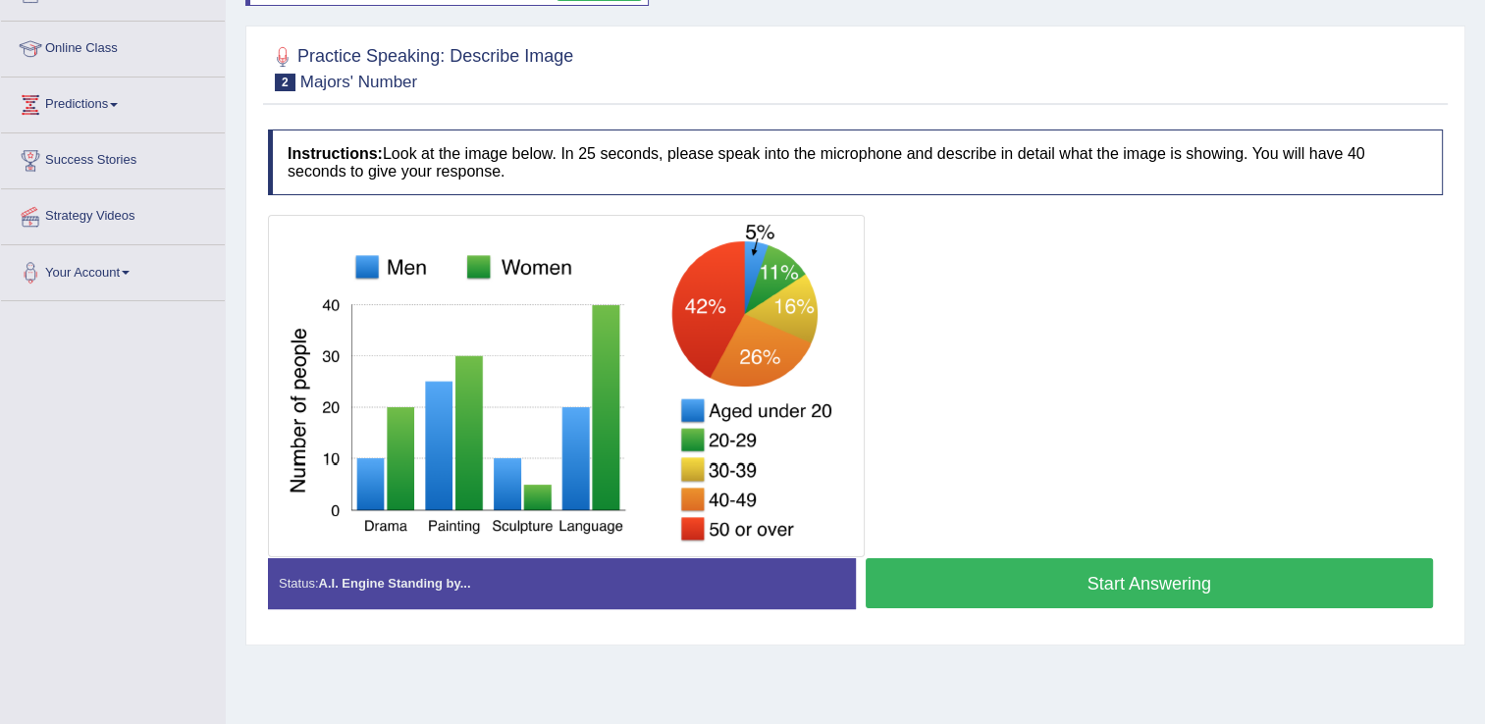
click at [1073, 574] on button "Start Answering" at bounding box center [1150, 584] width 568 height 50
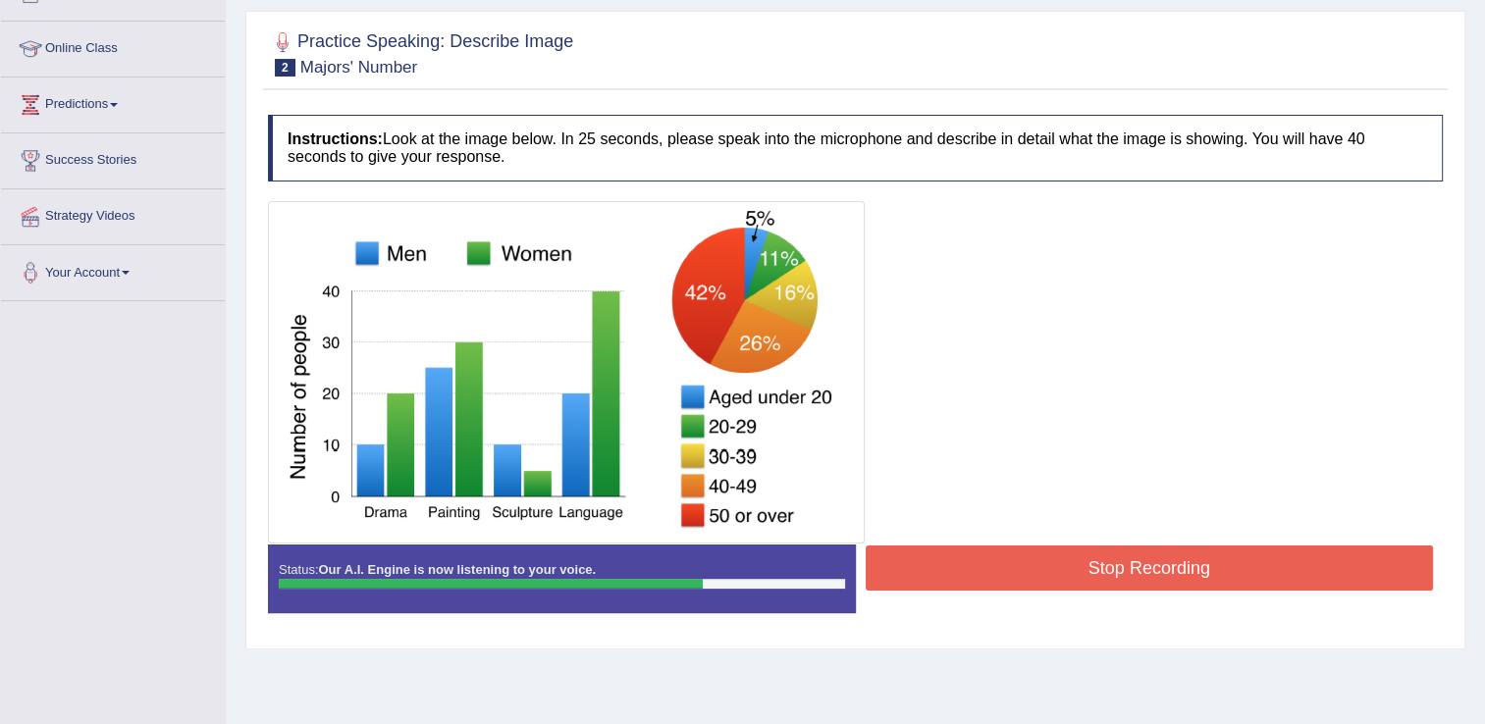
click at [1073, 574] on button "Stop Recording" at bounding box center [1150, 568] width 568 height 45
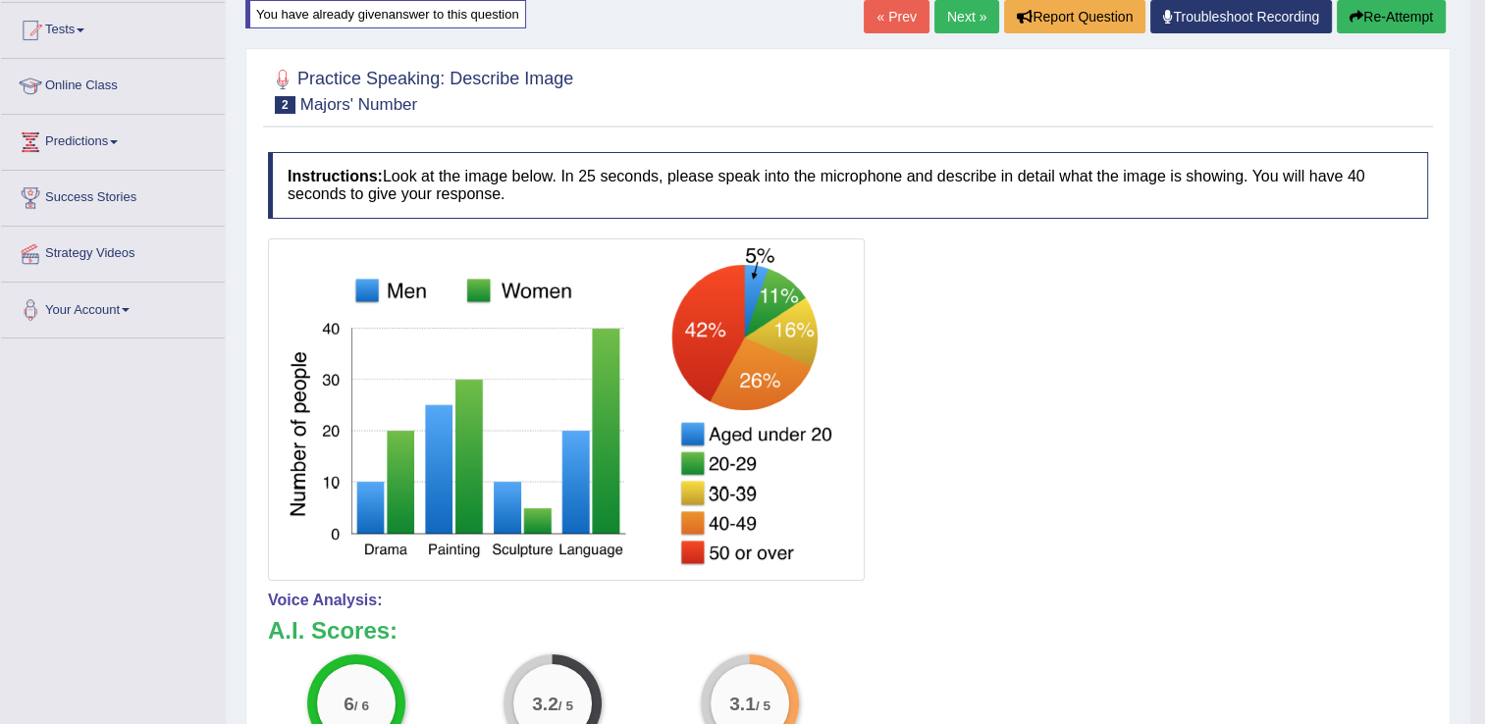
scroll to position [157, 0]
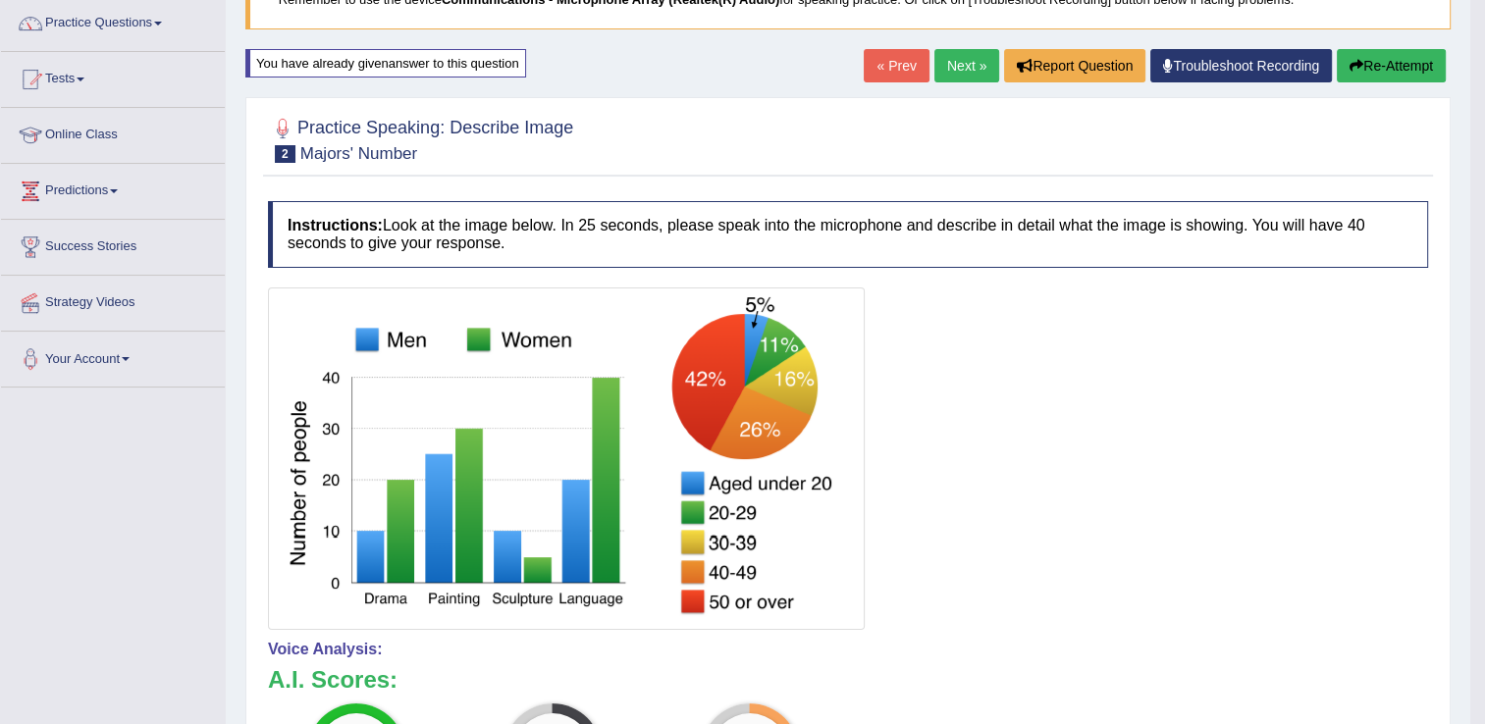
click at [980, 63] on link "Next »" at bounding box center [966, 65] width 65 height 33
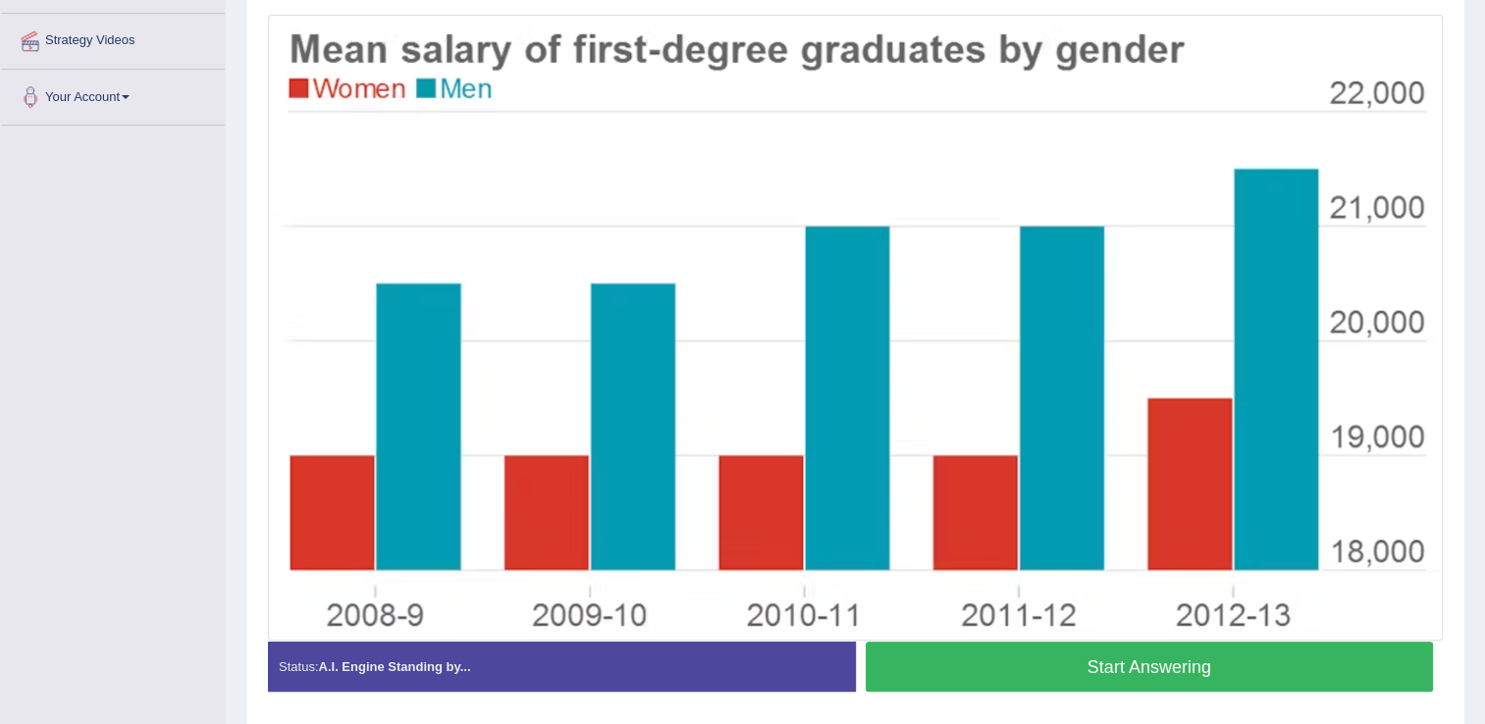
scroll to position [420, 0]
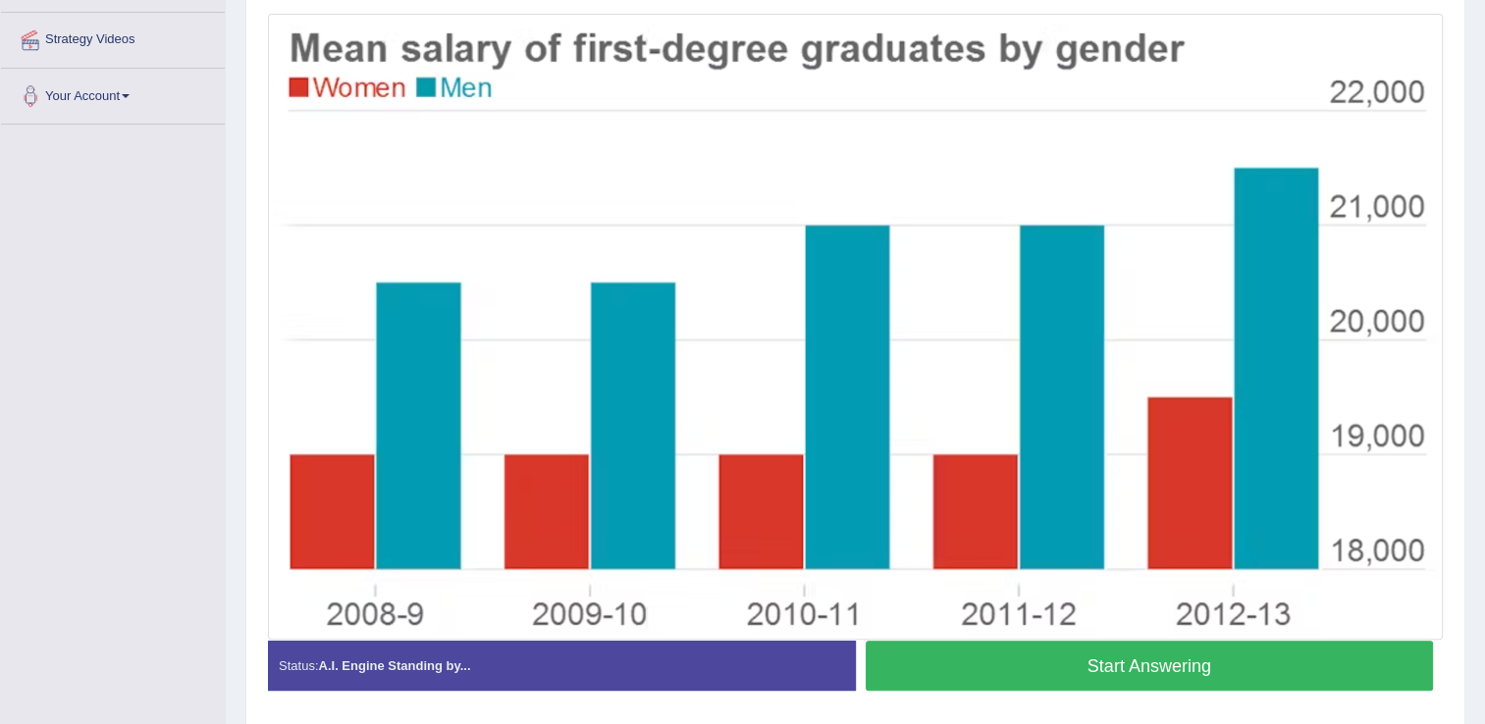
click at [916, 648] on button "Start Answering" at bounding box center [1150, 666] width 568 height 50
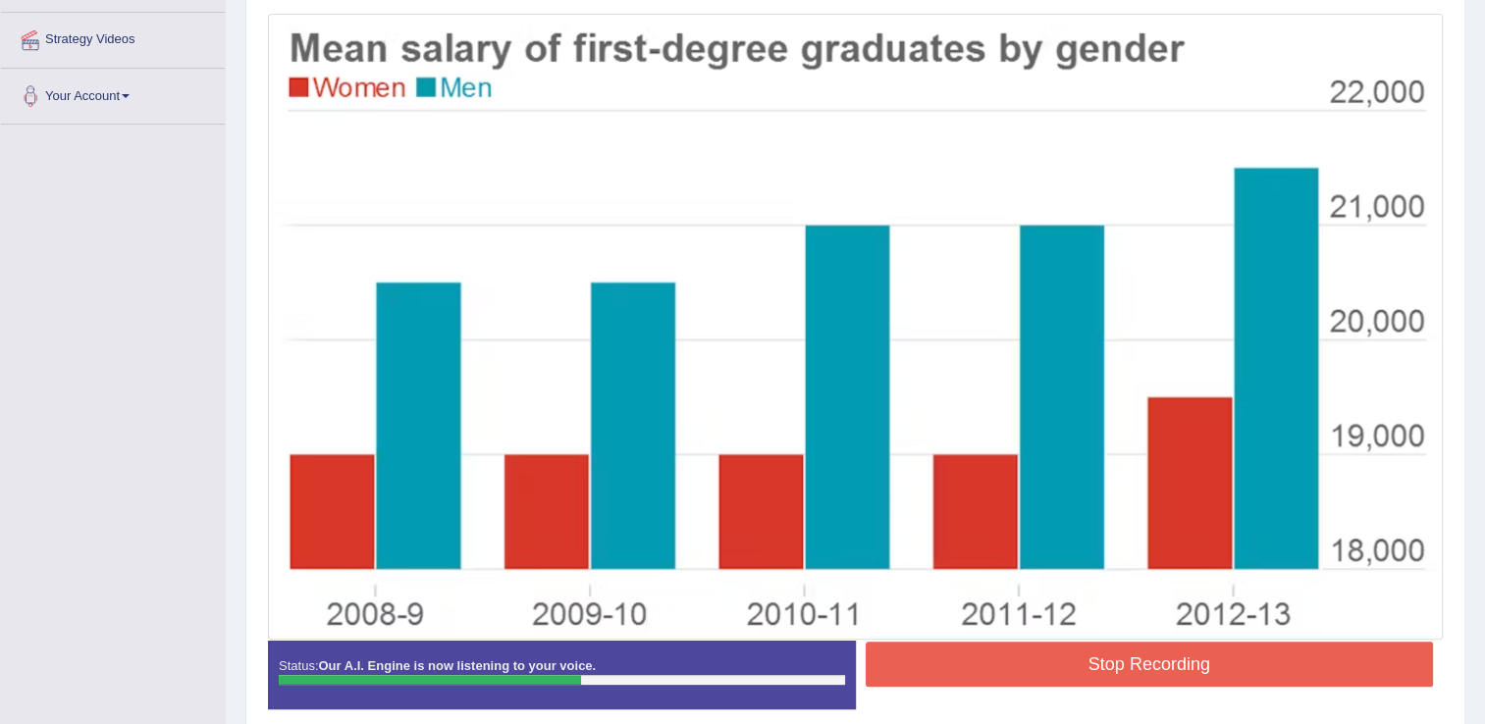
click at [977, 678] on button "Stop Recording" at bounding box center [1150, 664] width 568 height 45
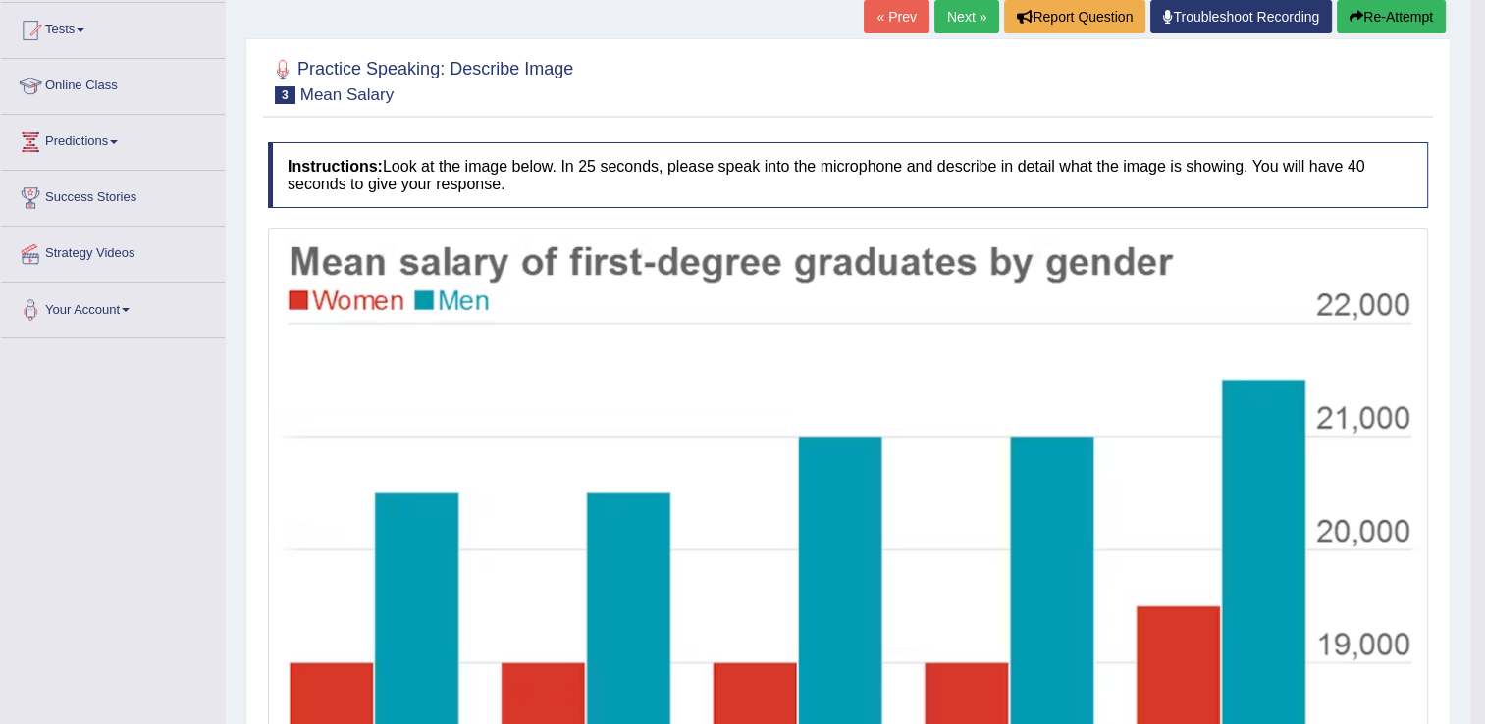
scroll to position [0, 0]
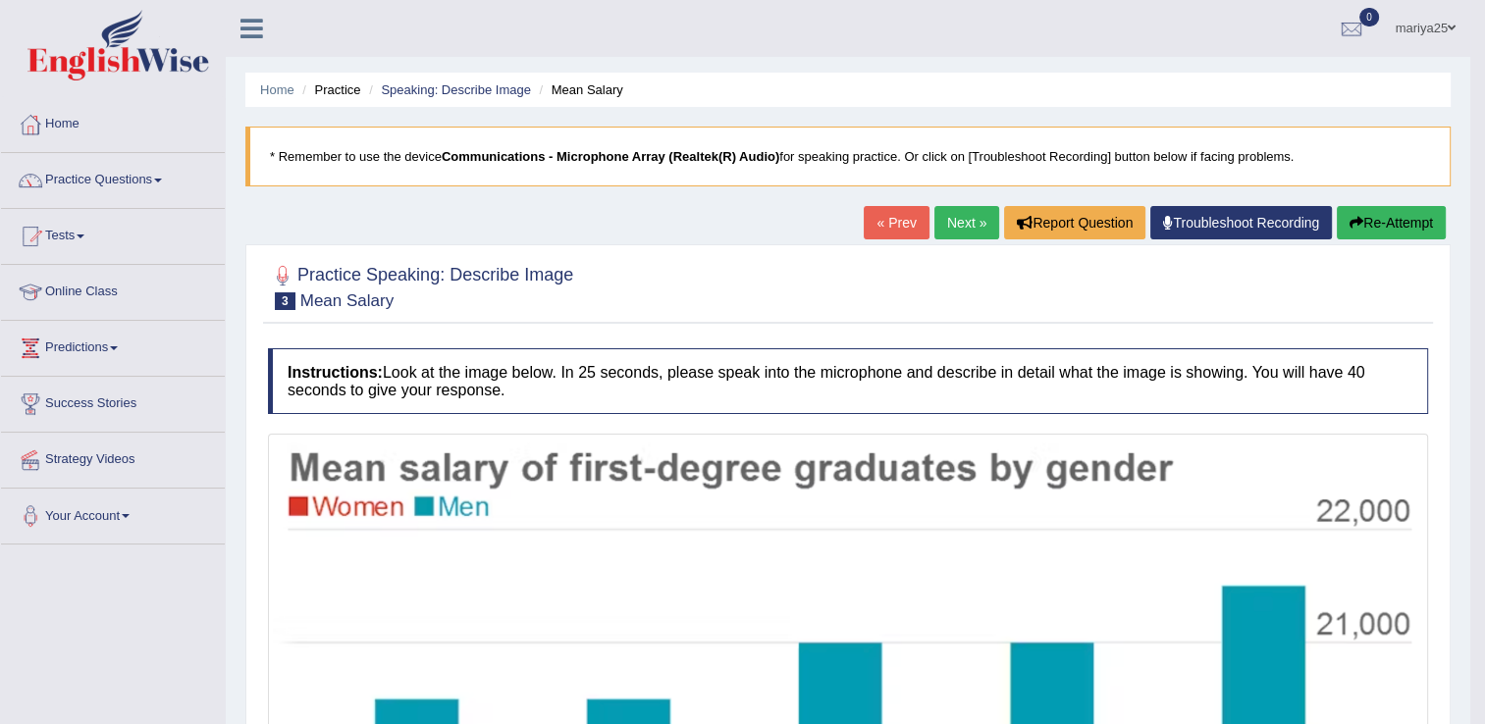
click at [973, 224] on link "Next »" at bounding box center [966, 222] width 65 height 33
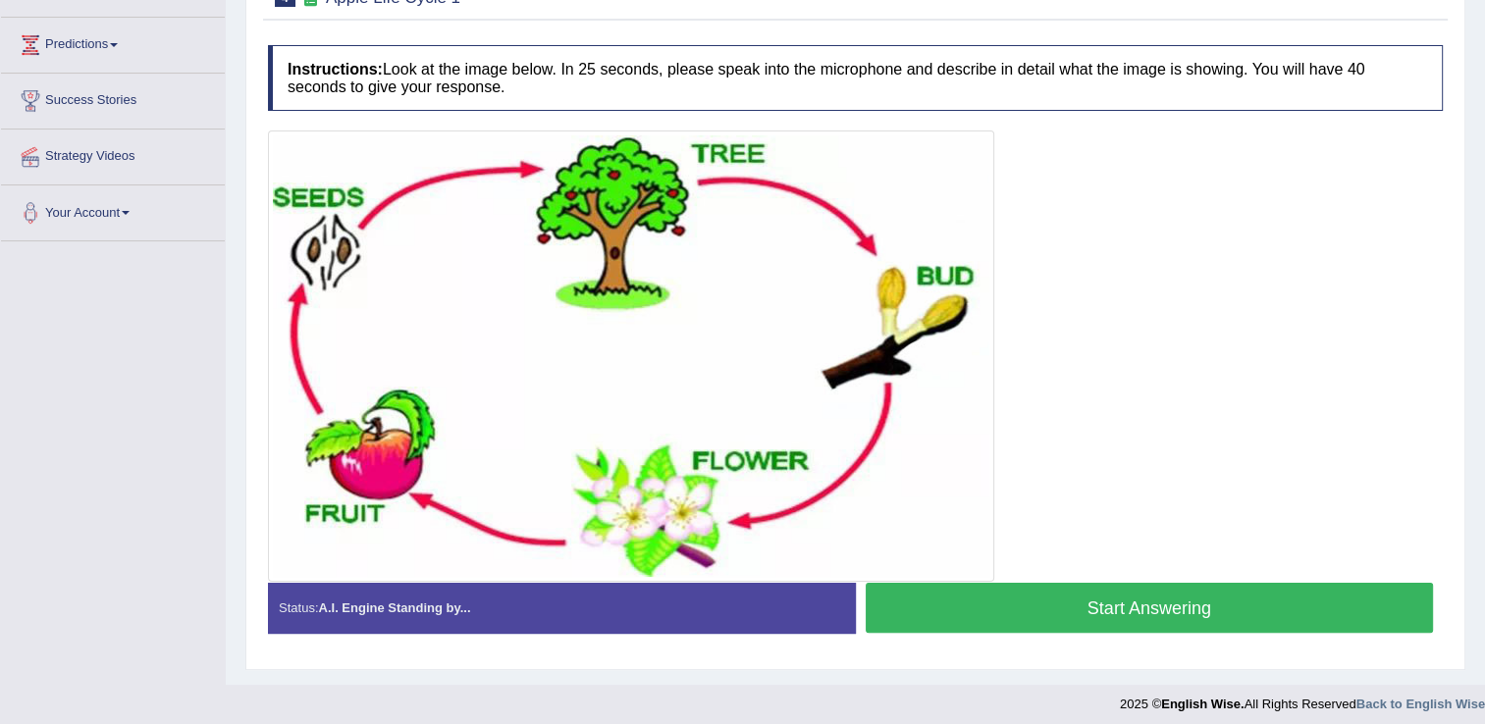
scroll to position [311, 0]
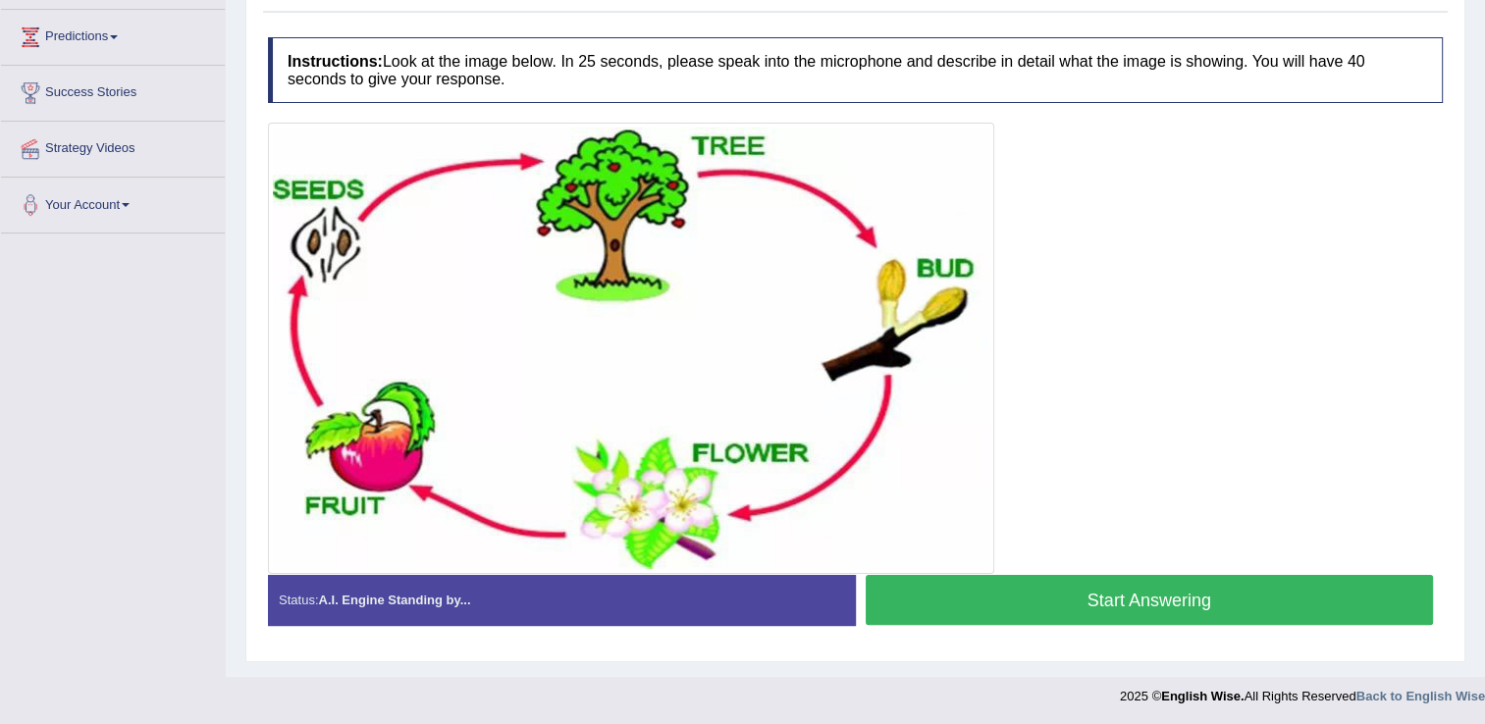
click at [900, 588] on button "Start Answering" at bounding box center [1150, 600] width 568 height 50
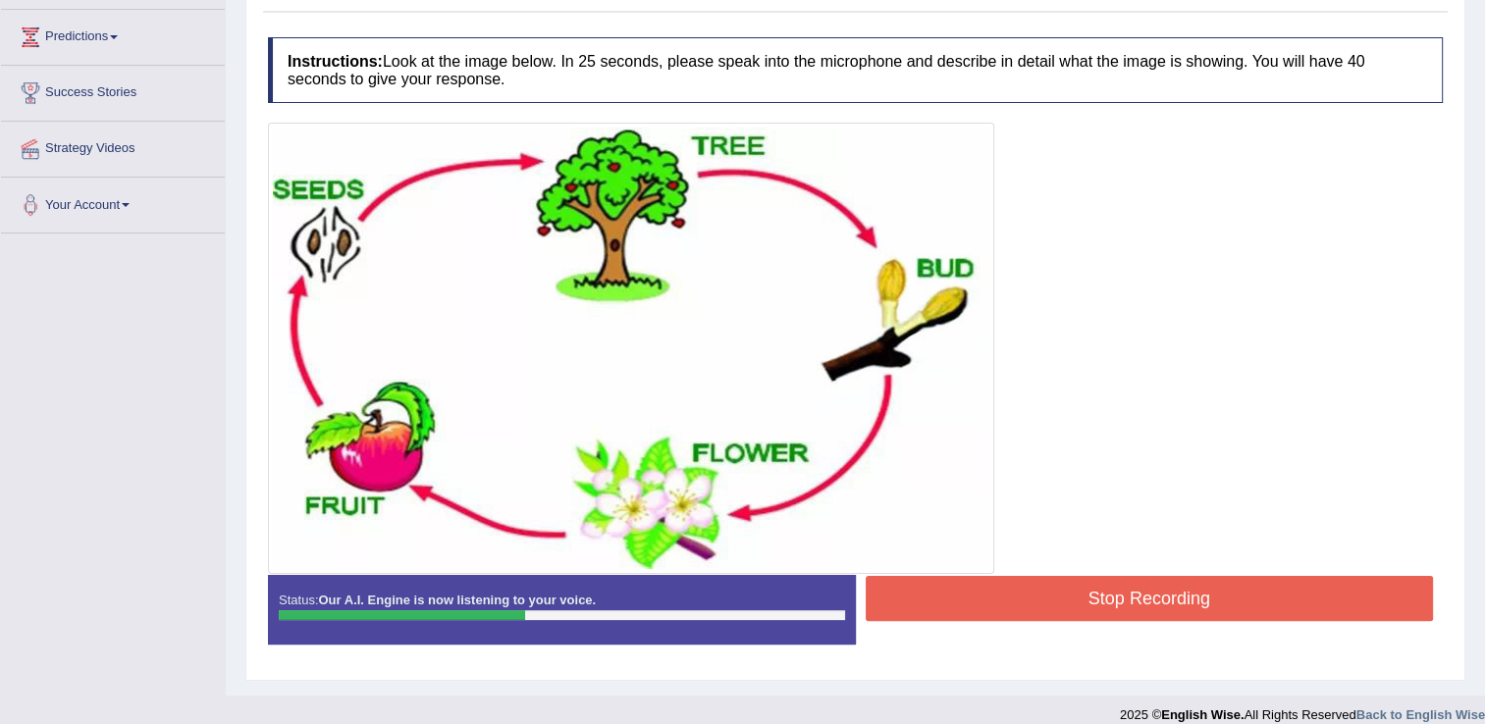
click at [900, 588] on button "Stop Recording" at bounding box center [1150, 598] width 568 height 45
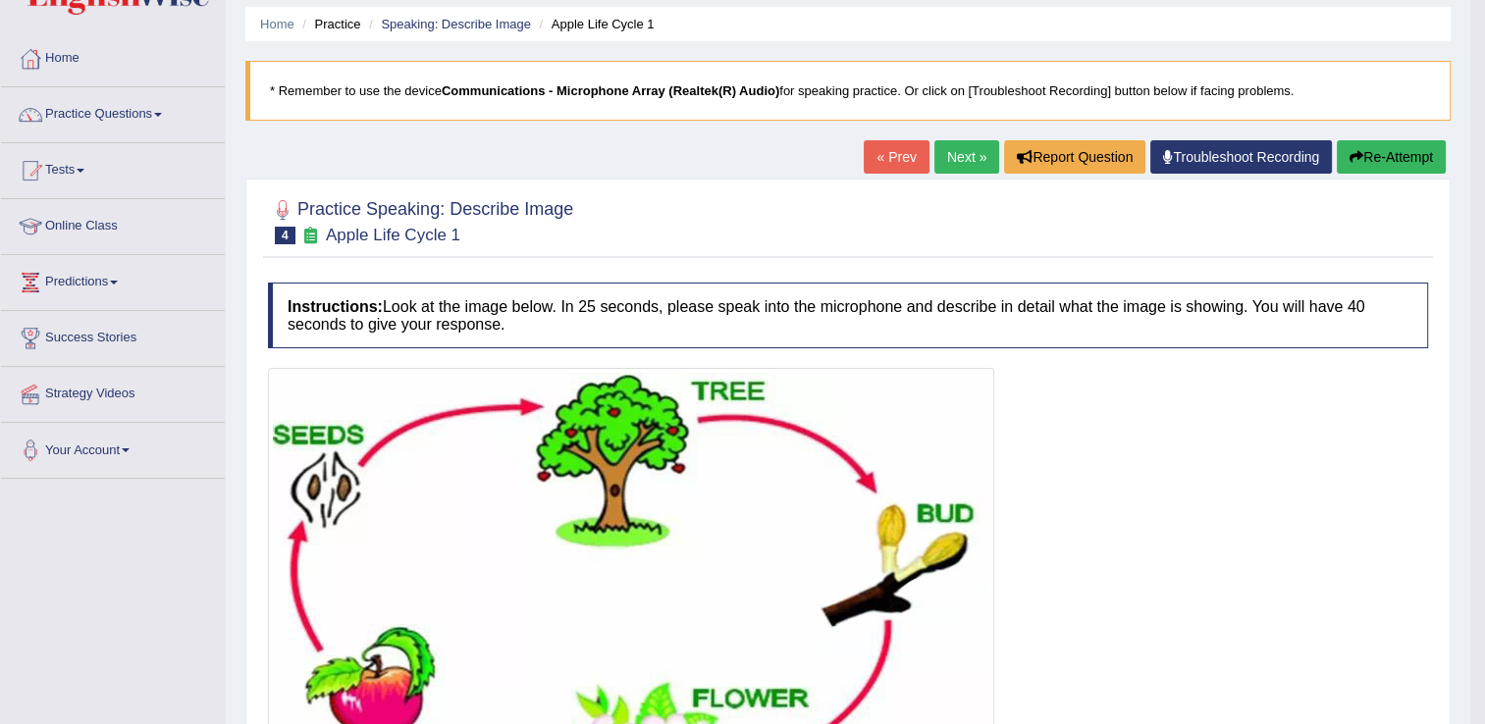
scroll to position [29, 0]
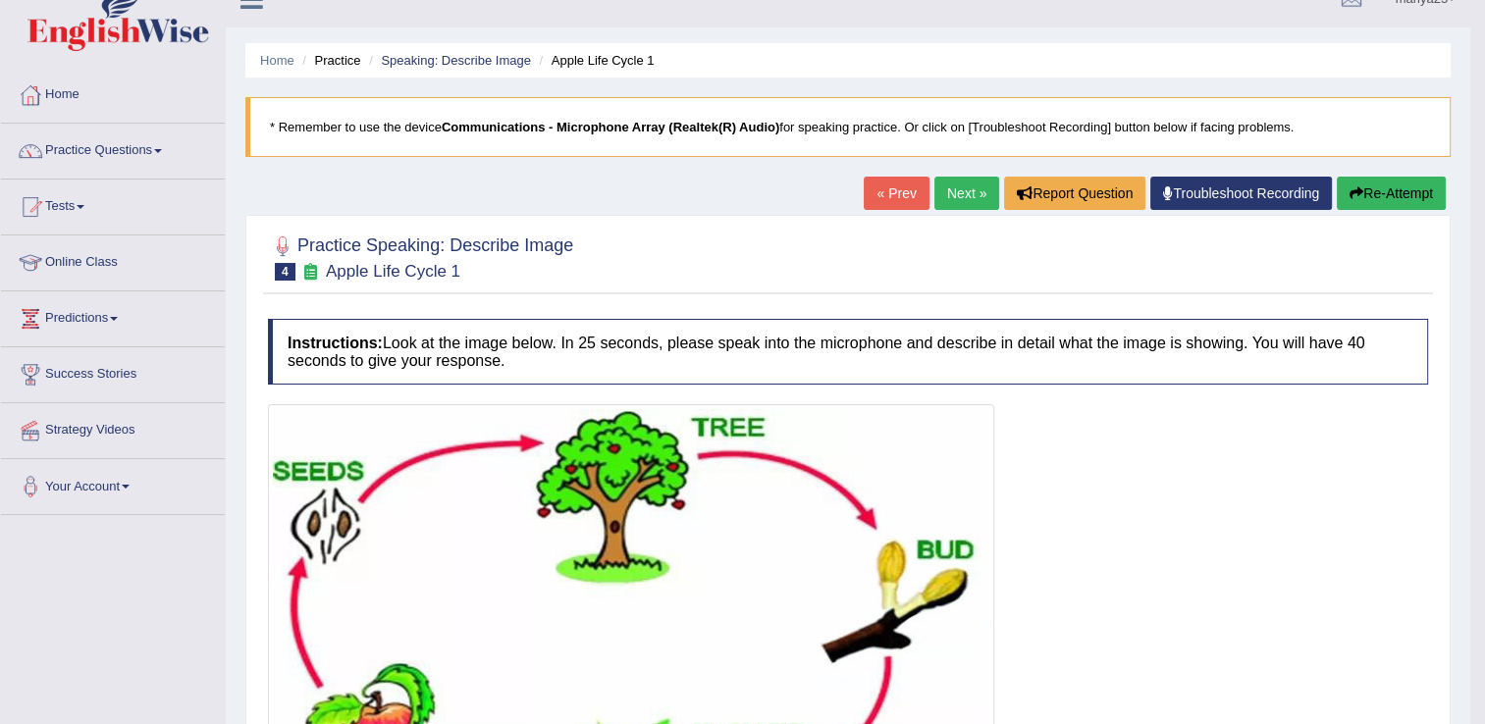
click at [974, 187] on link "Next »" at bounding box center [966, 193] width 65 height 33
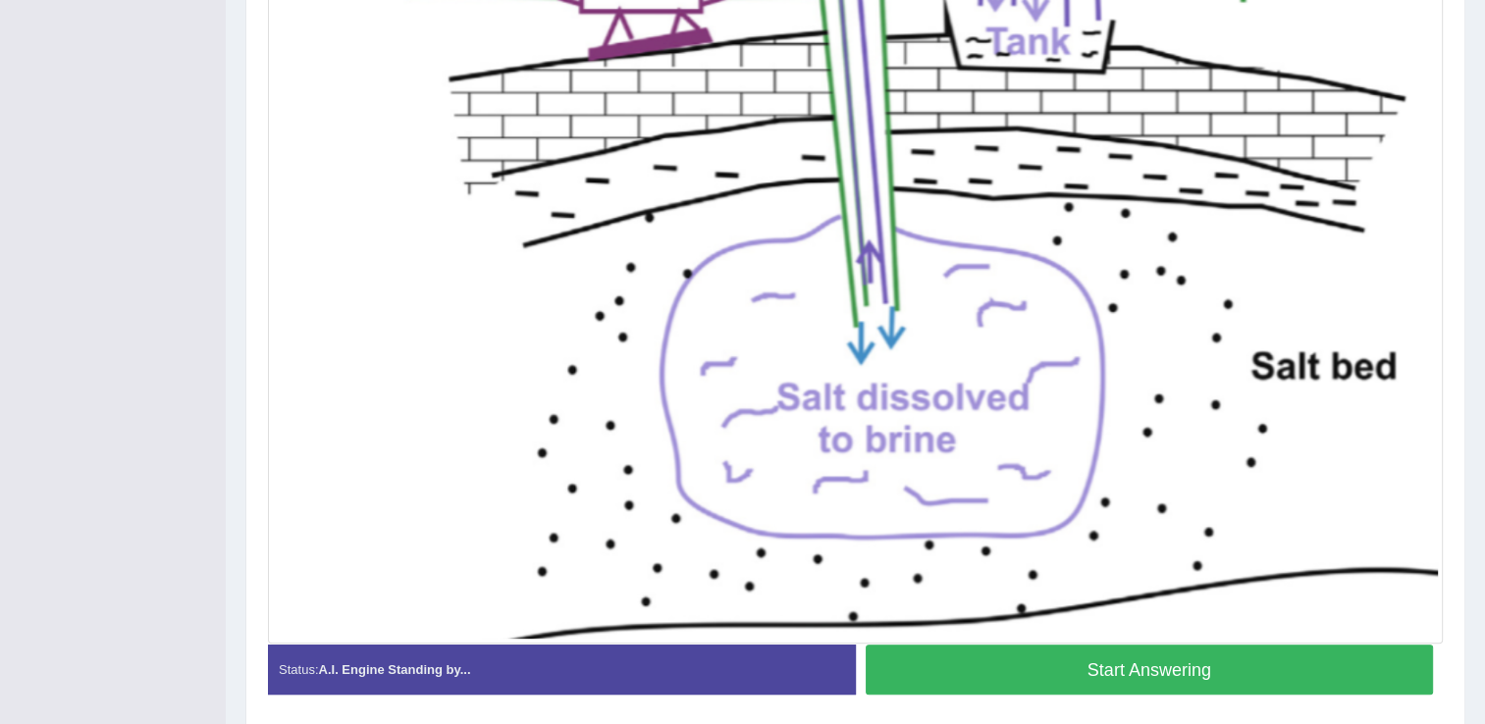
scroll to position [656, 0]
